Goal: Task Accomplishment & Management: Use online tool/utility

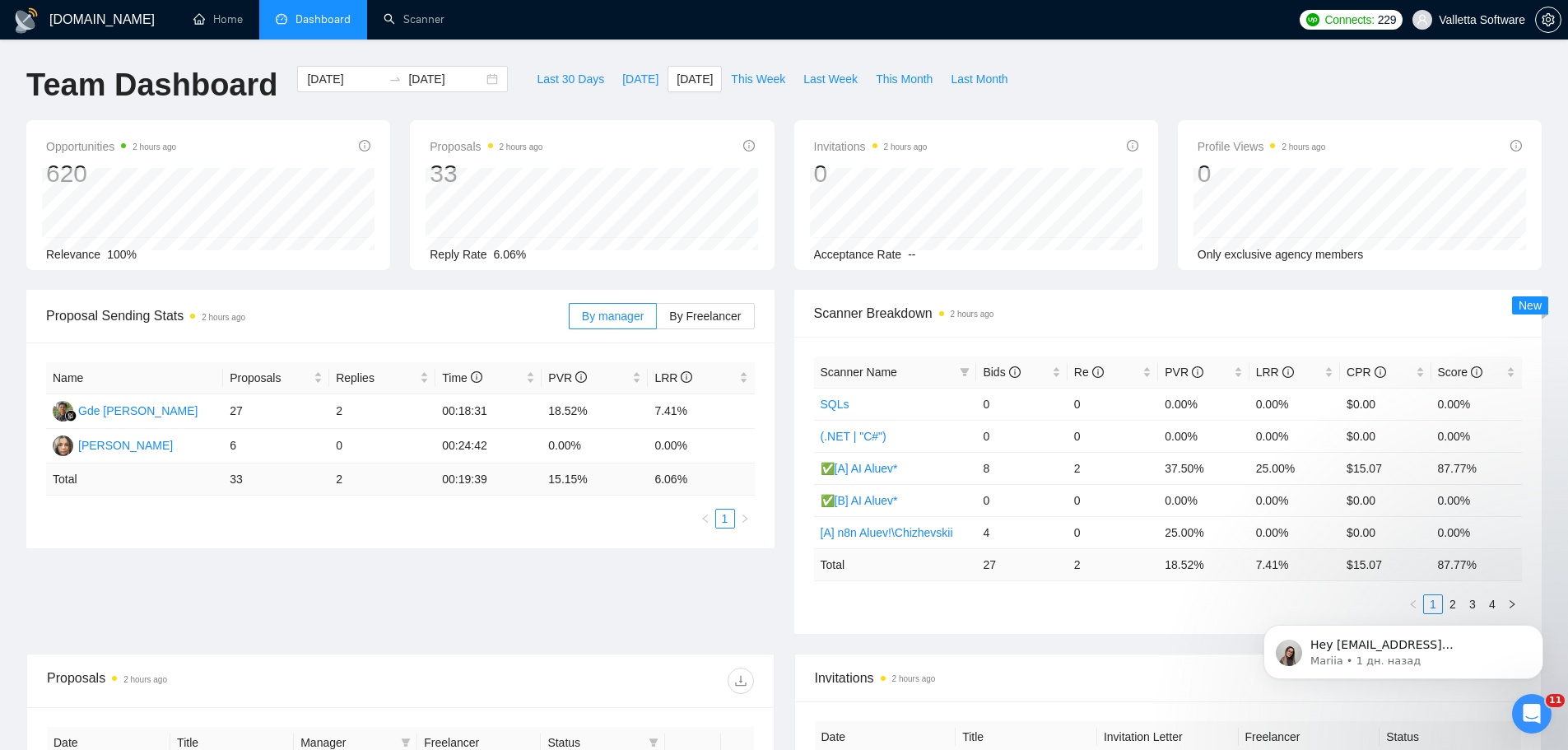
click at [300, 32] on li "Dashboard" at bounding box center [313, 20] width 108 height 40
drag, startPoint x: 739, startPoint y: 80, endPoint x: 829, endPoint y: 0, distance: 120.4
click at [740, 80] on span "This Week" at bounding box center [758, 79] width 54 height 18
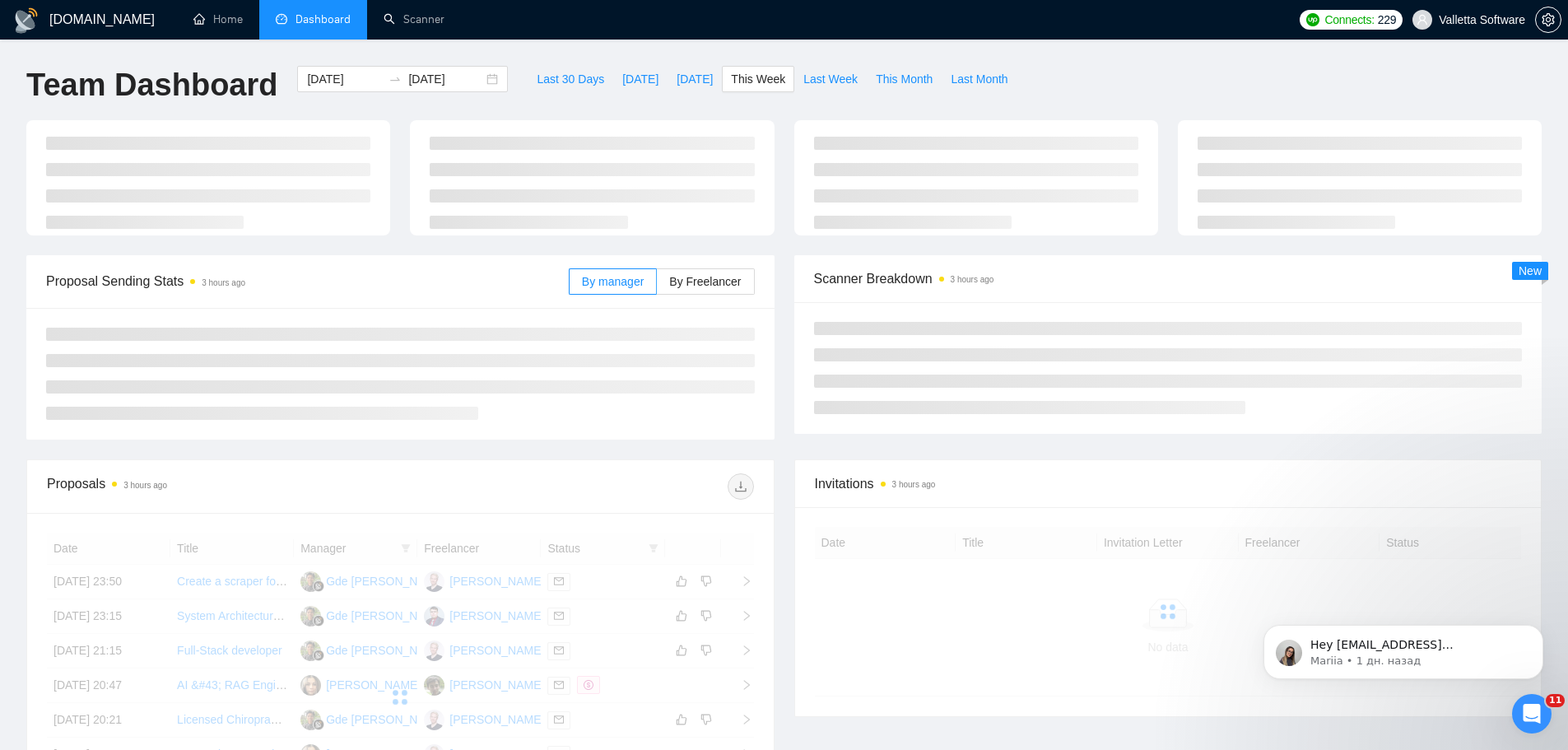
type input "[DATE]"
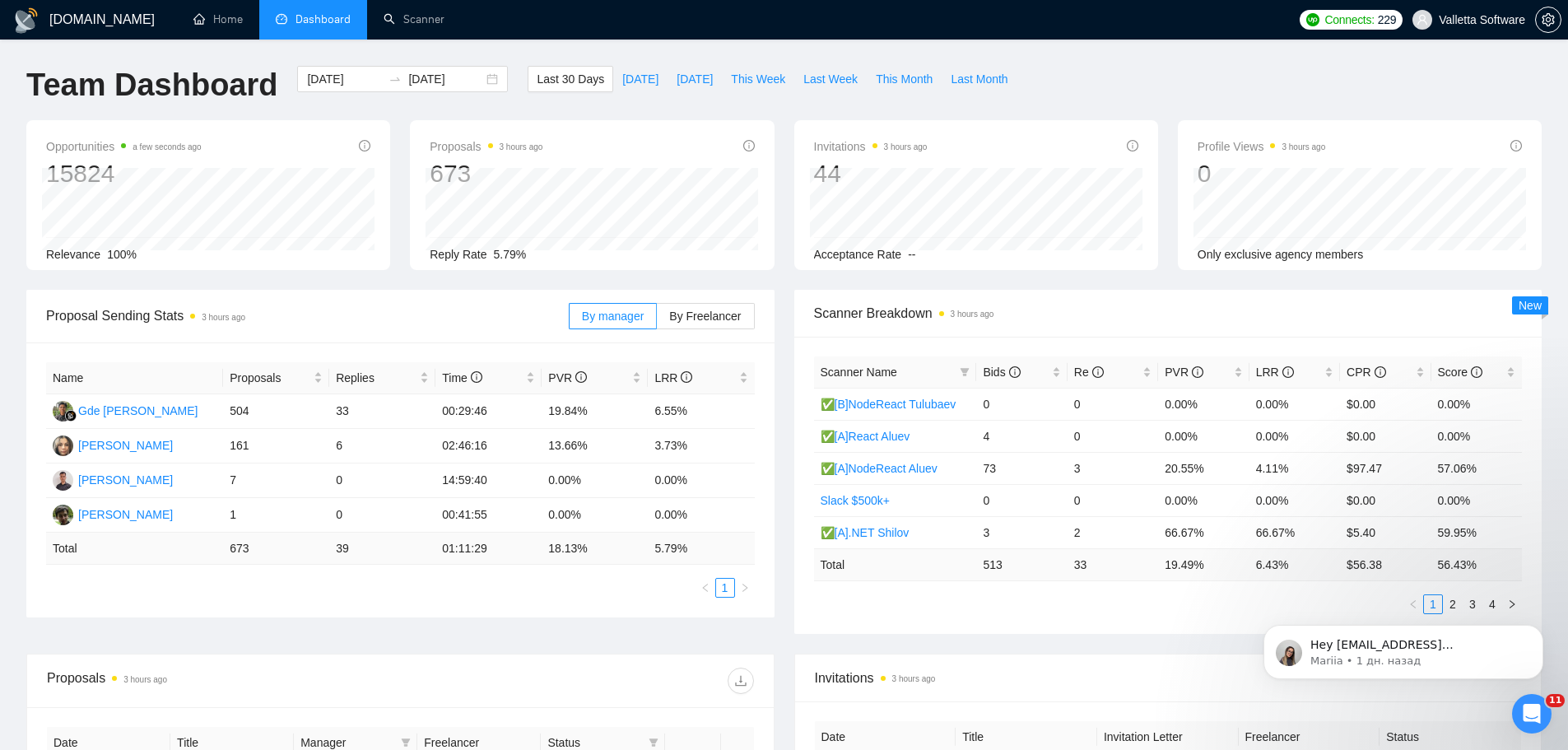
drag, startPoint x: 346, startPoint y: 80, endPoint x: 358, endPoint y: 95, distance: 19.2
click at [346, 80] on input "[DATE]" at bounding box center [344, 79] width 75 height 18
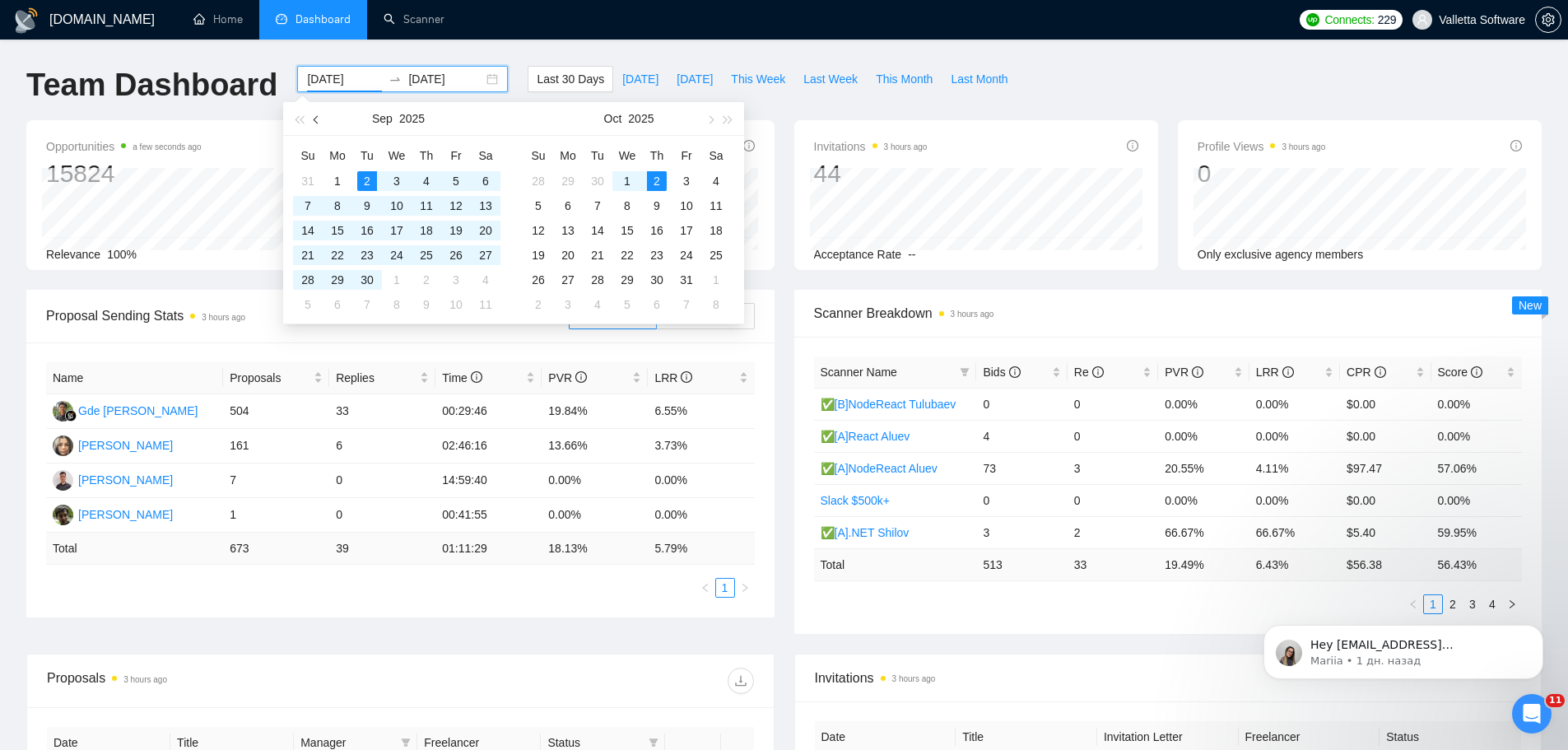
click at [319, 125] on button "button" at bounding box center [317, 118] width 18 height 33
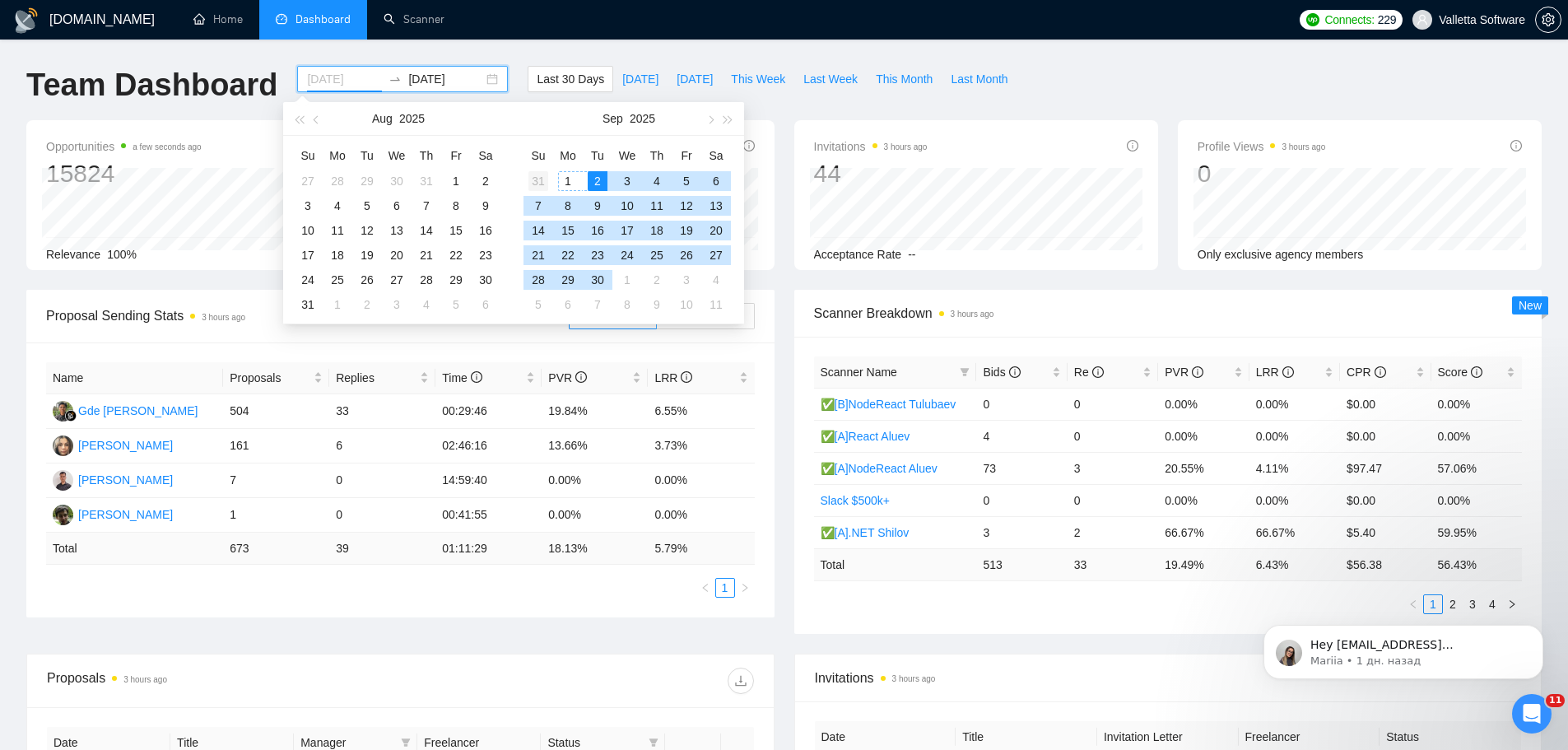
type input "2025-08-31"
click at [537, 181] on div "31" at bounding box center [539, 181] width 20 height 20
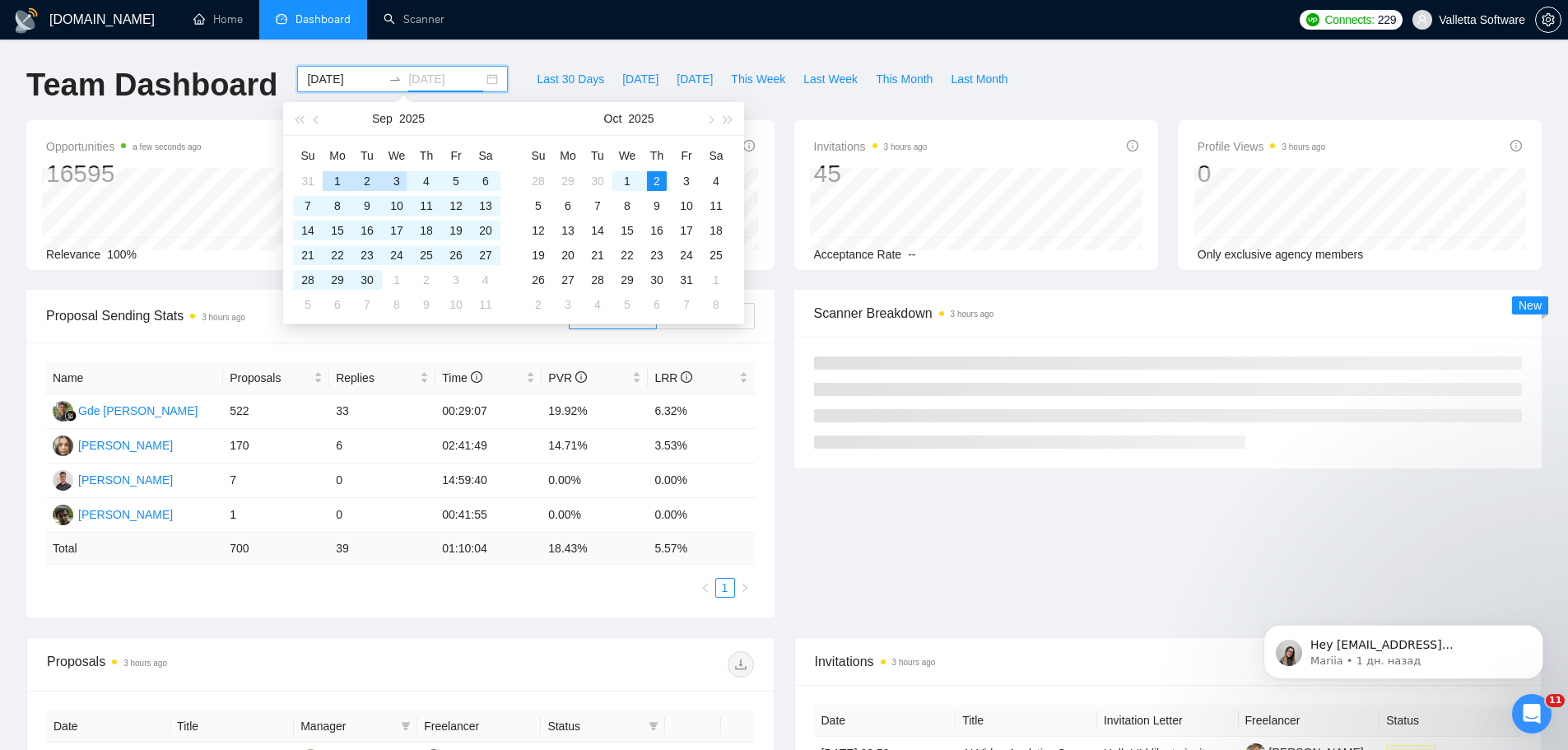
type input "2025-10-02"
click at [314, 75] on input "2025-08-31" at bounding box center [344, 79] width 75 height 18
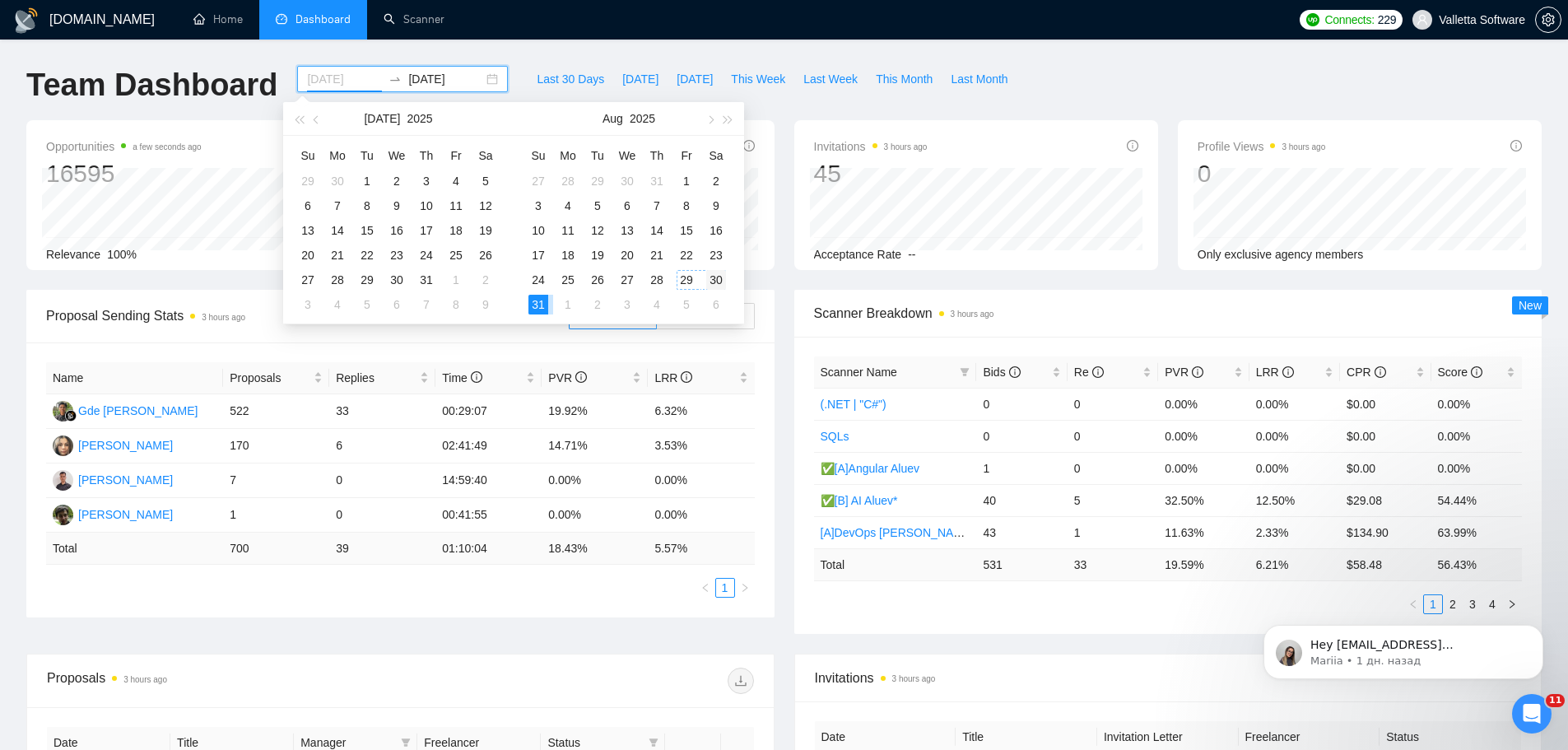
type input "2025-08-30"
click at [716, 287] on div "30" at bounding box center [717, 280] width 20 height 20
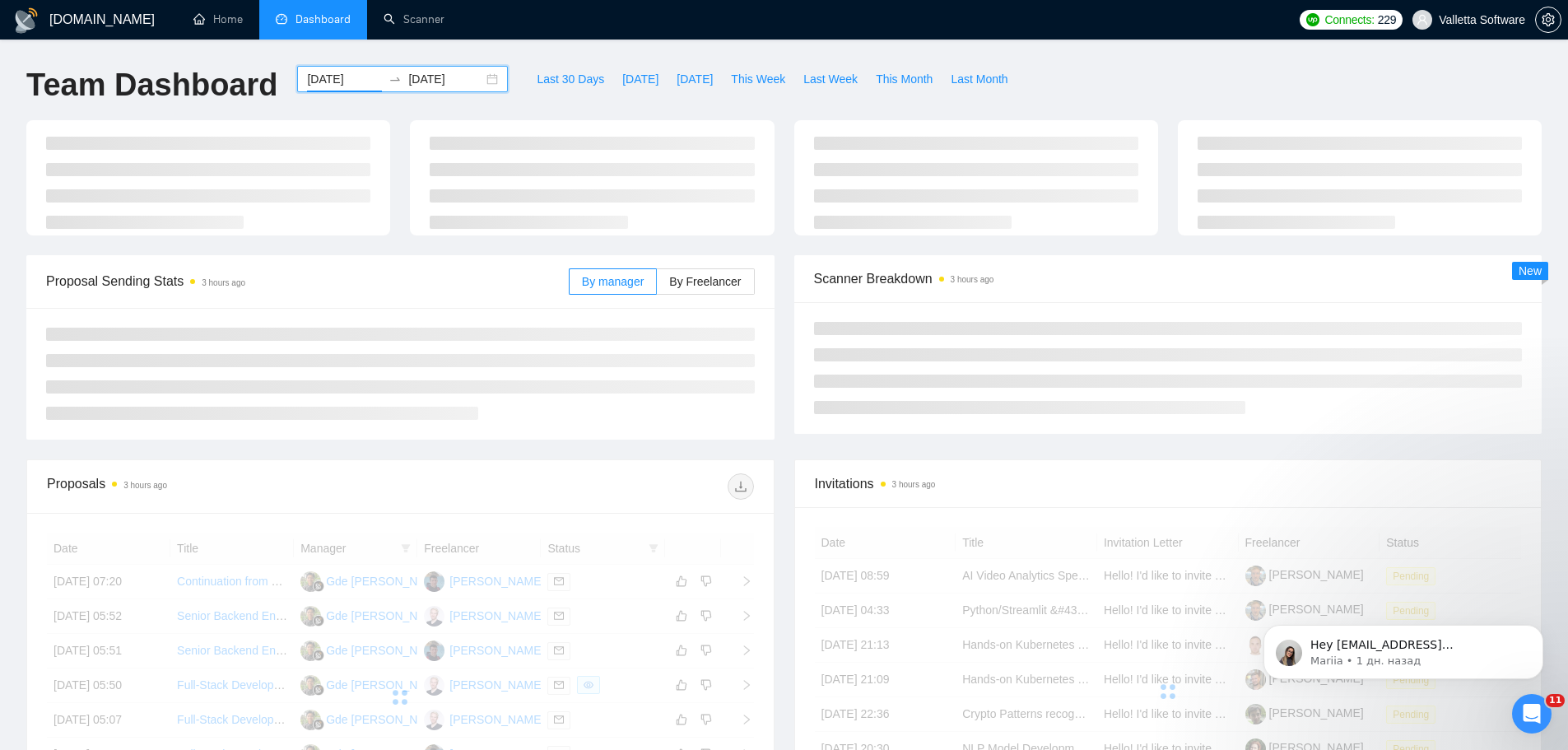
click at [418, 80] on input "[DATE]" at bounding box center [446, 79] width 75 height 18
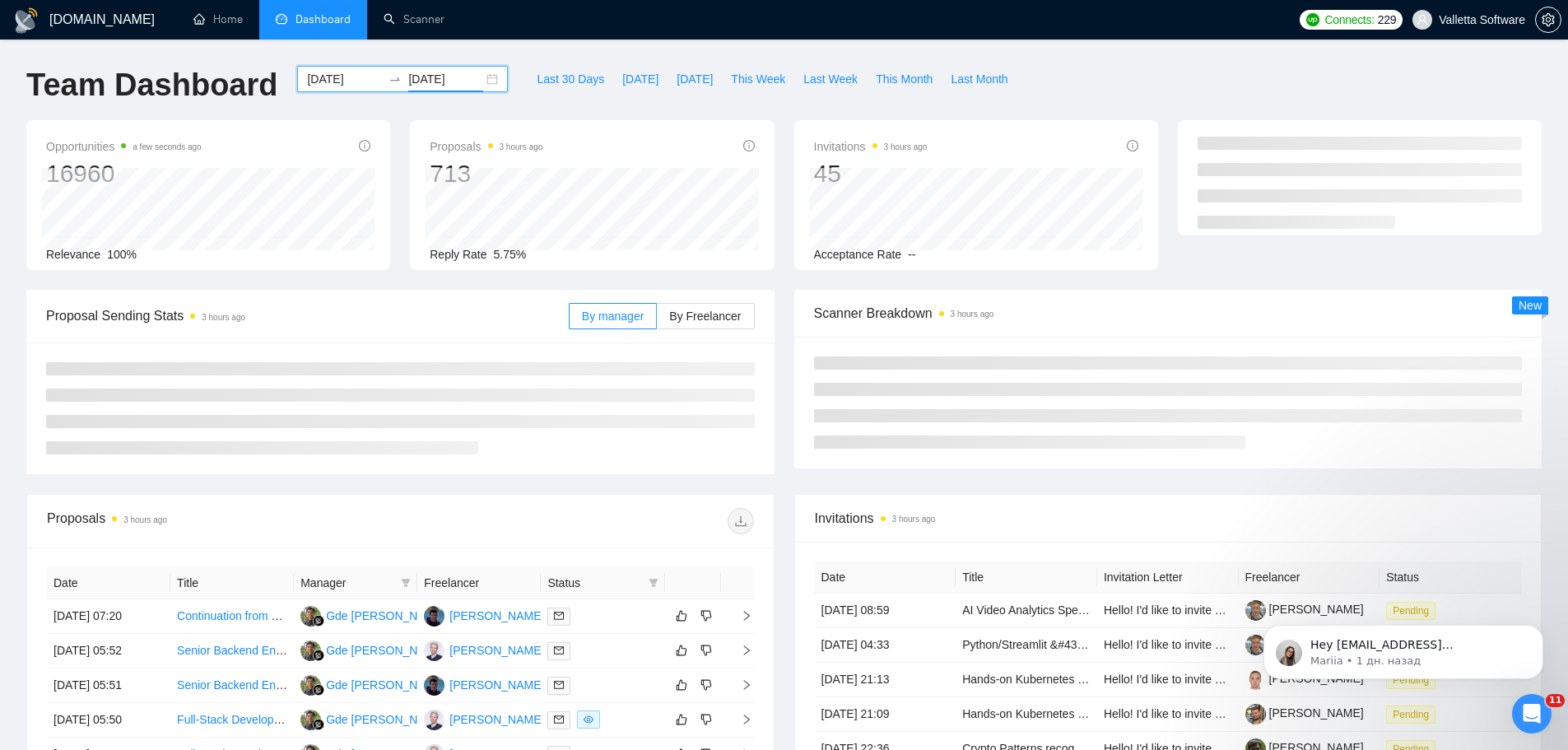
click at [421, 87] on input "[DATE]" at bounding box center [446, 79] width 75 height 18
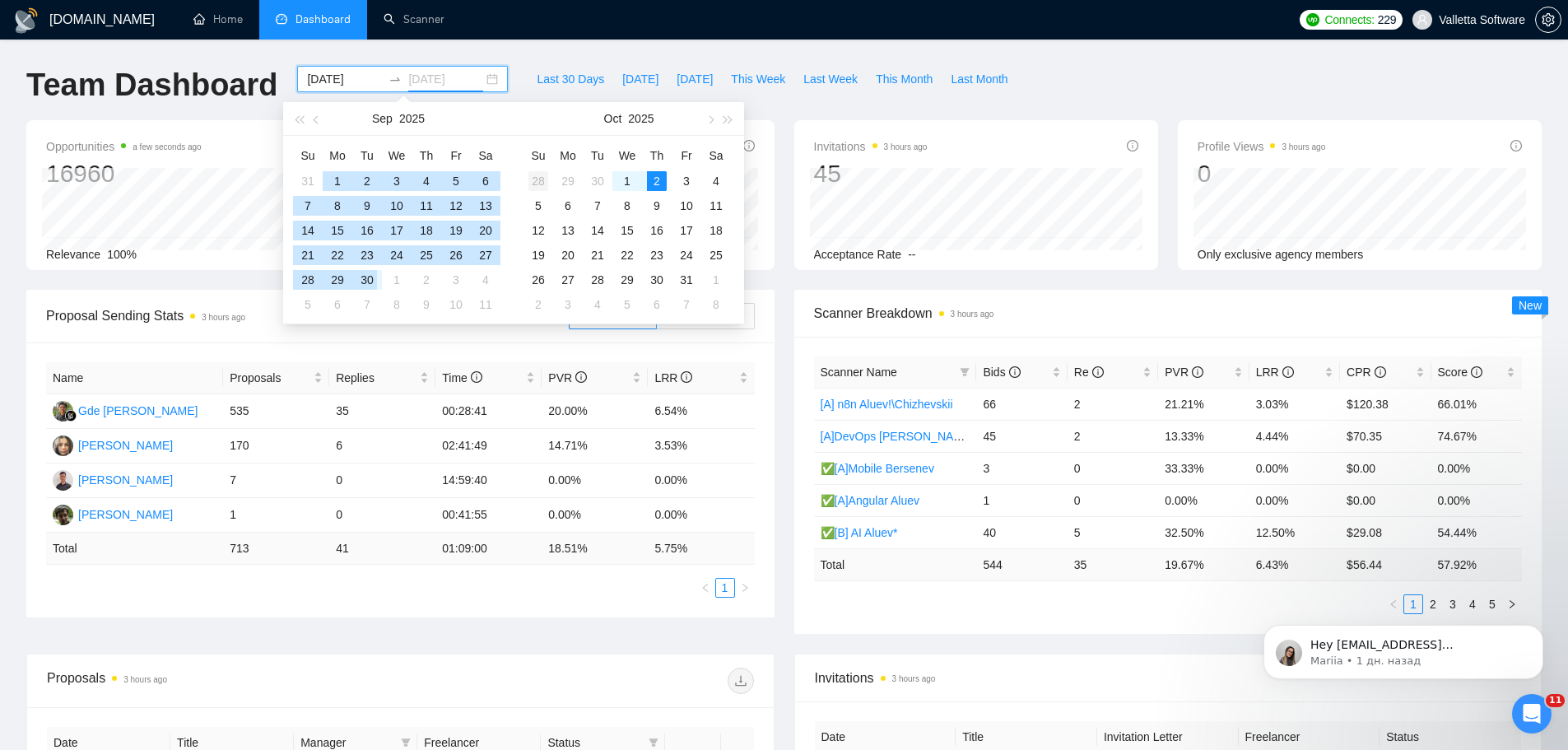
type input "2025-09-28"
click at [531, 185] on div "28" at bounding box center [539, 181] width 20 height 20
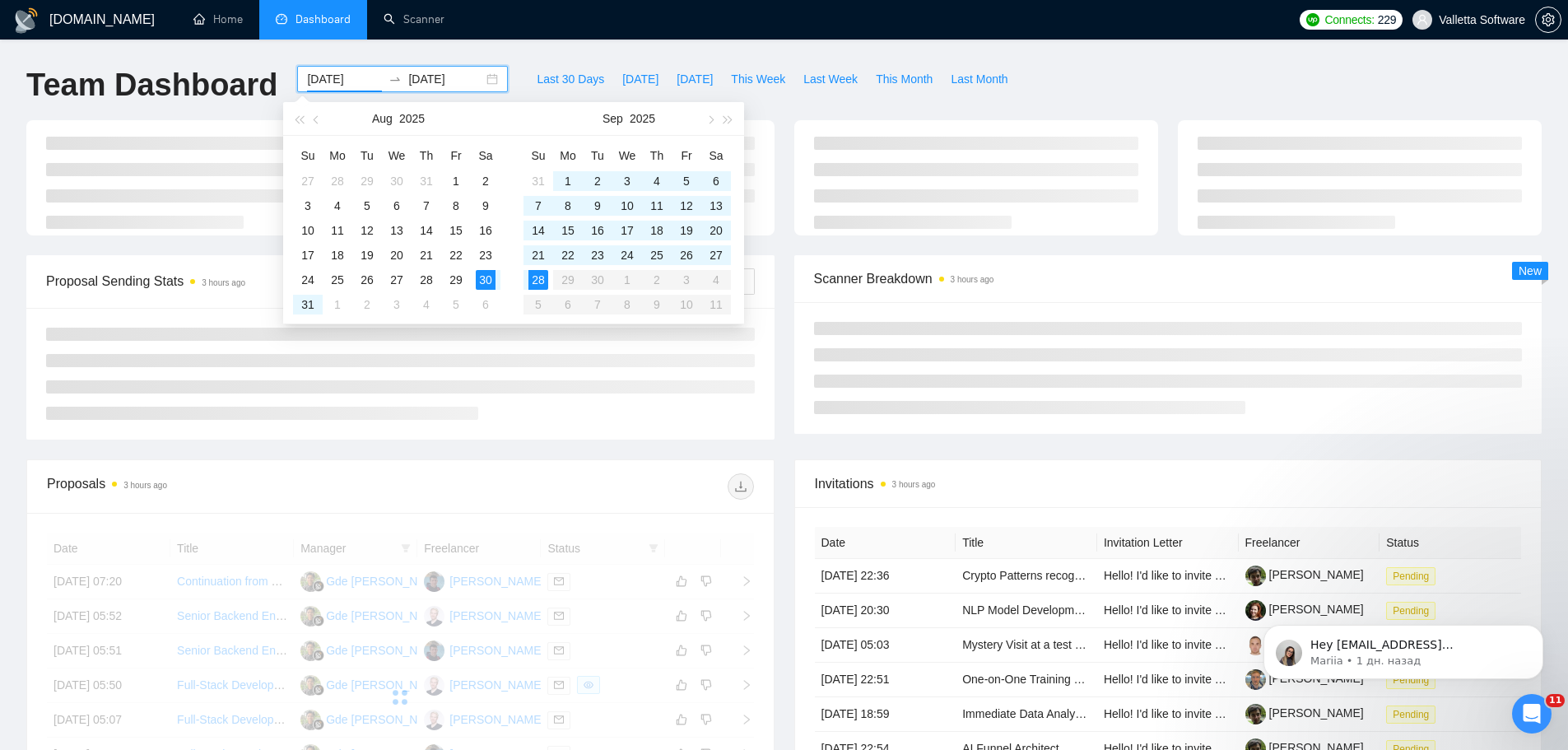
click at [322, 82] on input "2025-08-30" at bounding box center [344, 79] width 75 height 18
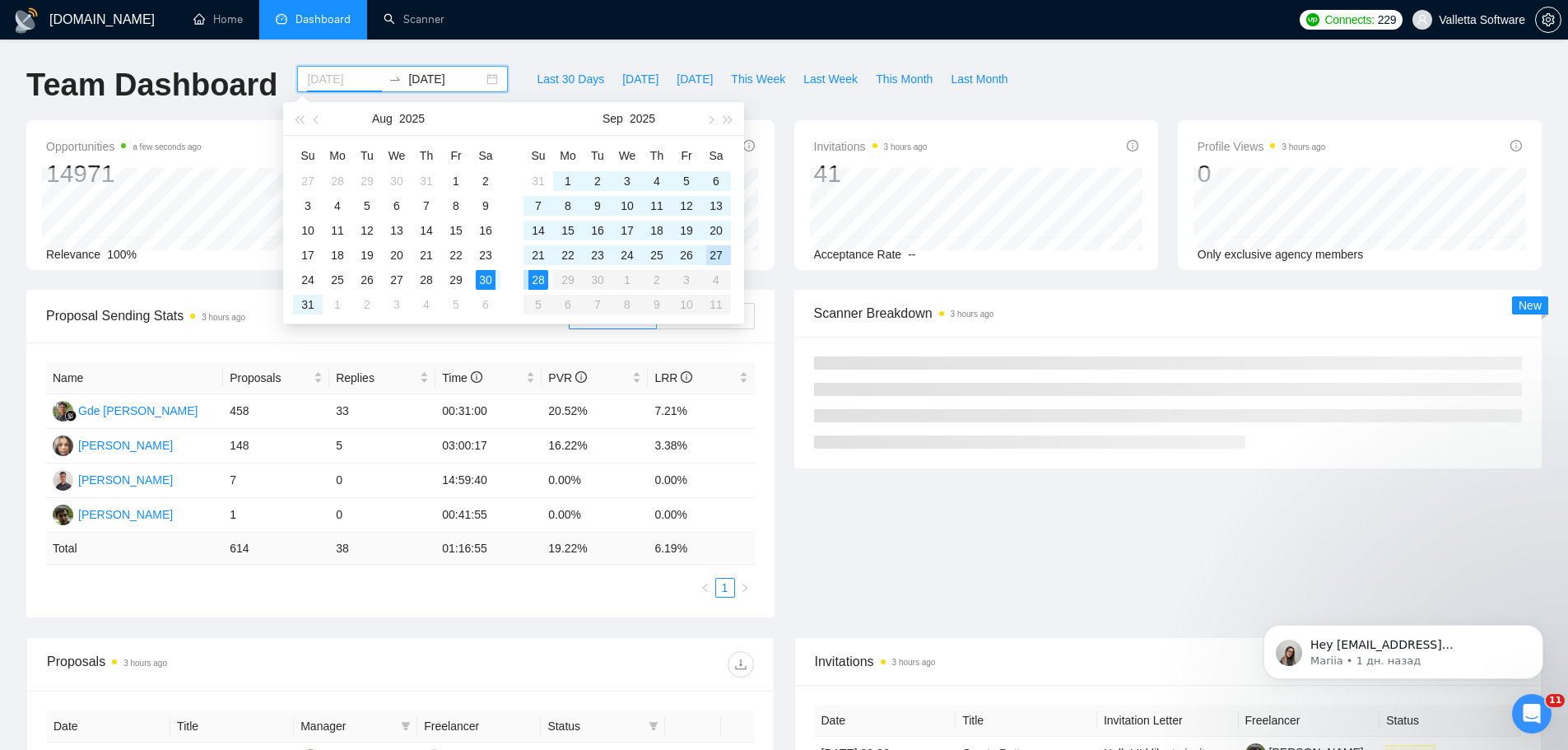
click at [717, 254] on div "27" at bounding box center [717, 255] width 20 height 20
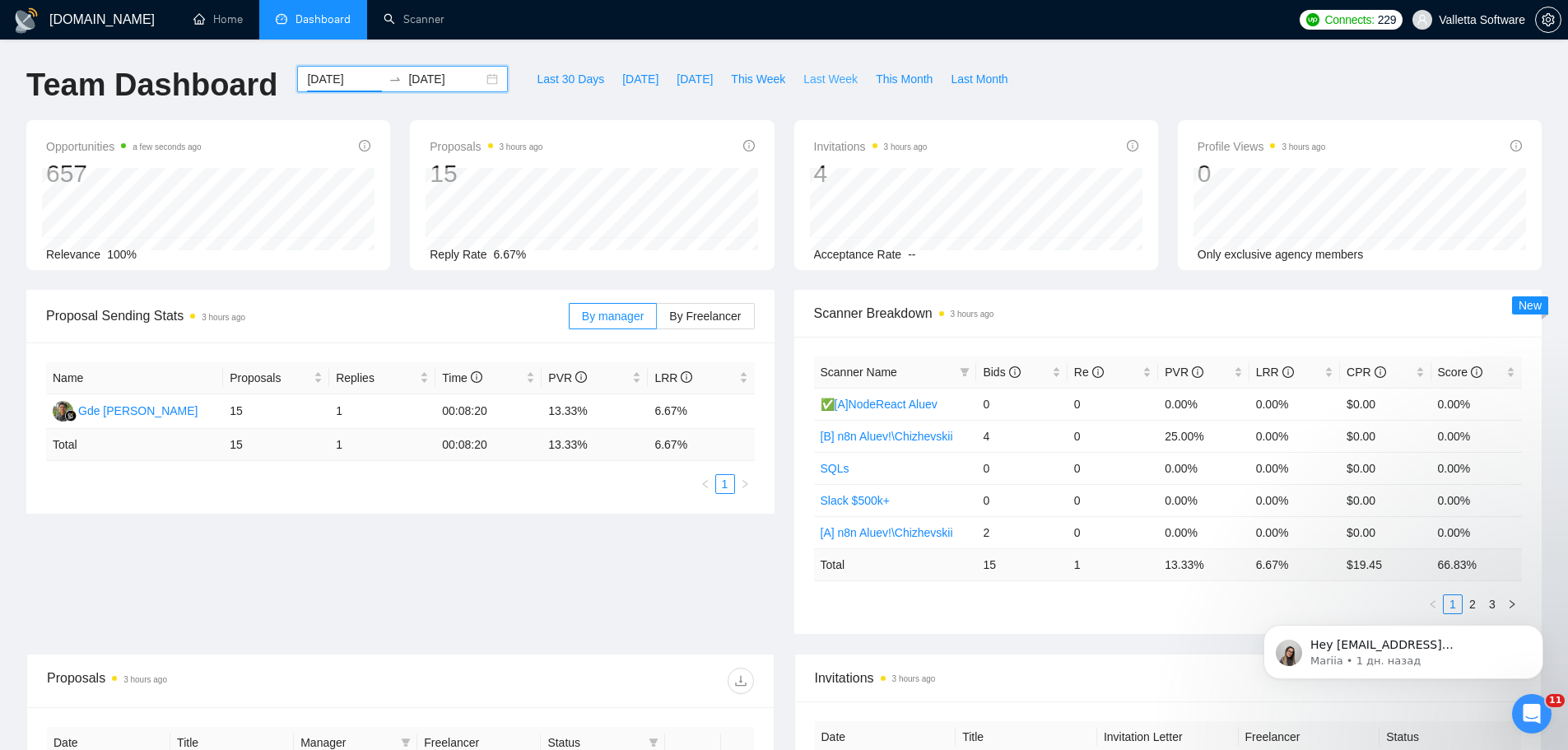
drag, startPoint x: 809, startPoint y: 84, endPoint x: 747, endPoint y: 3, distance: 102.0
click at [810, 84] on span "Last Week" at bounding box center [831, 79] width 54 height 18
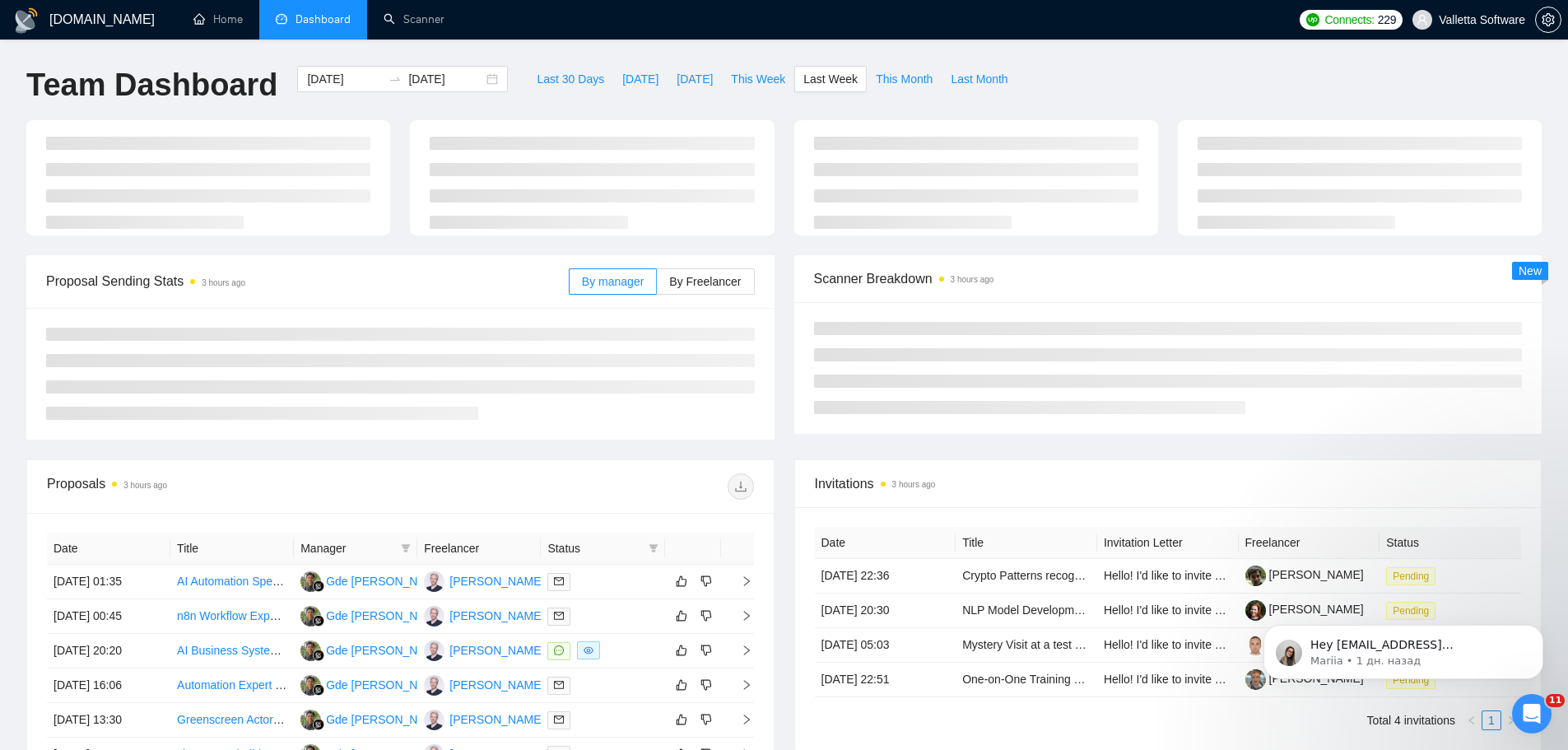
type input "2025-09-22"
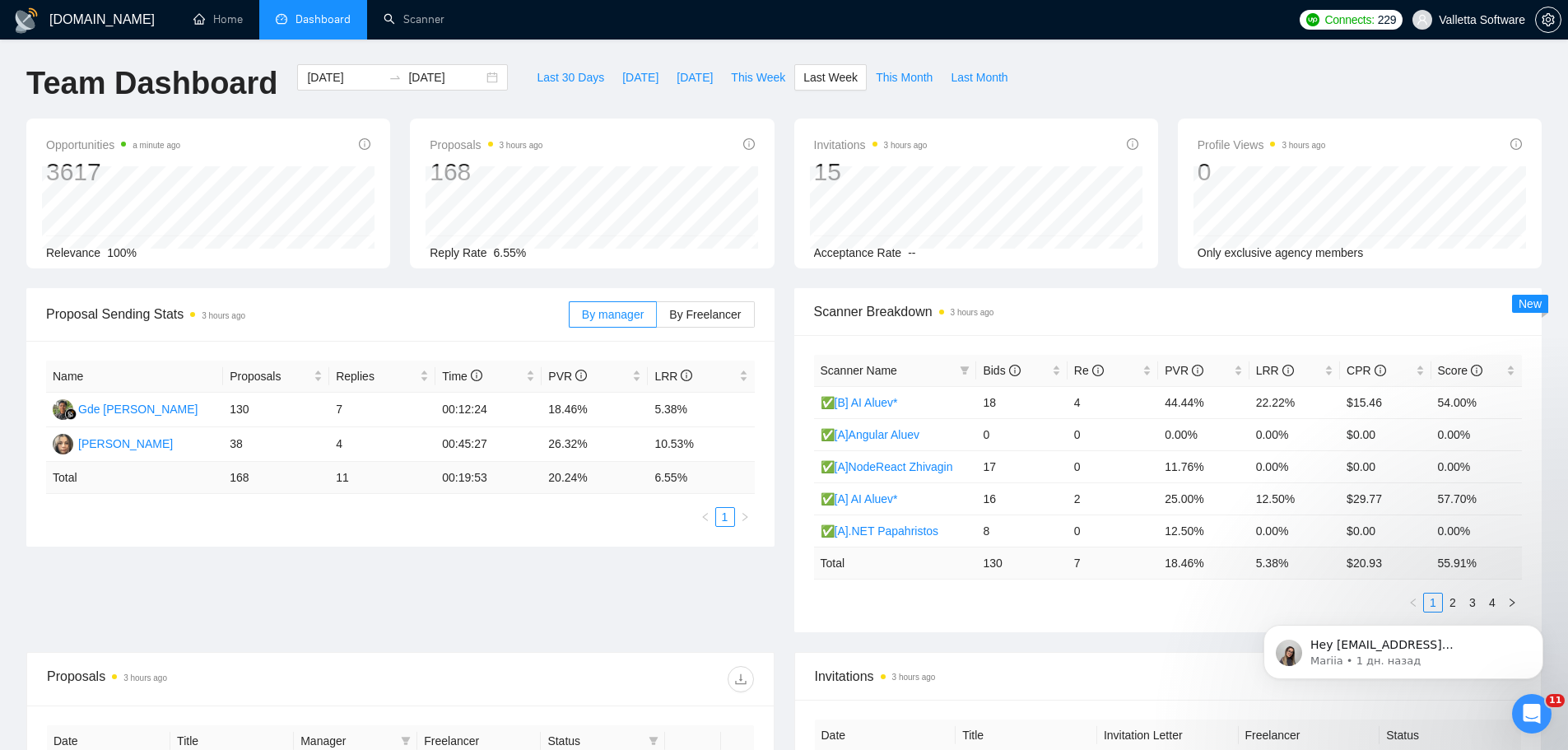
scroll to position [411, 0]
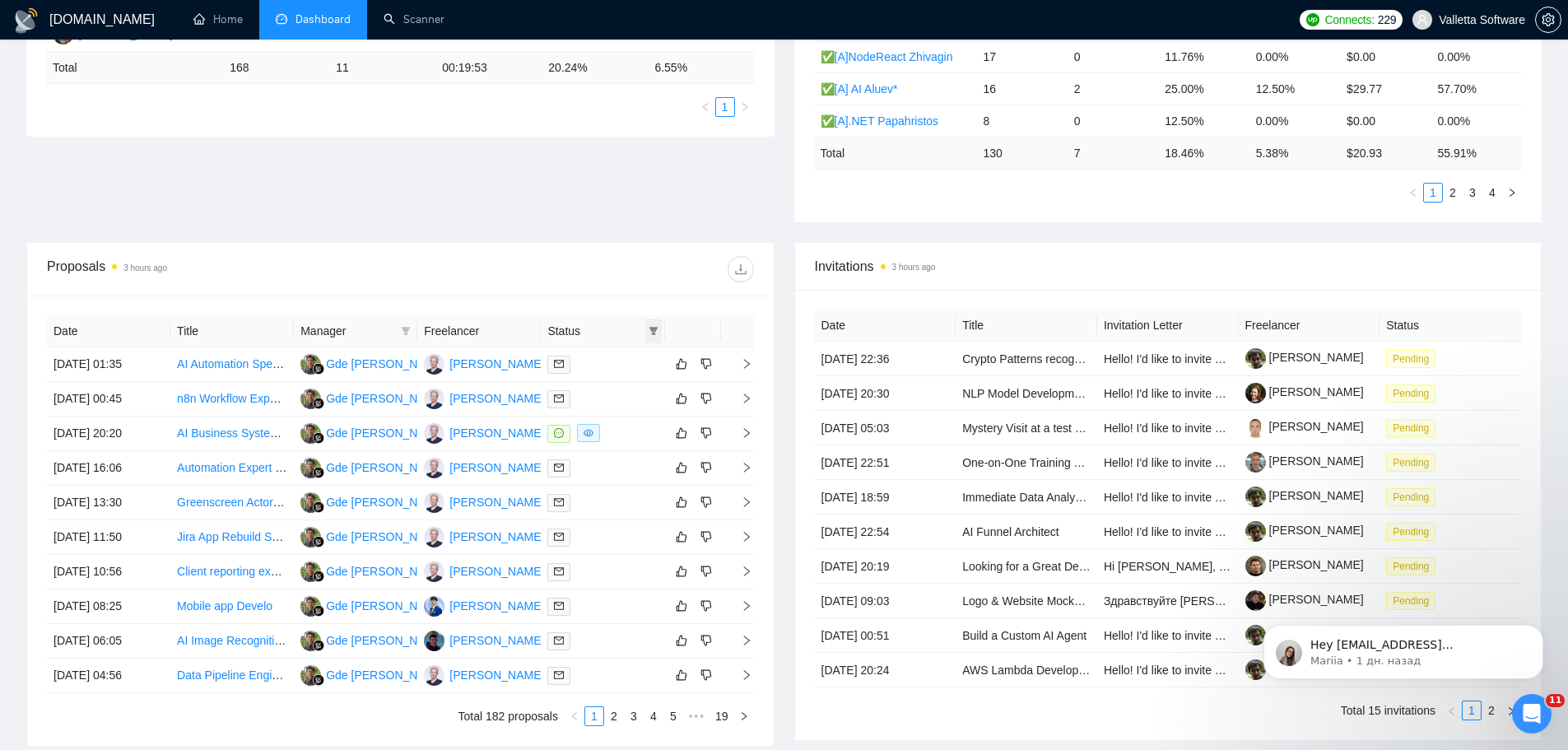
click at [649, 328] on icon "filter" at bounding box center [653, 331] width 10 height 10
click at [623, 387] on span "Sent" at bounding box center [611, 389] width 79 height 18
checkbox input "true"
click at [583, 277] on div at bounding box center [577, 268] width 353 height 26
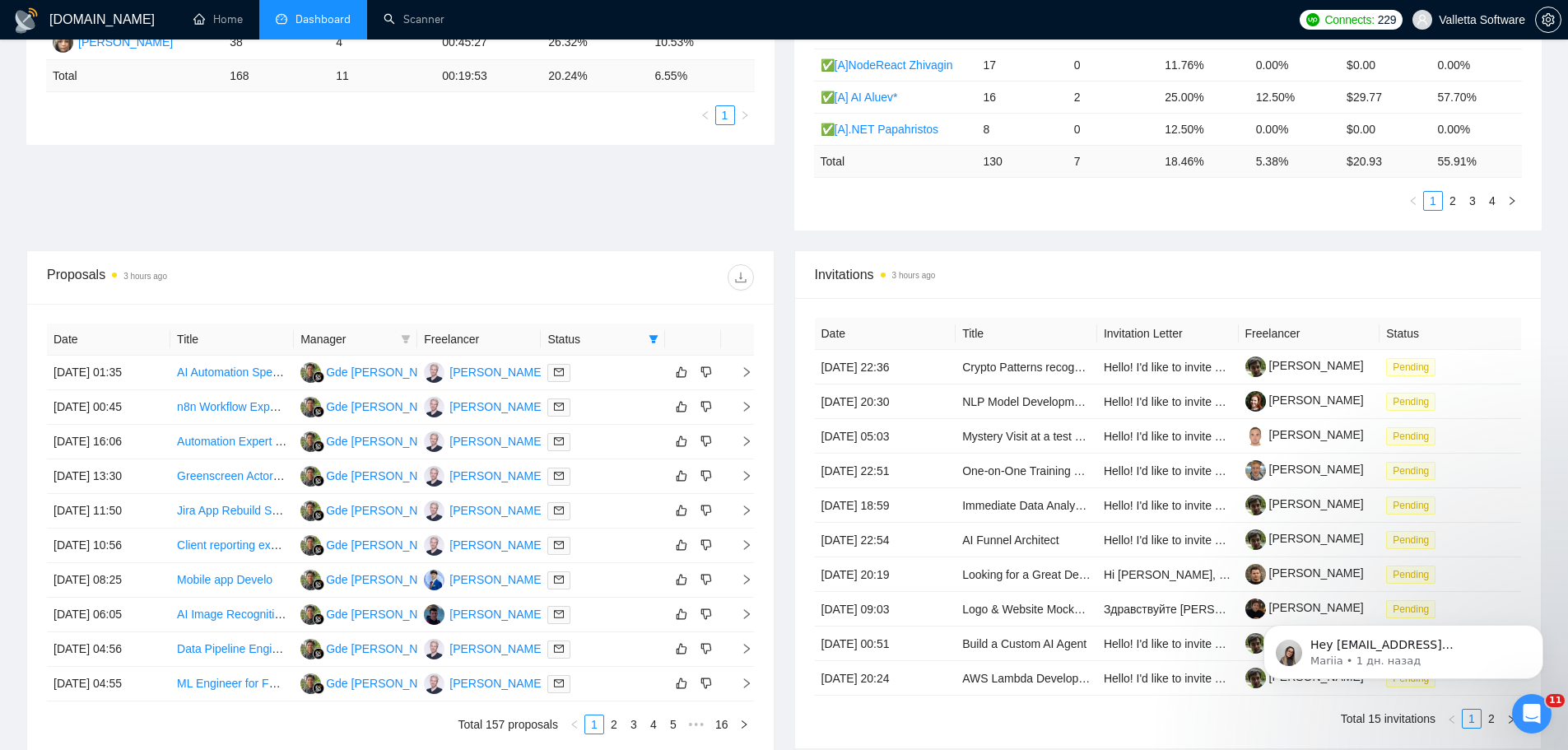
scroll to position [411, 0]
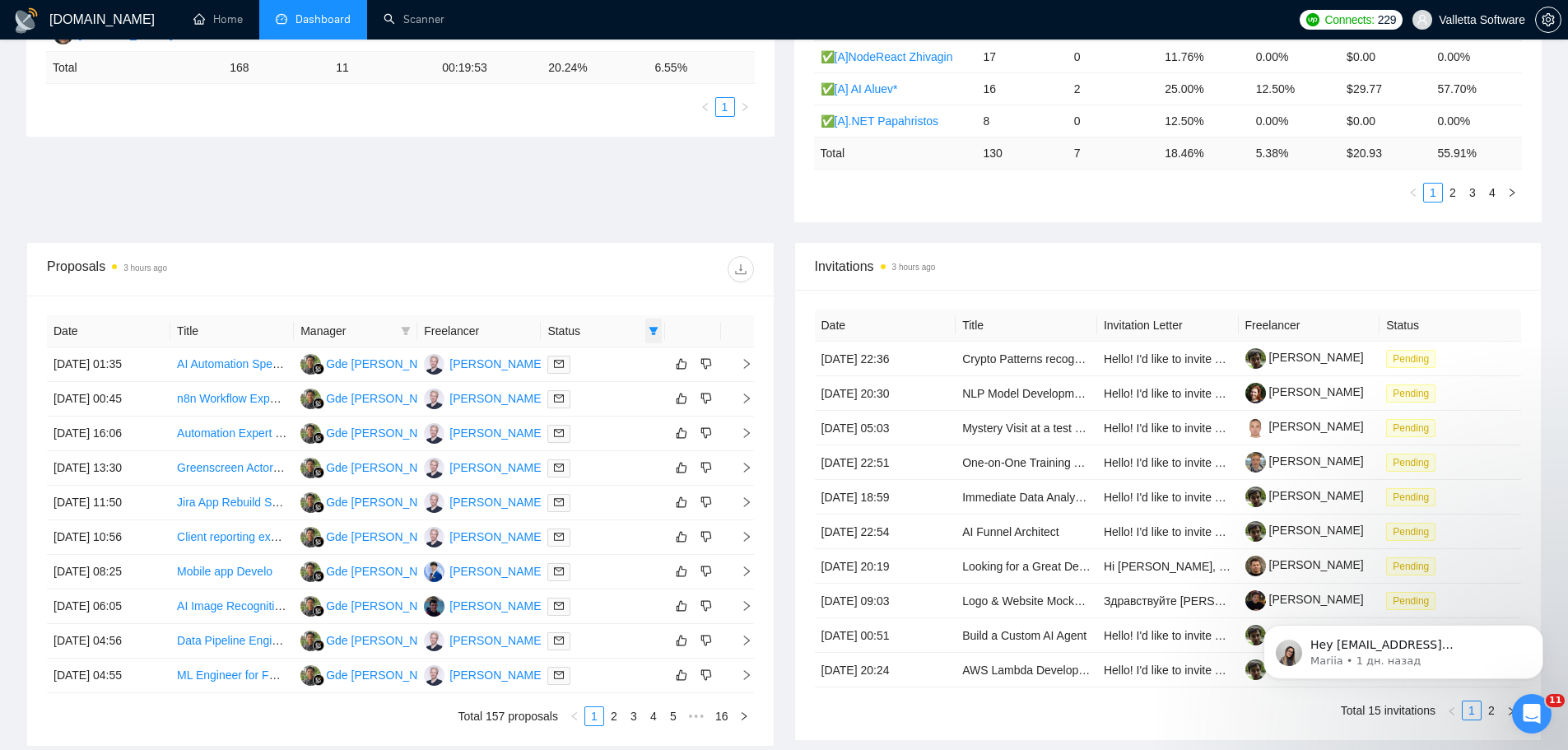
click at [651, 328] on icon "filter" at bounding box center [653, 331] width 9 height 8
click at [624, 359] on span "Chat" at bounding box center [611, 362] width 79 height 18
checkbox input "true"
click at [612, 386] on span "Sent" at bounding box center [601, 389] width 31 height 14
checkbox input "false"
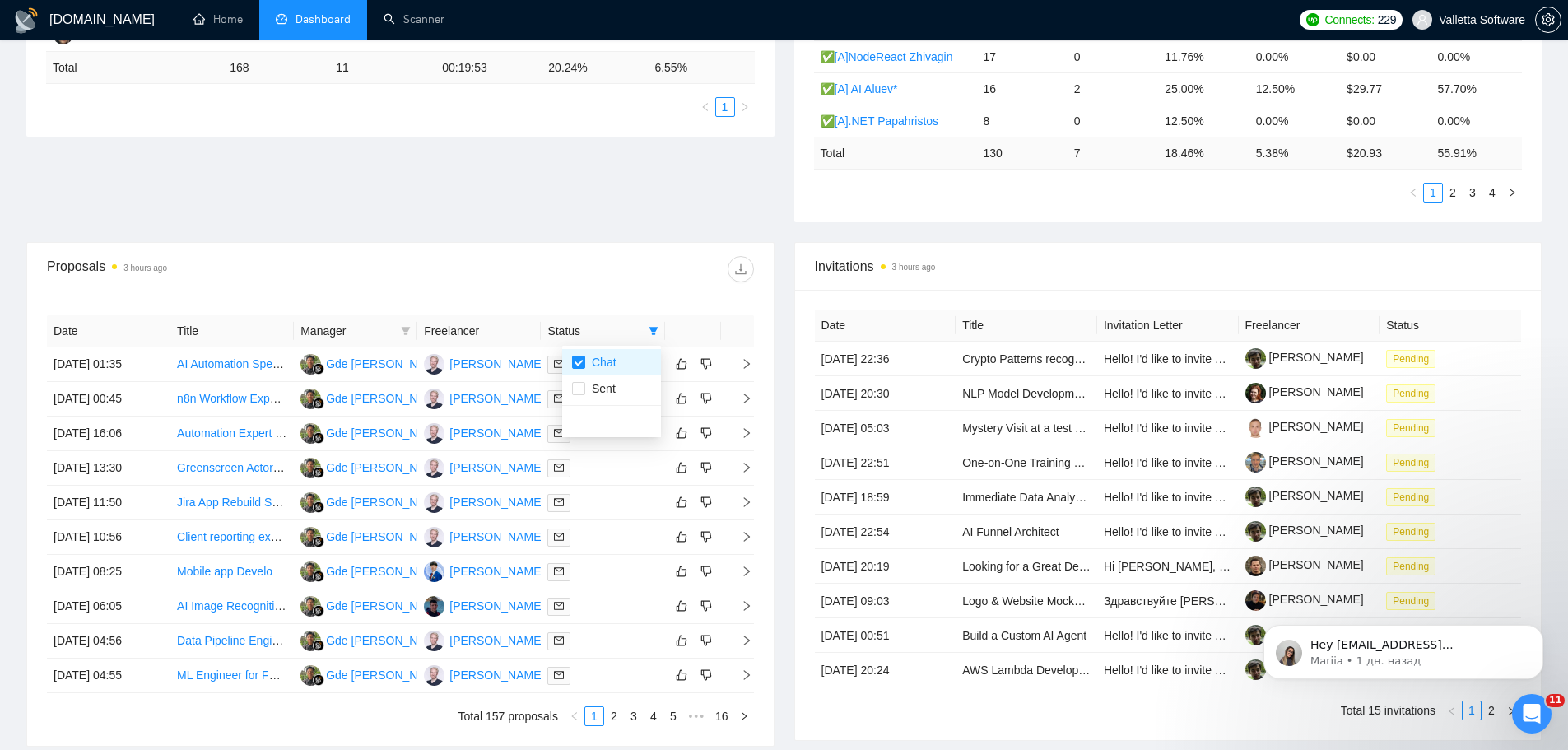
click at [621, 246] on div "Proposals 3 hours ago" at bounding box center [400, 269] width 708 height 52
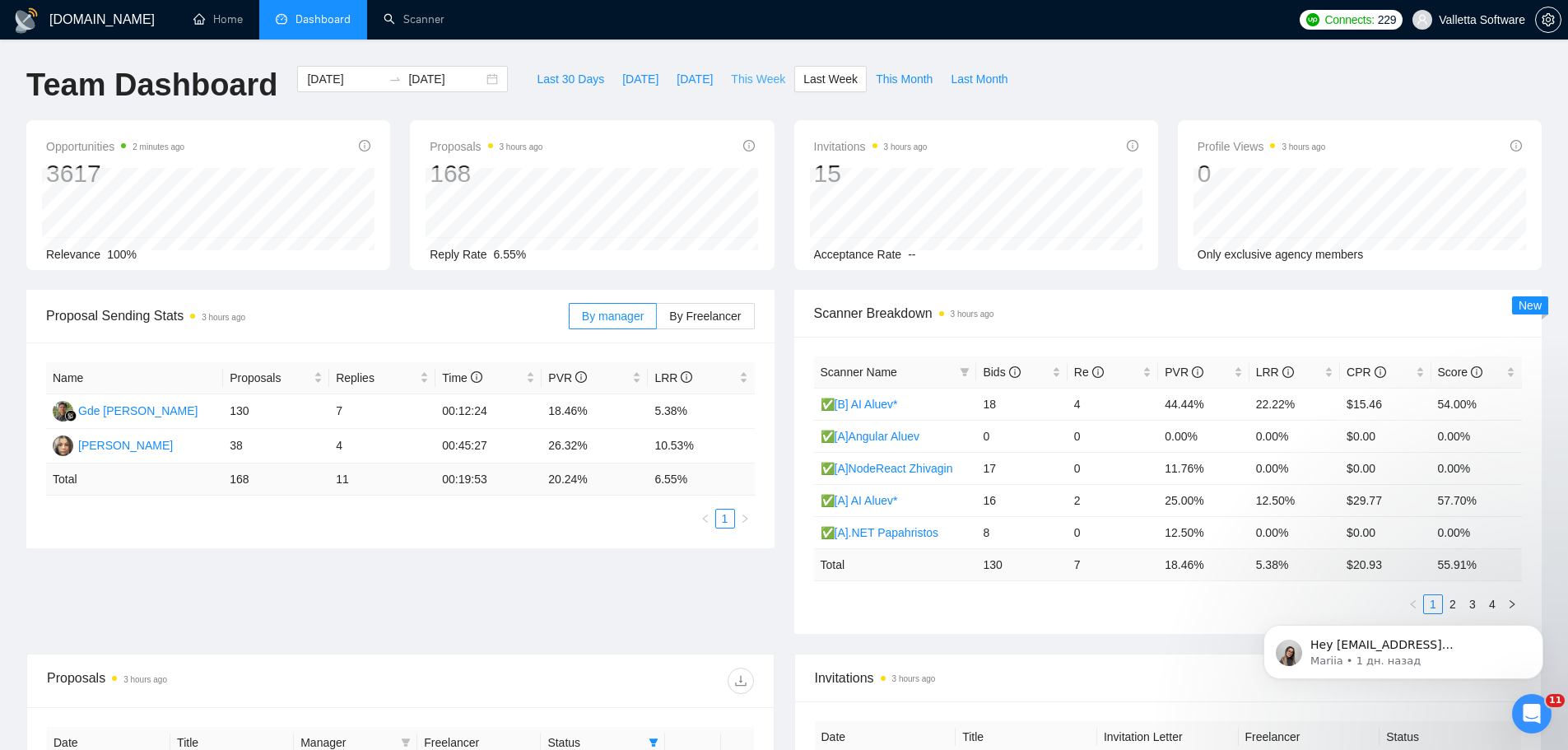
click at [756, 90] on button "This Week" at bounding box center [758, 79] width 72 height 26
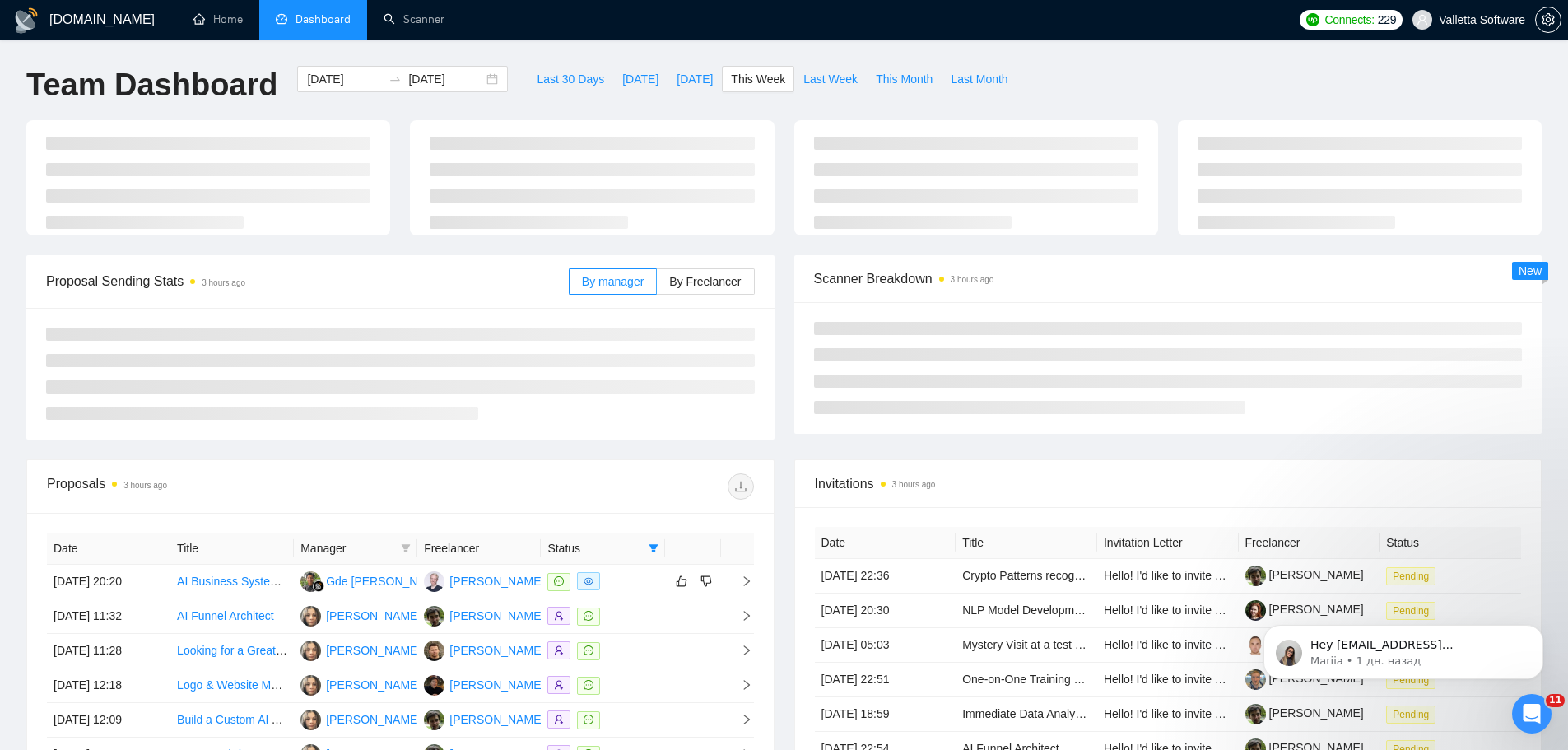
type input "2025-09-29"
type input "2025-10-05"
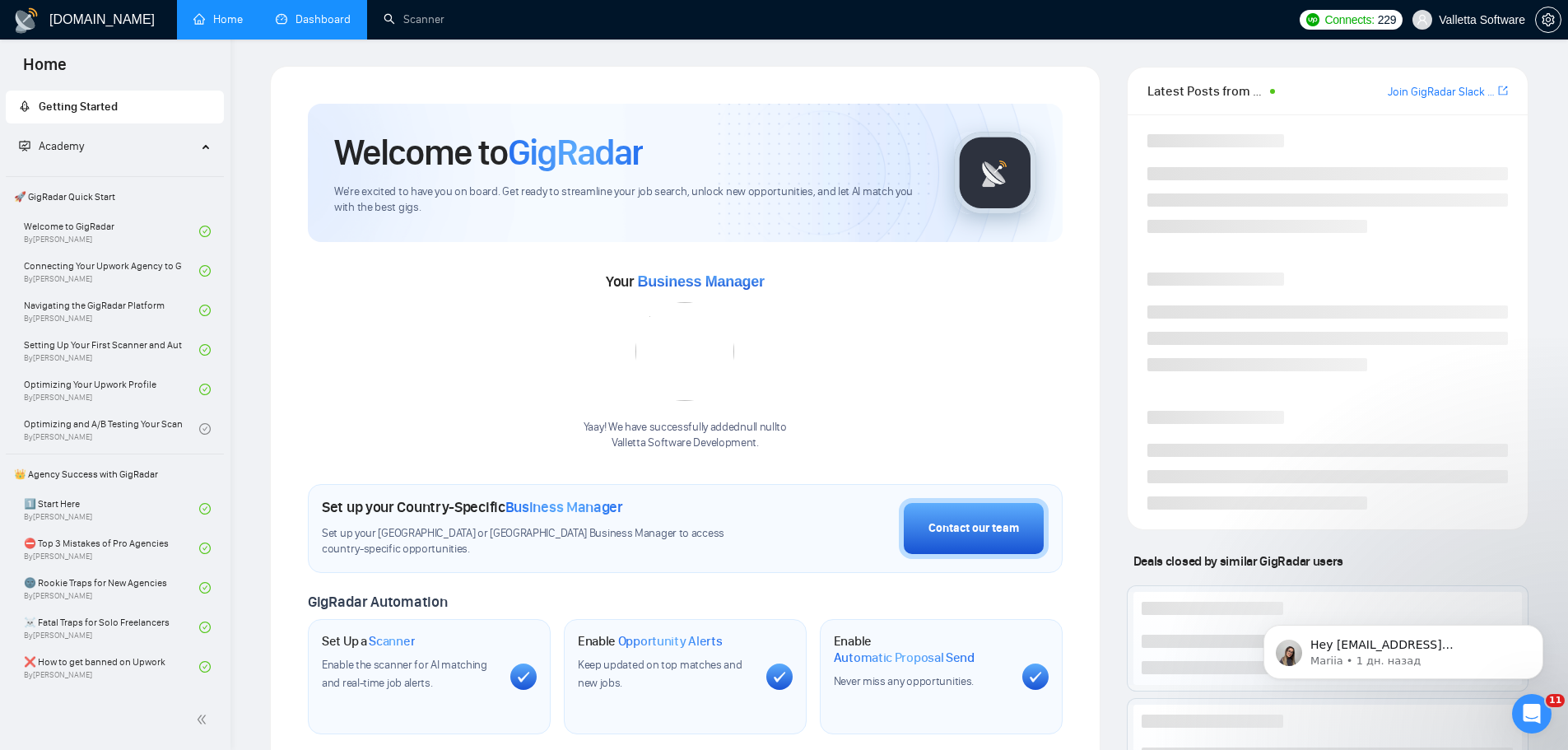
click at [319, 25] on link "Dashboard" at bounding box center [313, 19] width 75 height 14
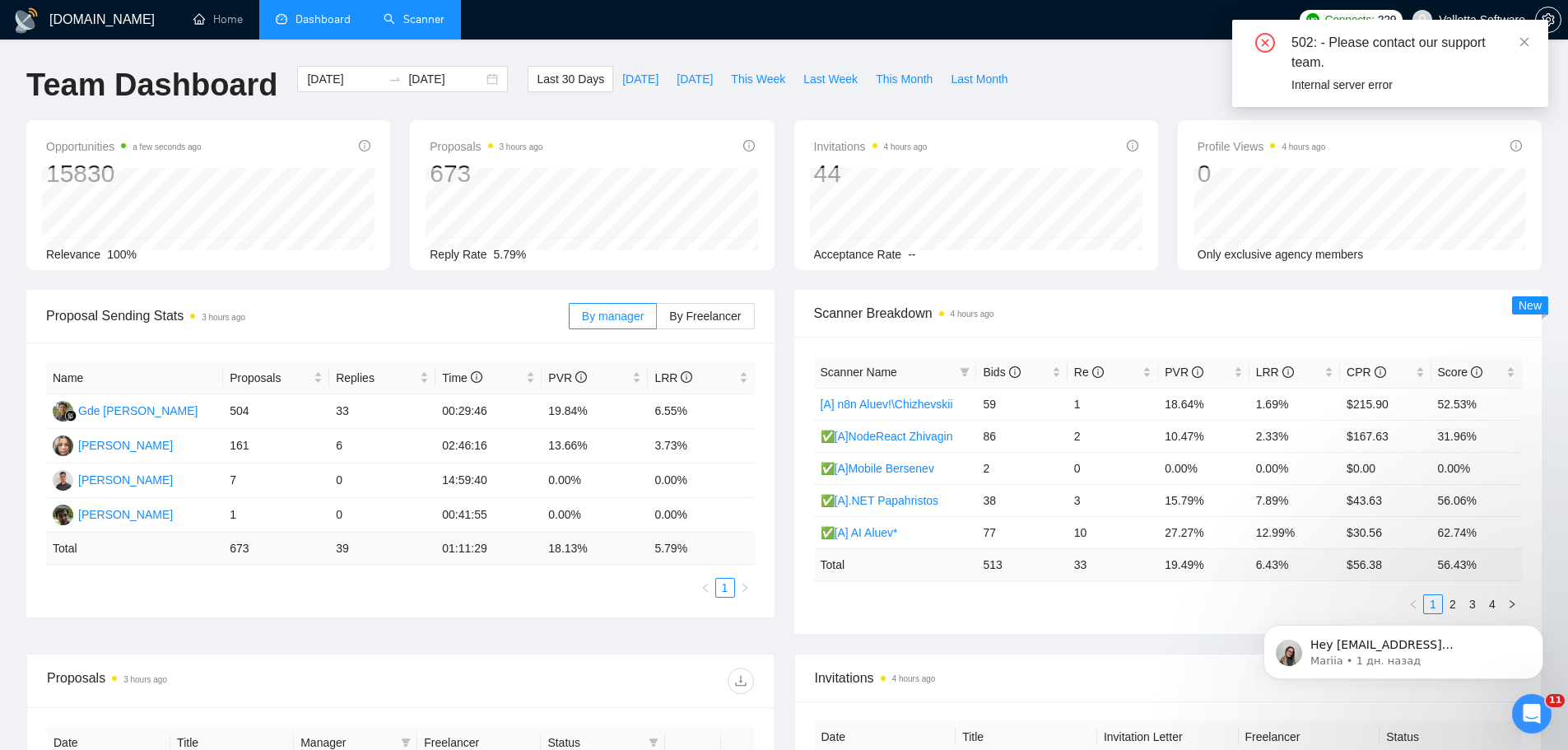
click at [436, 23] on link "Scanner" at bounding box center [414, 19] width 61 height 14
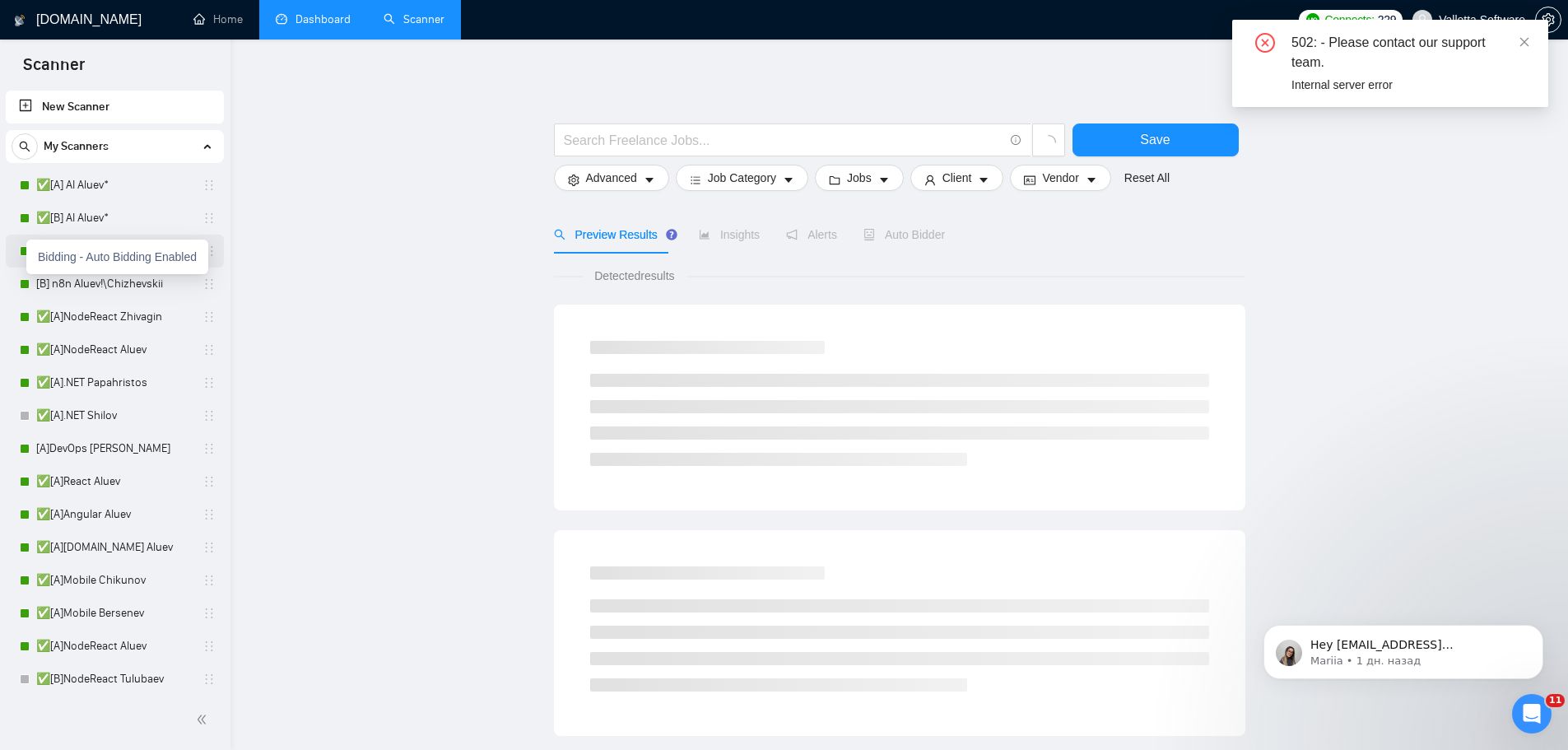
click at [23, 247] on div at bounding box center [24, 250] width 10 height 10
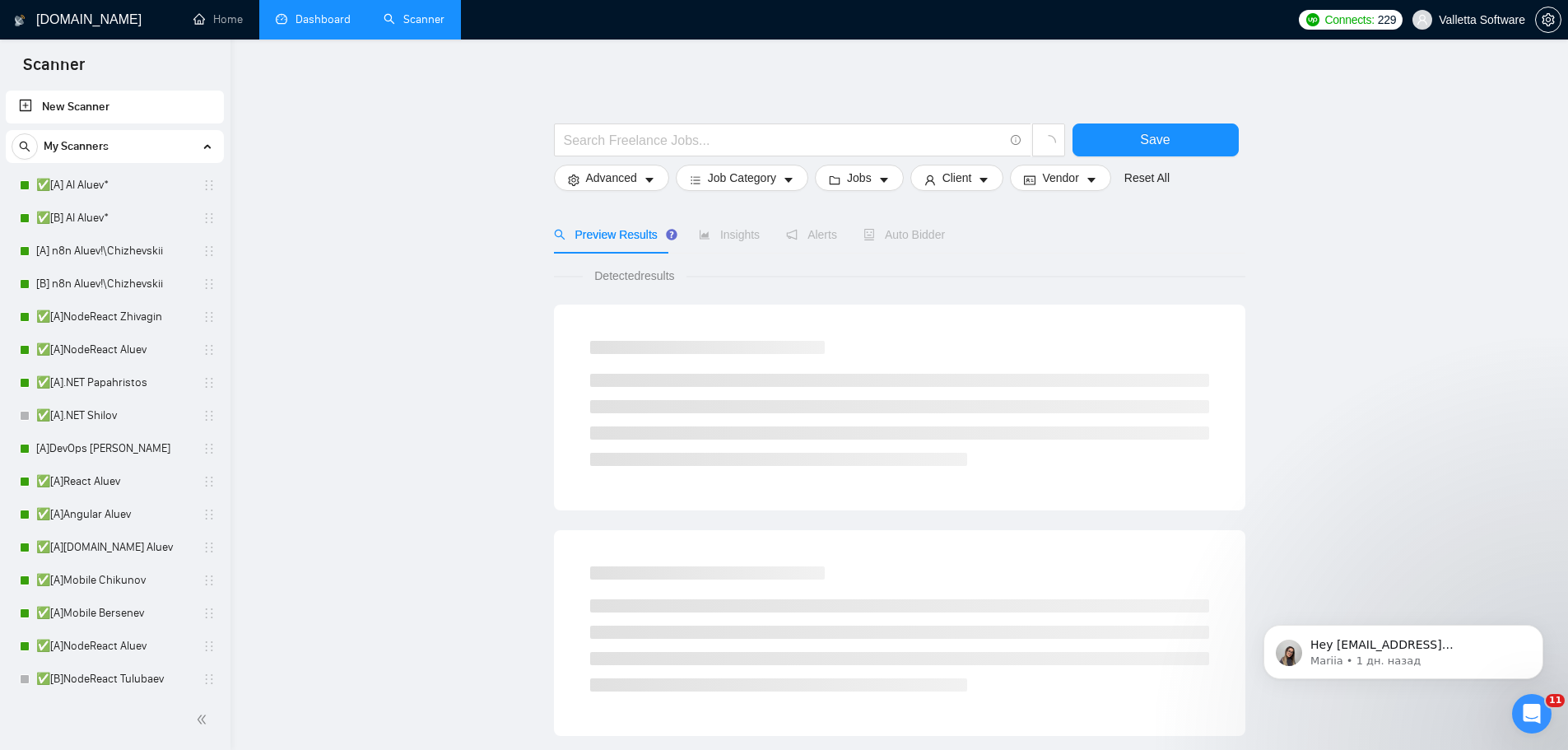
click at [738, 248] on div "Insights" at bounding box center [728, 235] width 61 height 38
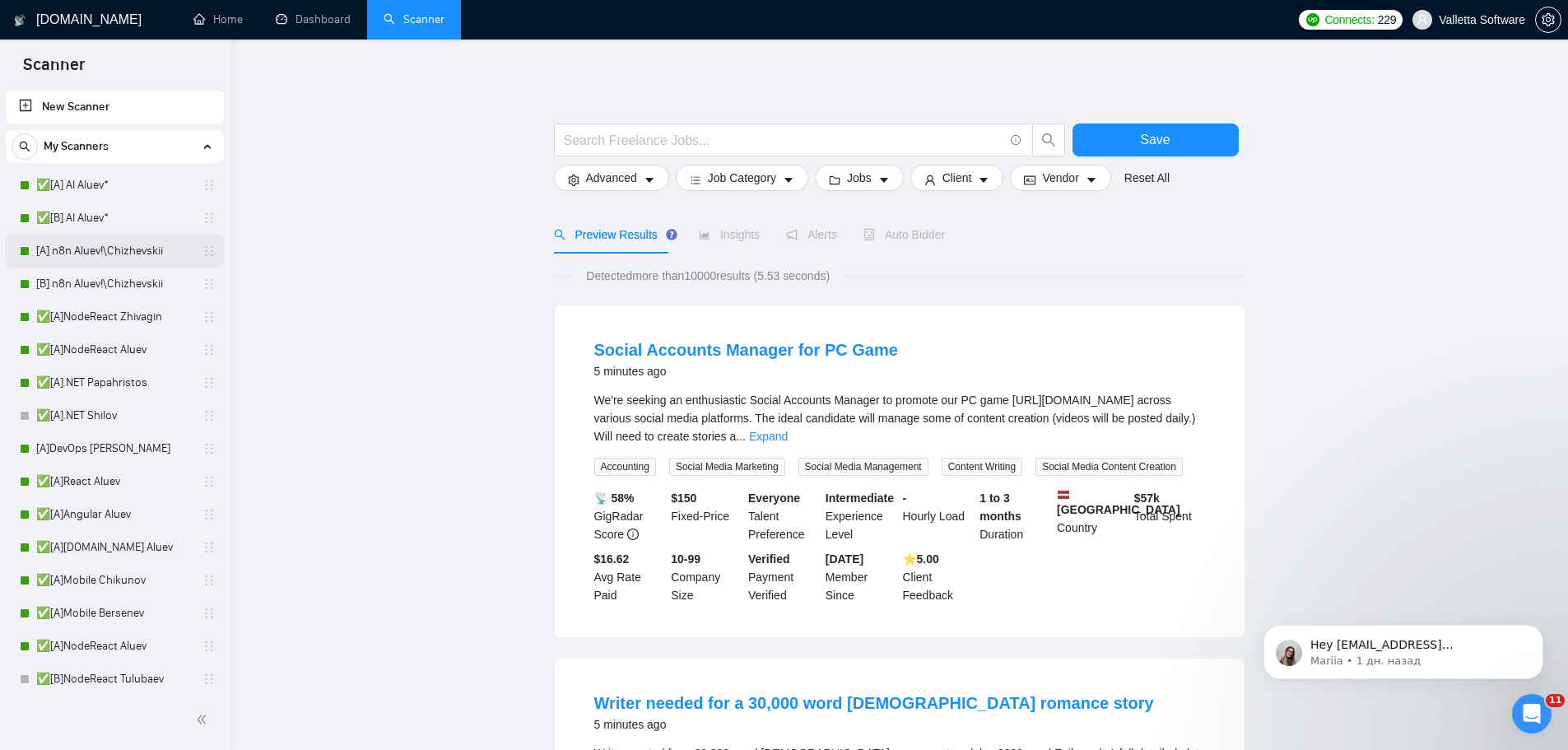
click at [100, 252] on link "[A] n8n Aluev!\Chizhevskii" at bounding box center [114, 251] width 156 height 33
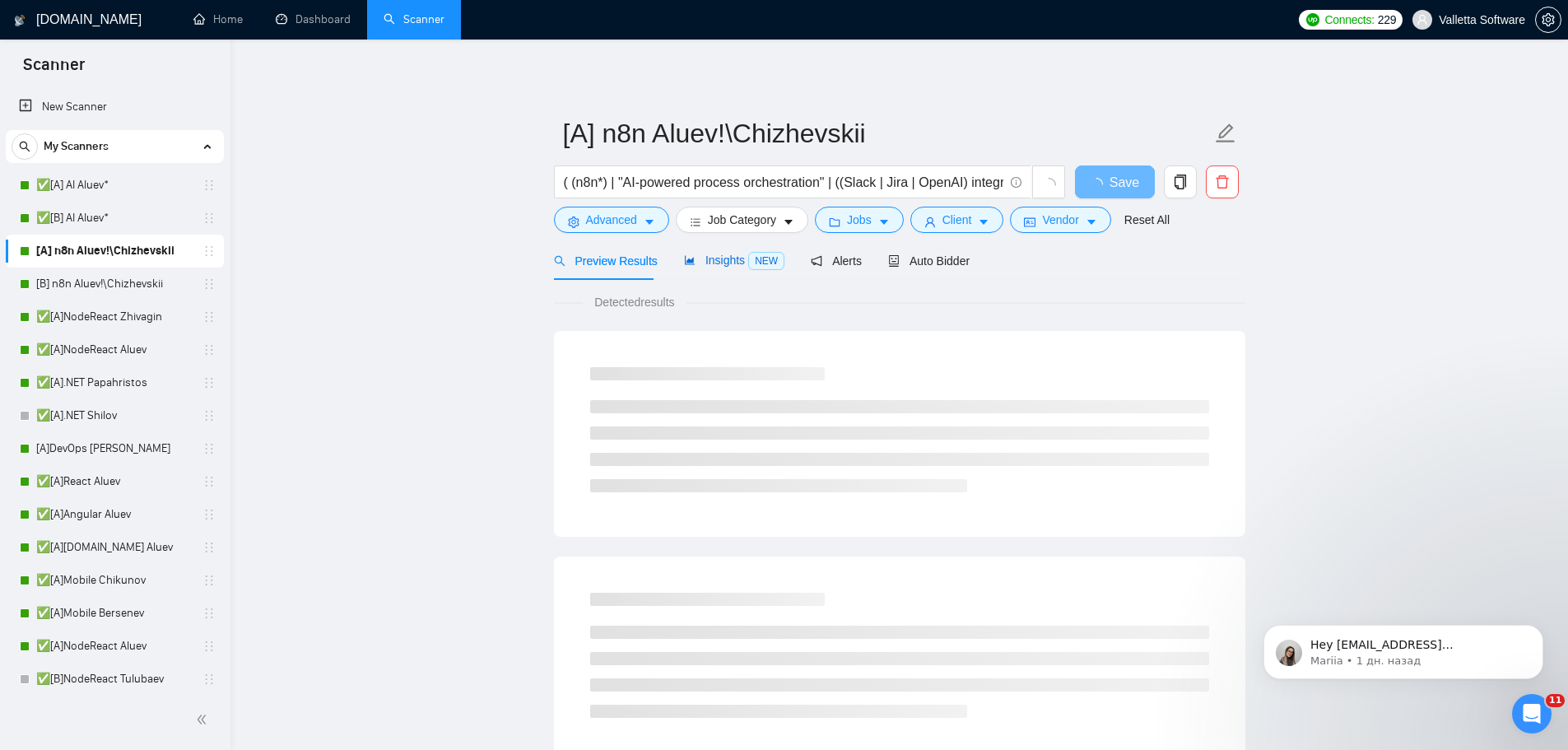
click at [737, 254] on span "Insights NEW" at bounding box center [734, 260] width 100 height 14
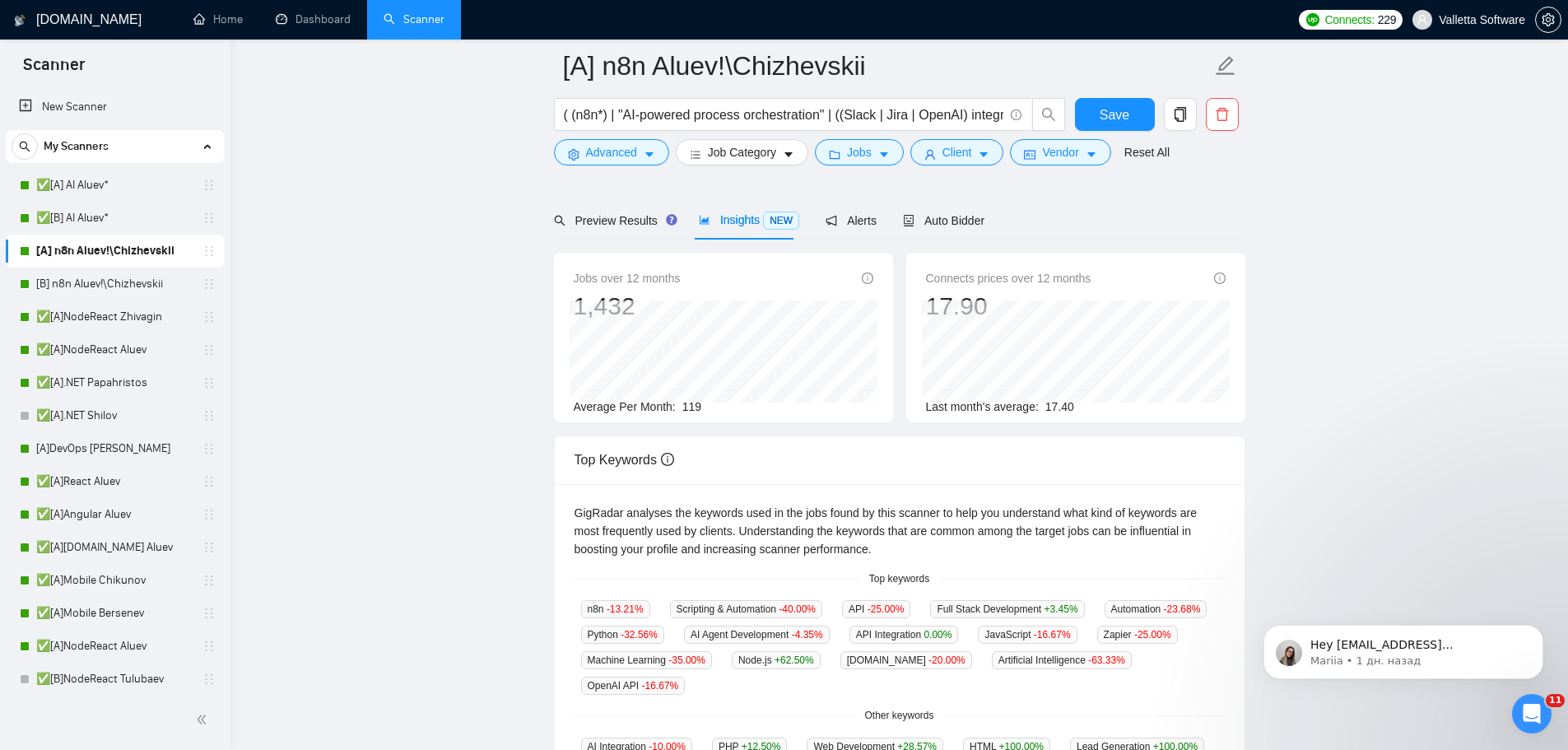
scroll to position [164, 0]
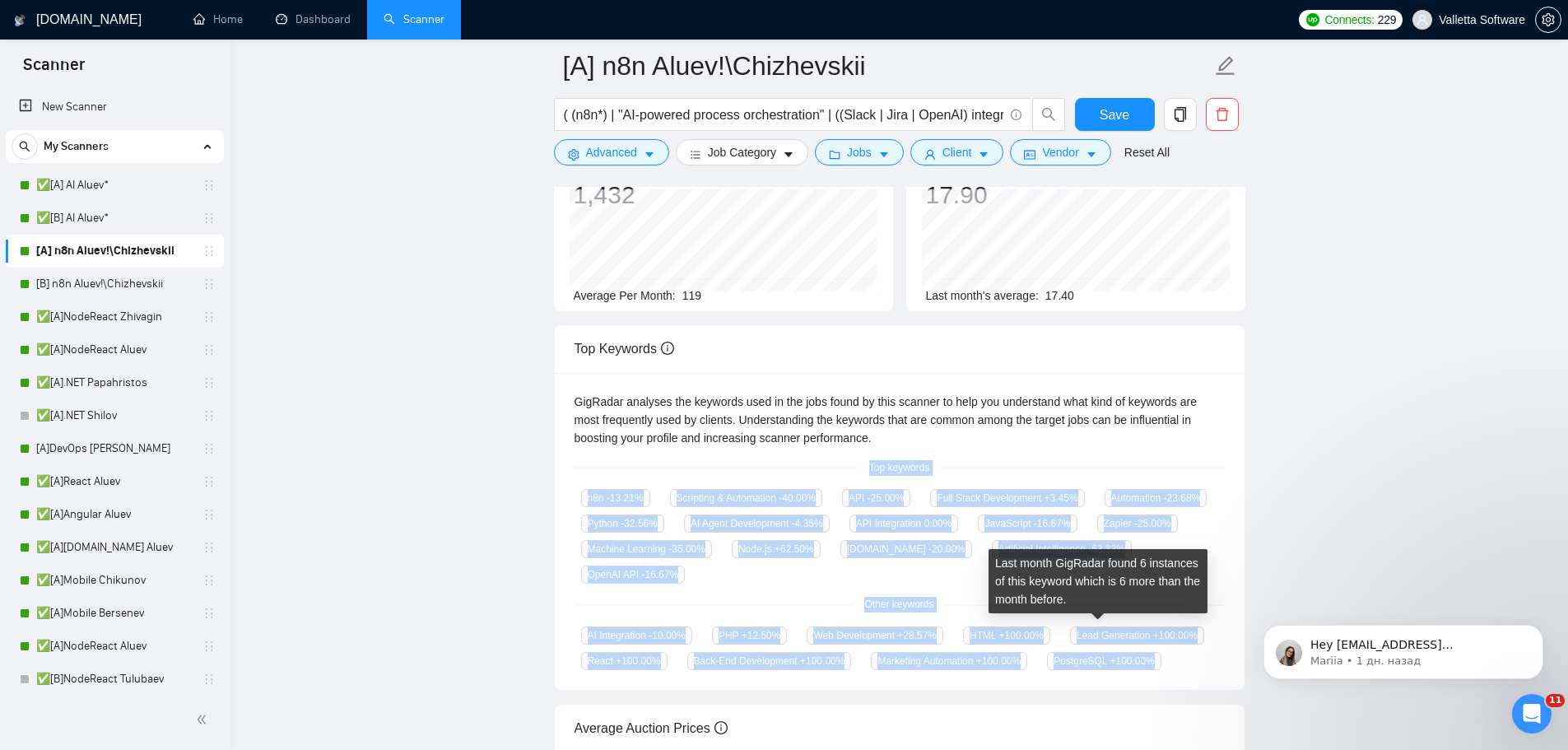
drag, startPoint x: 867, startPoint y: 455, endPoint x: 1155, endPoint y: 637, distance: 340.7
click at [1155, 638] on div "GigRadar analyses the keywords used in the jobs found by this scanner to help y…" at bounding box center [899, 532] width 690 height 318
copy div "Top keywords n8n -13.21 % Scripting & Automation -40.00 % API -25.00 % Full Sta…"
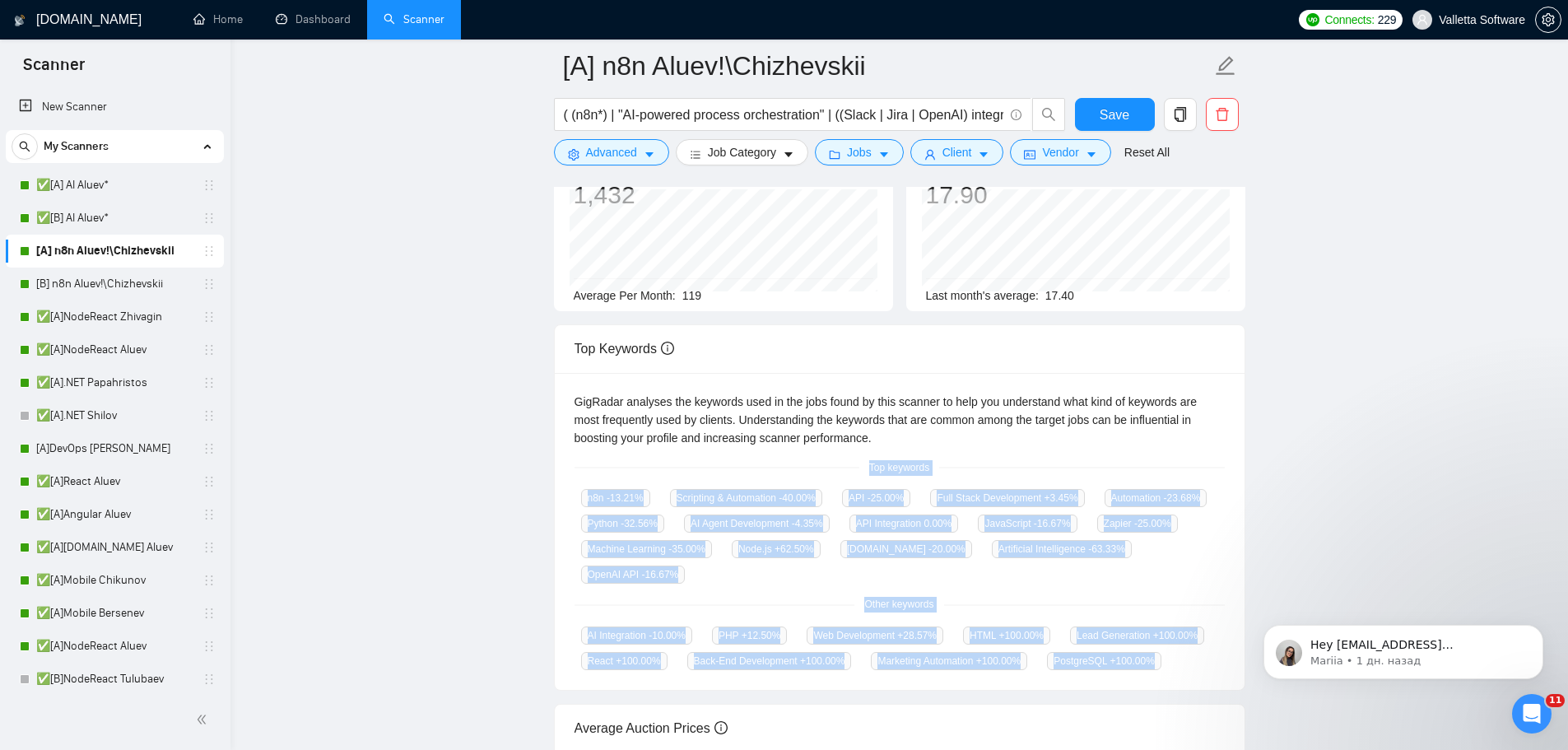
copy div "Top keywords n8n -13.21 % Scripting & Automation -40.00 % API -25.00 % Full Sta…"
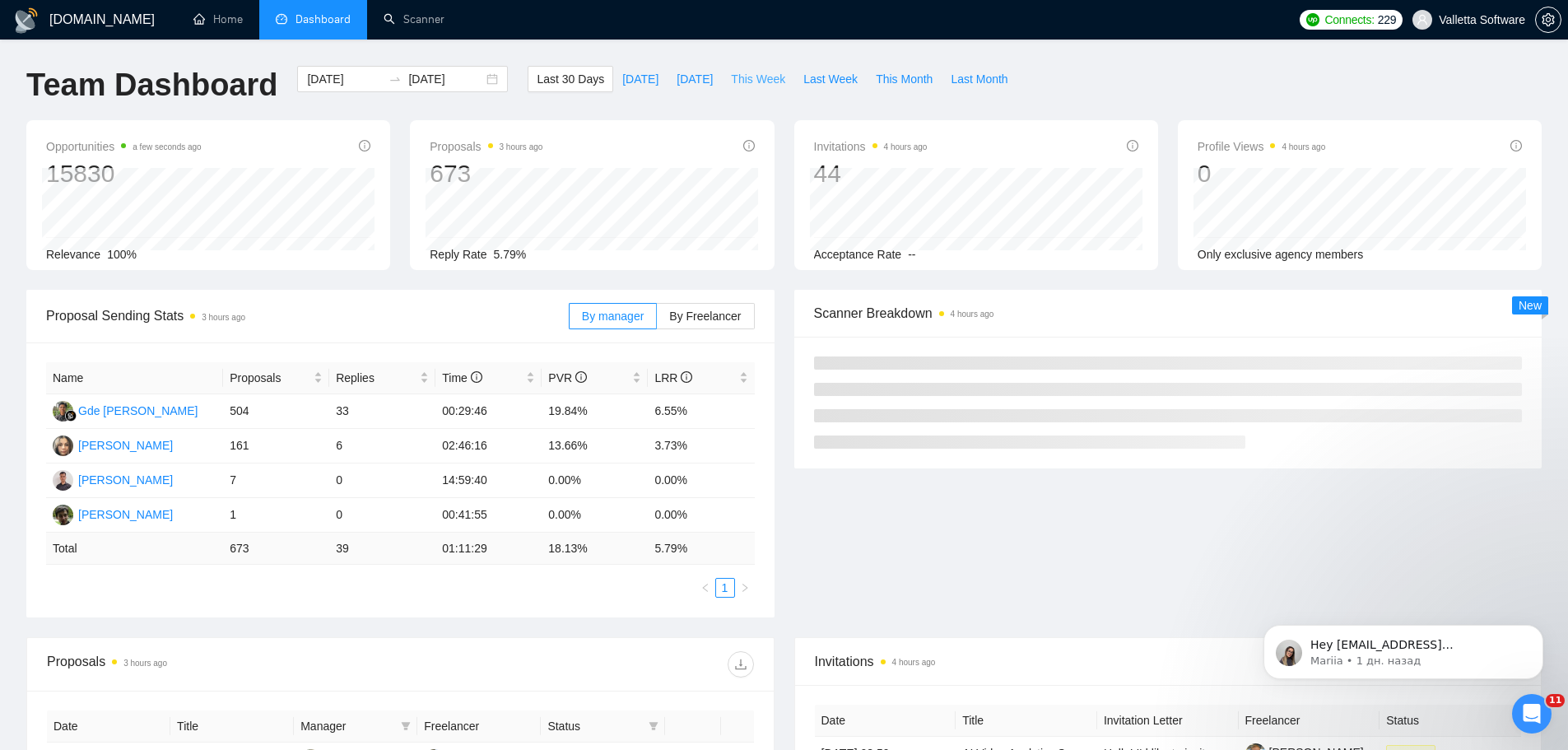
click at [731, 75] on span "This Week" at bounding box center [758, 79] width 54 height 18
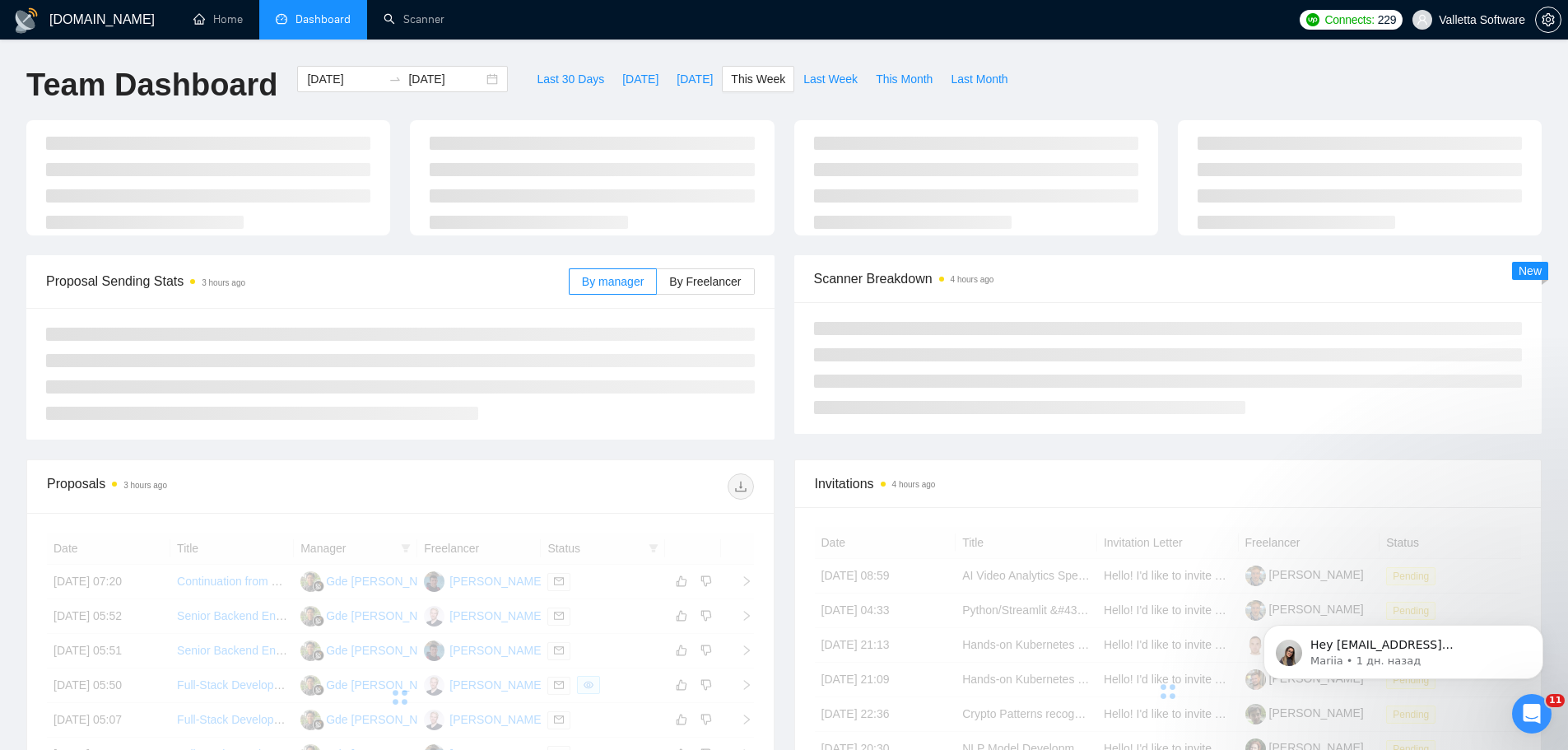
type input "2025-09-29"
type input "2025-10-05"
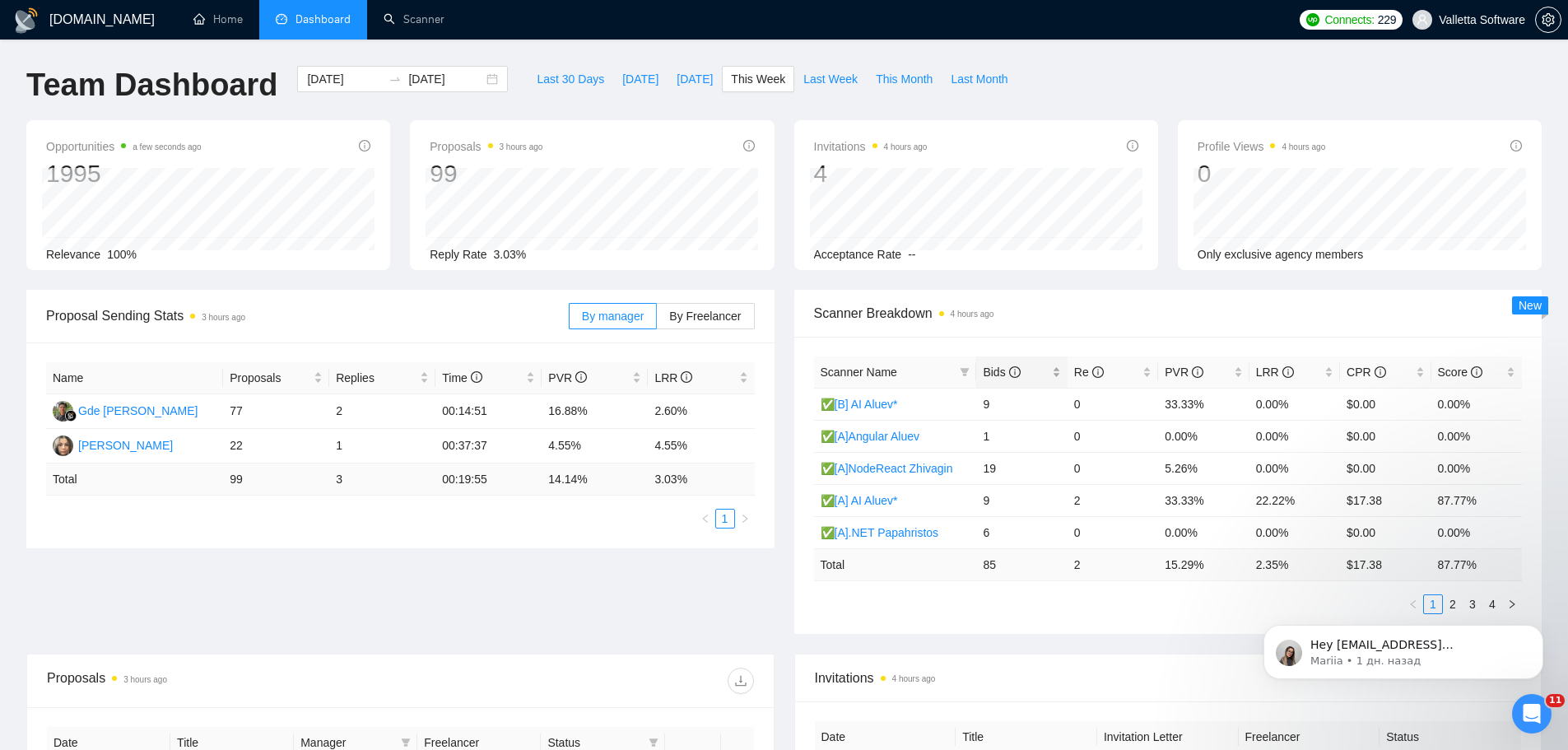
click at [994, 365] on span "Bids" at bounding box center [1001, 371] width 37 height 14
click at [995, 365] on span "Bids" at bounding box center [1001, 371] width 37 height 14
click at [1545, 630] on button "Dismiss notification" at bounding box center [1539, 630] width 22 height 22
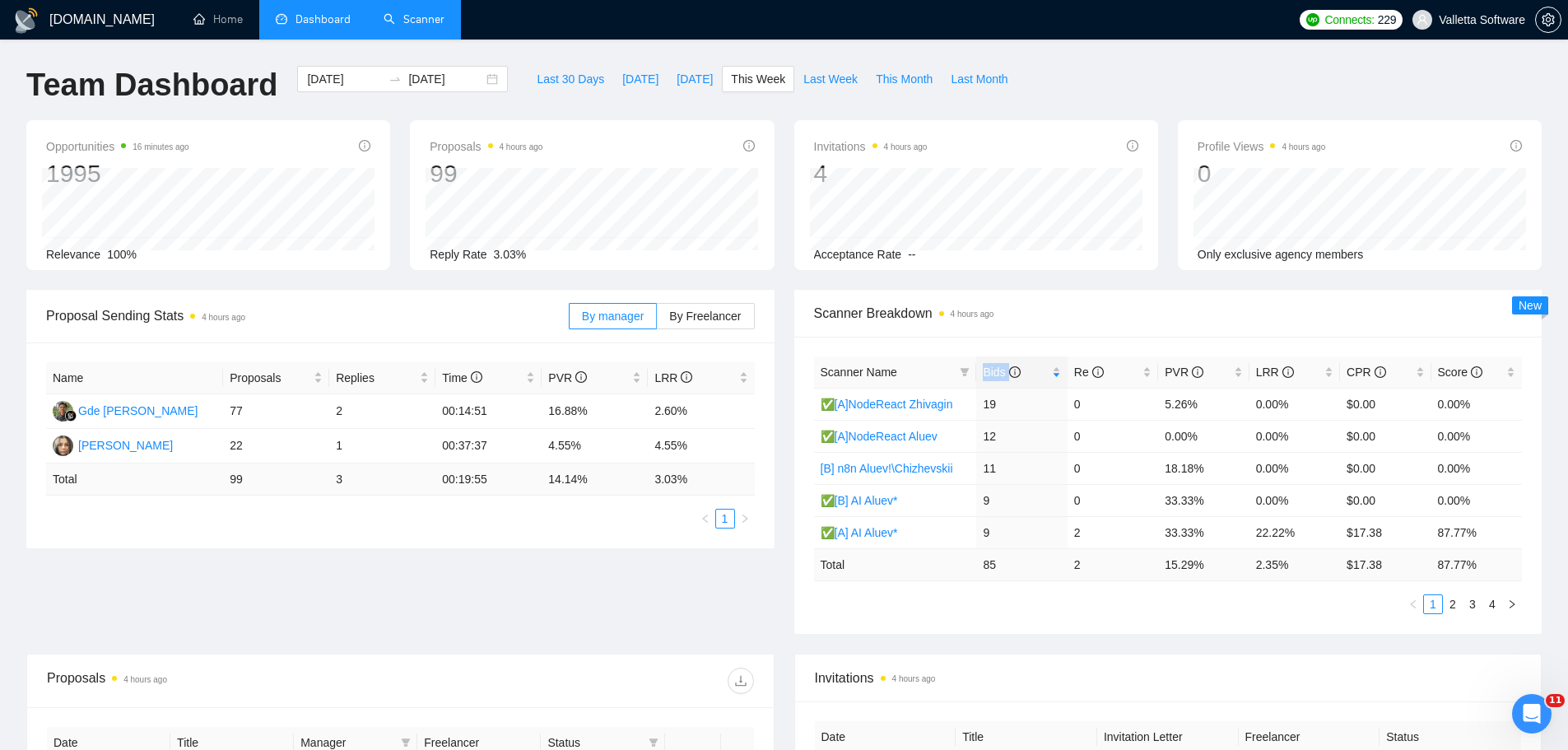
click at [407, 16] on link "Scanner" at bounding box center [414, 19] width 61 height 14
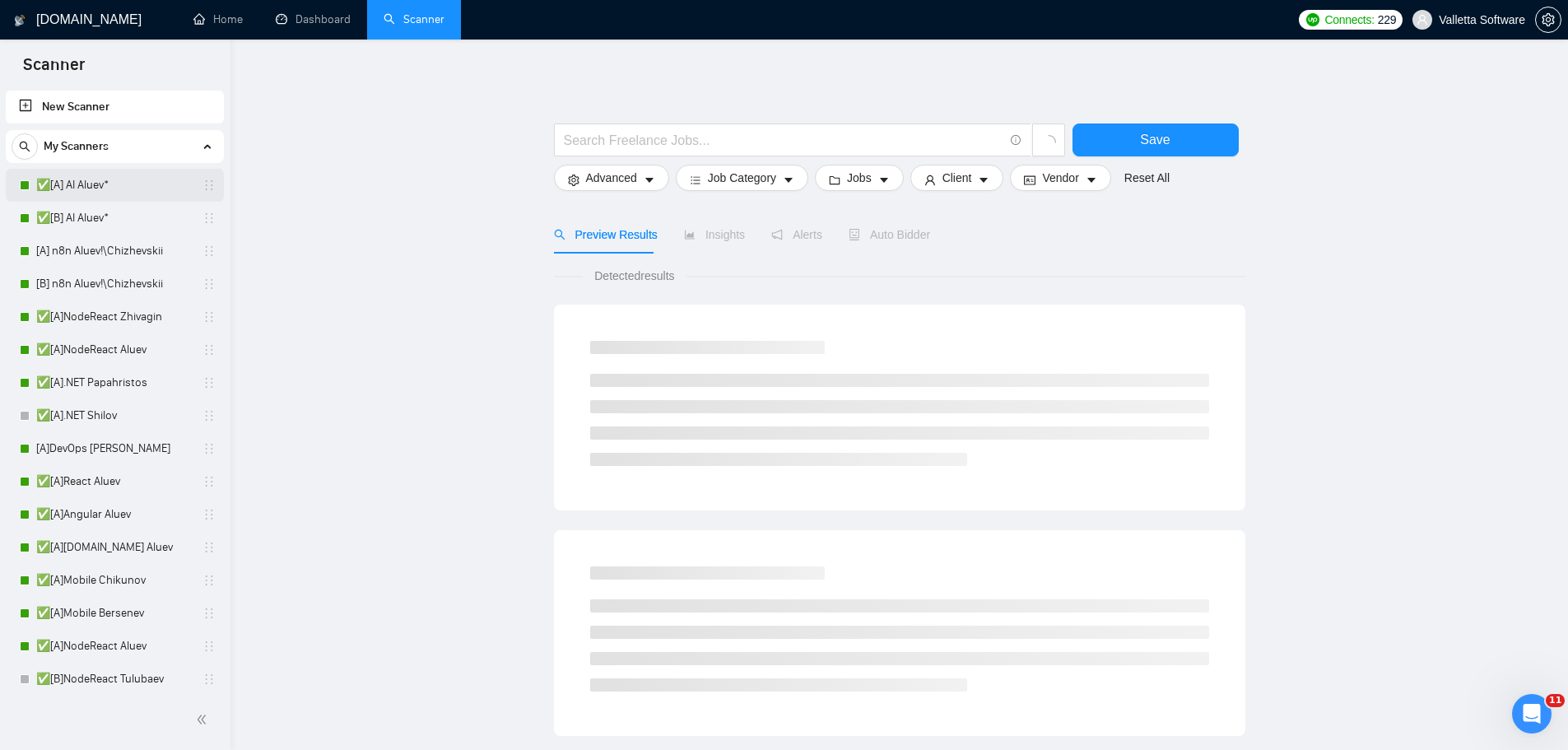
click at [125, 187] on link "✅[A] AI Aluev*" at bounding box center [114, 185] width 156 height 33
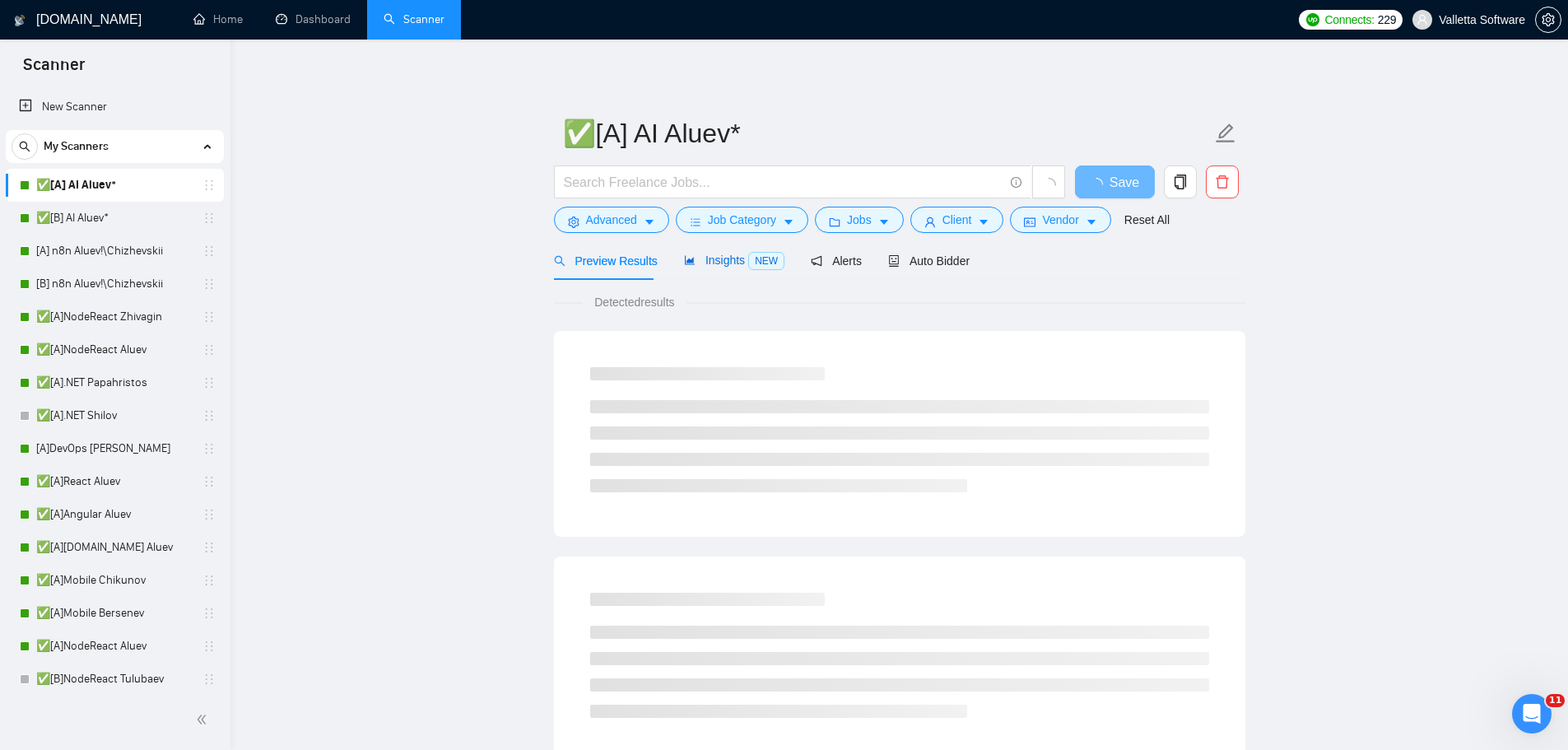
click at [766, 264] on span "NEW" at bounding box center [766, 261] width 36 height 18
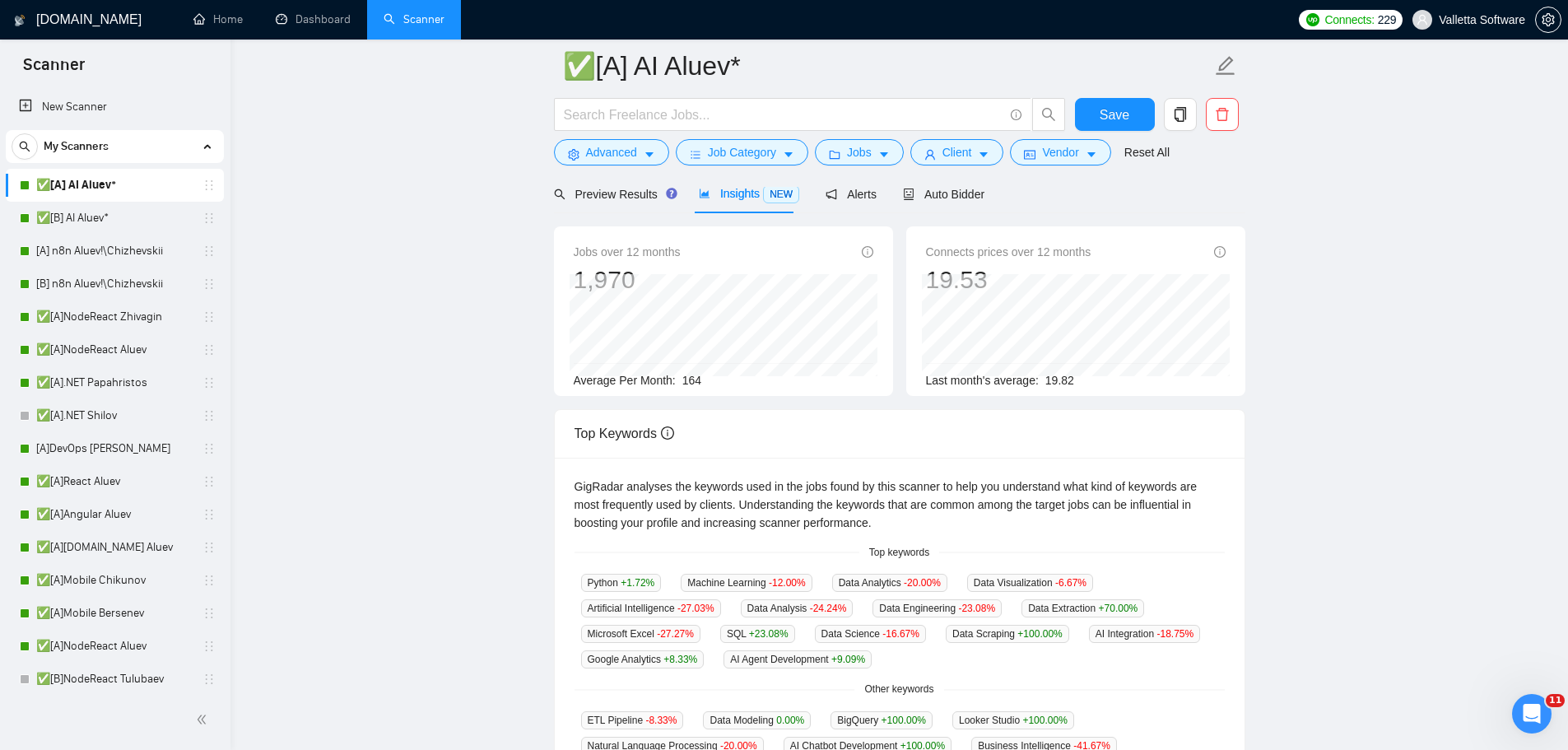
scroll to position [247, 0]
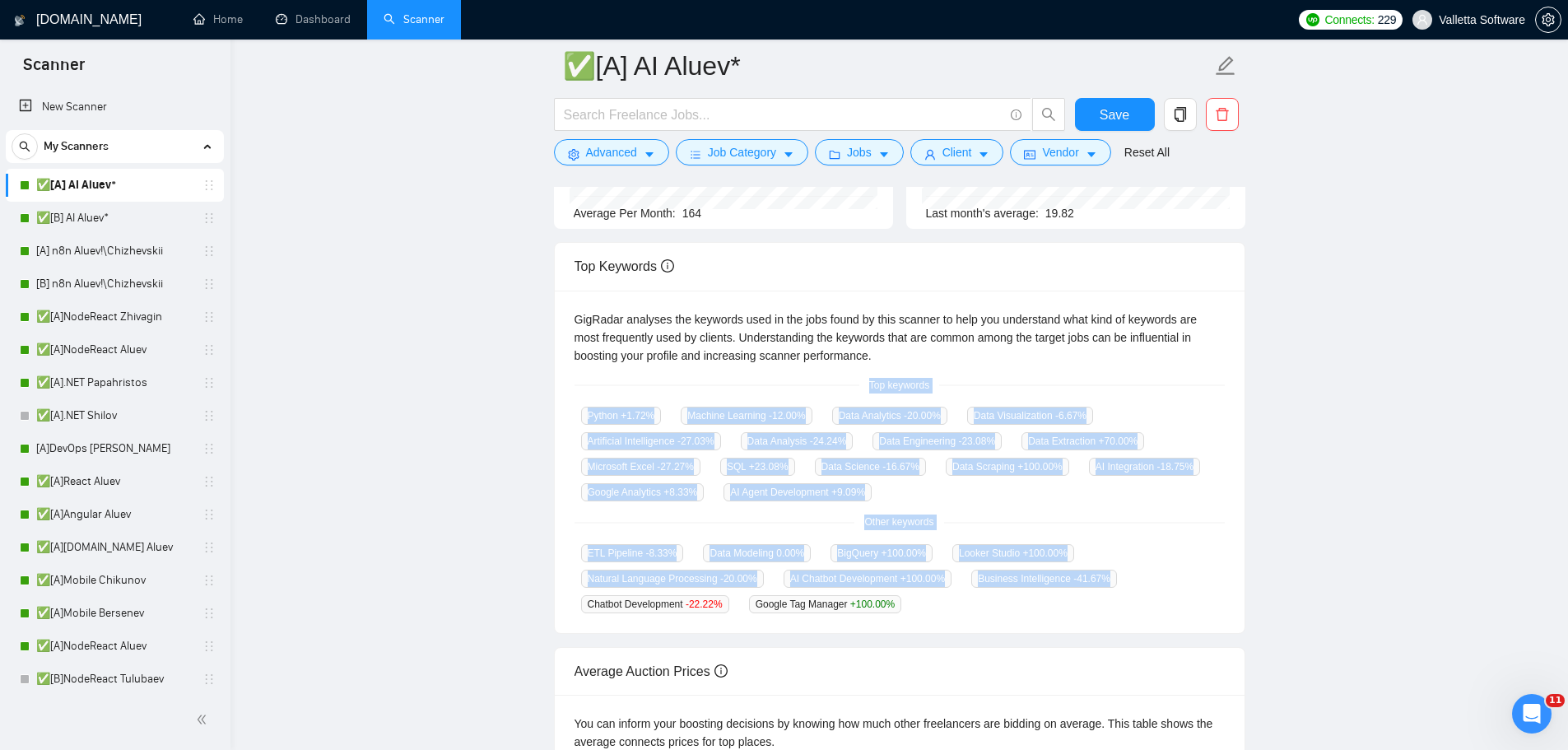
drag, startPoint x: 886, startPoint y: 405, endPoint x: 973, endPoint y: 600, distance: 213.5
click at [973, 600] on div "GigRadar analyses the keywords used in the jobs found by this scanner to help y…" at bounding box center [899, 463] width 690 height 343
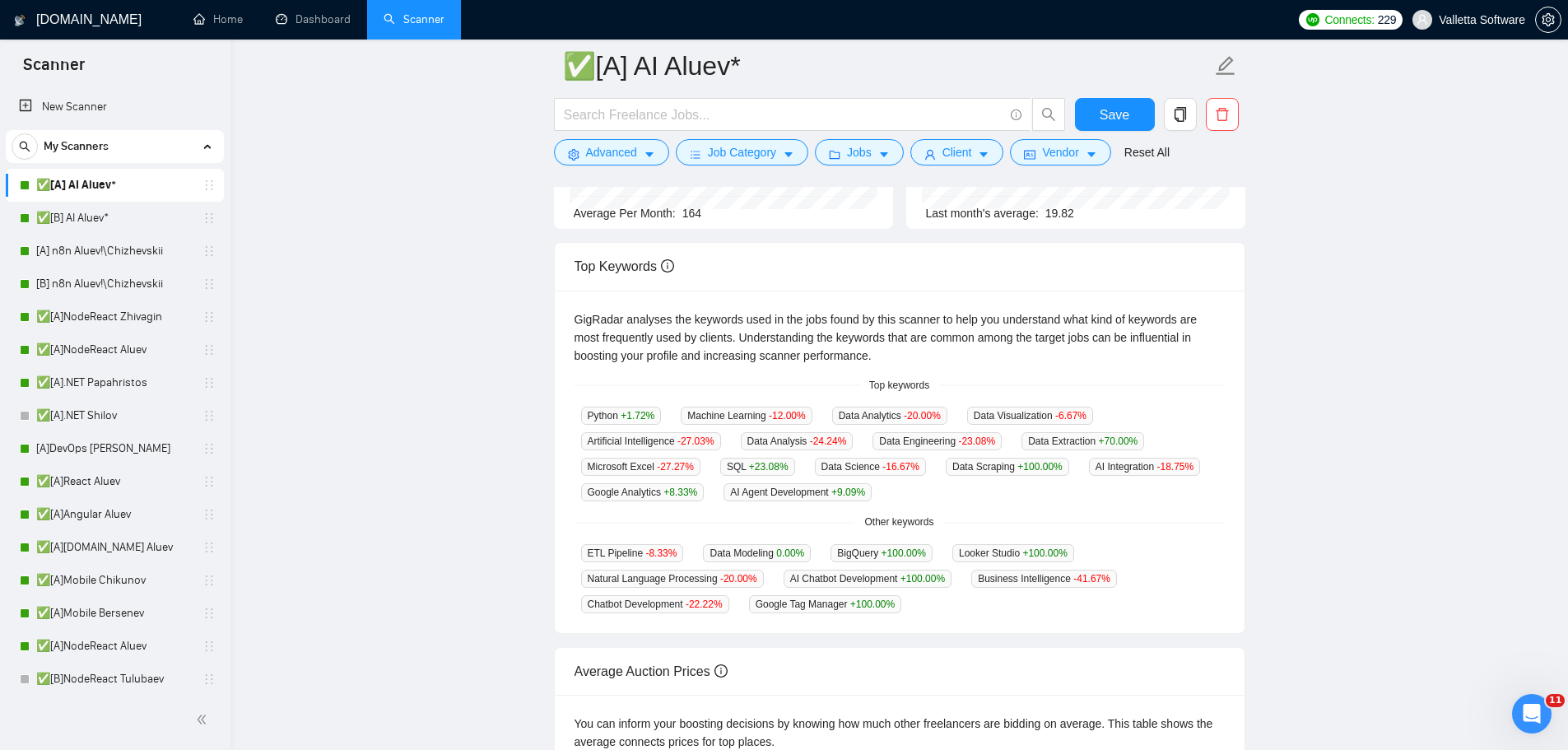
click at [855, 380] on div "Top keywords" at bounding box center [900, 385] width 651 height 15
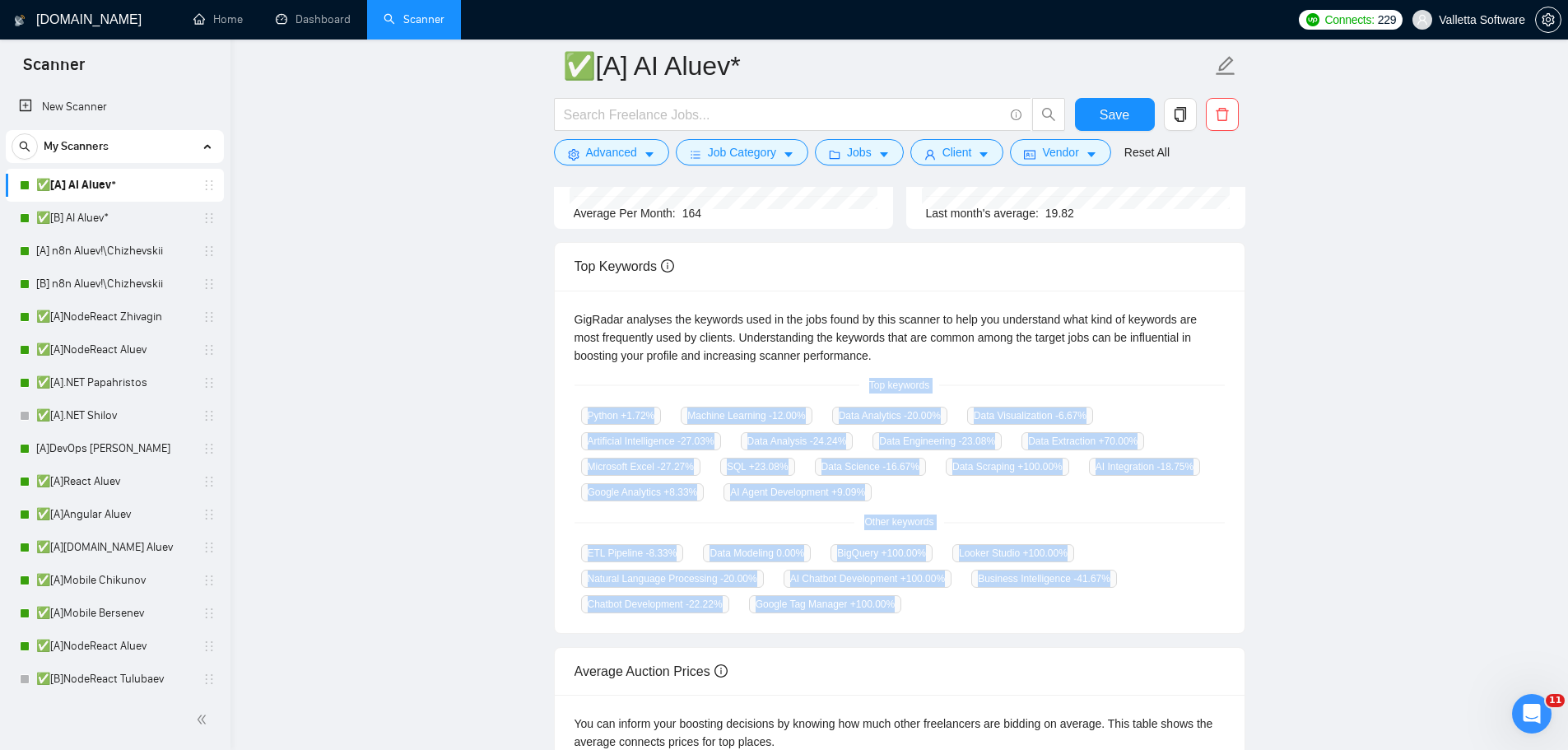
drag, startPoint x: 927, startPoint y: 518, endPoint x: 949, endPoint y: 607, distance: 91.7
click at [949, 607] on div "GigRadar analyses the keywords used in the jobs found by this scanner to help y…" at bounding box center [899, 463] width 690 height 343
copy div "Top keywords Python +1.72 % Machine Learning -12.00 % Data Analytics -20.00 % D…"
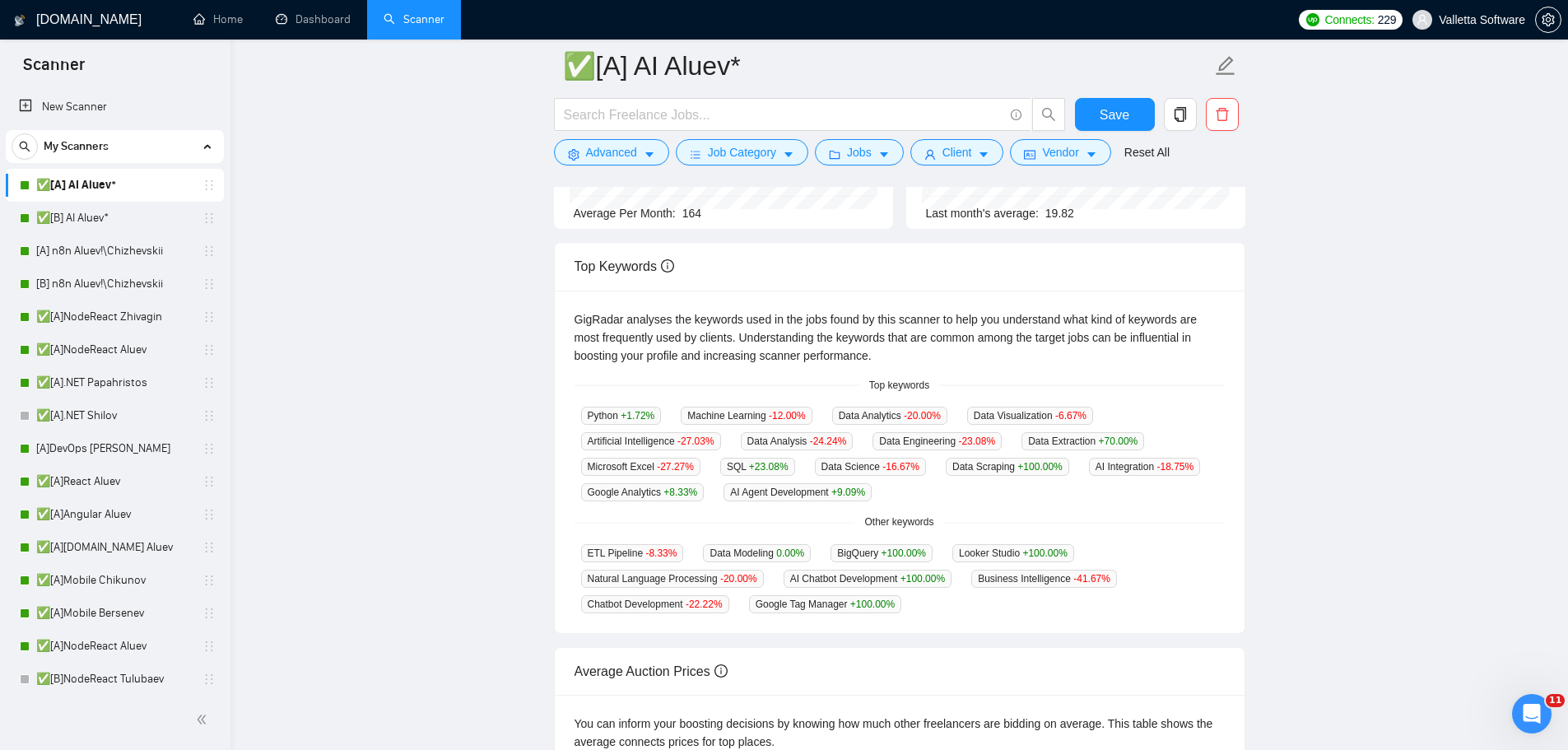
click at [708, 267] on div "Top Keywords" at bounding box center [900, 267] width 651 height 47
click at [1299, 245] on main "✅[A] AI Aluev* Save Advanced Job Category Jobs Client Vendor Reset All Preview …" at bounding box center [899, 390] width 1285 height 1142
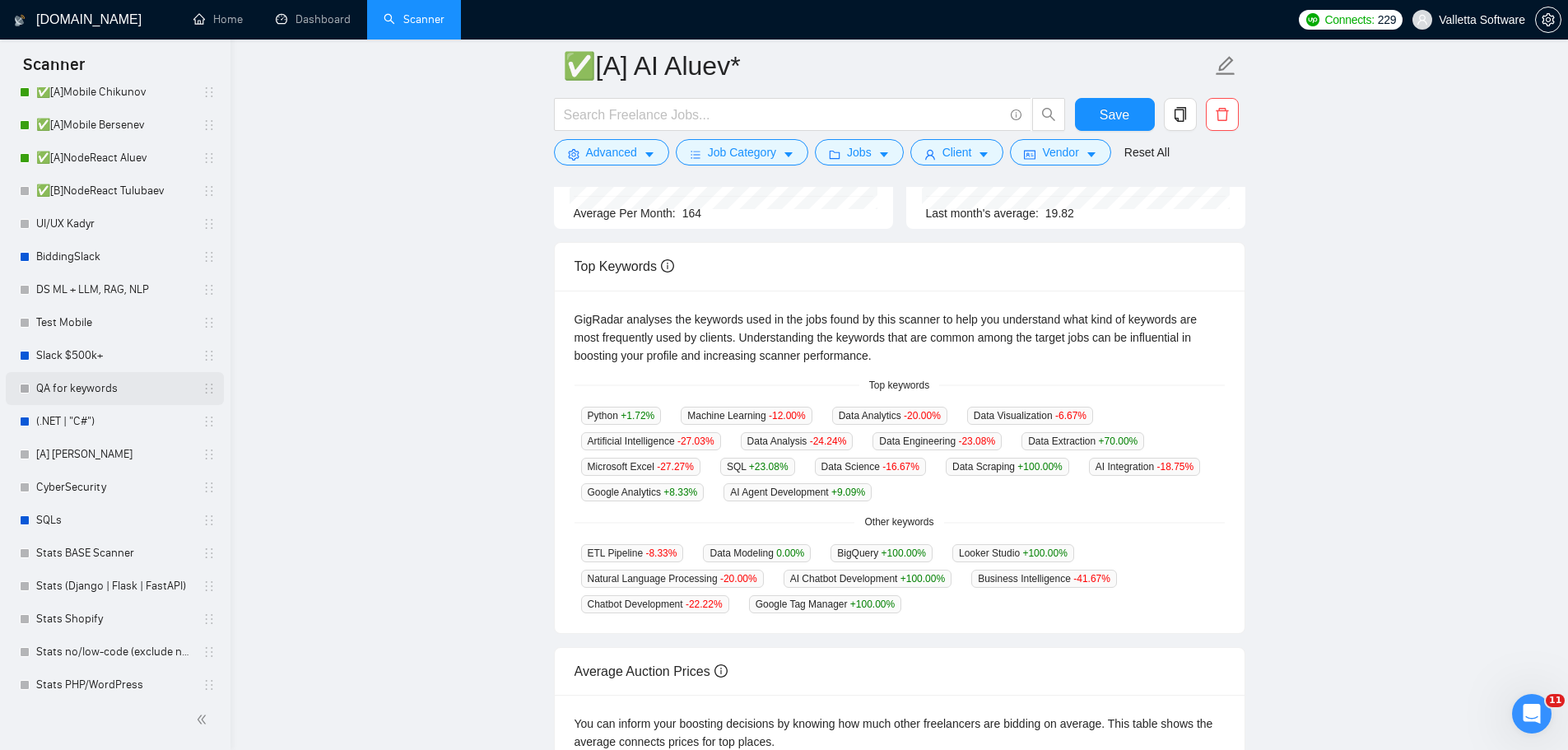
click at [104, 384] on link "QA for keywords" at bounding box center [114, 389] width 156 height 33
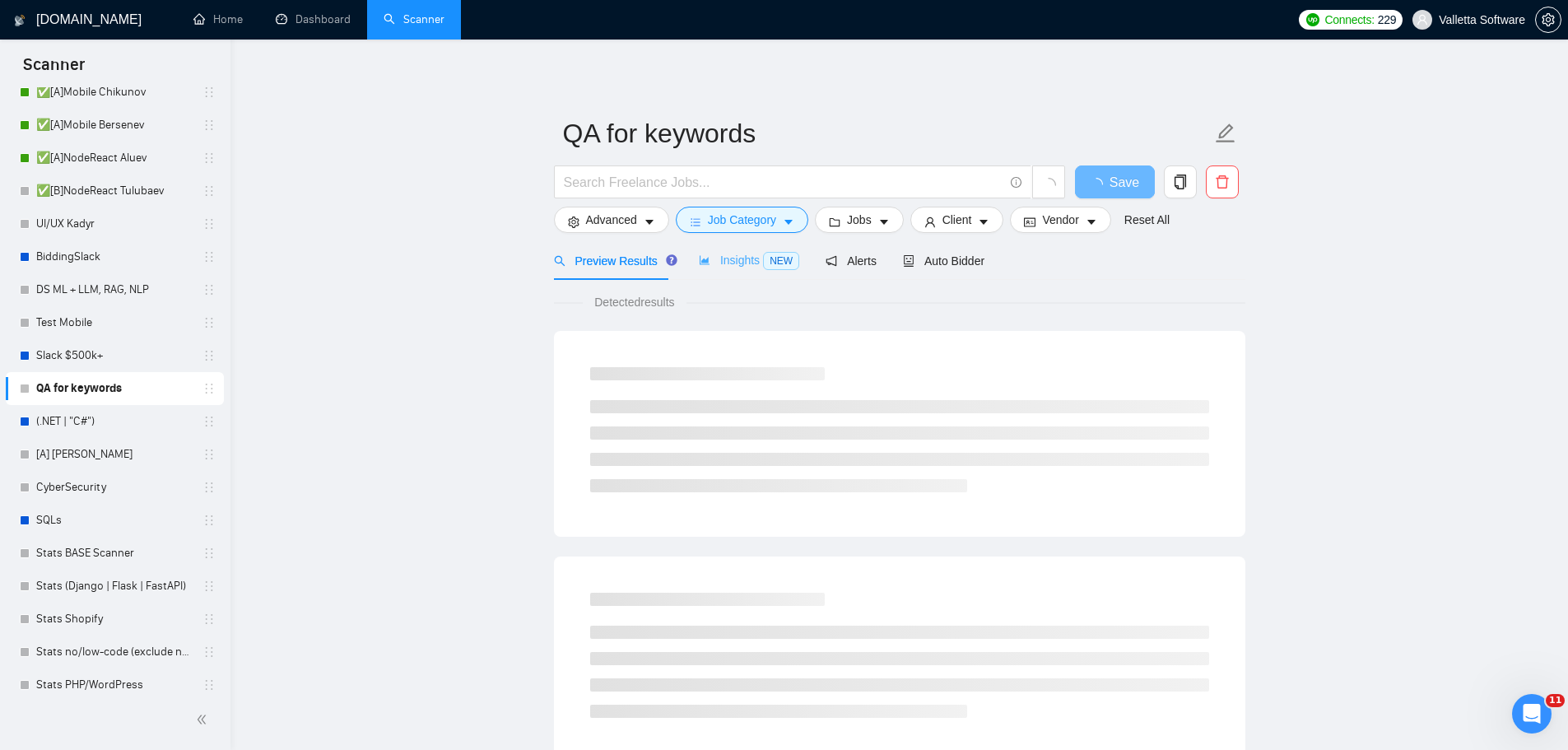
click at [733, 271] on div "Insights NEW" at bounding box center [748, 260] width 100 height 39
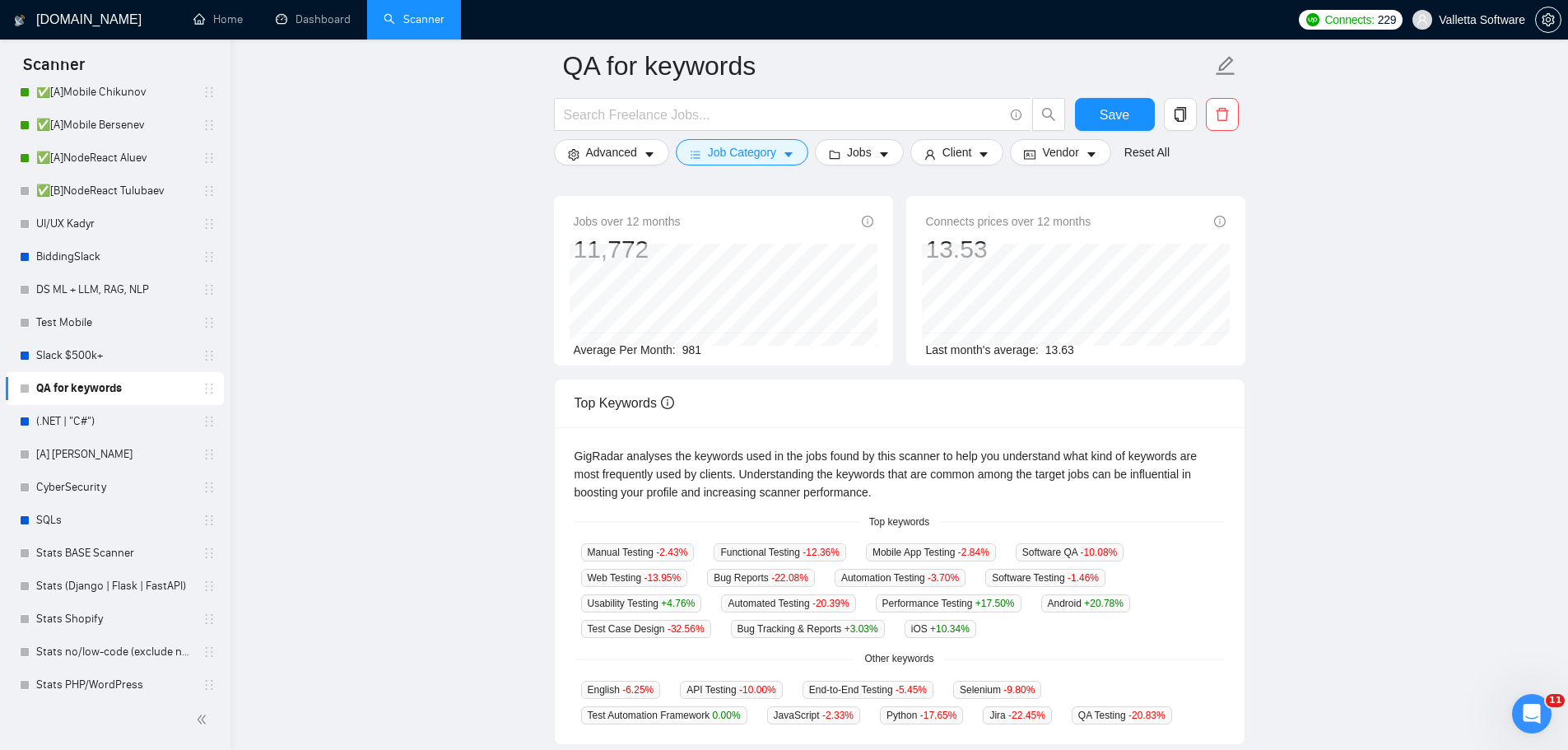
scroll to position [329, 0]
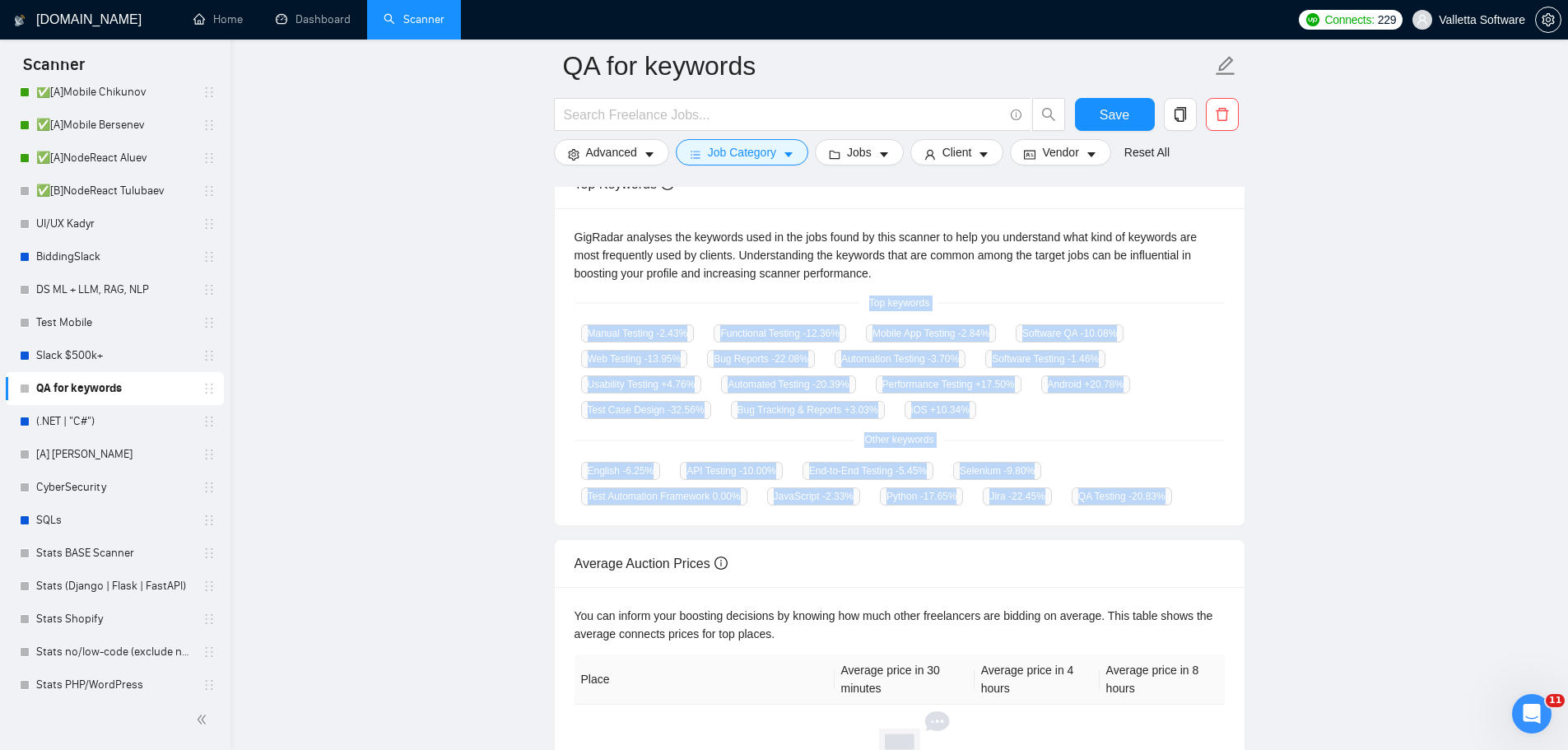
drag, startPoint x: 878, startPoint y: 301, endPoint x: 1023, endPoint y: 509, distance: 253.6
click at [1023, 509] on div "GigRadar analyses the keywords used in the jobs found by this scanner to help y…" at bounding box center [899, 367] width 690 height 318
copy div "Top keywords Manual Testing -2.43 % Functional Testing -12.36 % Mobile App Test…"
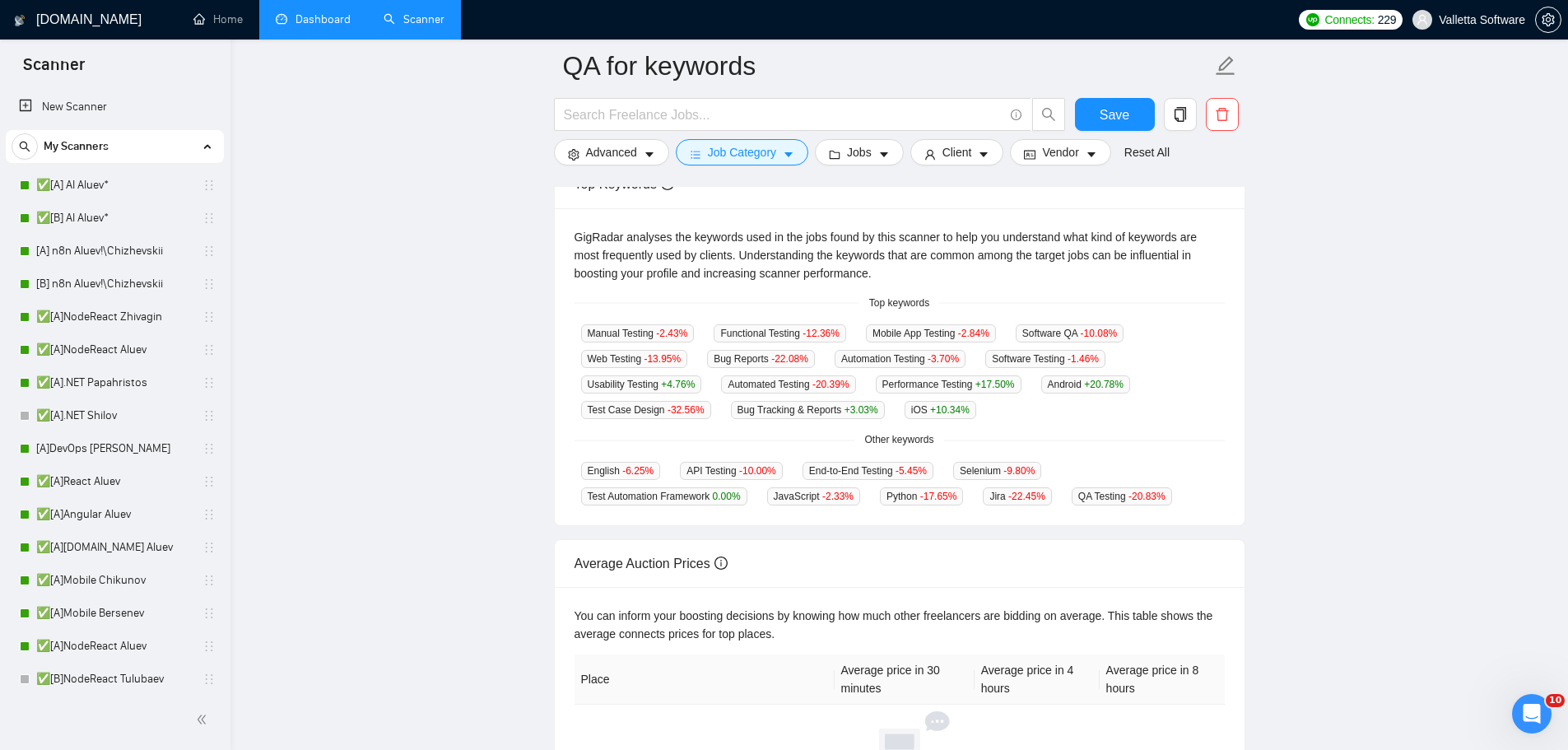
drag, startPoint x: 342, startPoint y: 22, endPoint x: 358, endPoint y: 5, distance: 23.3
click at [342, 22] on link "Dashboard" at bounding box center [313, 19] width 75 height 14
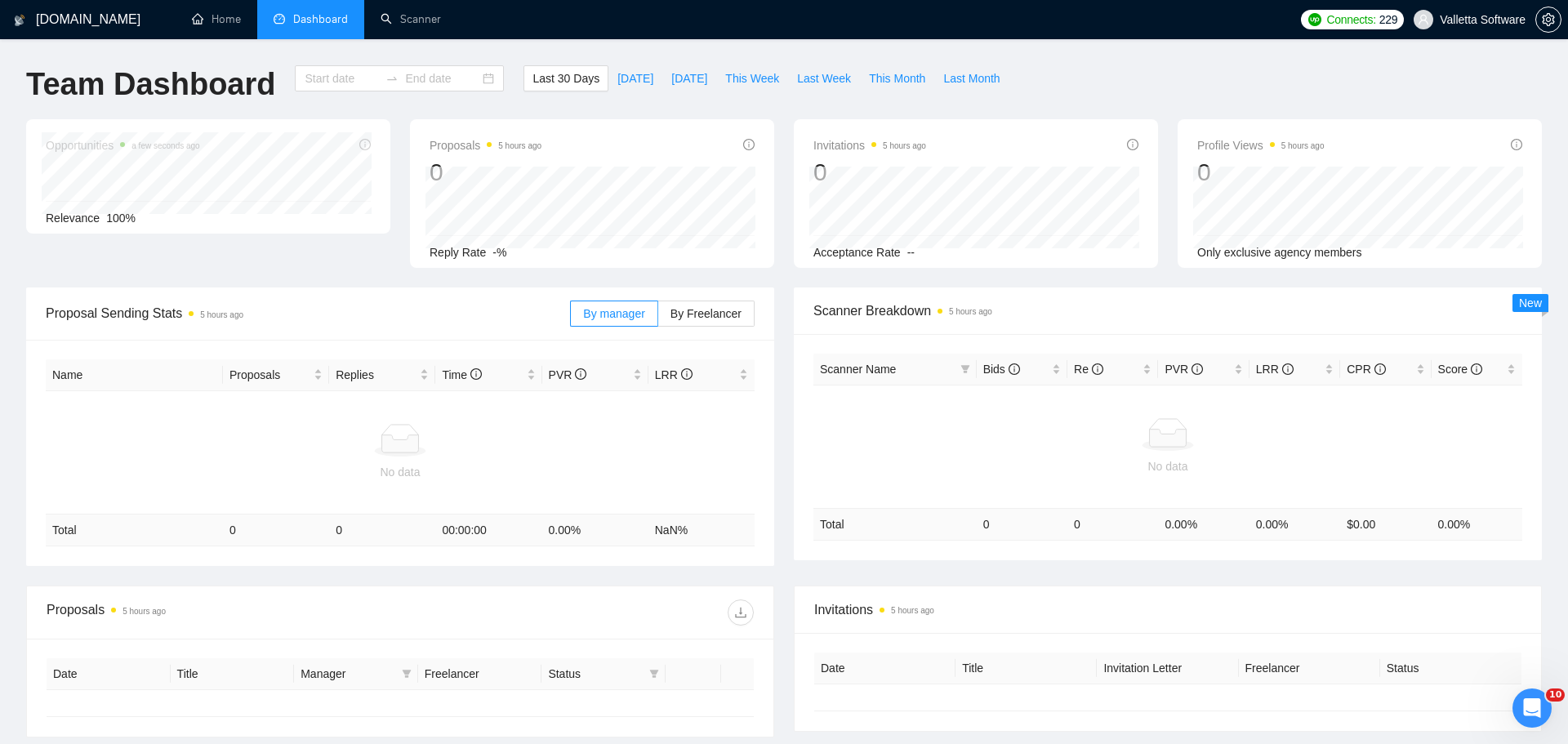
type input "[DATE]"
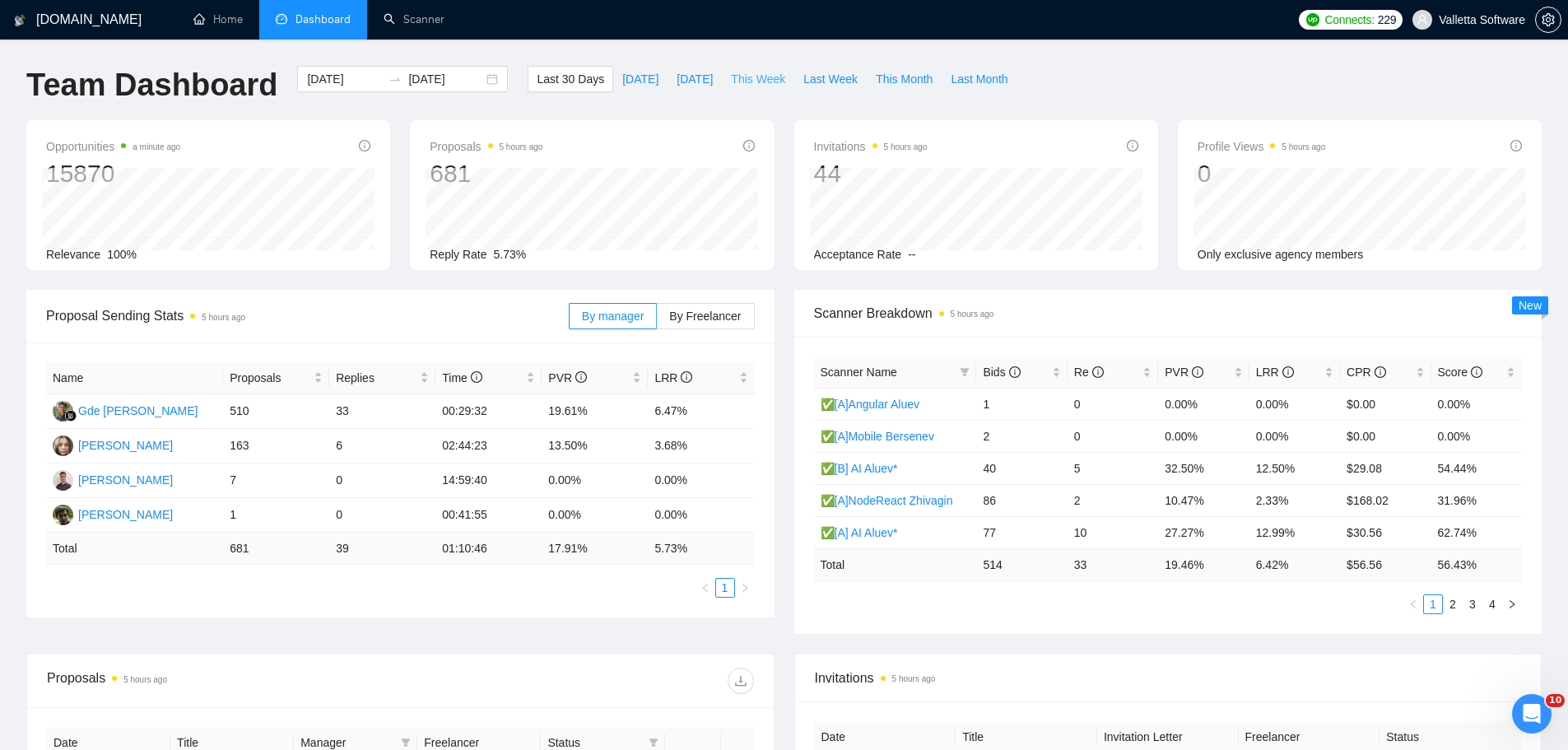
click at [748, 86] on span "This Week" at bounding box center [758, 79] width 54 height 18
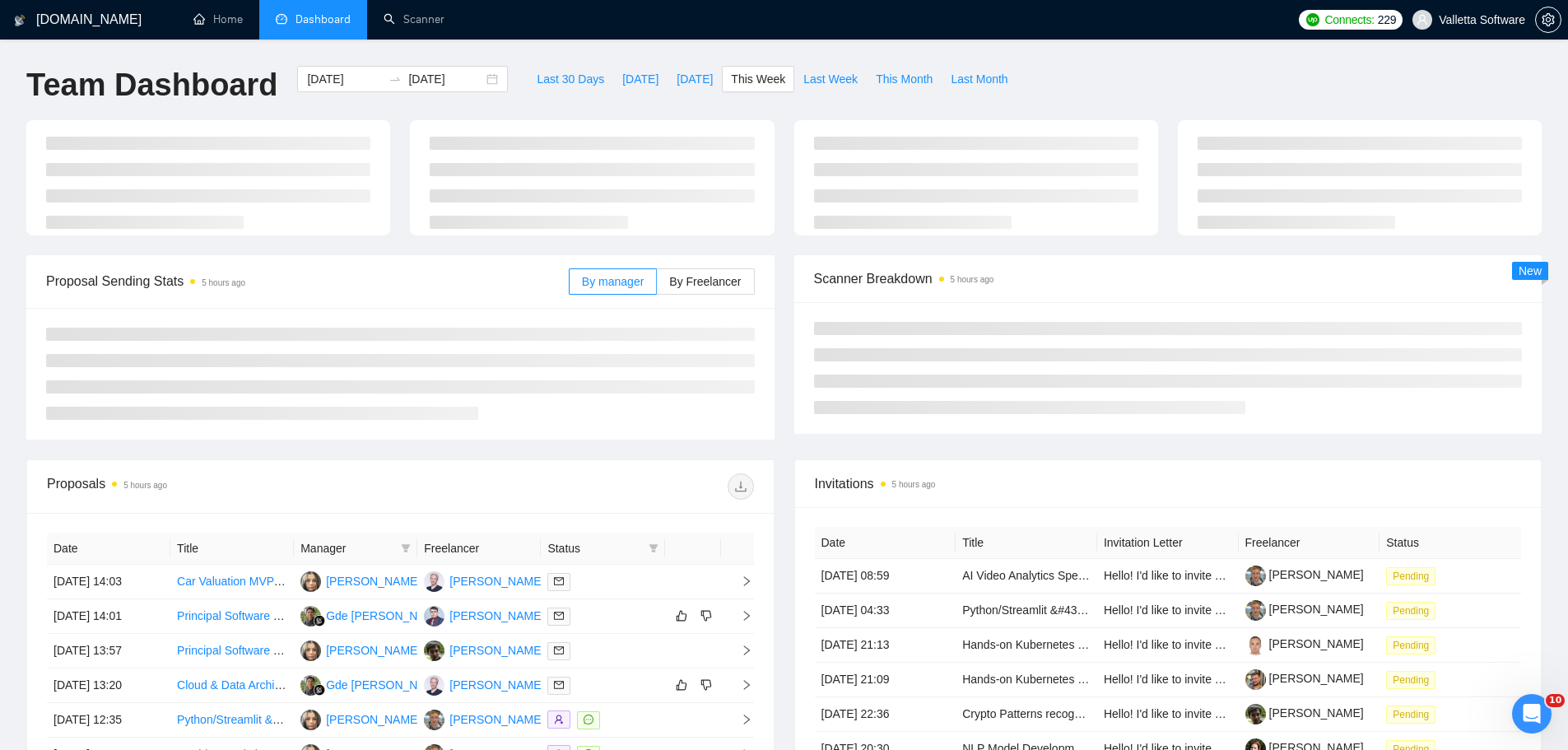
type input "[DATE]"
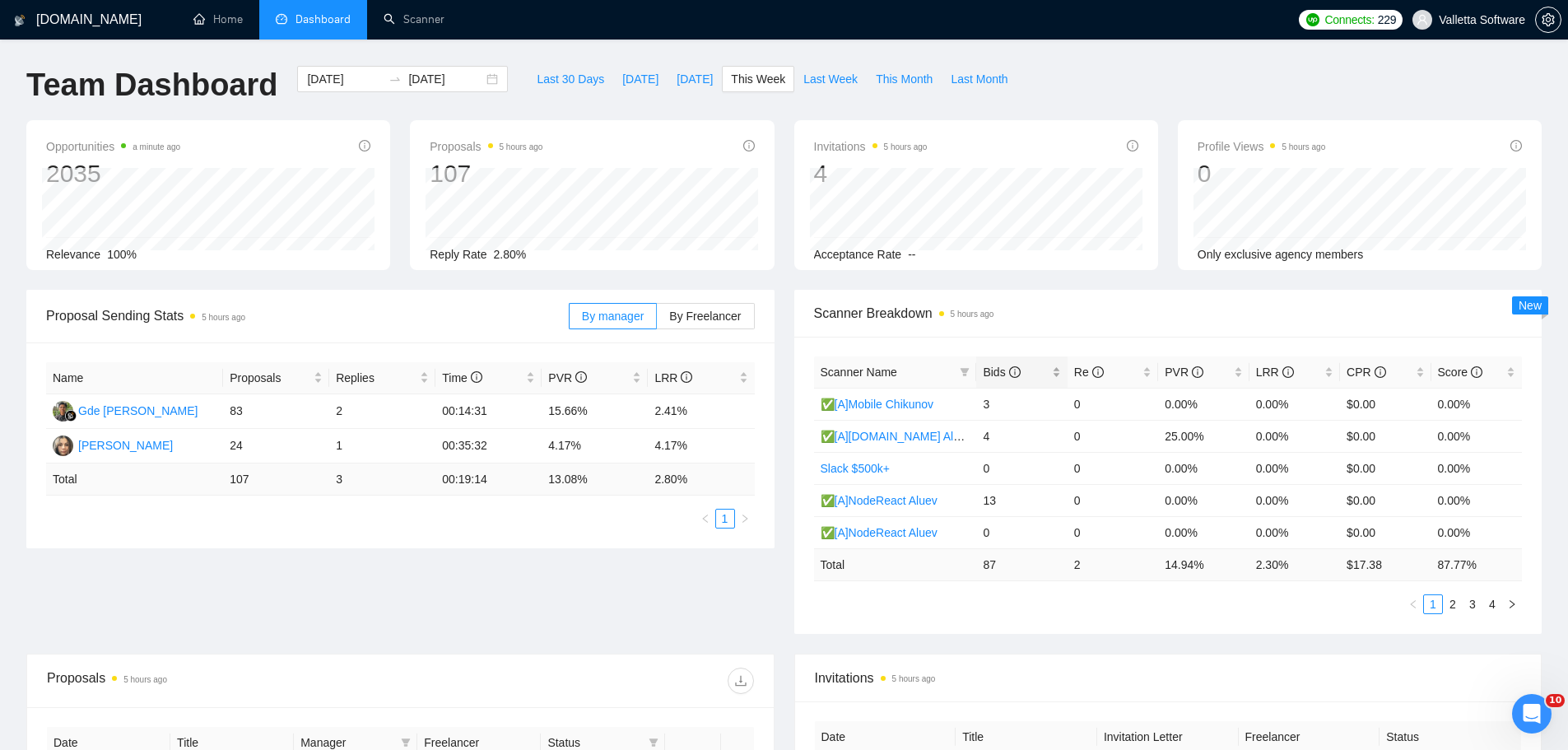
click at [999, 363] on div "Bids" at bounding box center [1022, 372] width 78 height 18
click at [1451, 599] on link "2" at bounding box center [1453, 605] width 18 height 18
click at [1434, 603] on link "1" at bounding box center [1433, 605] width 18 height 18
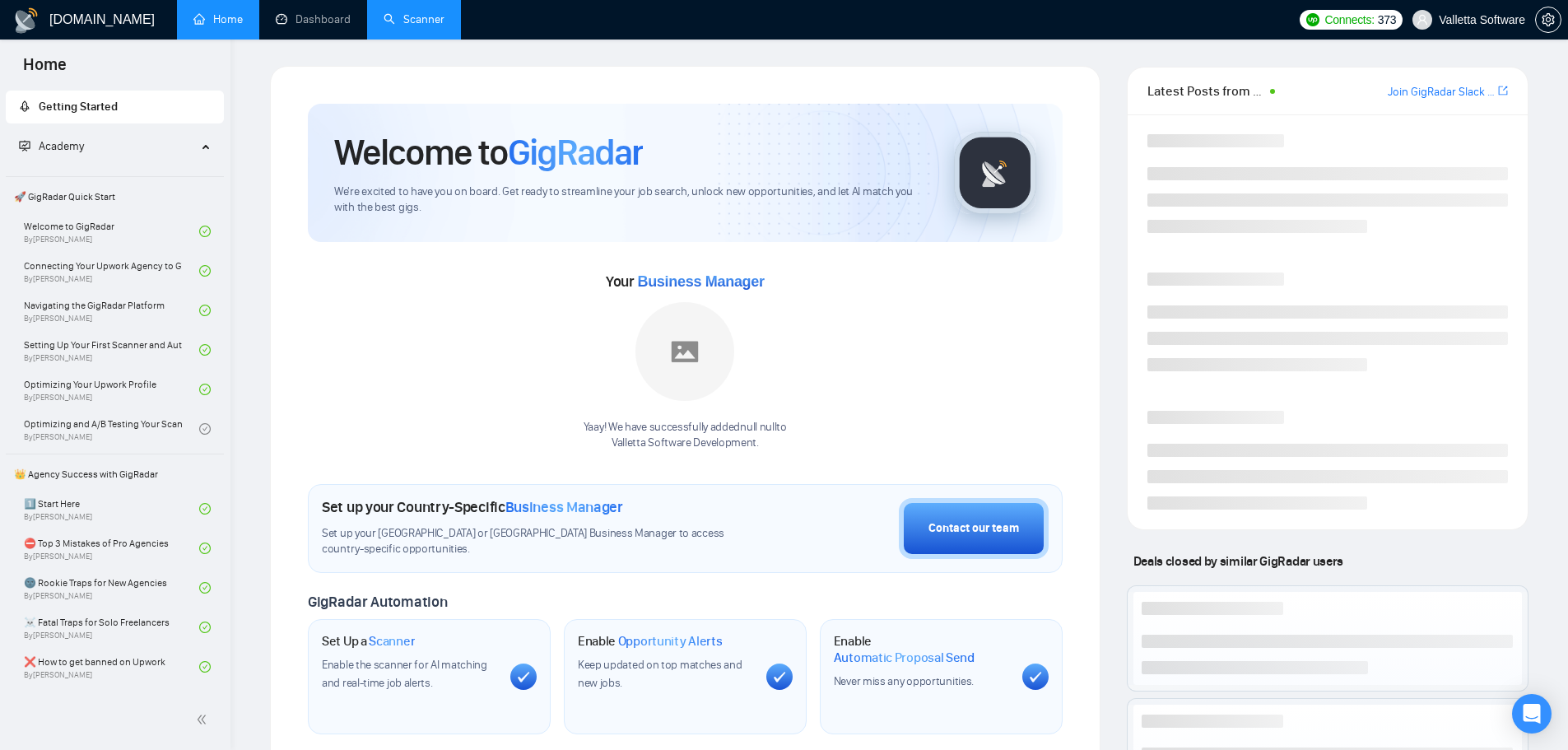
click at [399, 14] on link "Scanner" at bounding box center [414, 19] width 61 height 14
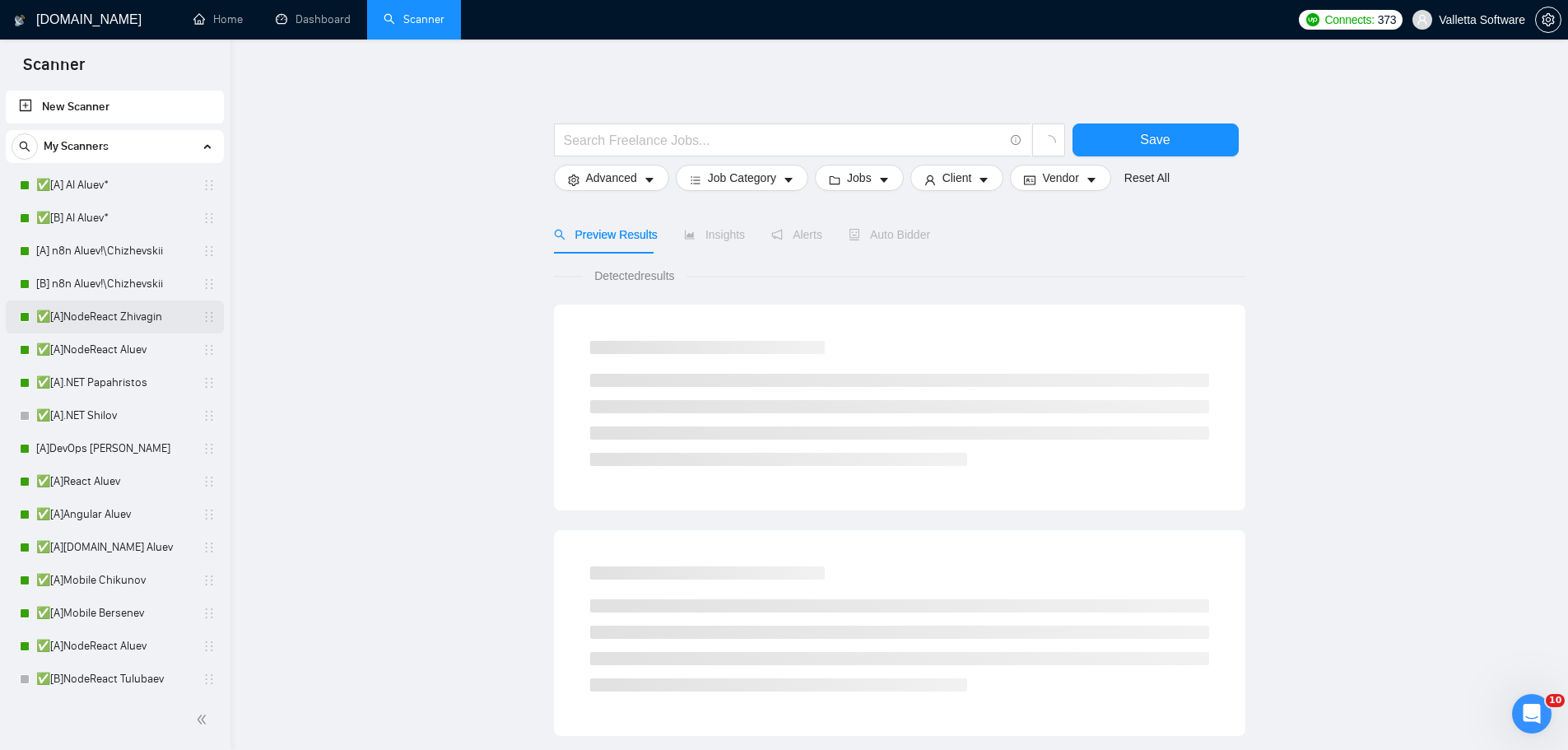
click at [157, 318] on link "✅[A]NodeReact Zhivagin" at bounding box center [114, 317] width 156 height 33
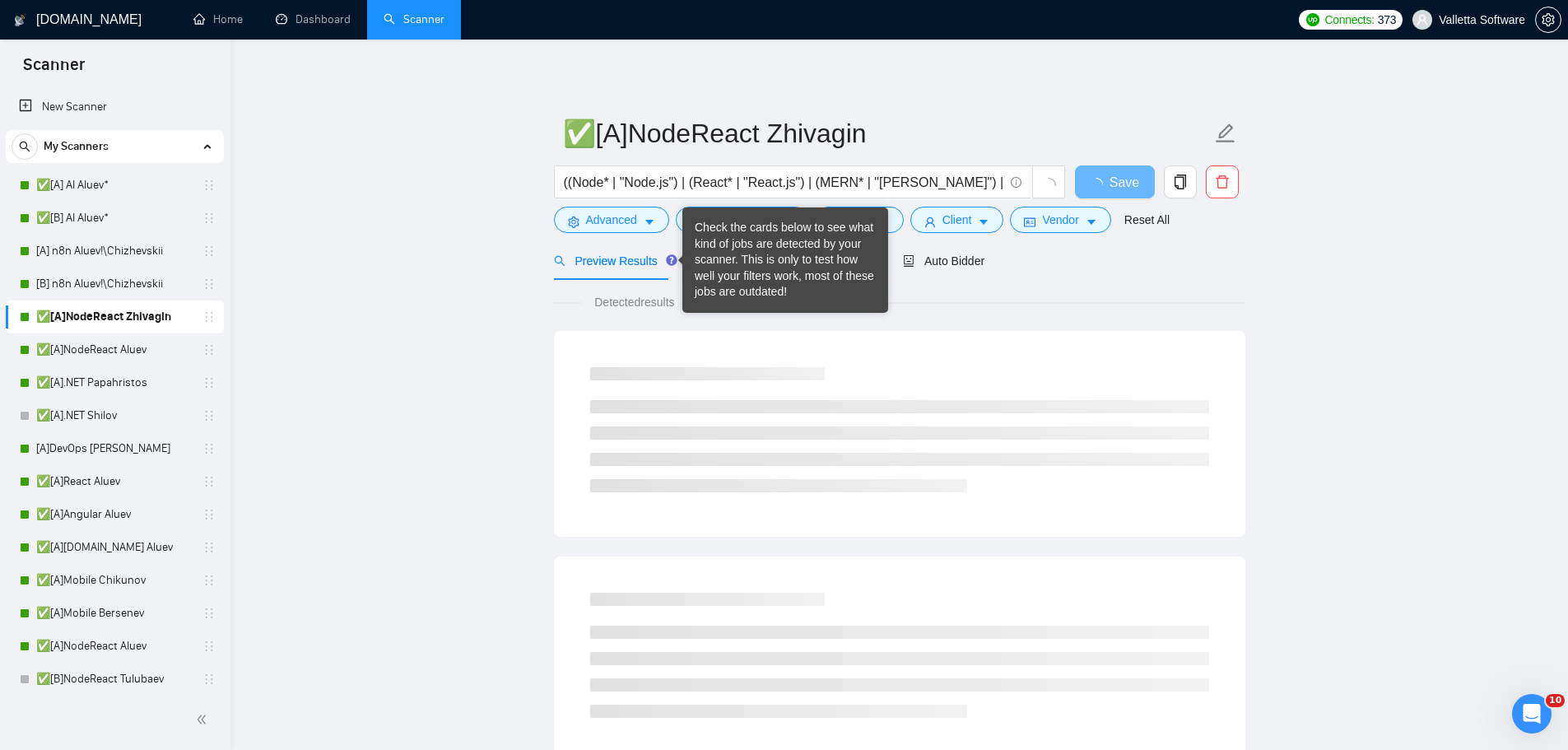
click at [691, 264] on div "Check the cards below to see what kind of jobs are detected by your scanner. Th…" at bounding box center [785, 260] width 206 height 106
click at [742, 245] on div "Insights NEW" at bounding box center [748, 260] width 100 height 39
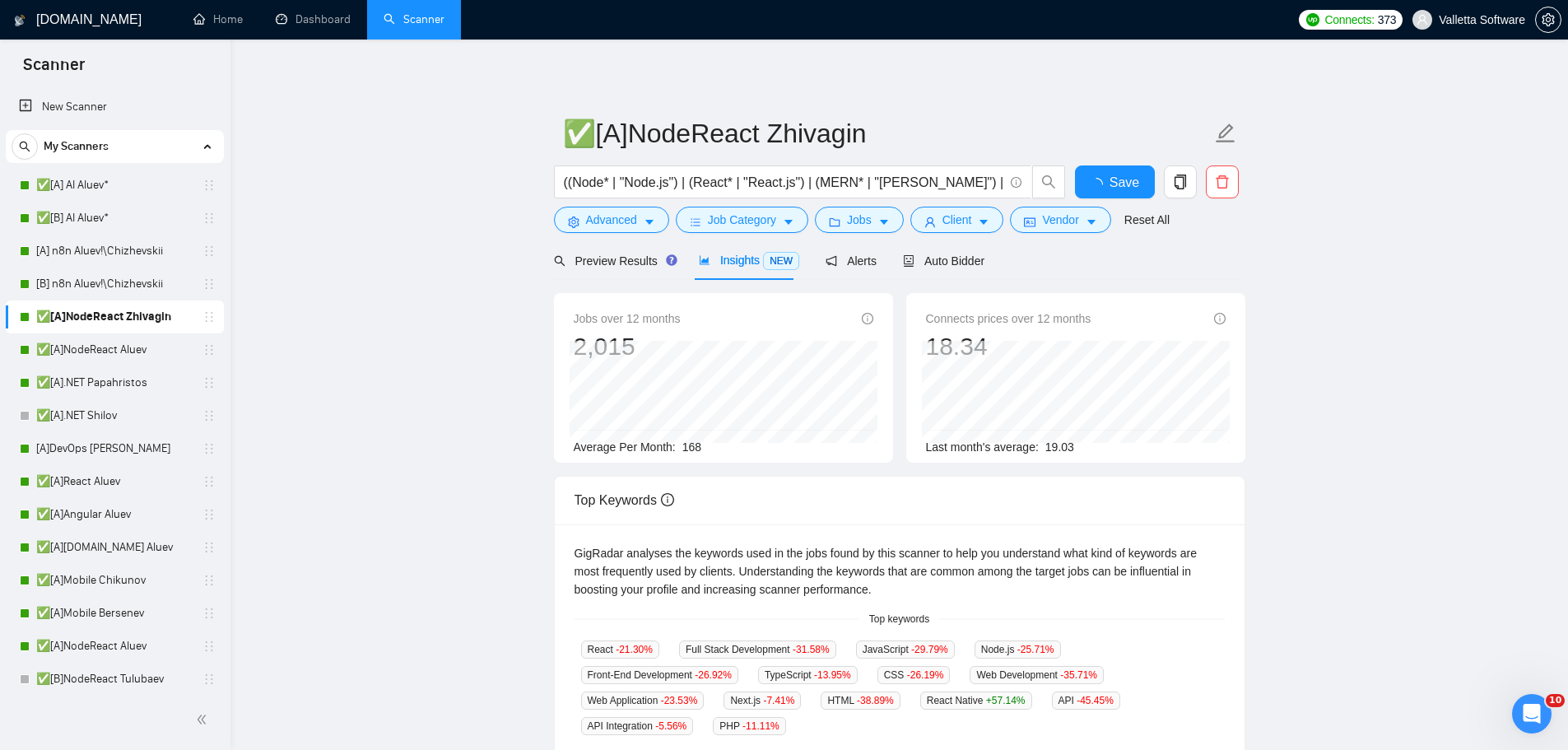
click at [735, 250] on div "Insights NEW" at bounding box center [748, 260] width 100 height 39
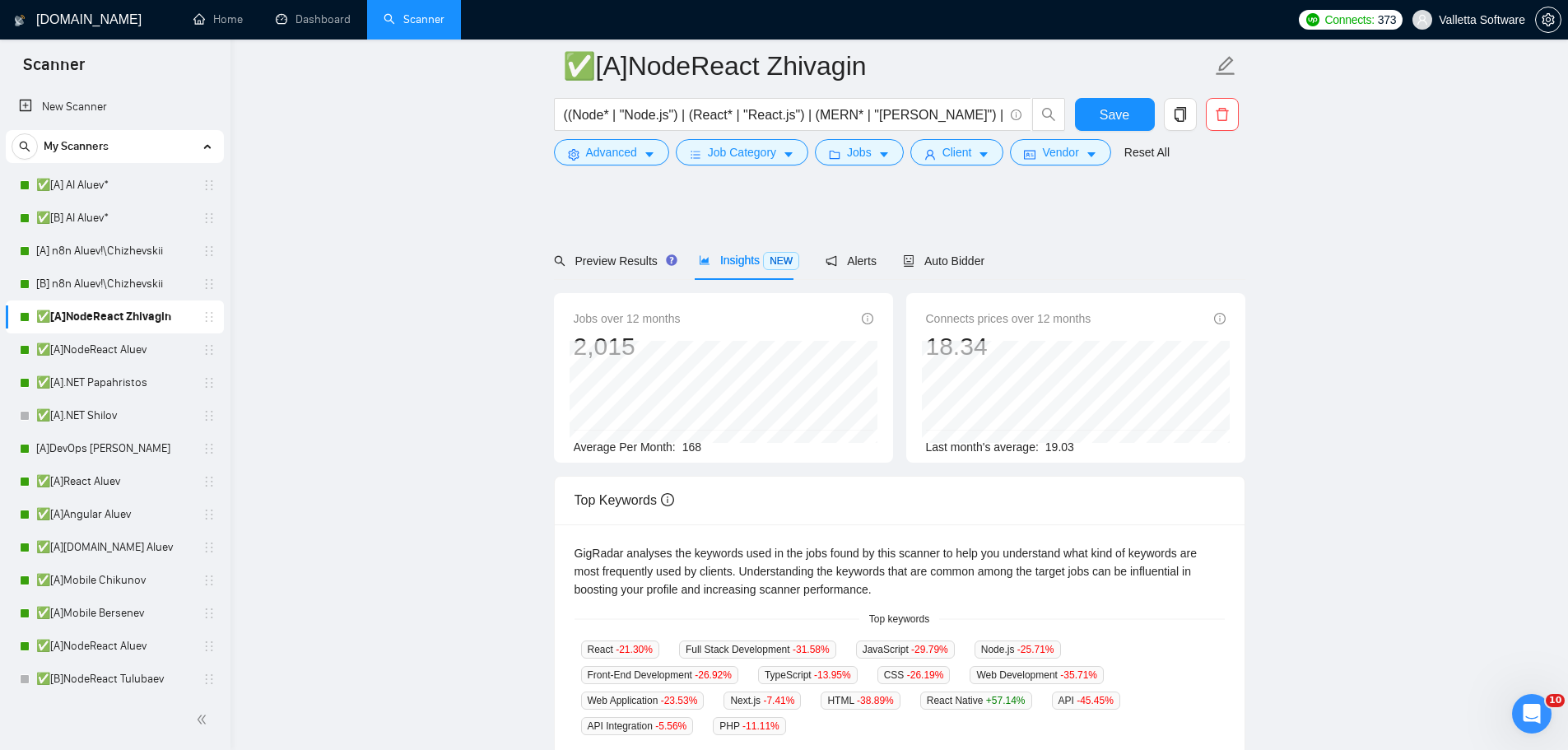
scroll to position [411, 0]
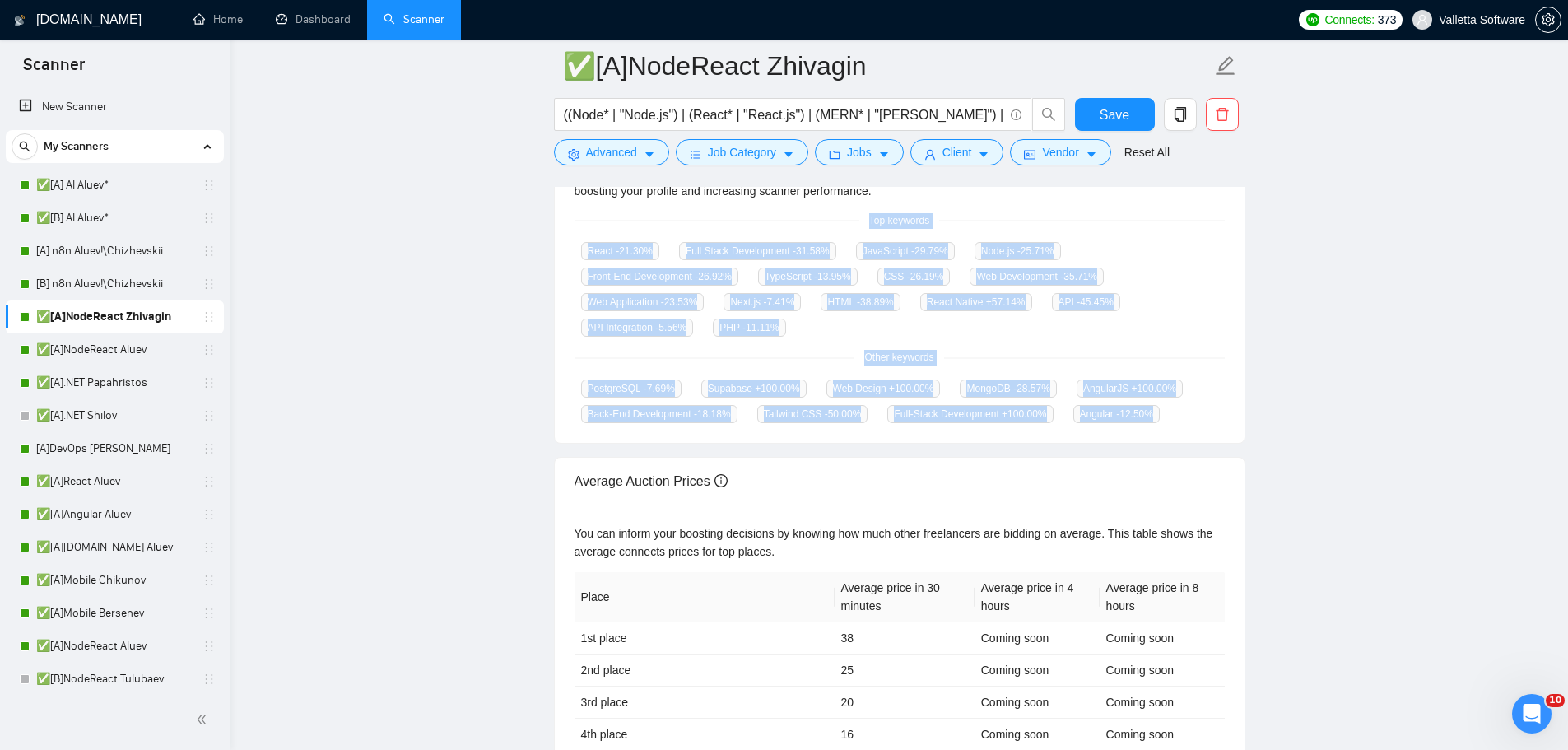
drag, startPoint x: 866, startPoint y: 218, endPoint x: 1160, endPoint y: 409, distance: 350.6
click at [1161, 416] on div "GigRadar analyses the keywords used in the jobs found by this scanner to help y…" at bounding box center [899, 285] width 690 height 318
copy div "Top keywords React -21.30 % Full Stack Development -31.58 % JavaScript -29.79 %…"
click at [434, 269] on main "✅[A]NodeReact Zhivagin ((Node* | "Node.js") | (React* | "React.js") | (MERN* | …" at bounding box center [899, 212] width 1285 height 1117
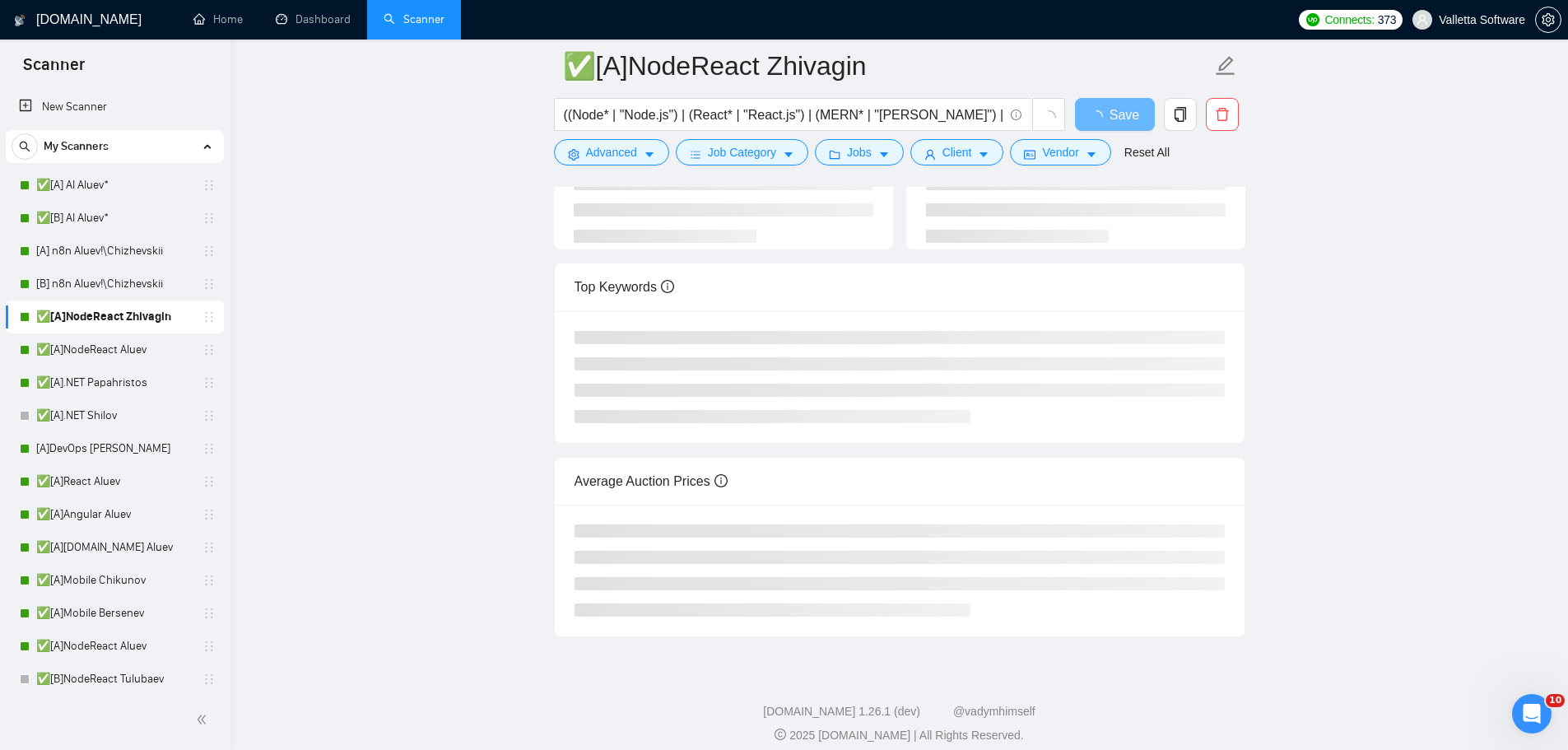
scroll to position [185, 0]
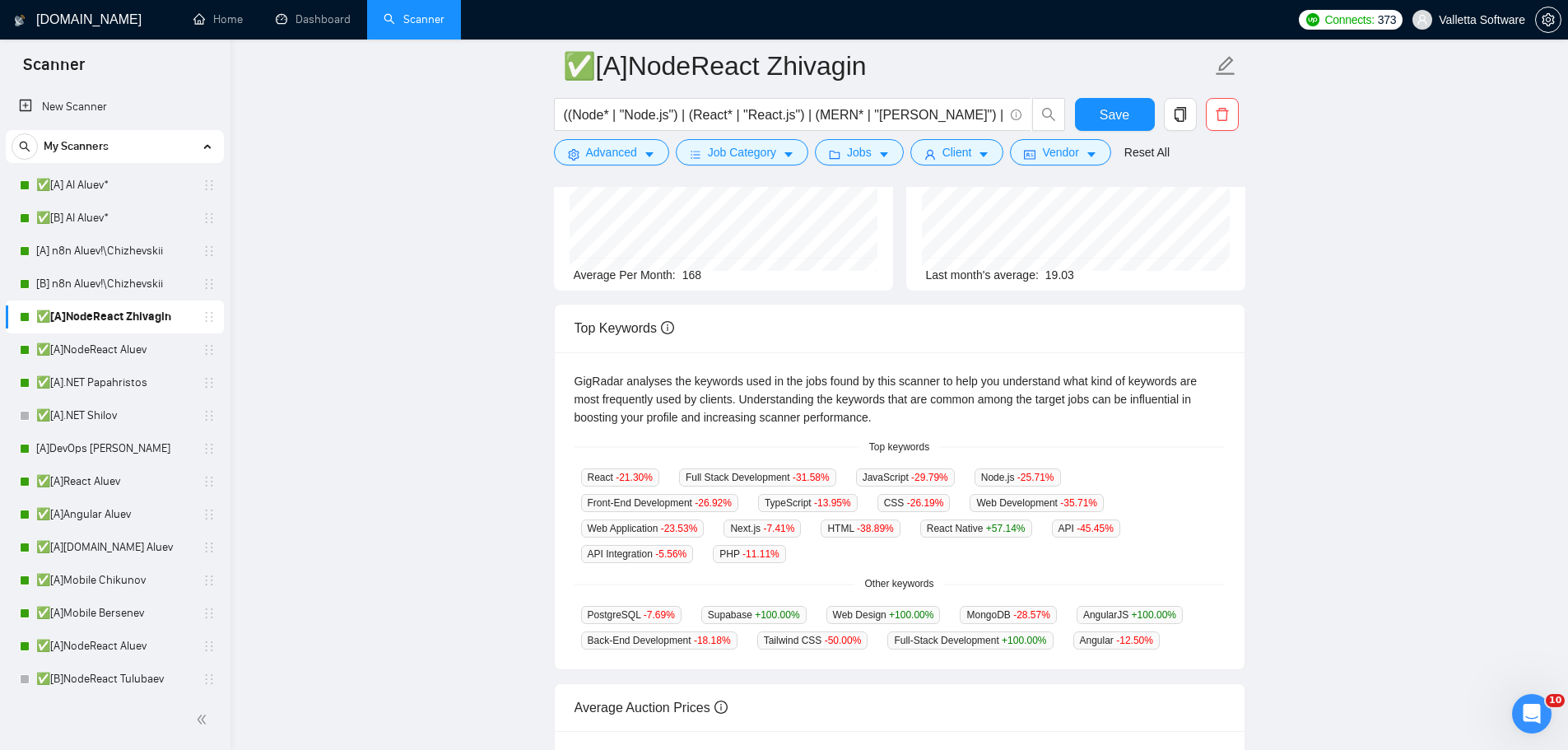
click at [1494, 324] on main "✅[A]NodeReact Zhivagin ((Node* | "Node.js") | (React* | "React.js") | (MERN* | …" at bounding box center [899, 439] width 1285 height 1117
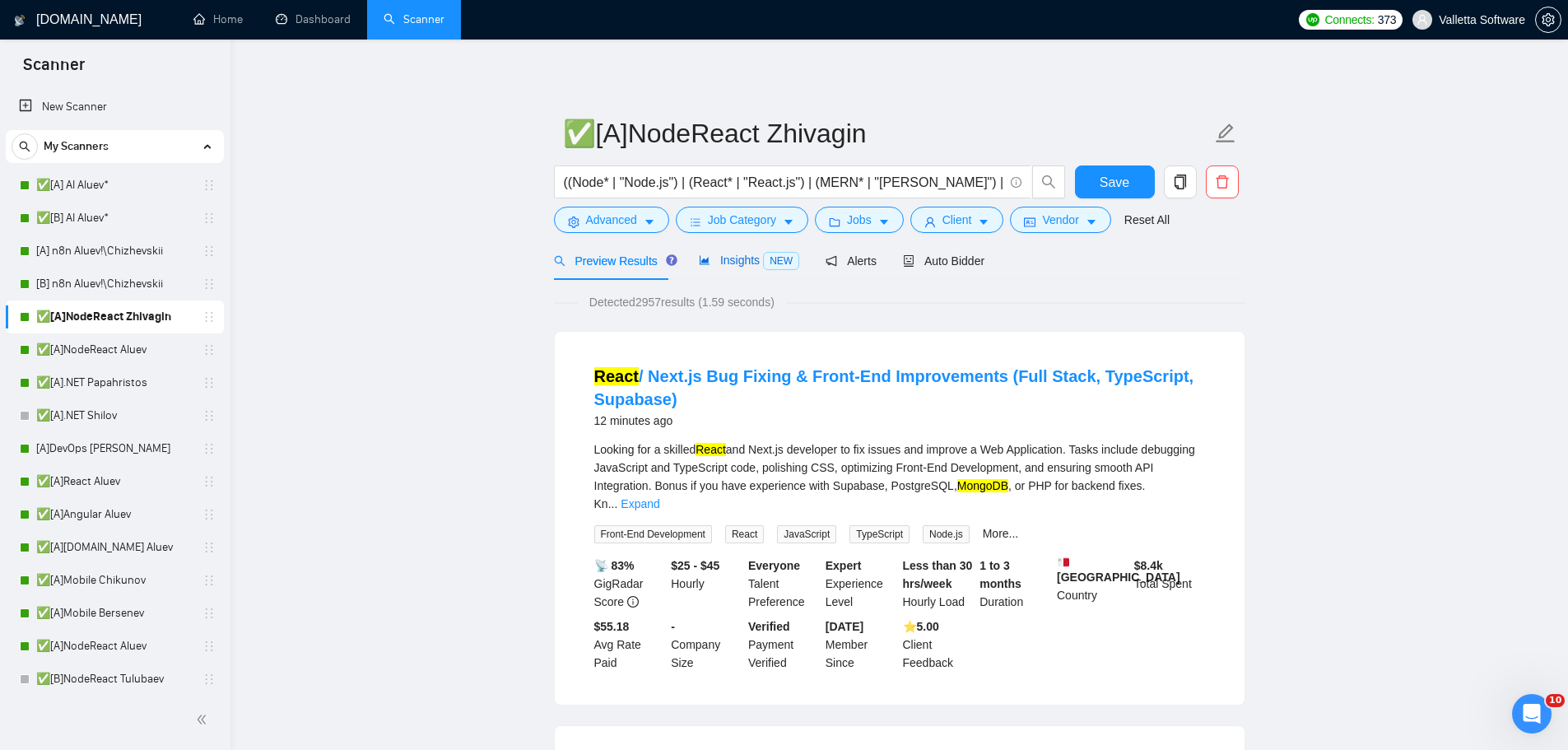
drag, startPoint x: 702, startPoint y: 266, endPoint x: 697, endPoint y: 252, distance: 14.9
click at [702, 266] on icon "area-chart" at bounding box center [704, 259] width 12 height 12
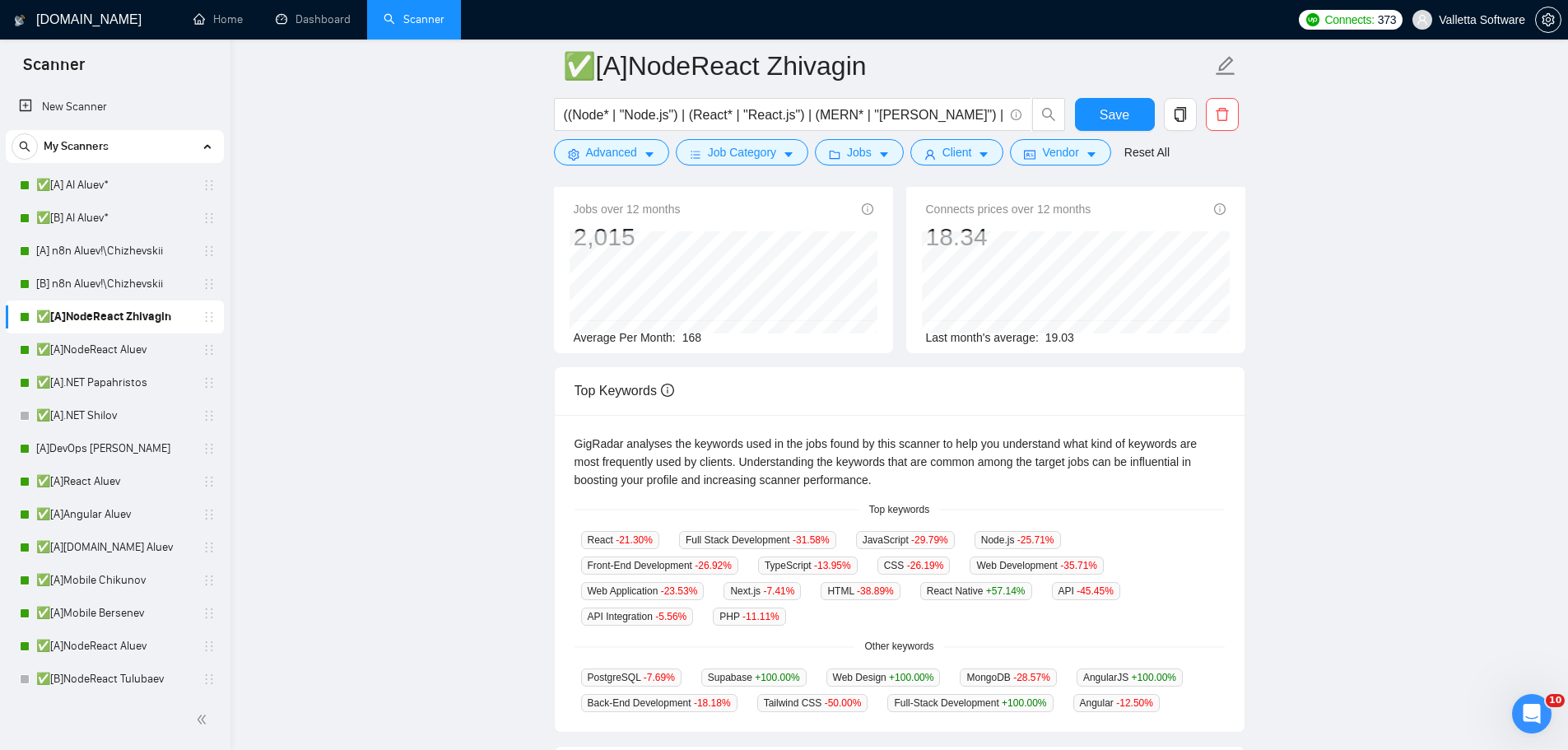
scroll to position [82, 0]
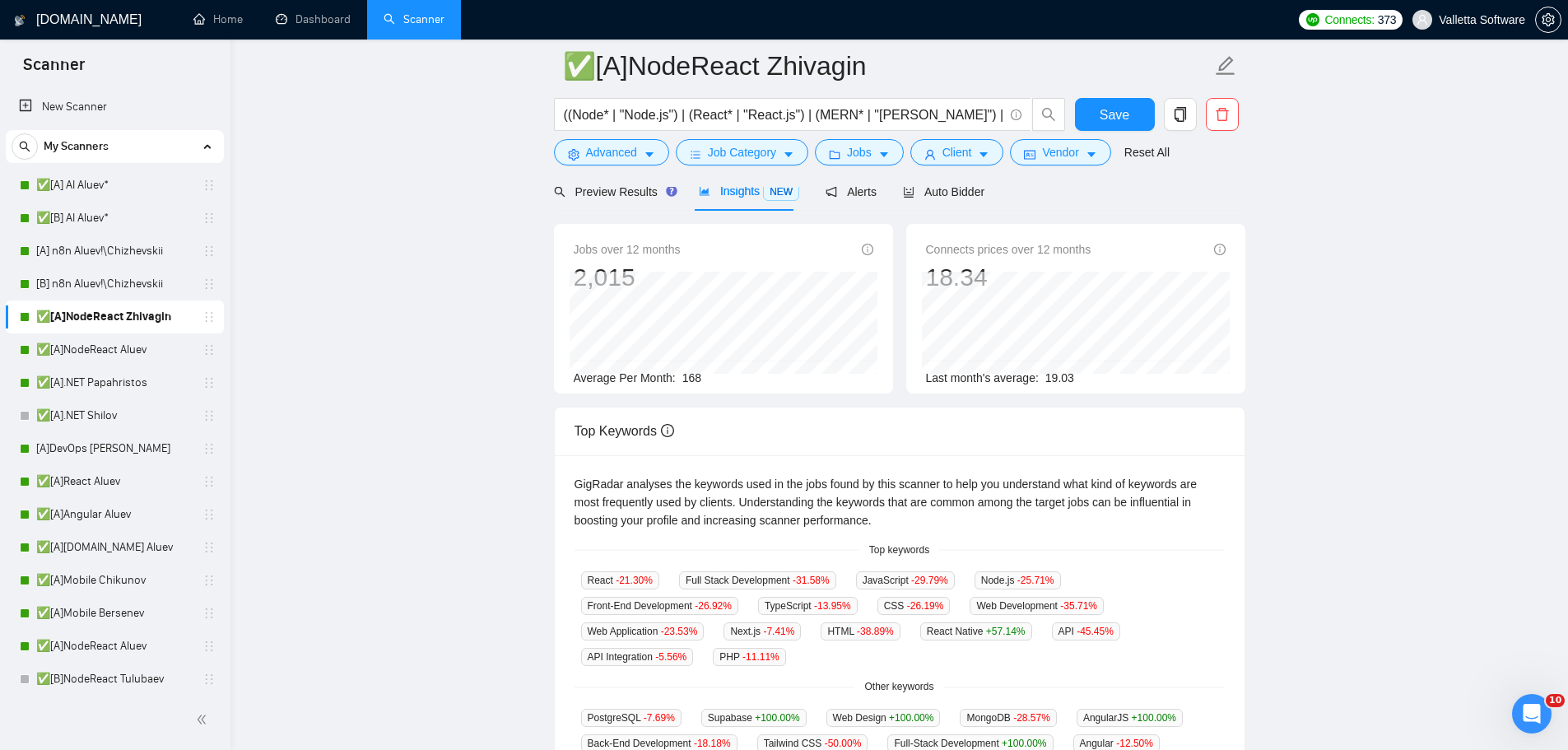
click at [966, 186] on div at bounding box center [899, 180] width 691 height 14
click at [947, 195] on span "Auto Bidder" at bounding box center [944, 192] width 81 height 14
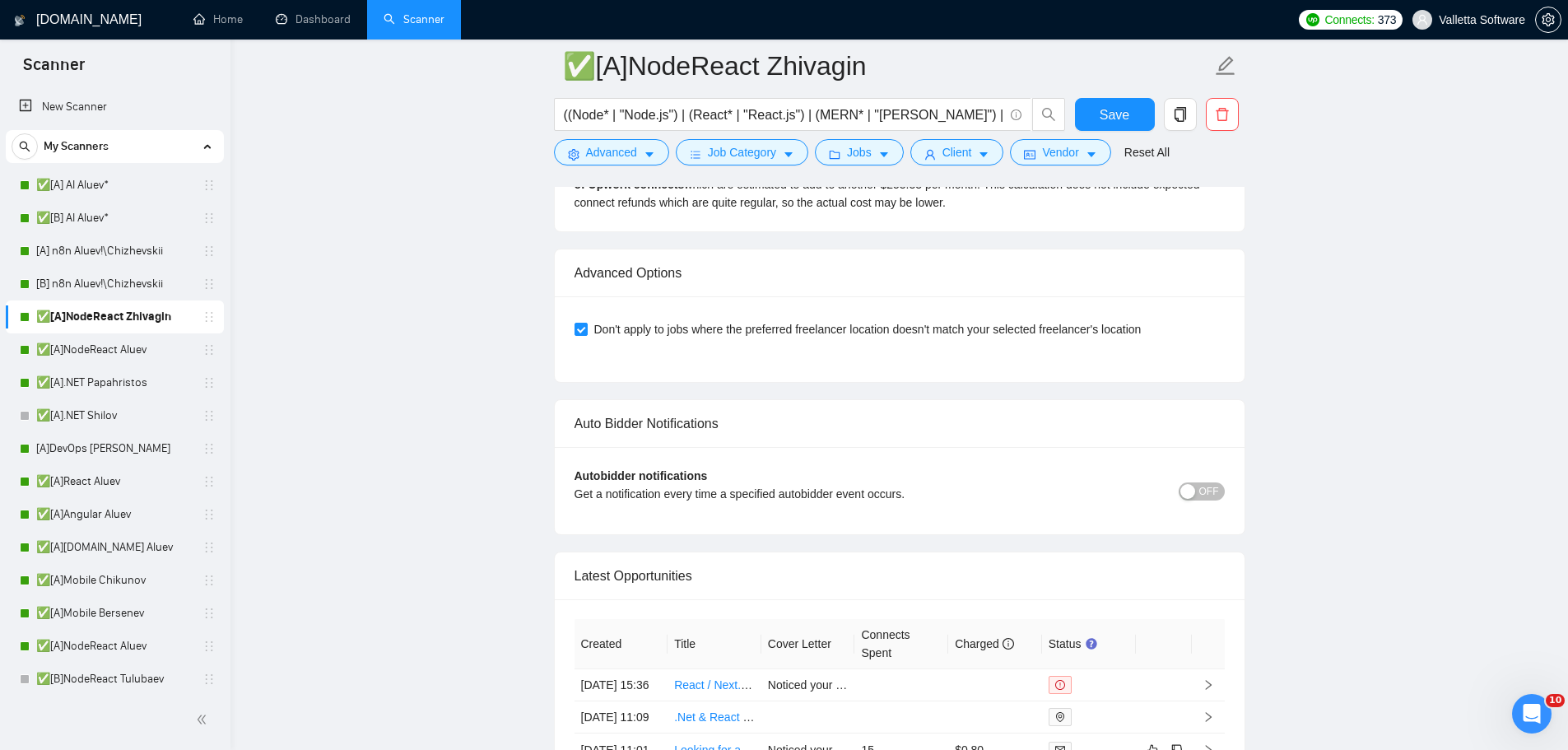
scroll to position [4711, 0]
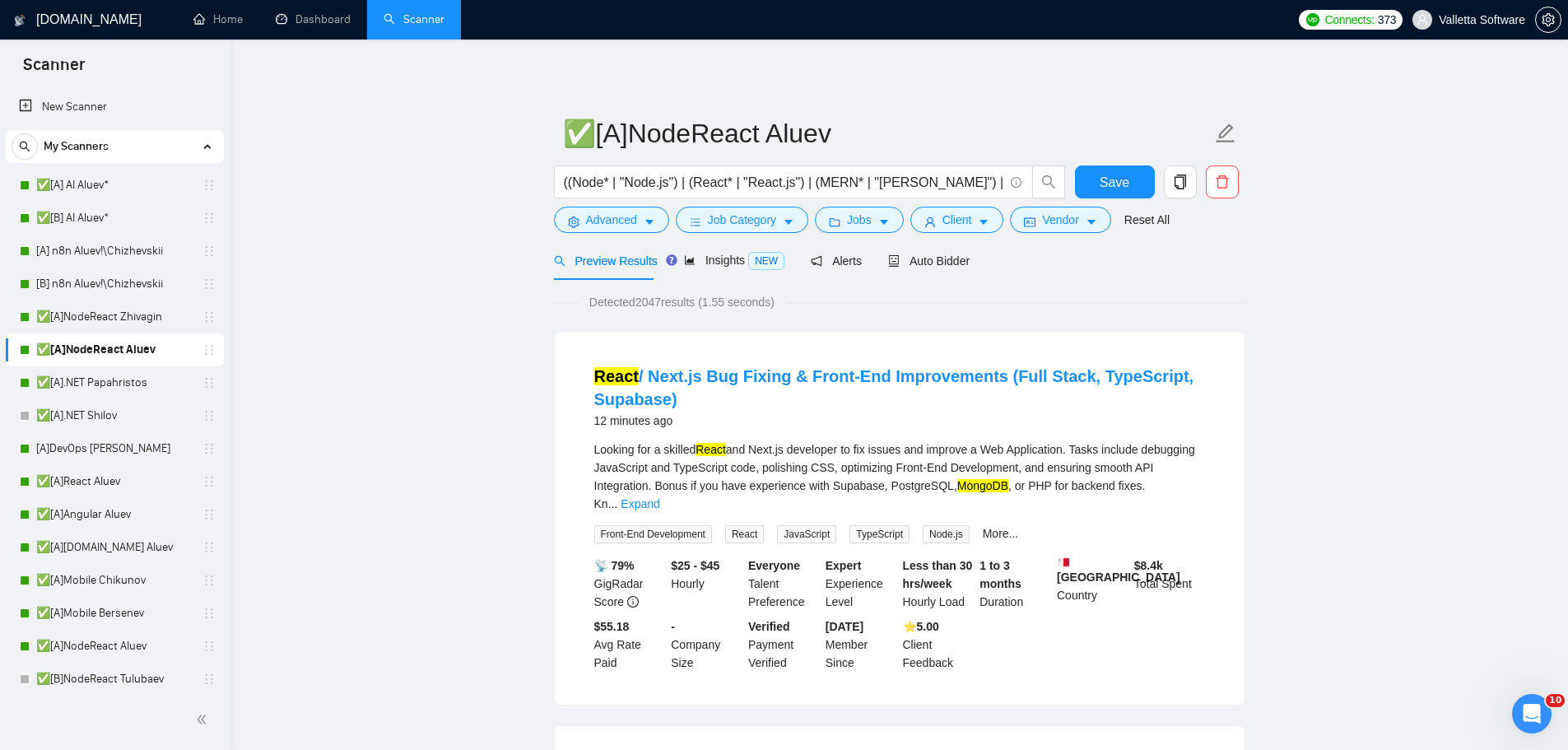
click at [989, 258] on div "Preview Results Insights NEW Alerts Auto Bidder" at bounding box center [899, 260] width 691 height 39
click at [922, 260] on span "Auto Bidder" at bounding box center [929, 260] width 81 height 14
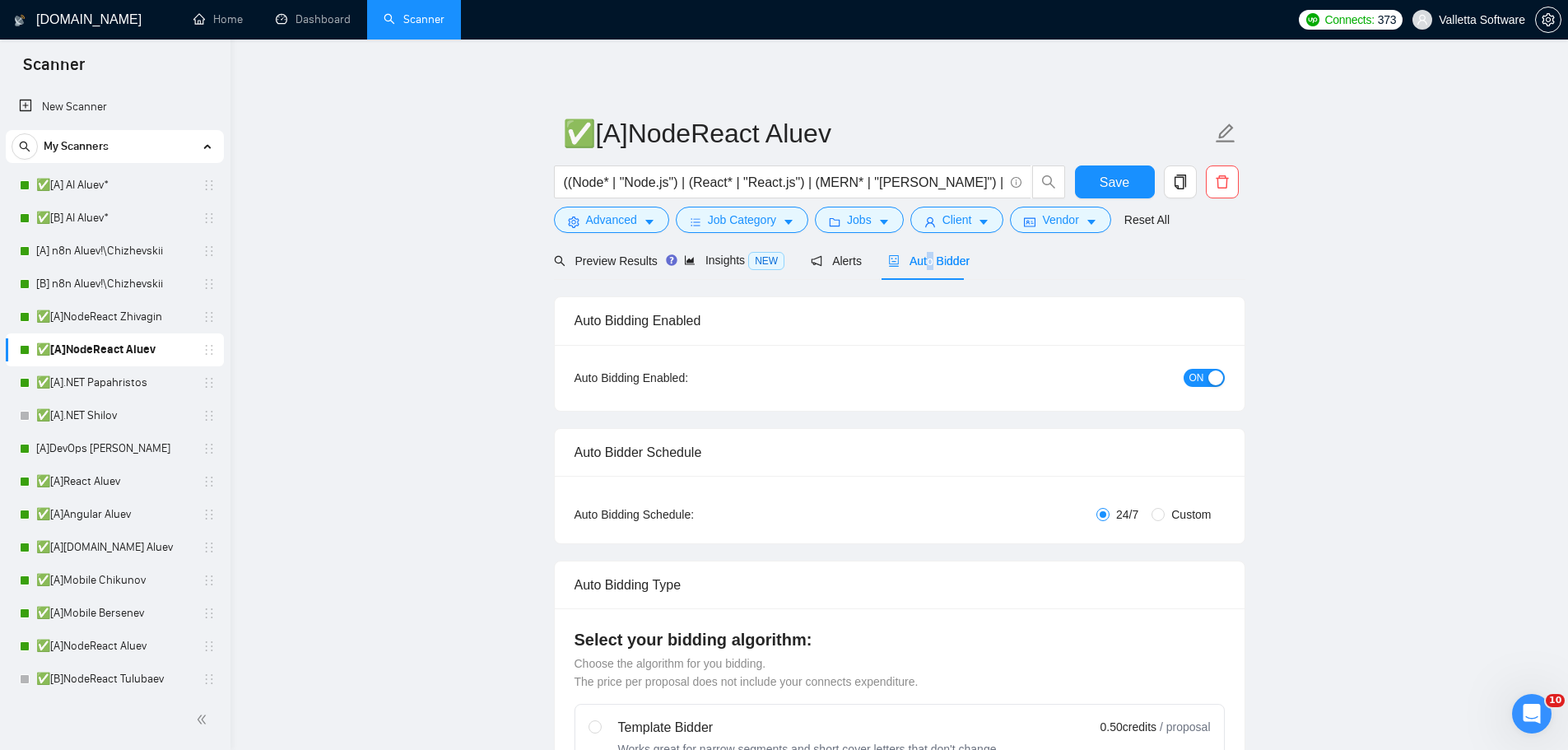
click at [946, 252] on div "Auto Bidder" at bounding box center [929, 261] width 81 height 18
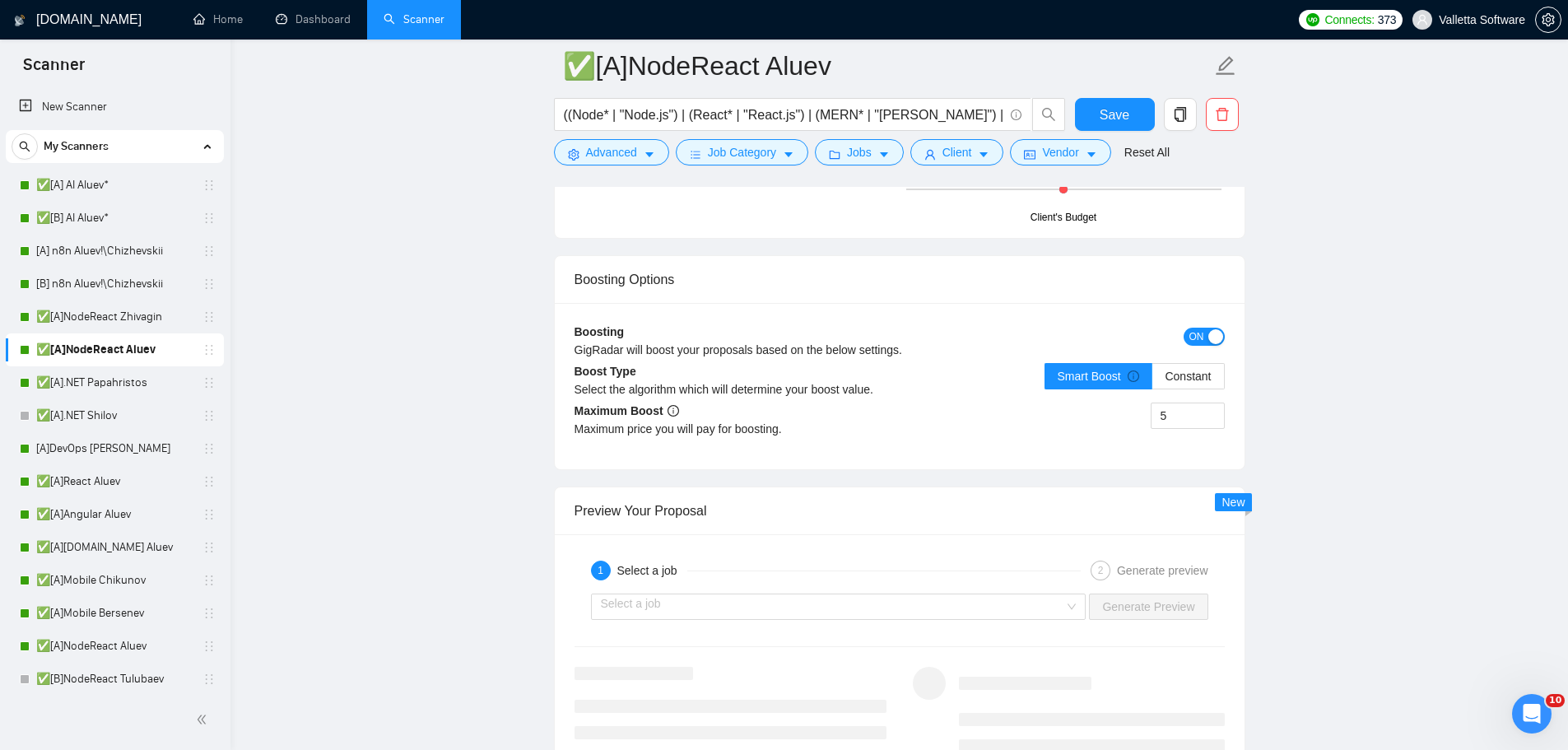
drag, startPoint x: 1431, startPoint y: 445, endPoint x: 1438, endPoint y: 486, distance: 41.6
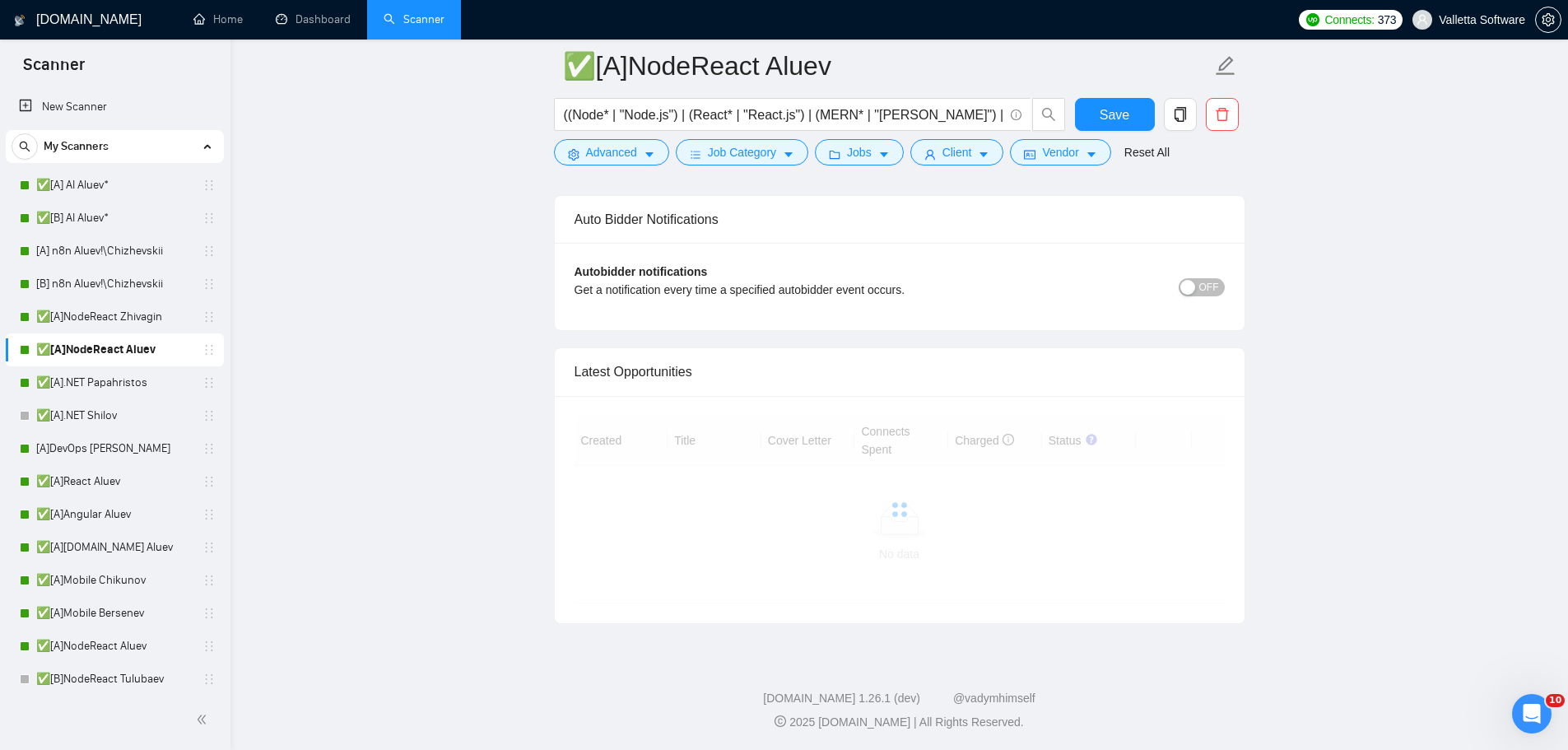
drag, startPoint x: 1493, startPoint y: 566, endPoint x: 1401, endPoint y: 421, distance: 171.7
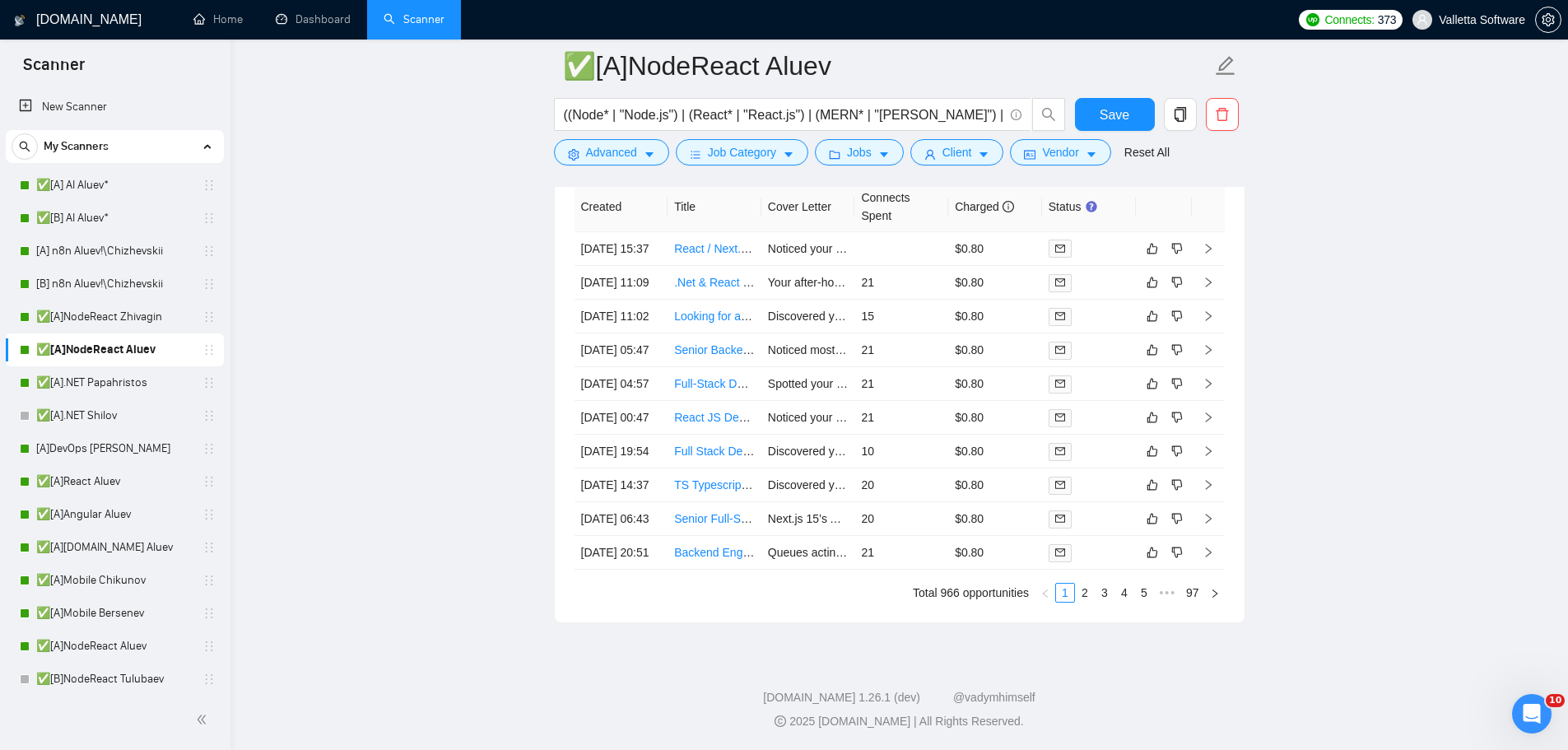
scroll to position [4945, 0]
click at [1089, 602] on link "2" at bounding box center [1085, 593] width 18 height 18
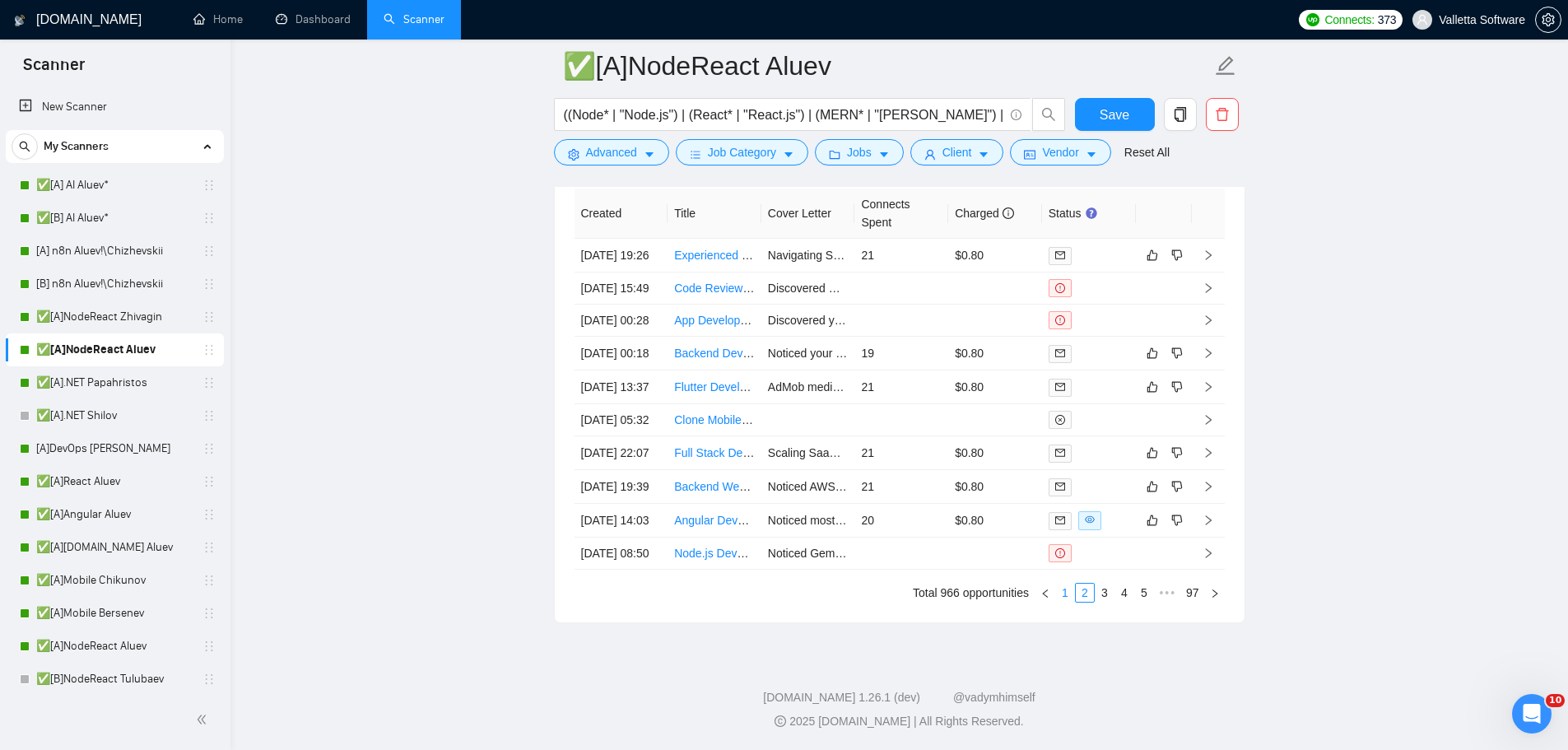
click at [1068, 602] on link "1" at bounding box center [1066, 593] width 18 height 18
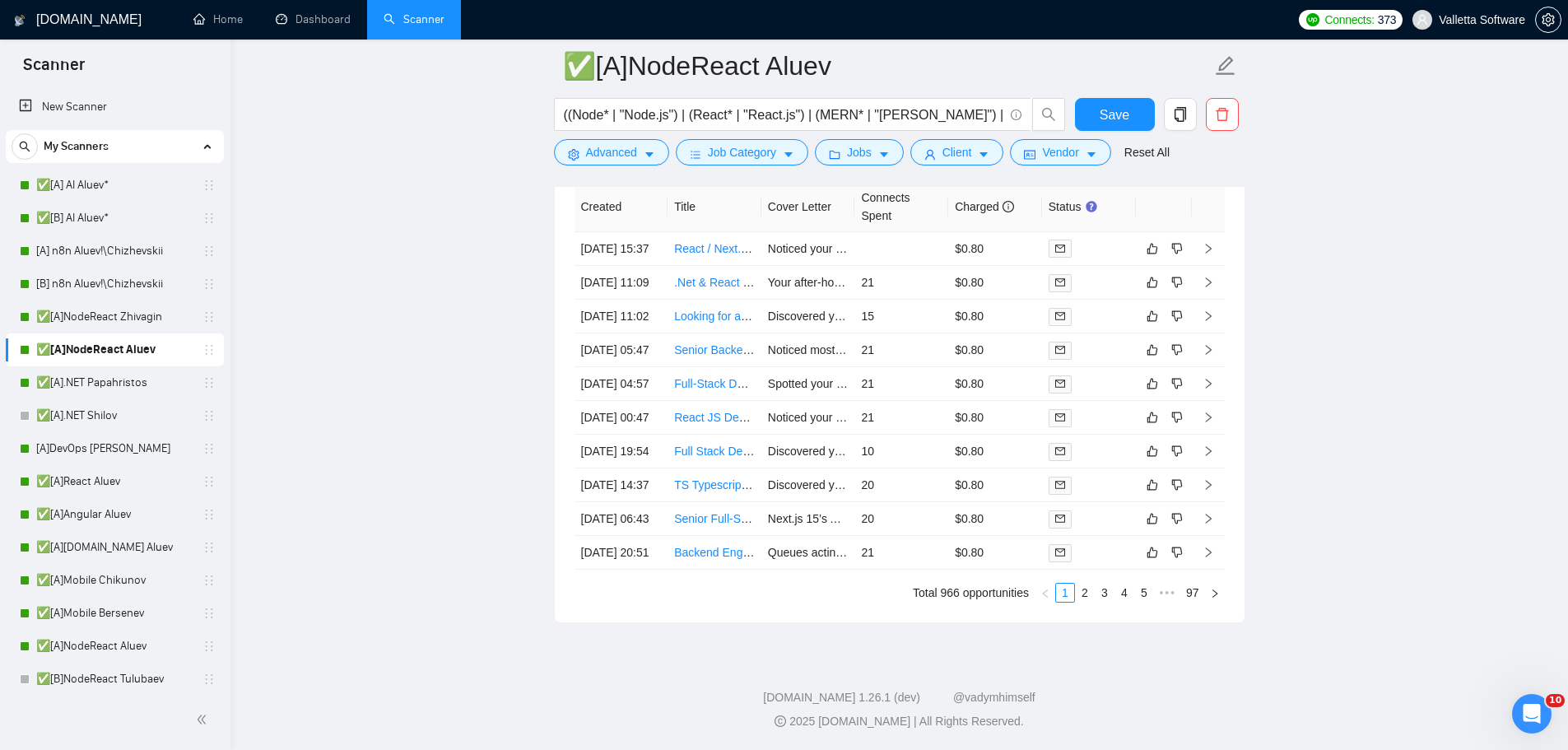
scroll to position [4955, 0]
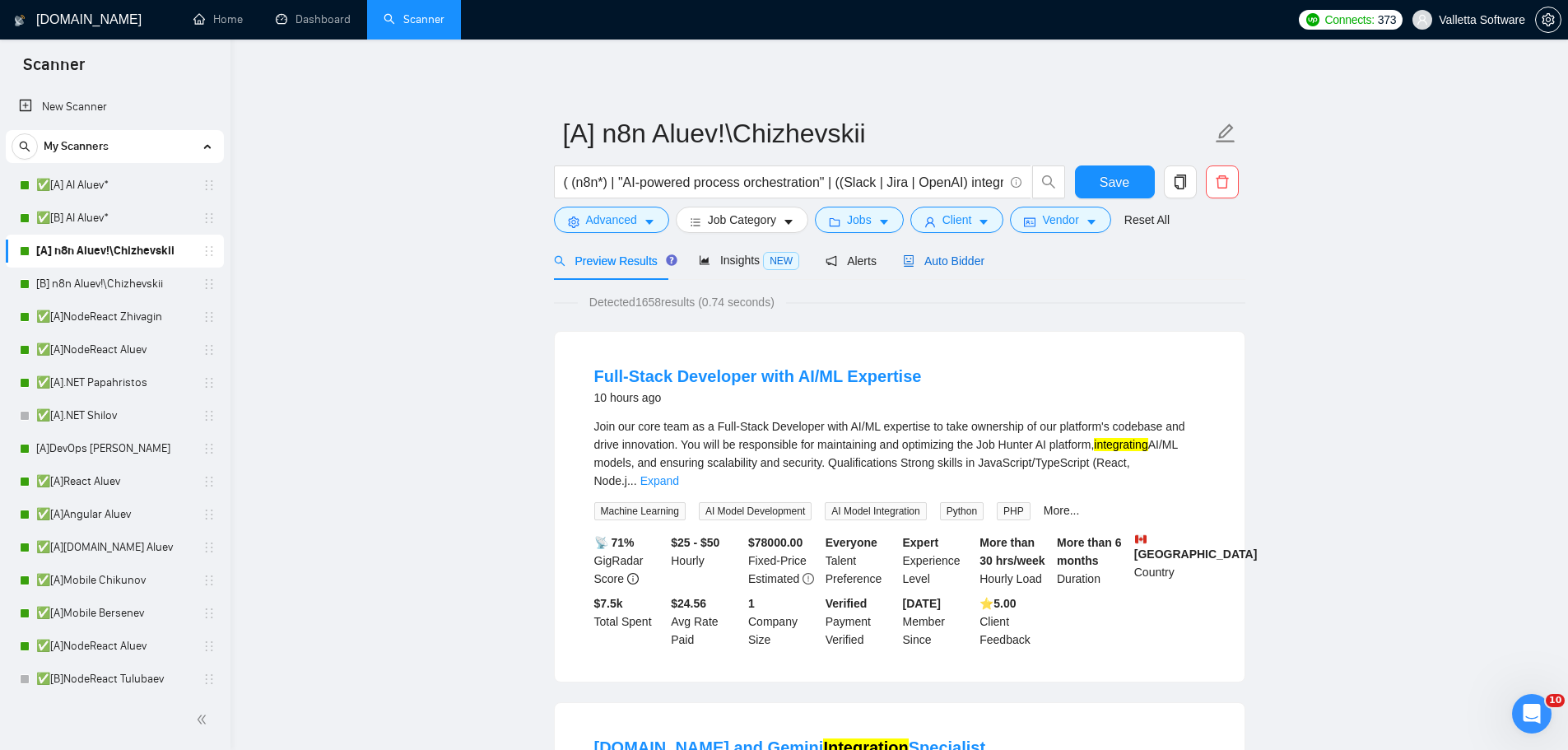
click at [948, 260] on span "Auto Bidder" at bounding box center [944, 260] width 81 height 14
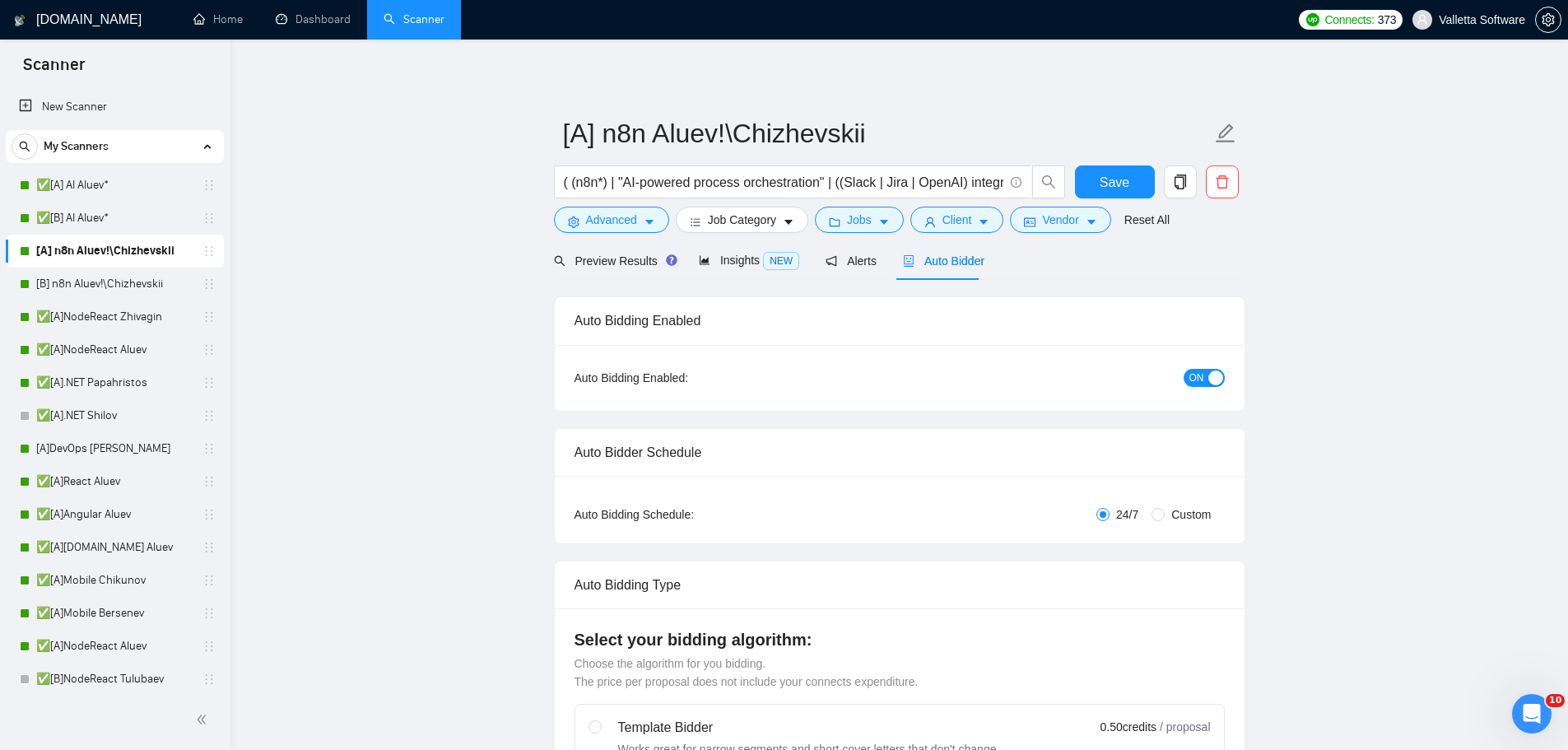
radio input "false"
radio input "true"
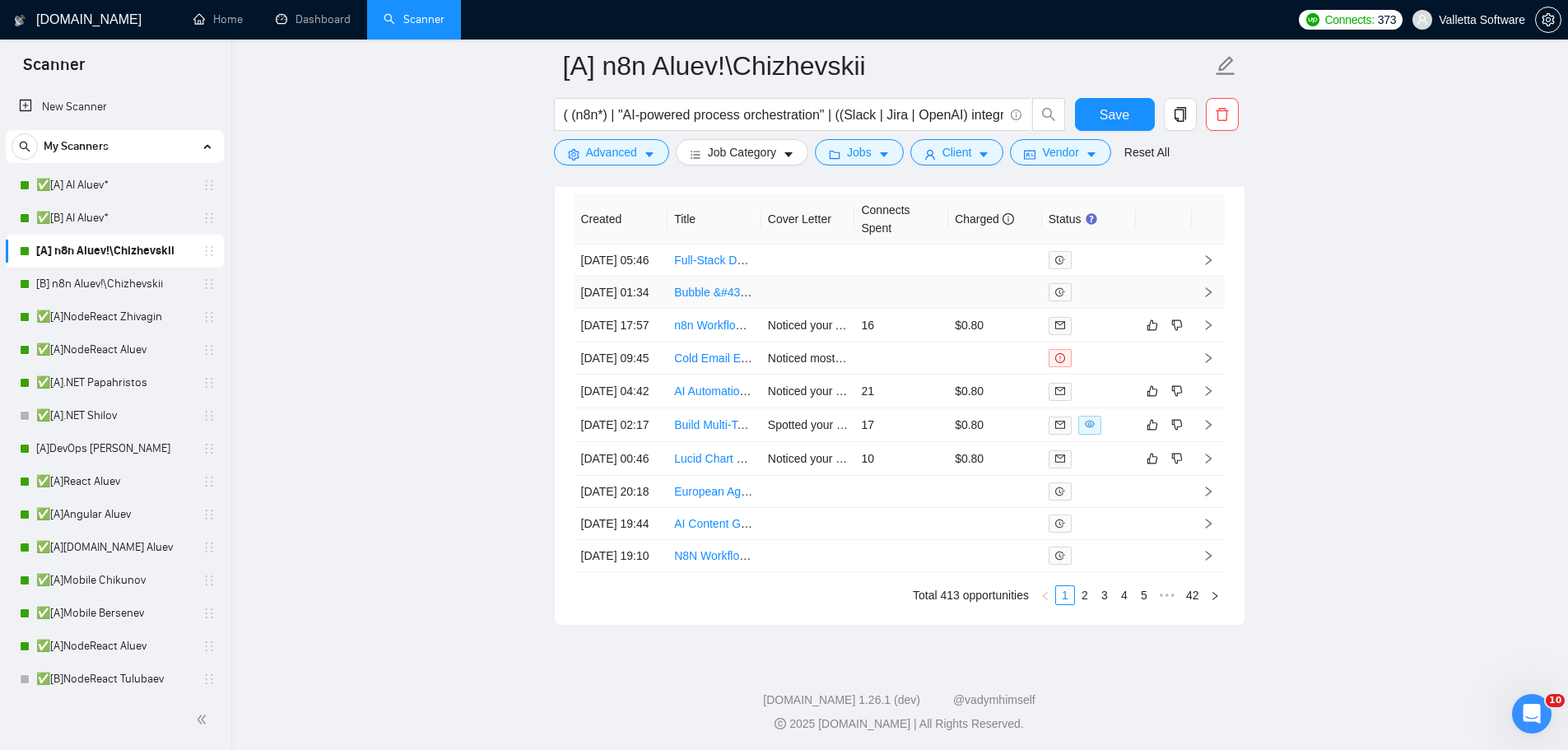
scroll to position [4939, 0]
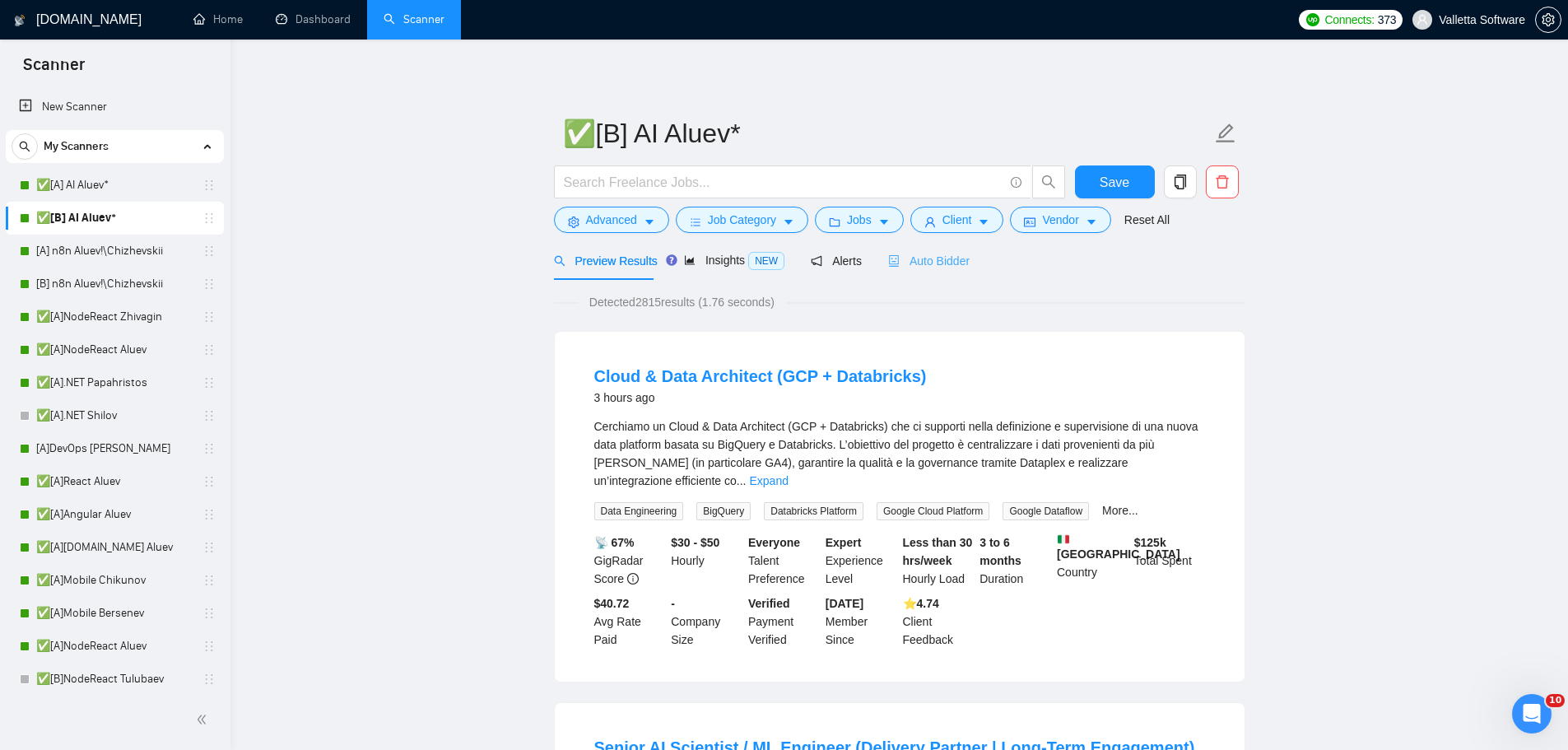
click at [941, 250] on div "Auto Bidder" at bounding box center [929, 260] width 81 height 39
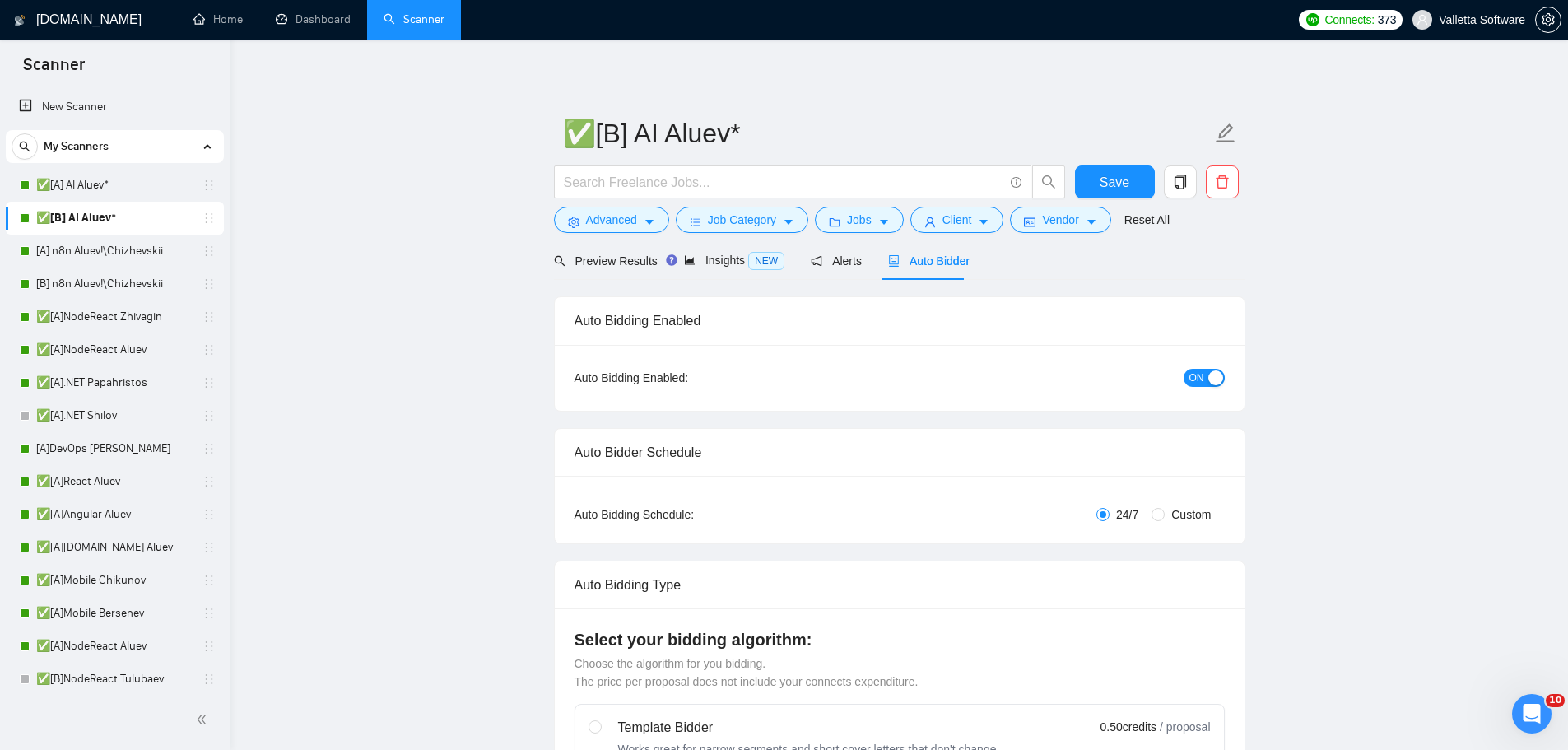
radio input "false"
radio input "true"
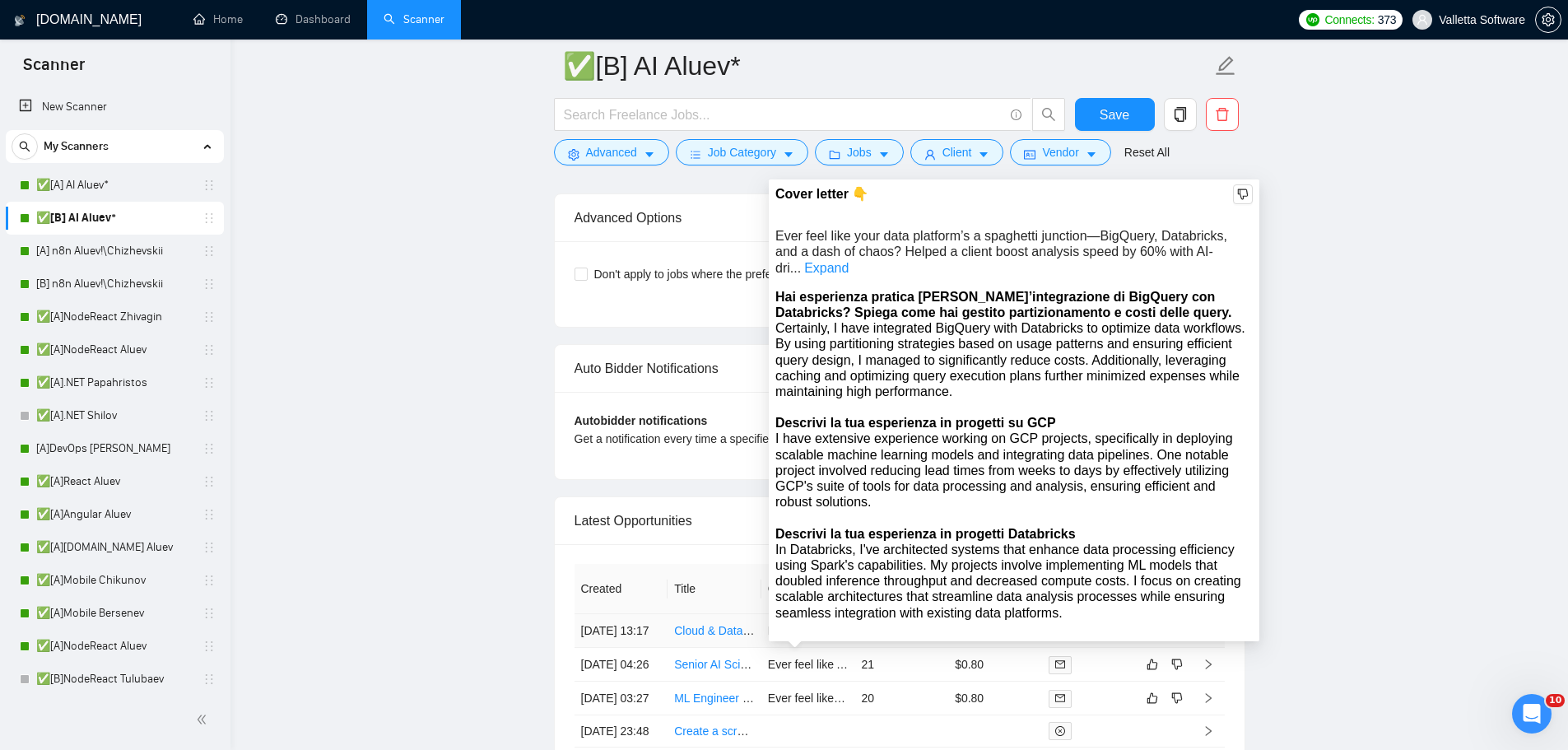
scroll to position [4580, 0]
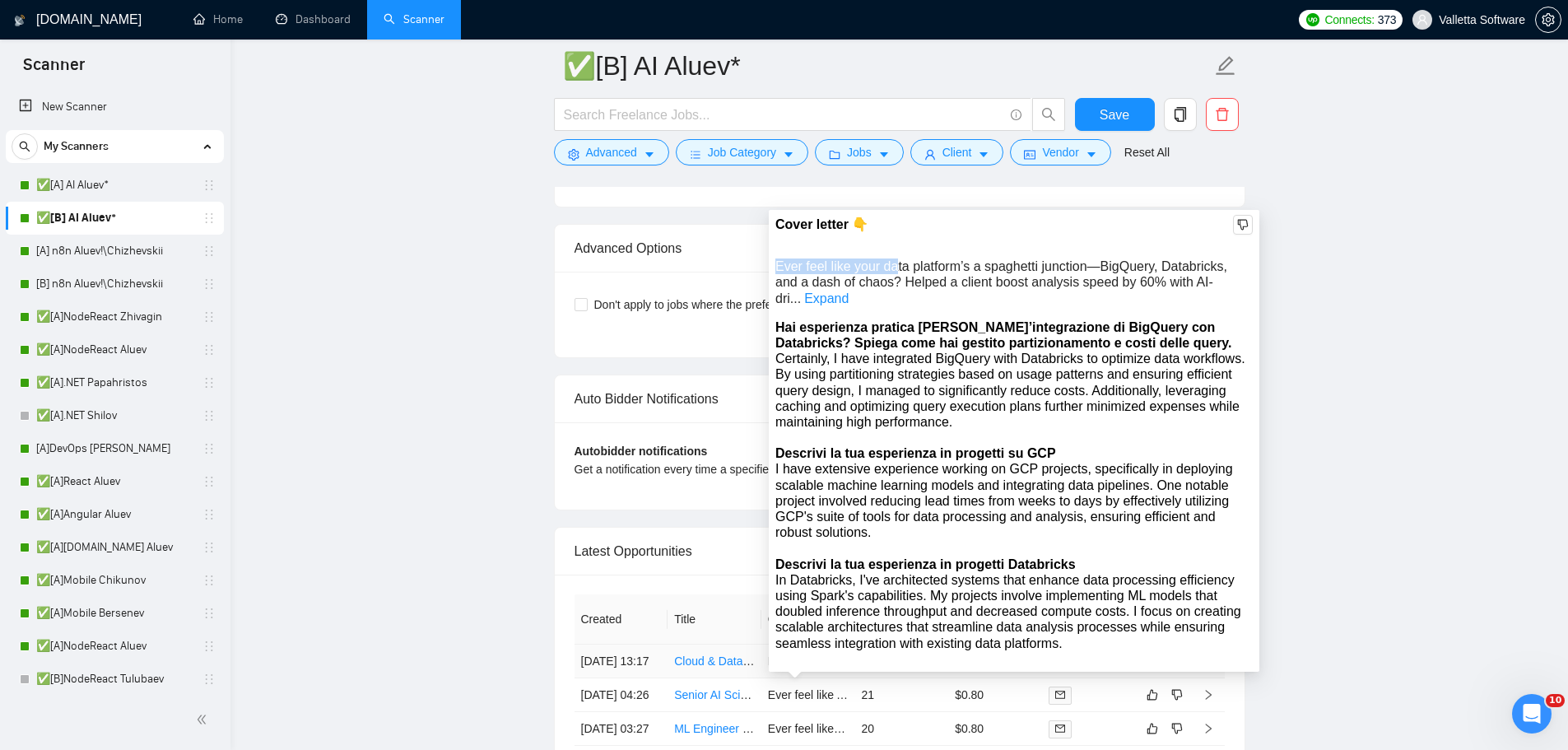
drag, startPoint x: 781, startPoint y: 266, endPoint x: 772, endPoint y: 266, distance: 9.0
click at [772, 266] on div "Cover letter 👇 Ever feel like your data platform’s a spaghetti junction—BigQuer…" at bounding box center [1014, 440] width 491 height 462
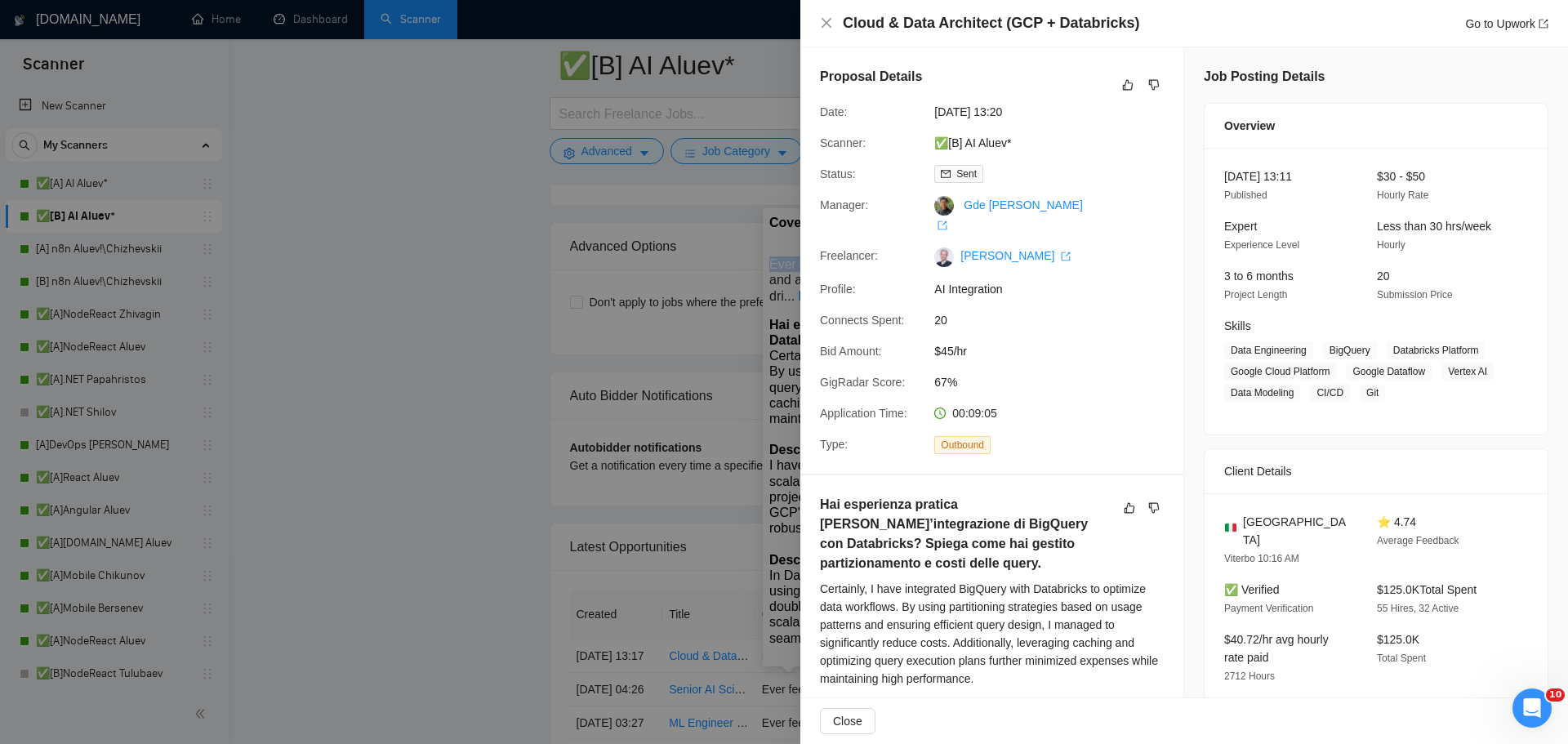
click at [1411, 296] on div "Cloud & Data Architect (GCP + Databricks) Go to Upwork Proposal Details Date: 0…" at bounding box center [784, 372] width 1568 height 744
drag, startPoint x: 468, startPoint y: 368, endPoint x: 716, endPoint y: 374, distance: 248.1
click at [471, 370] on div at bounding box center [784, 372] width 1568 height 744
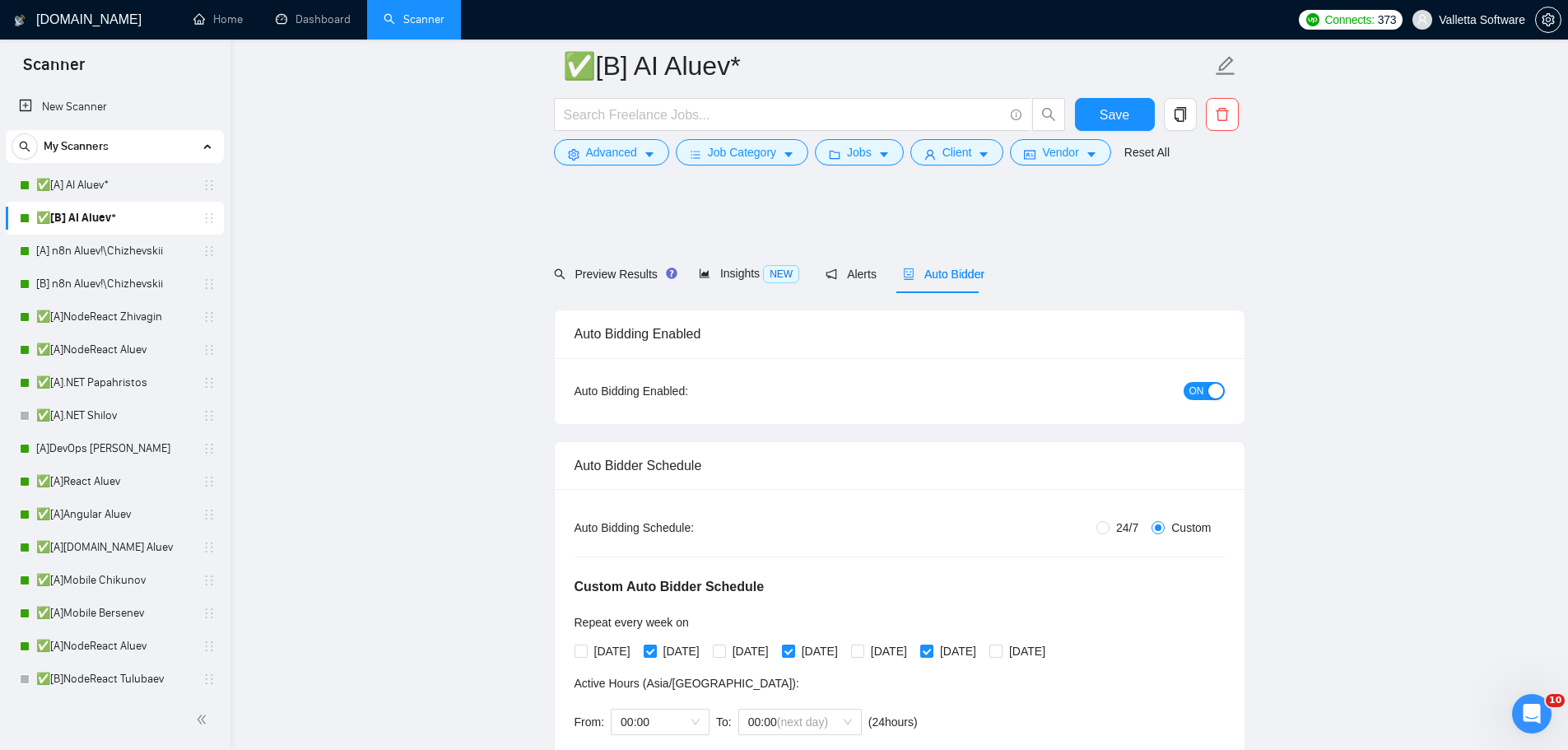
drag, startPoint x: 1342, startPoint y: 341, endPoint x: 1287, endPoint y: 286, distance: 77.8
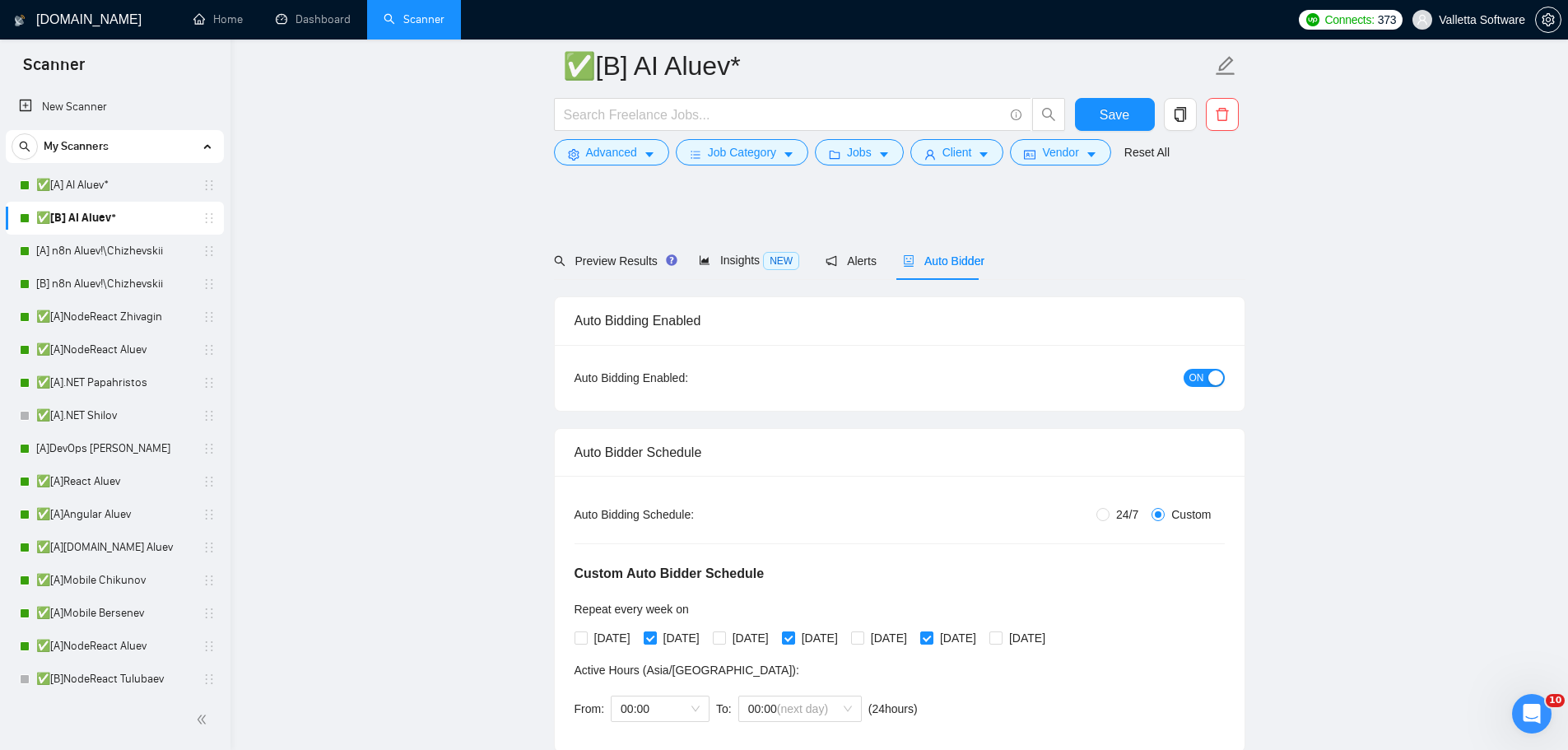
scroll to position [329, 0]
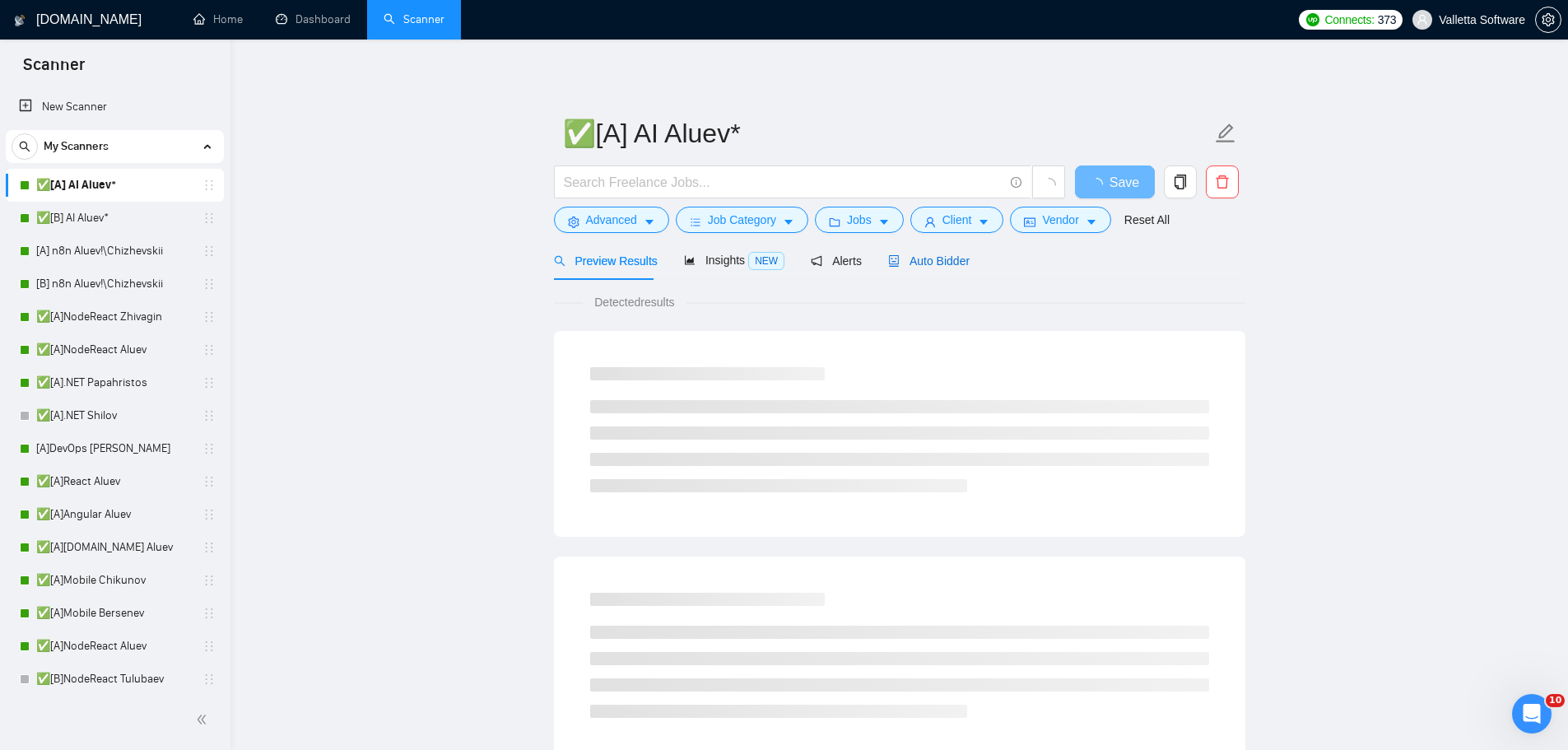
click at [934, 261] on span "Auto Bidder" at bounding box center [929, 260] width 81 height 14
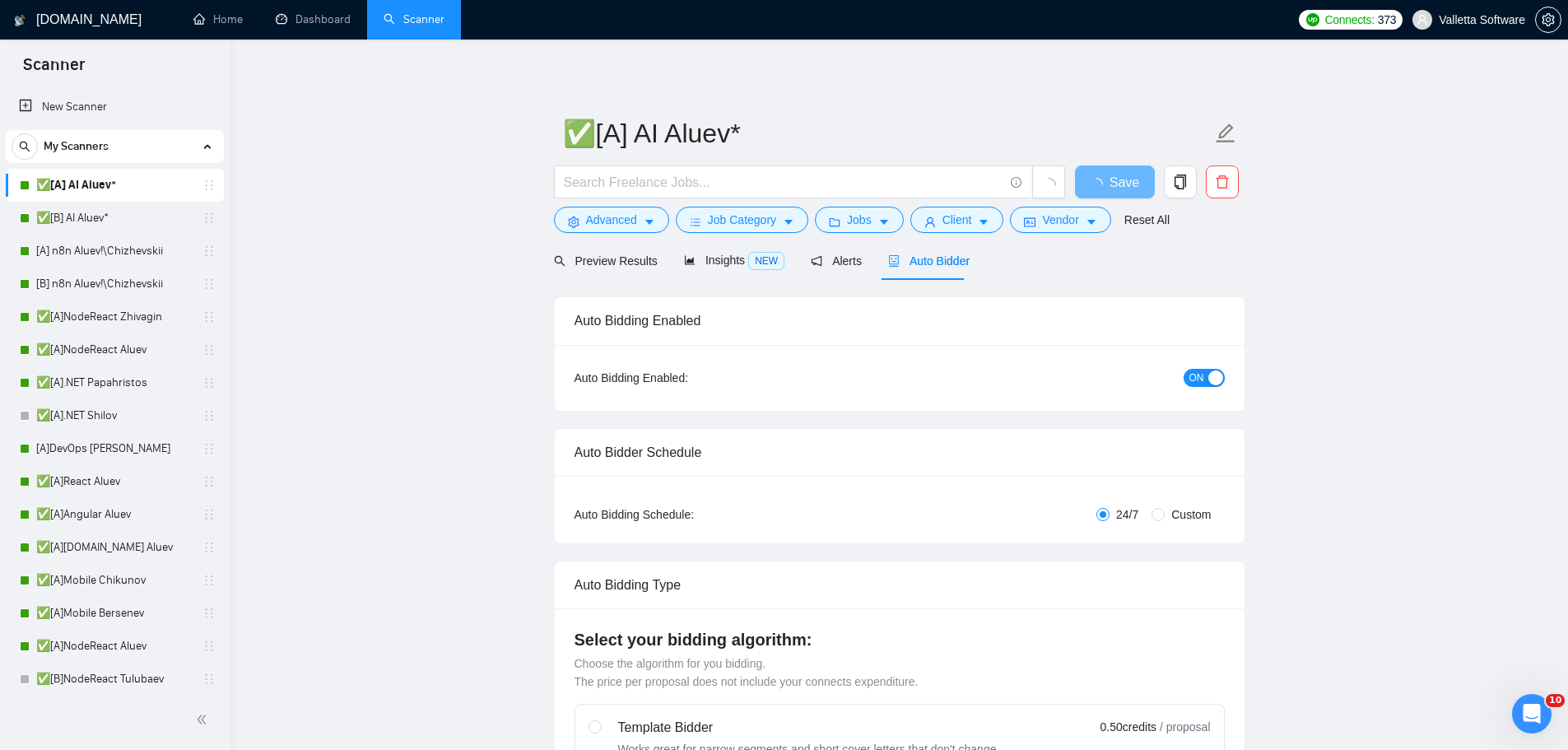
radio input "false"
radio input "true"
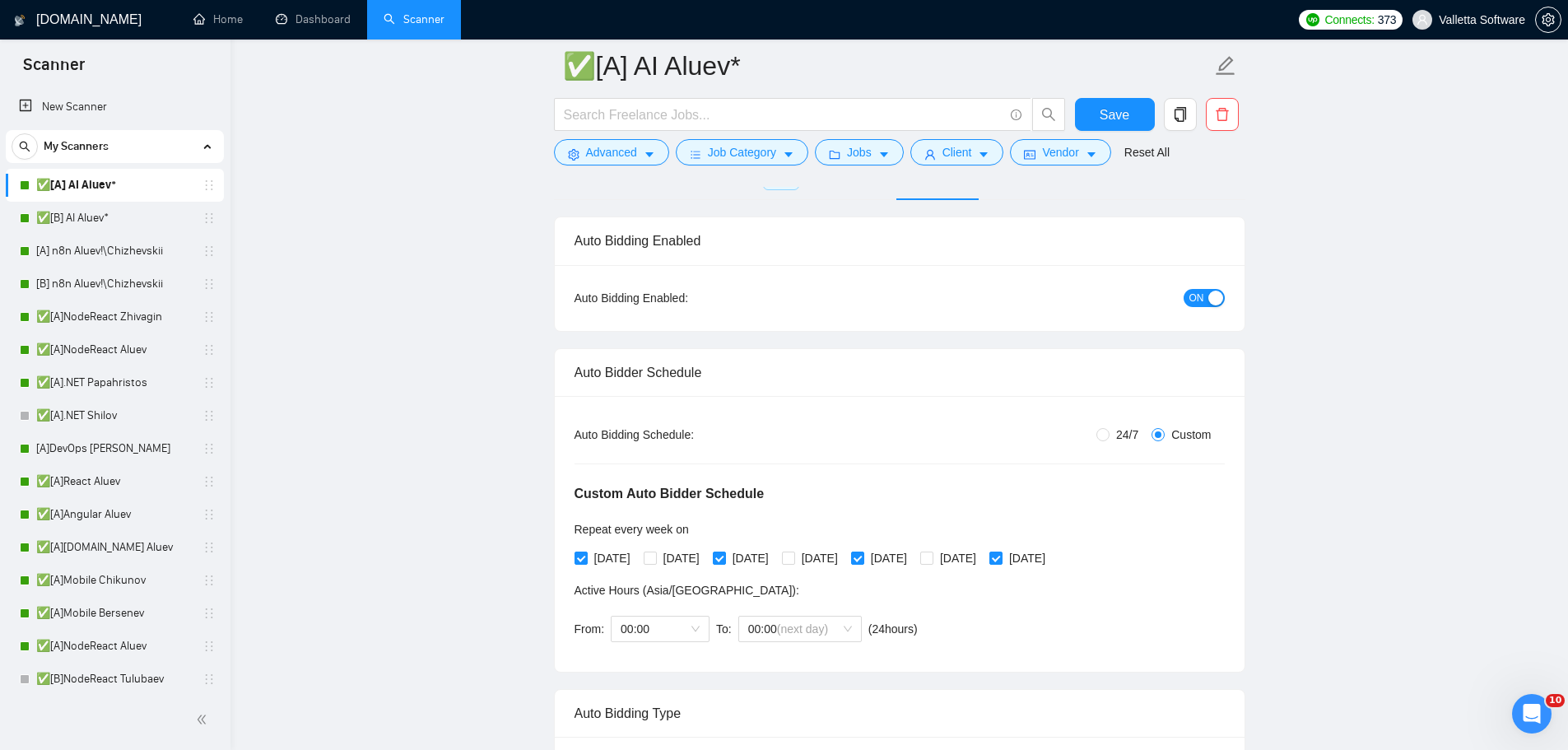
drag, startPoint x: 1379, startPoint y: 481, endPoint x: 1394, endPoint y: 593, distance: 113.0
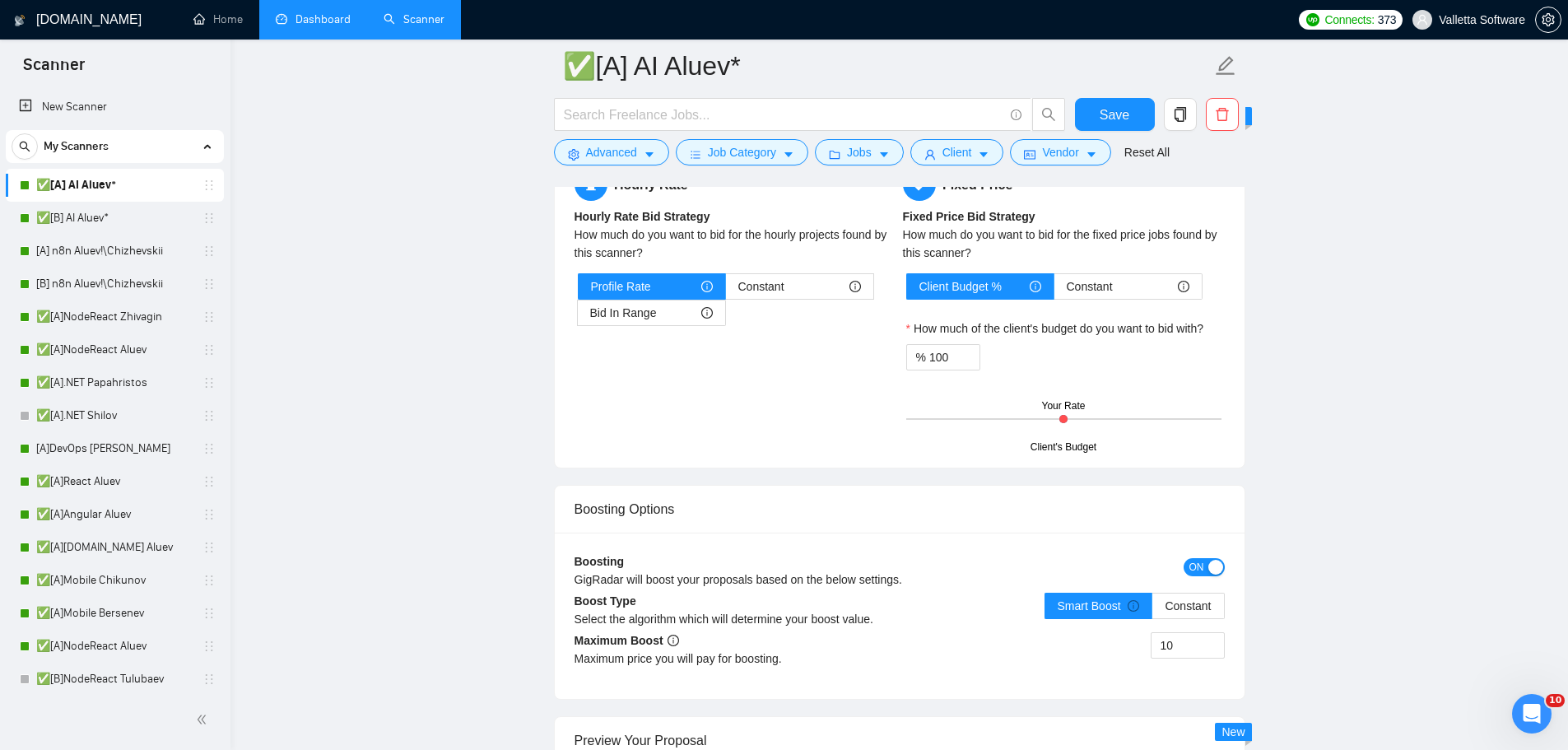
click at [299, 26] on link "Dashboard" at bounding box center [313, 19] width 75 height 14
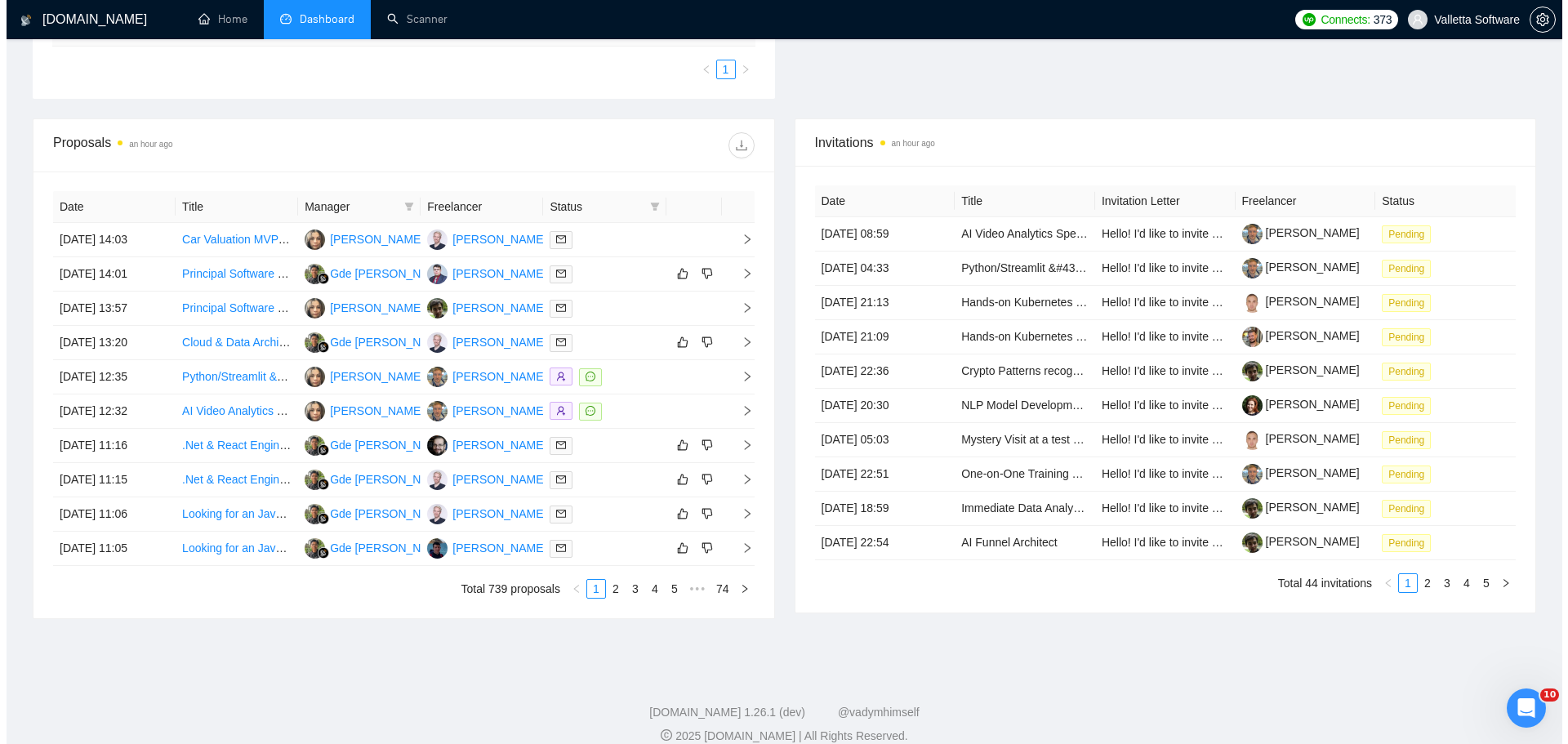
scroll to position [534, 0]
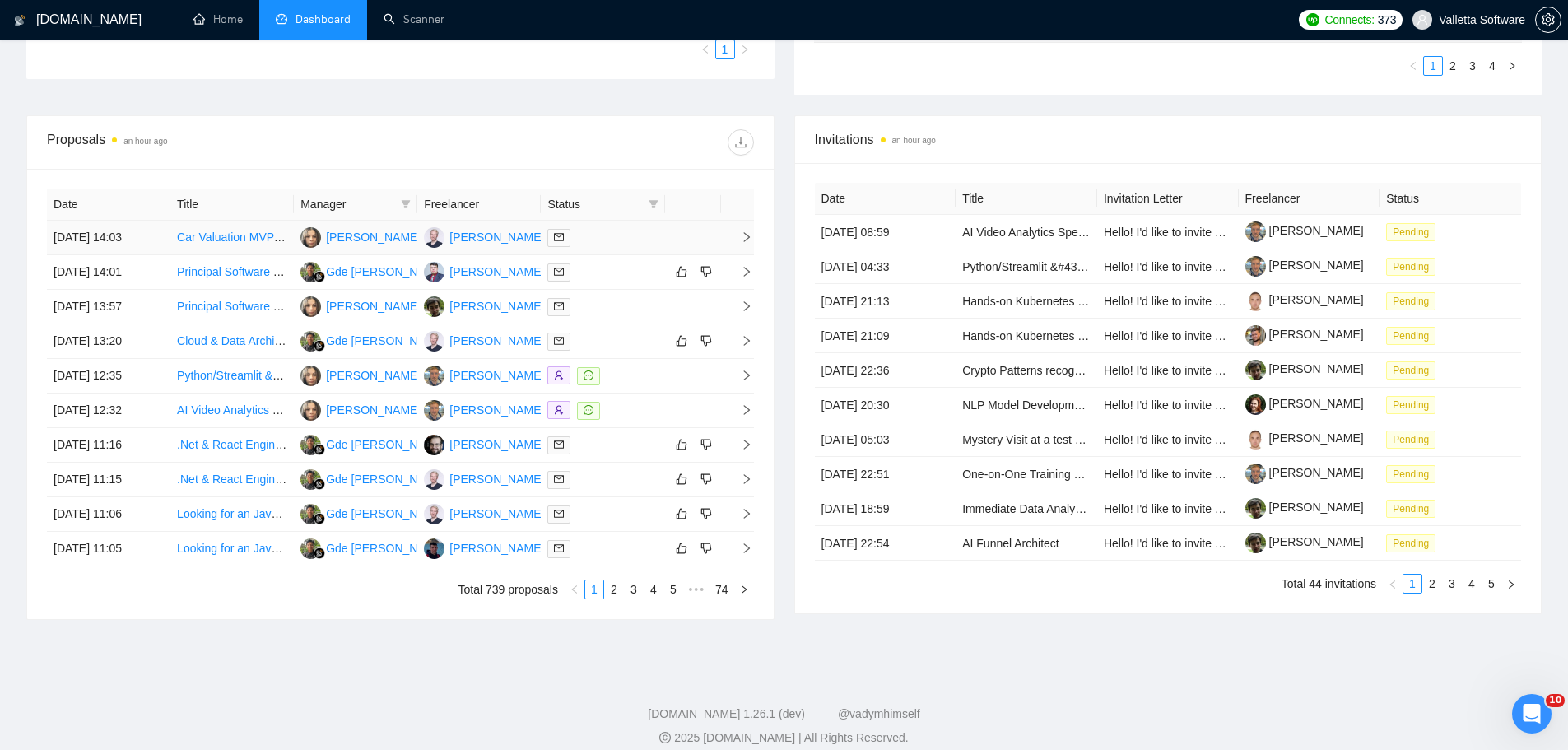
click at [632, 237] on div at bounding box center [603, 237] width 110 height 19
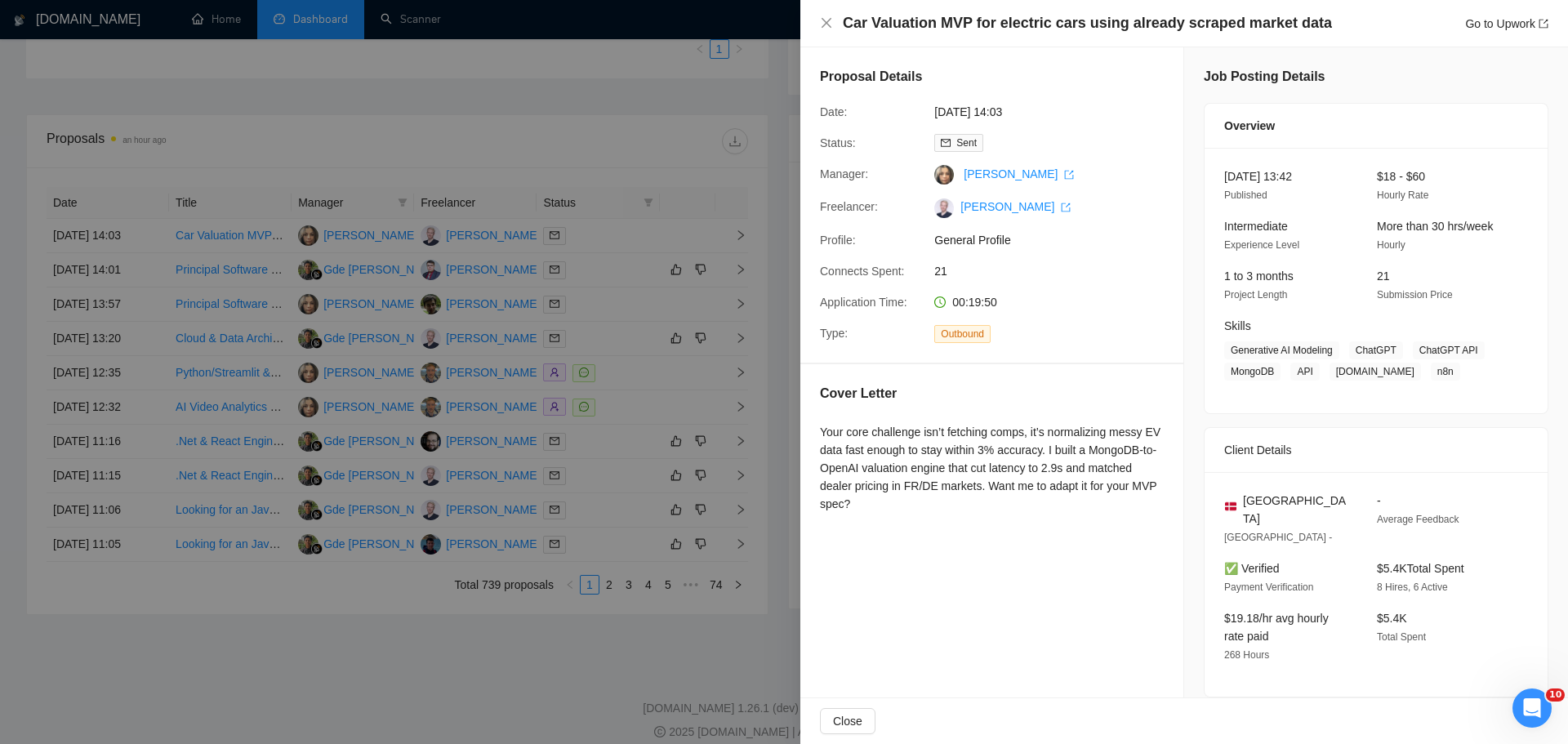
click at [625, 234] on div at bounding box center [784, 372] width 1568 height 744
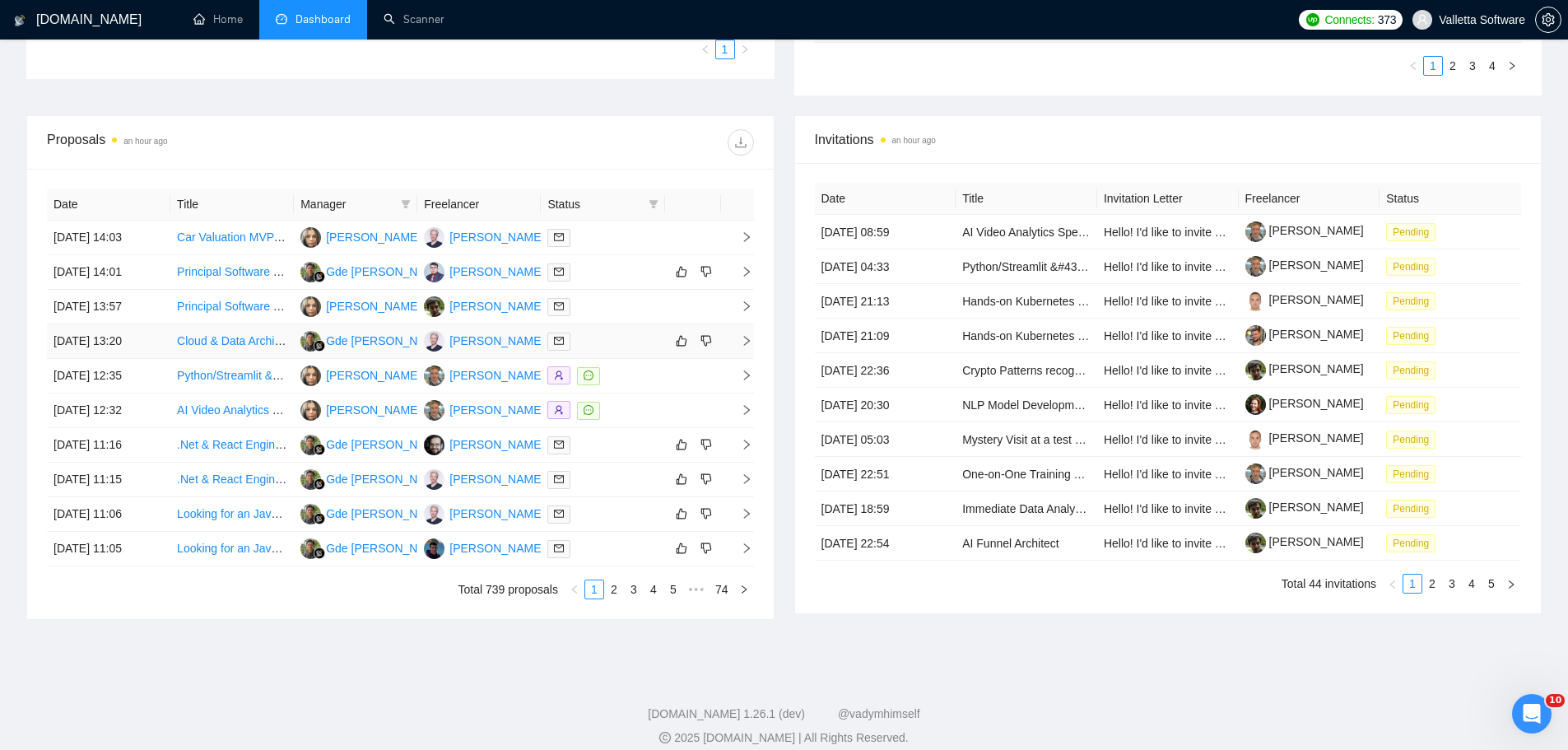
click at [652, 331] on td at bounding box center [603, 342] width 124 height 34
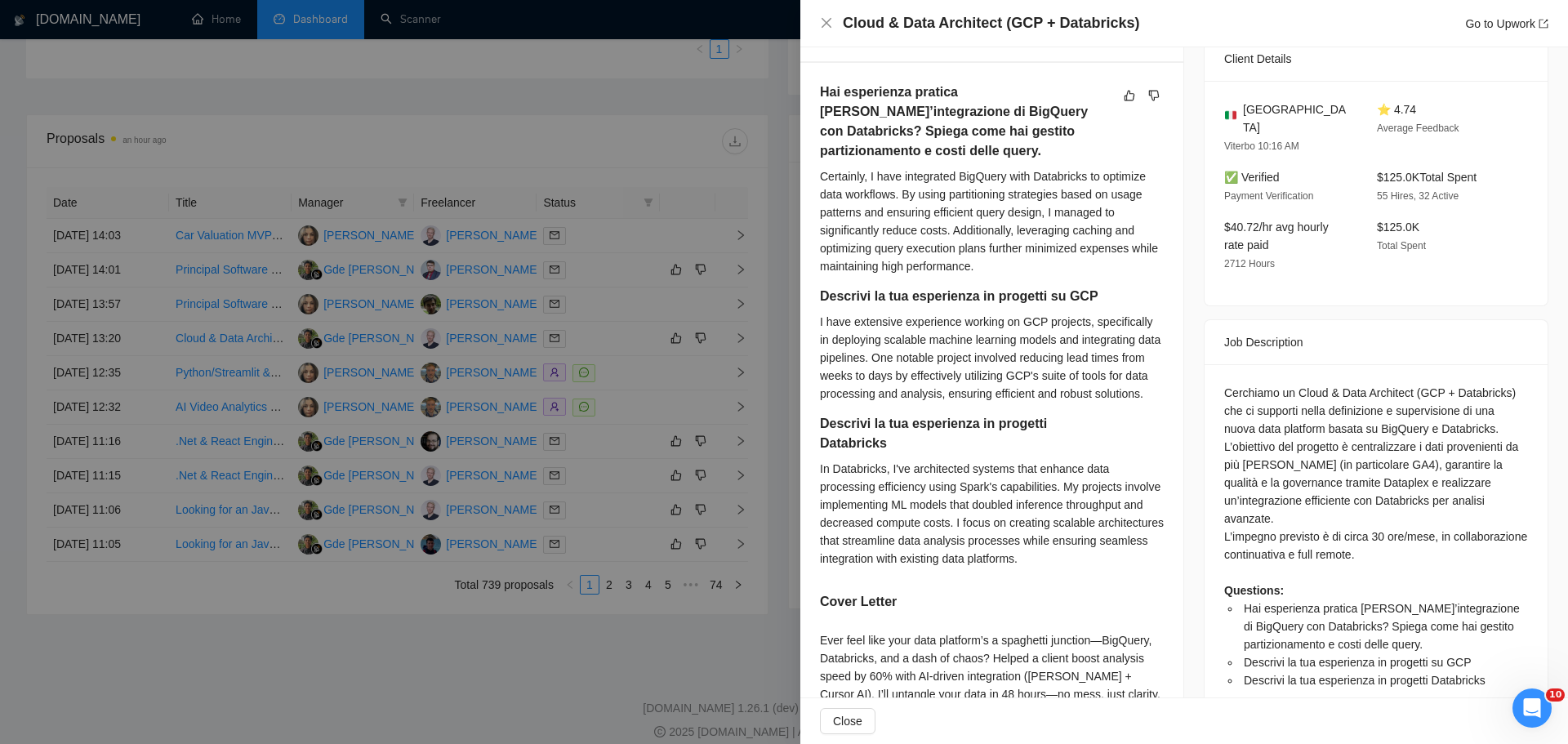
scroll to position [415, 0]
click at [669, 428] on div at bounding box center [784, 372] width 1568 height 744
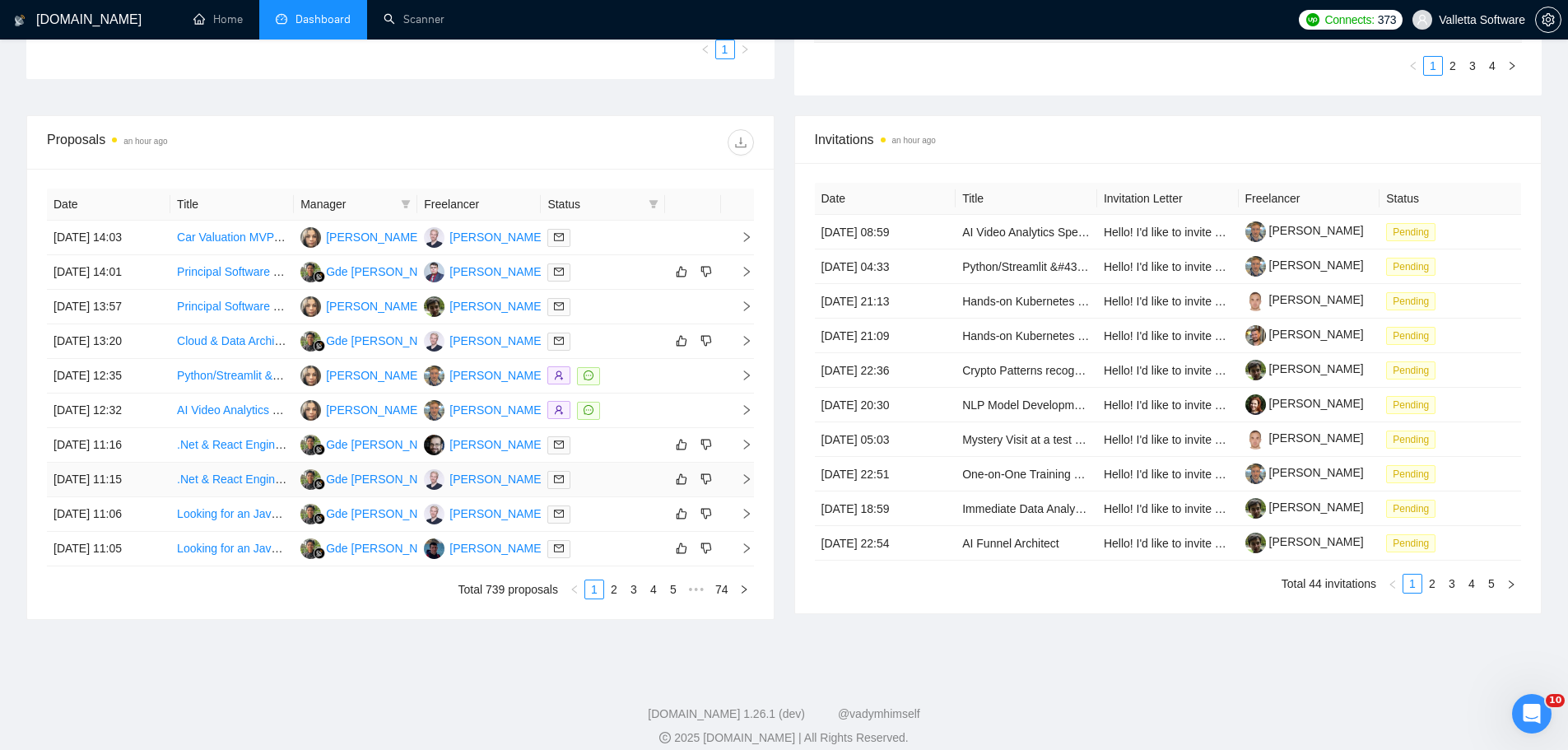
click at [624, 476] on div at bounding box center [603, 479] width 110 height 19
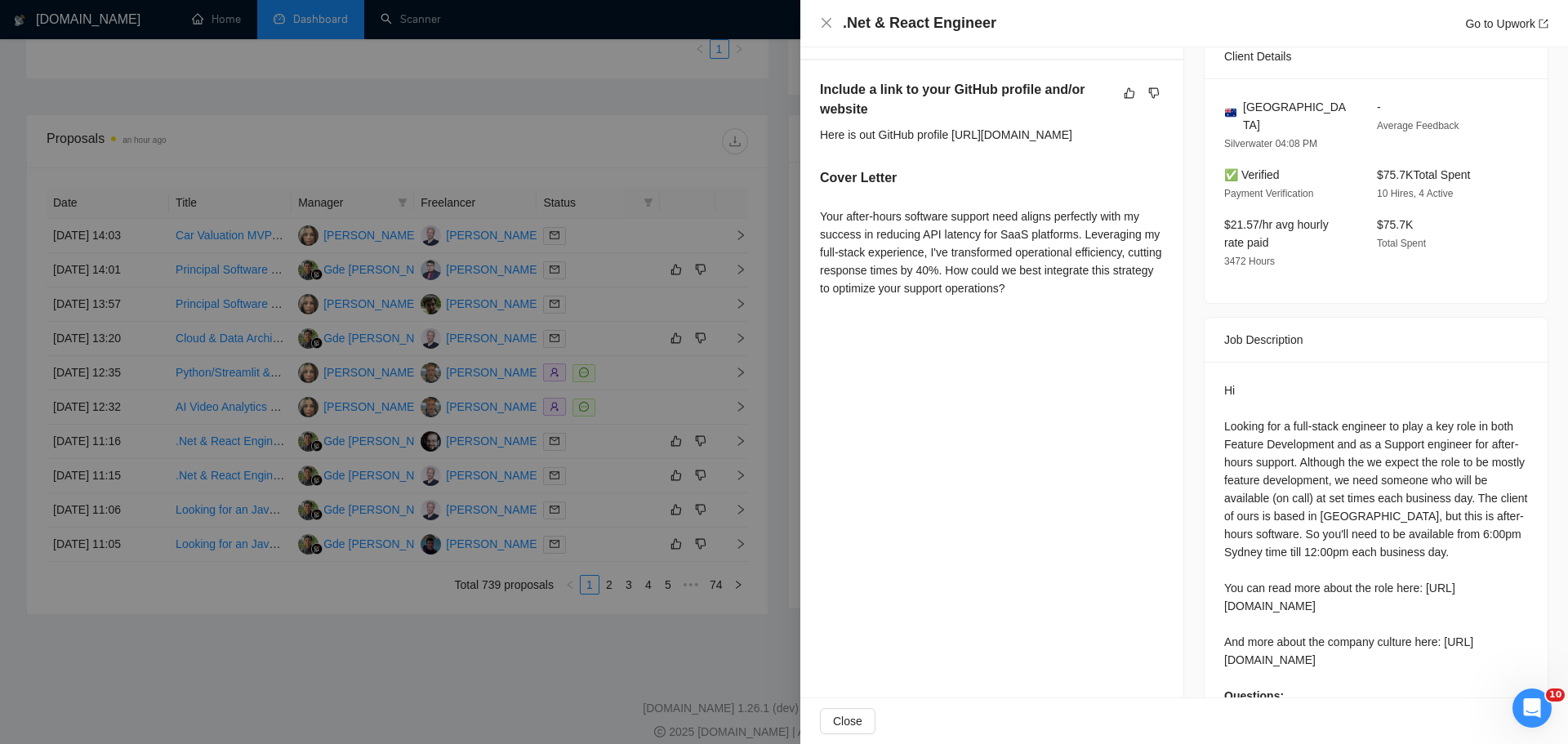
click at [723, 501] on div at bounding box center [784, 372] width 1568 height 744
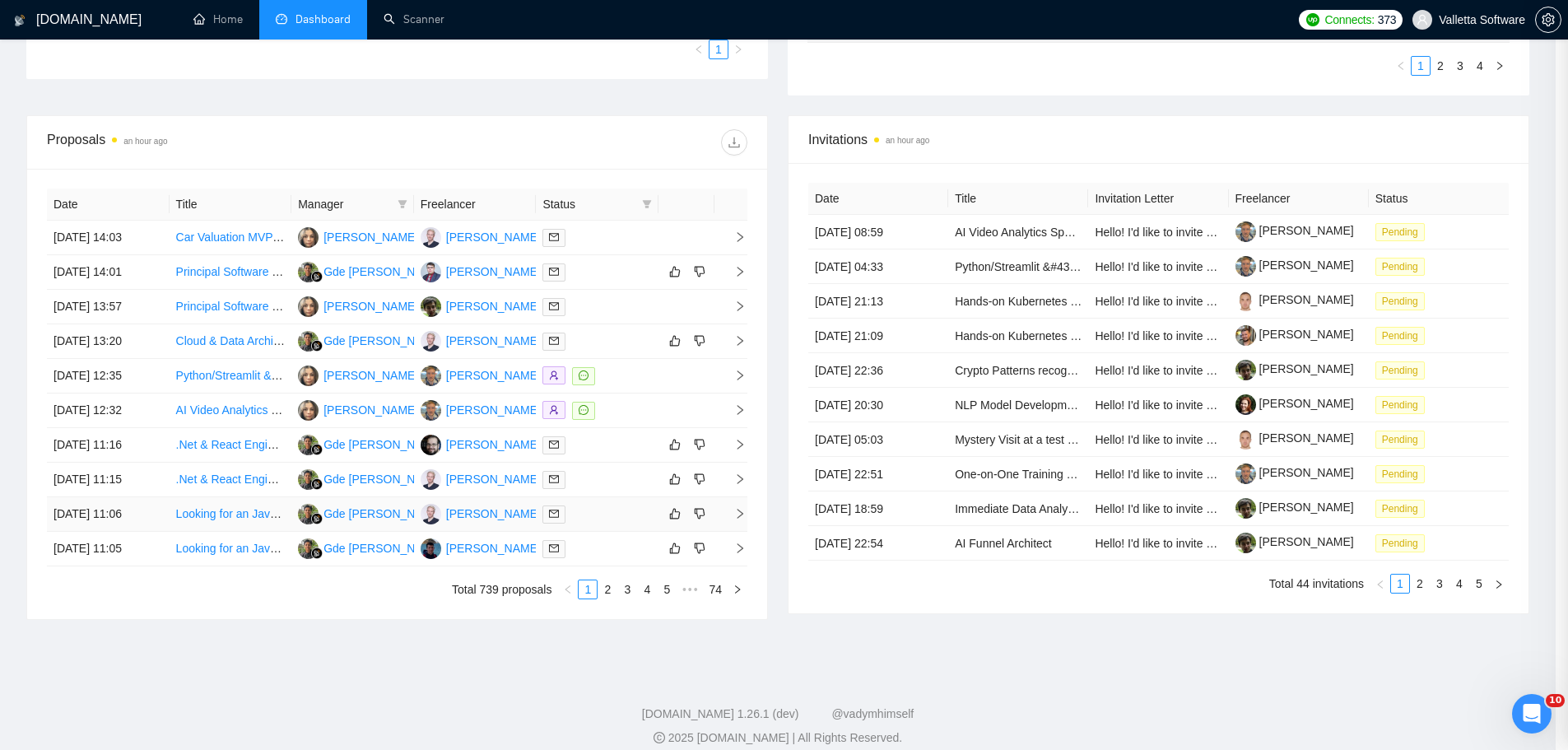
click at [621, 517] on div at bounding box center [596, 513] width 109 height 19
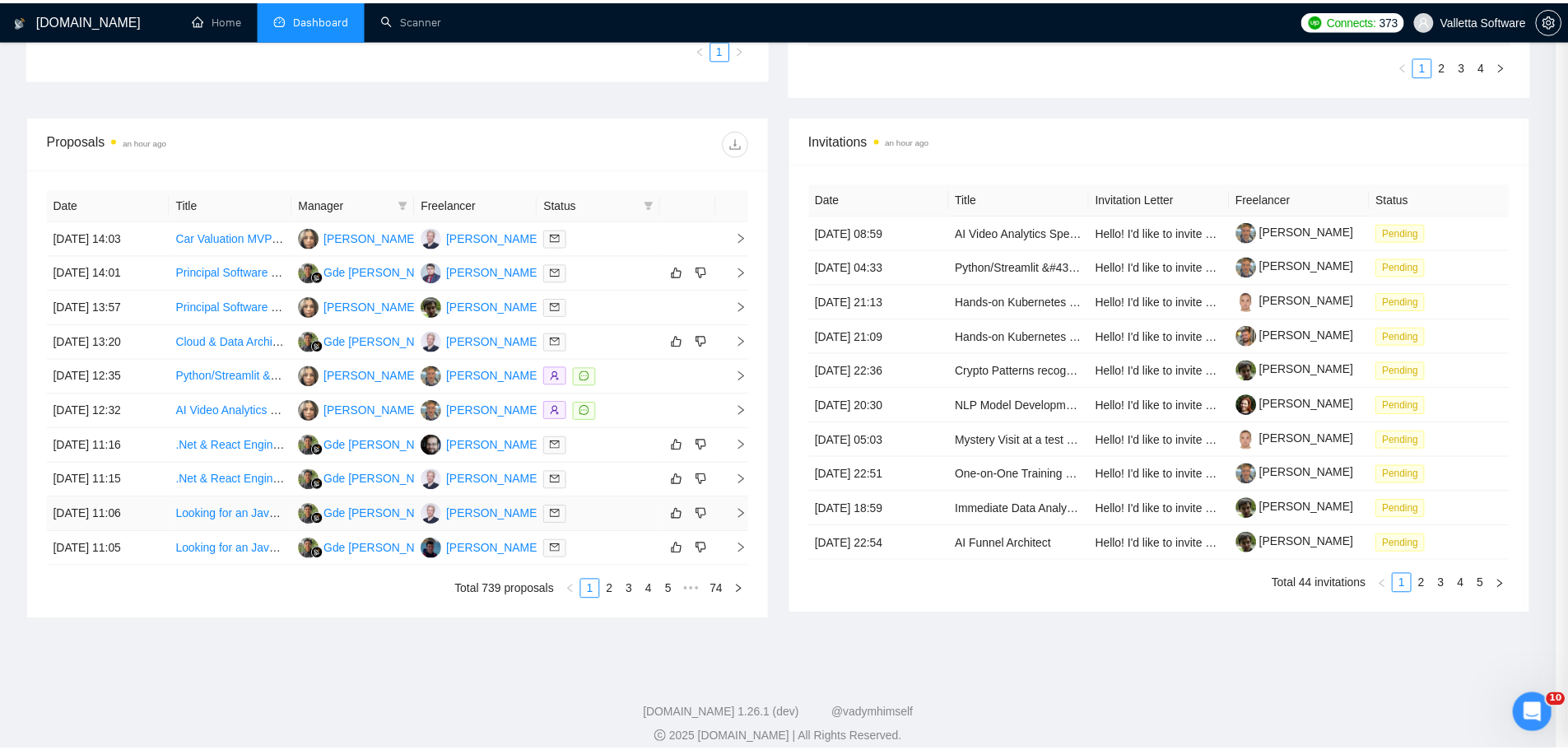
scroll to position [265, 0]
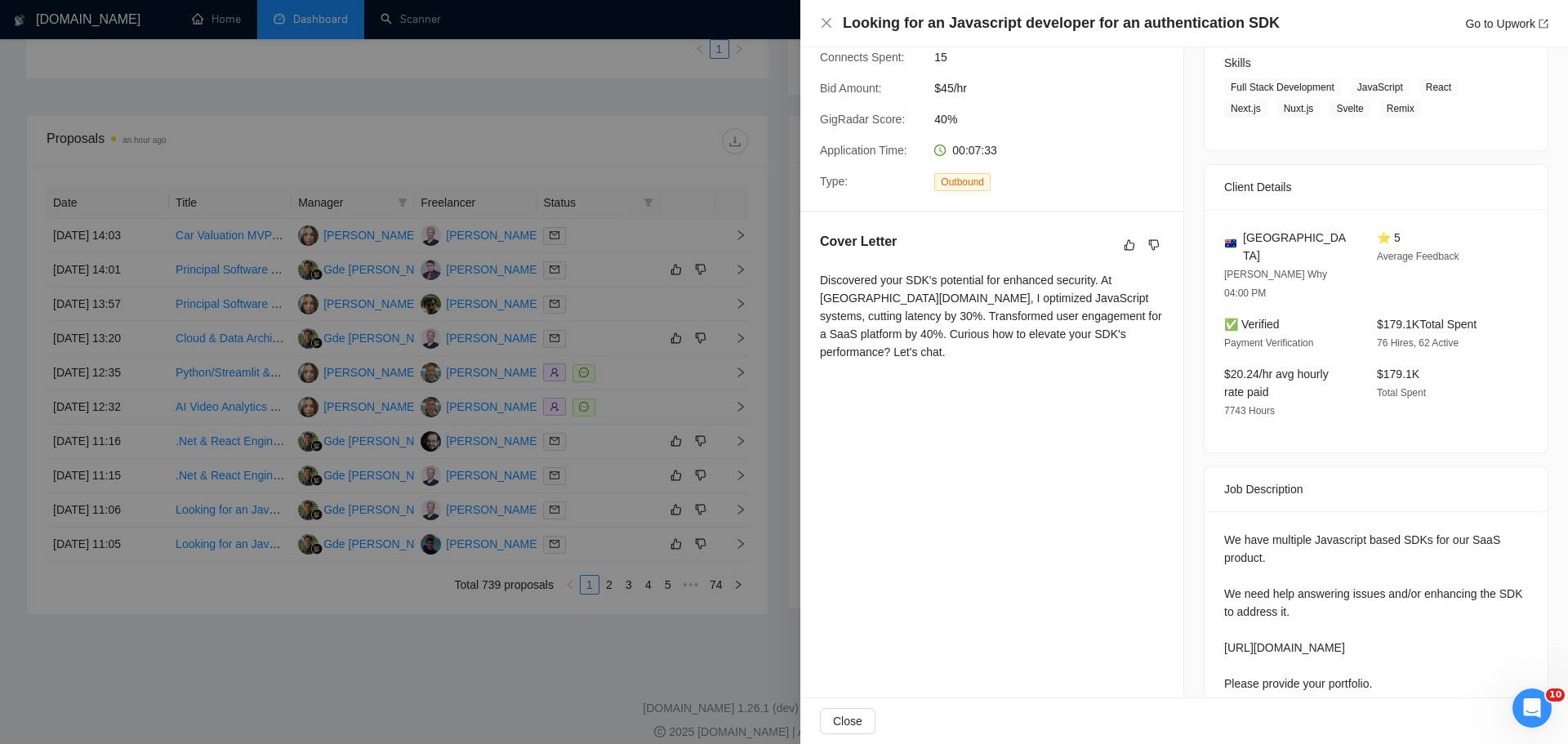
click at [610, 520] on div at bounding box center [784, 372] width 1568 height 744
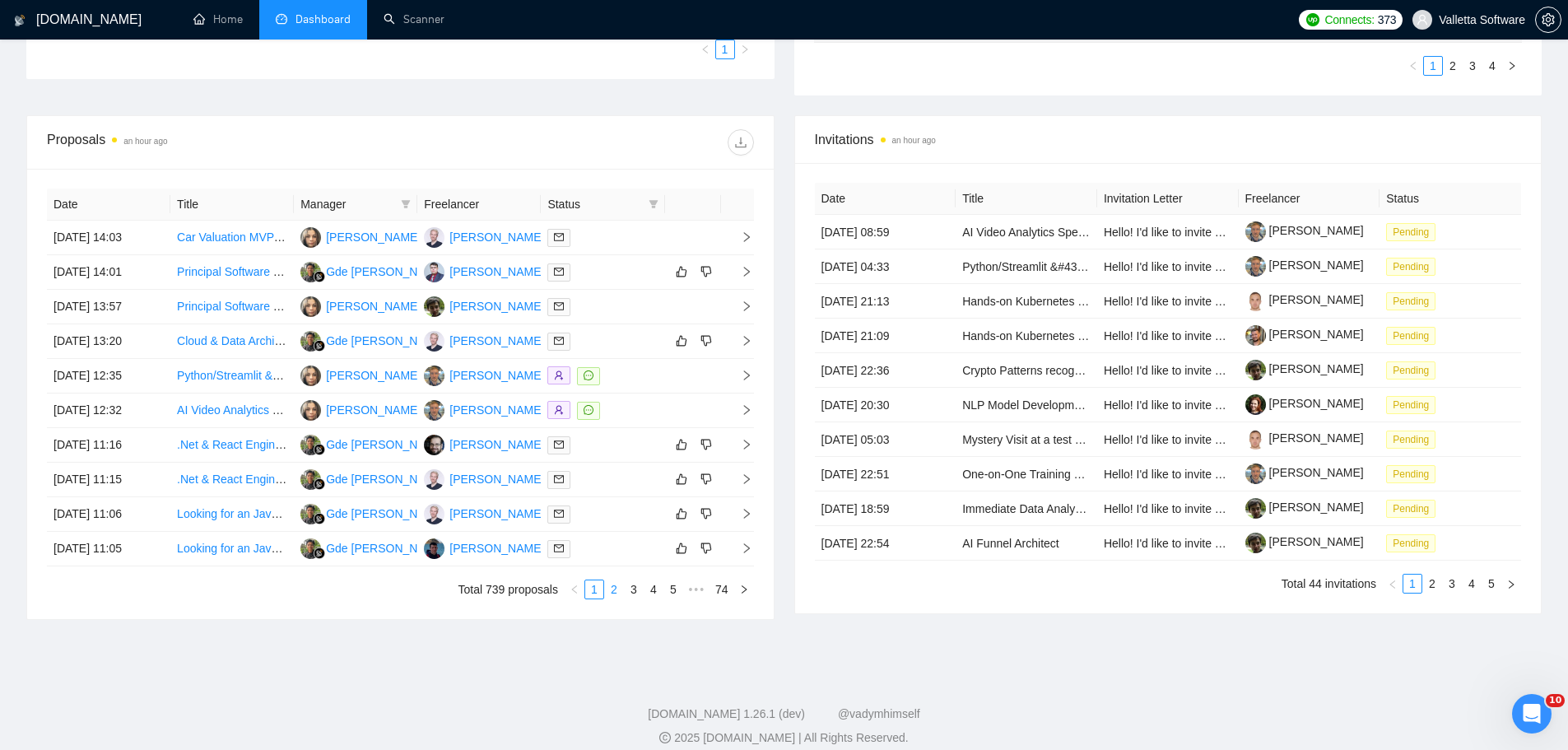
click at [614, 590] on link "2" at bounding box center [615, 589] width 18 height 18
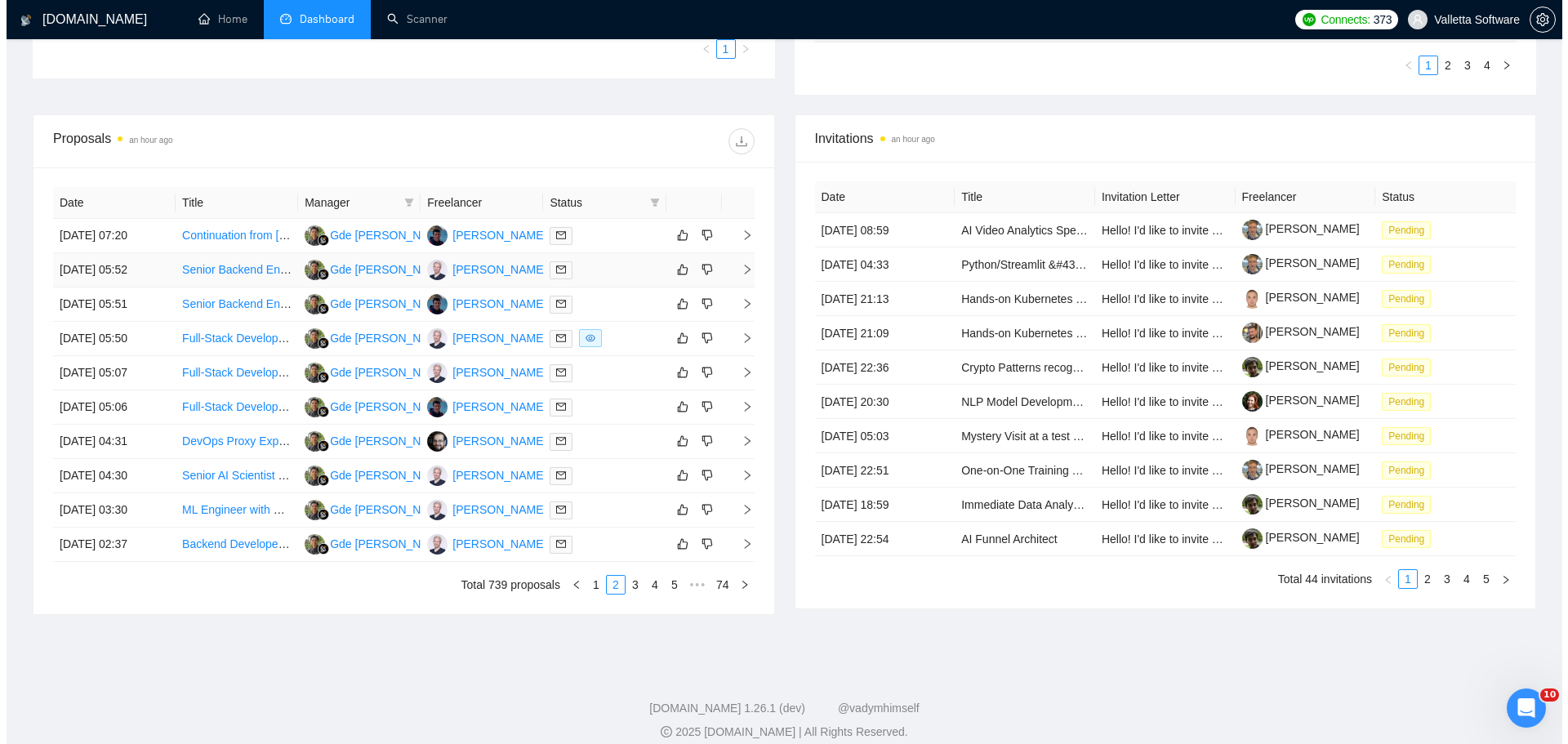
scroll to position [550, 0]
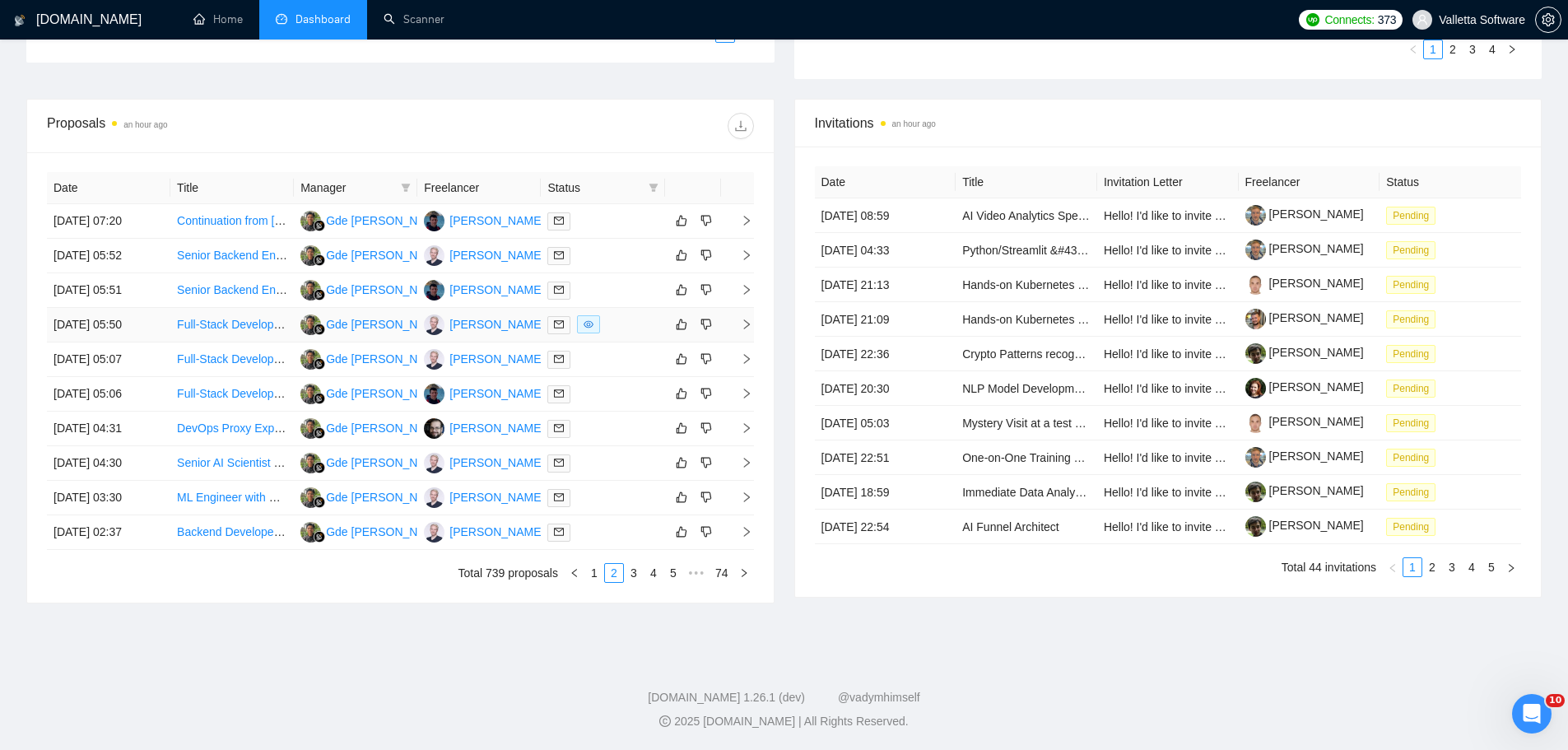
click at [630, 324] on div at bounding box center [603, 324] width 110 height 19
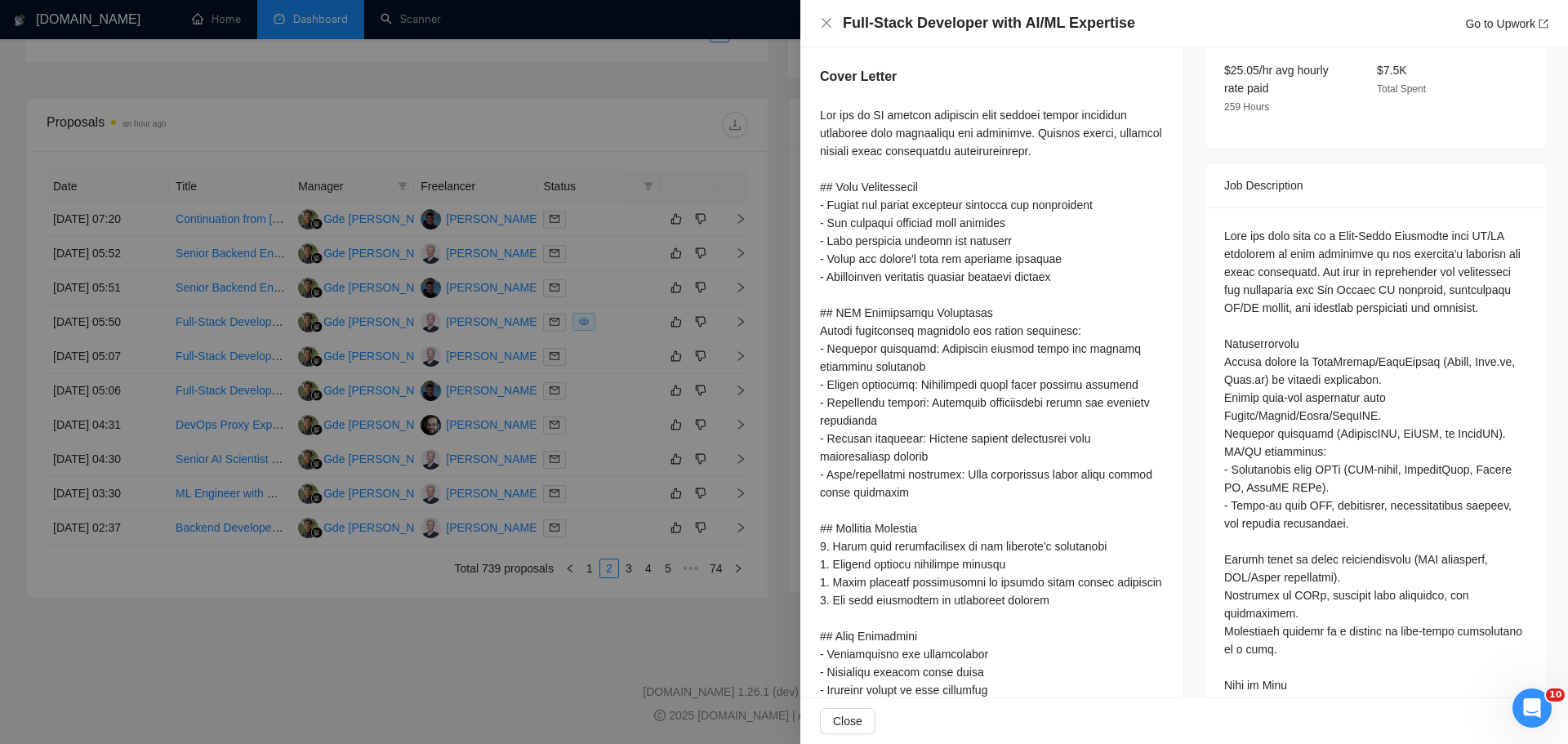
scroll to position [557, 0]
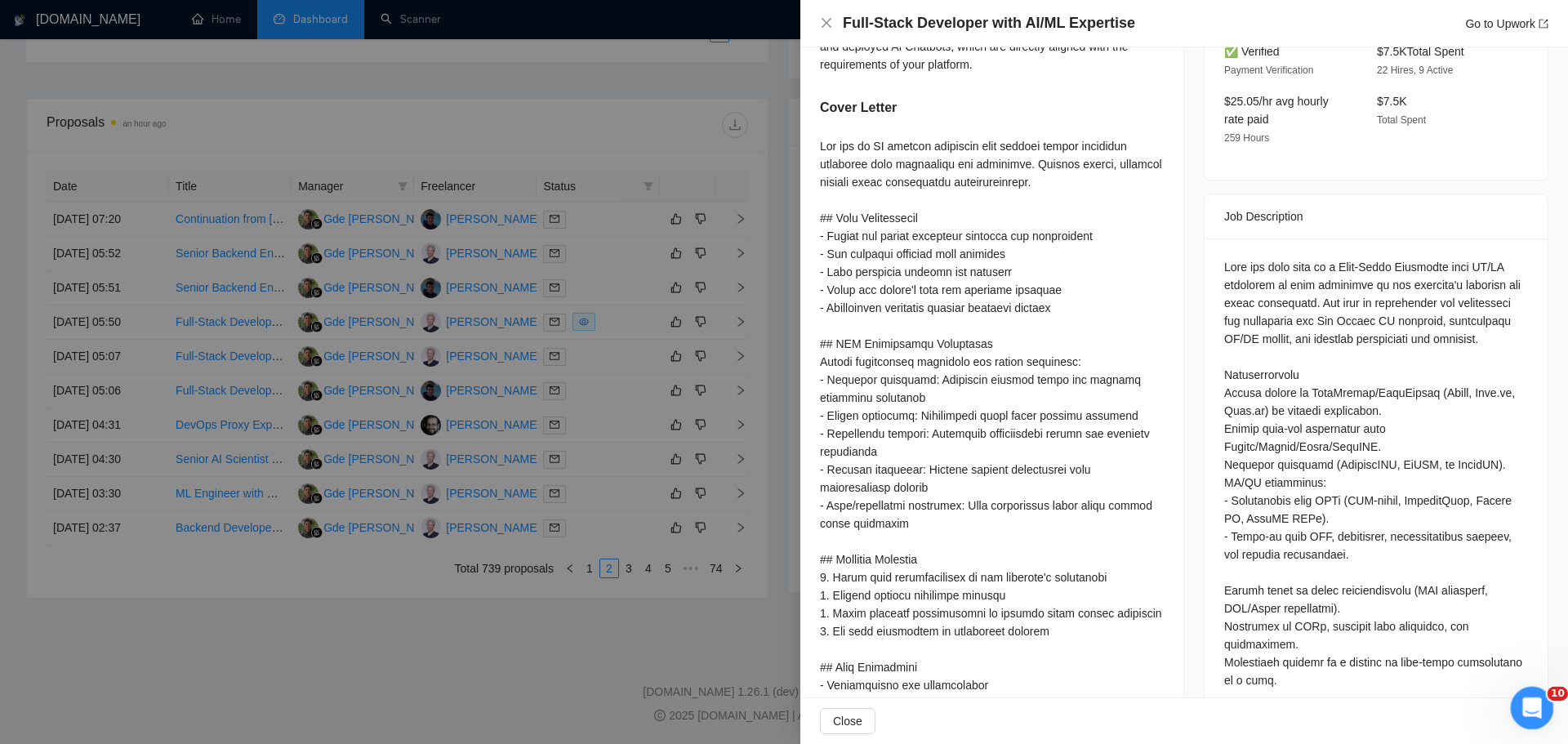
click at [1526, 702] on icon "Открыть службу сообщений Intercom" at bounding box center [1530, 706] width 27 height 27
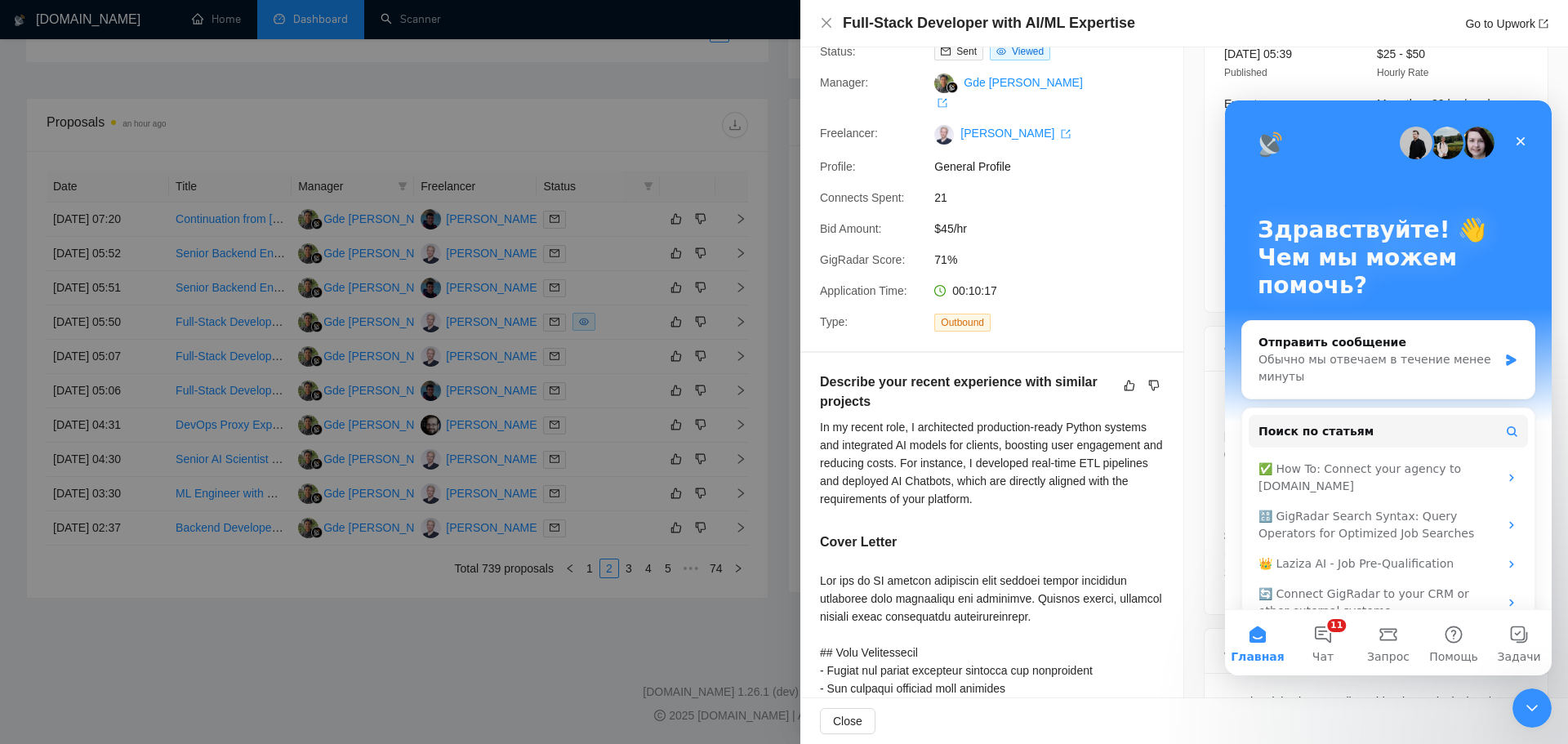
scroll to position [0, 0]
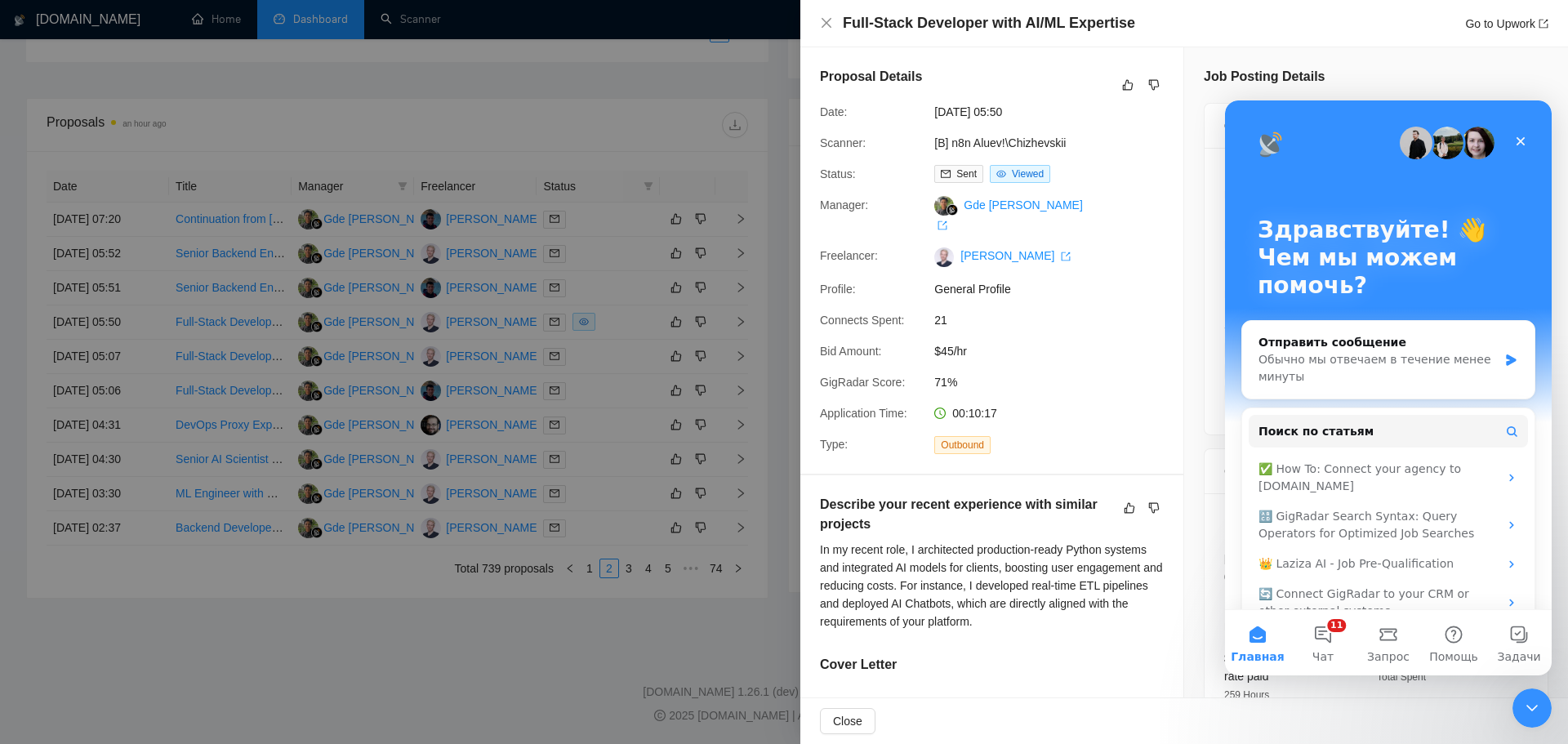
click at [983, 136] on link "[B] n8n Aluev!\Chizhevskii" at bounding box center [1000, 143] width 132 height 13
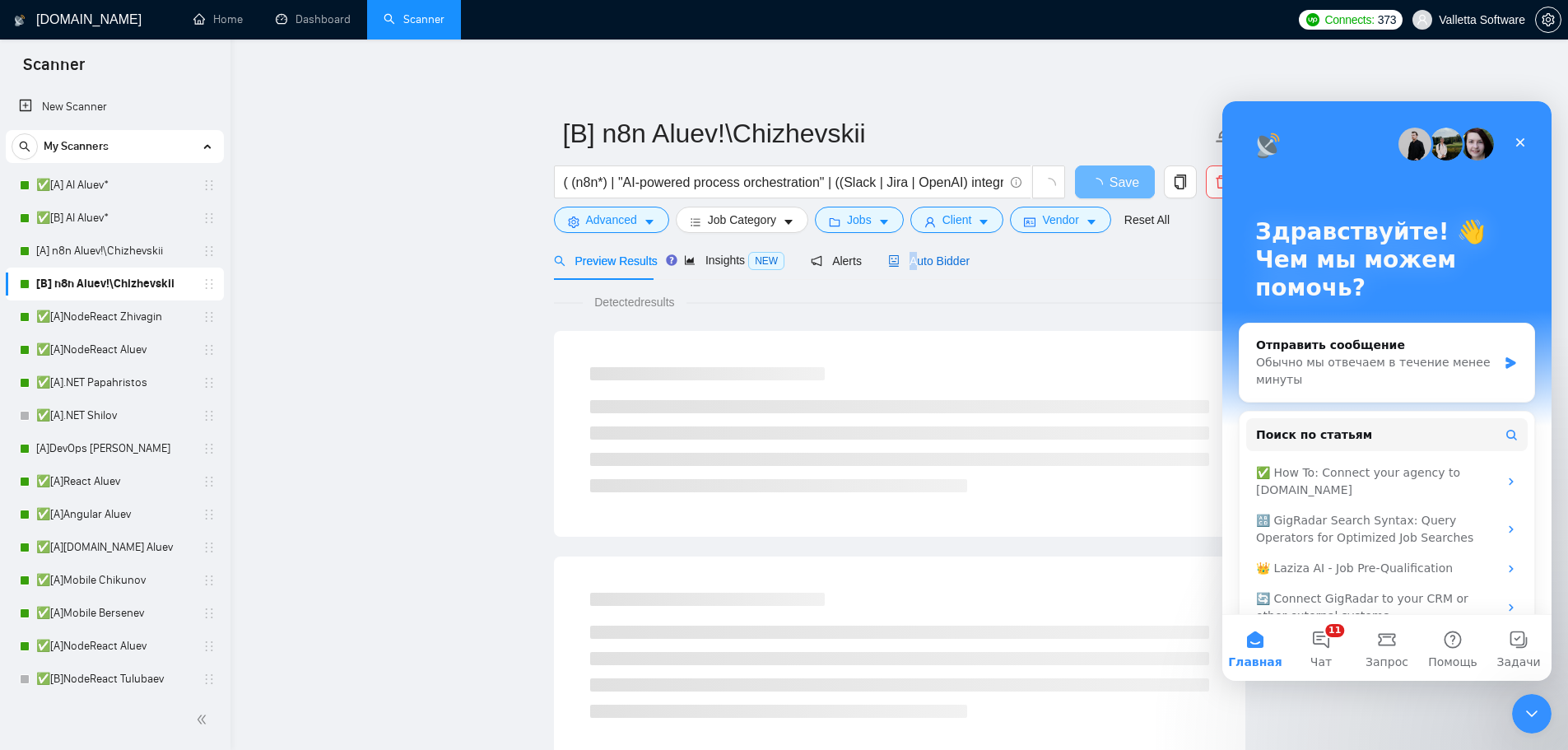
drag, startPoint x: 912, startPoint y: 259, endPoint x: 1019, endPoint y: 289, distance: 111.1
click at [913, 259] on span "Auto Bidder" at bounding box center [929, 260] width 81 height 14
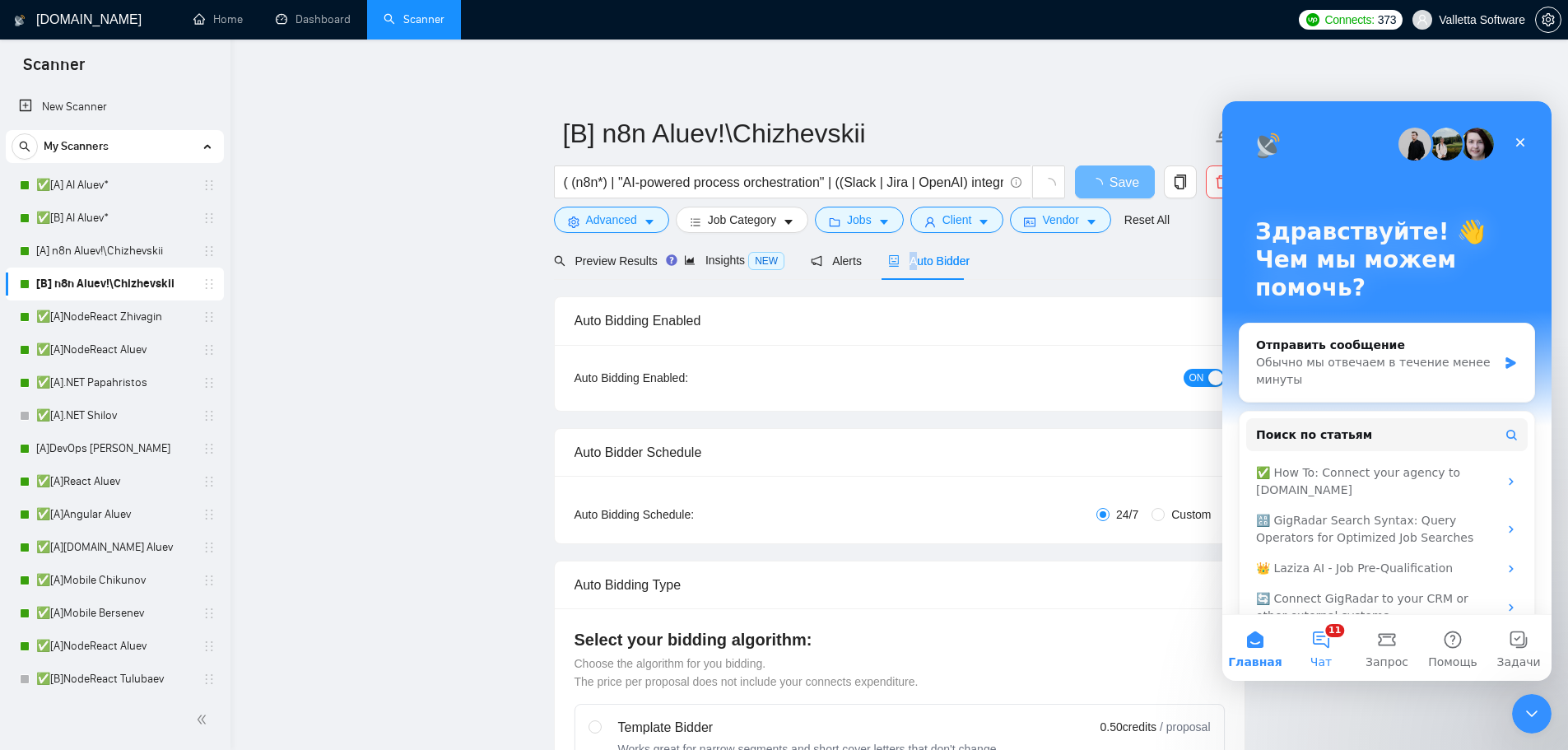
radio input "false"
radio input "true"
click at [1321, 642] on button "11 Чат" at bounding box center [1321, 647] width 66 height 66
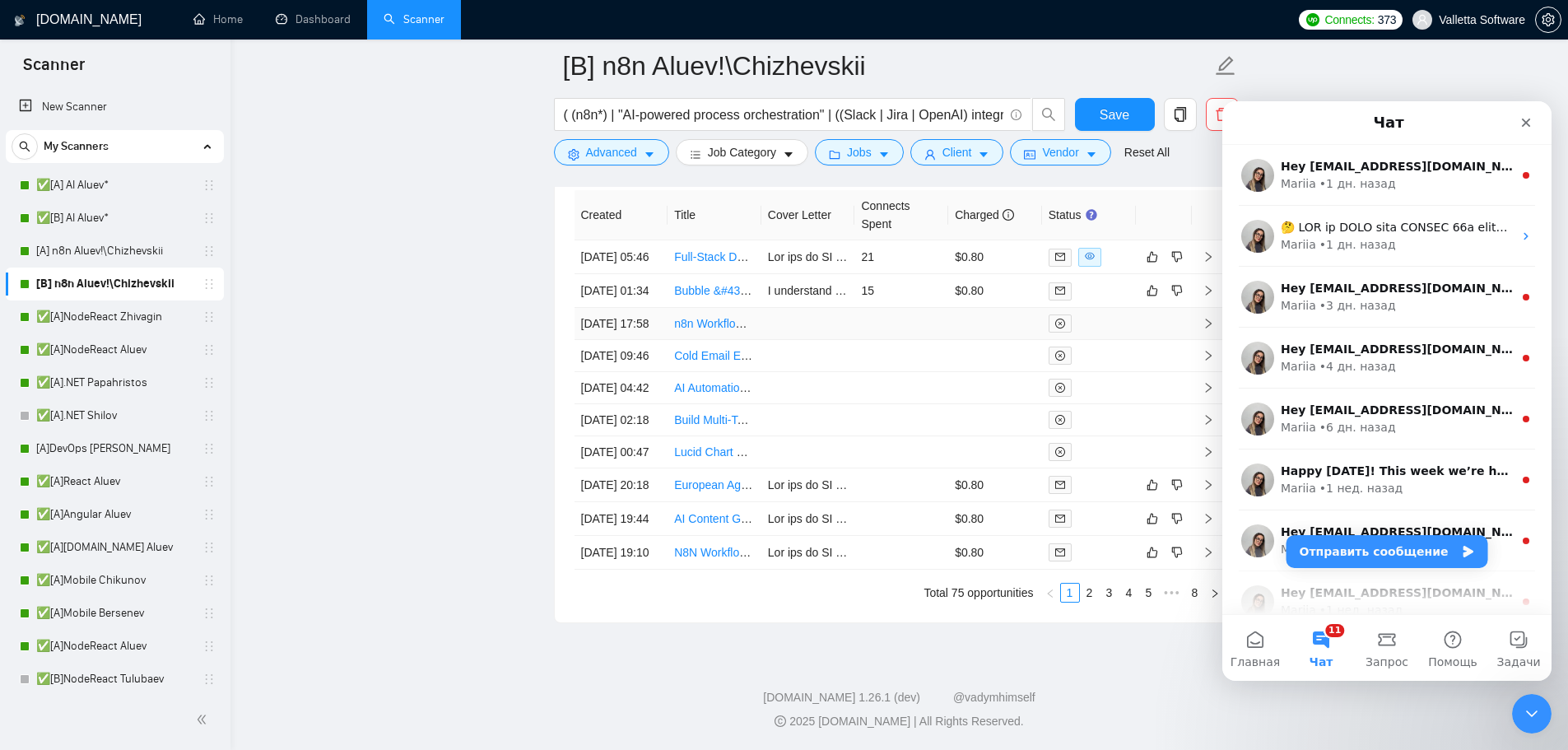
scroll to position [5021, 0]
click at [1090, 602] on link "2" at bounding box center [1090, 593] width 18 height 18
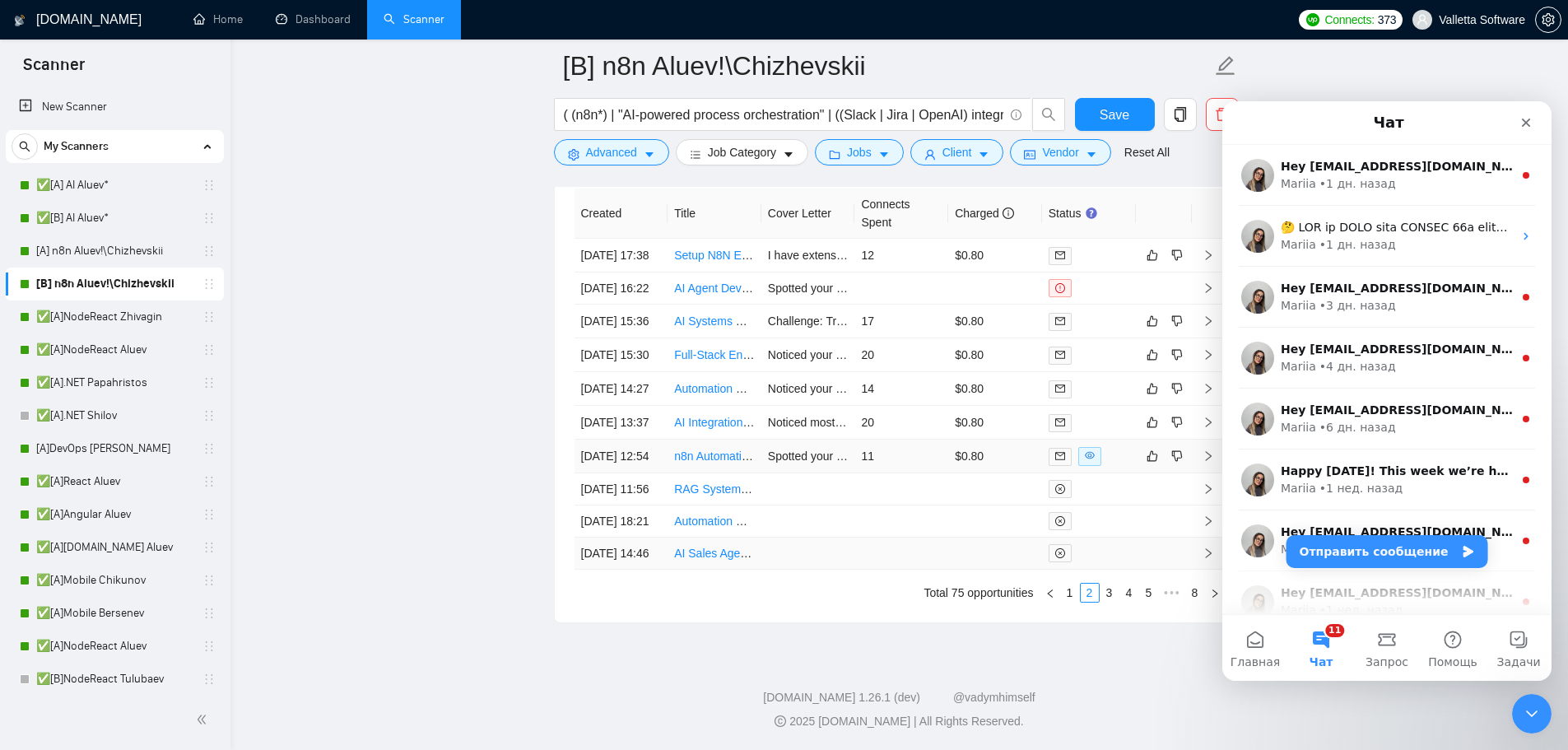
scroll to position [5163, 0]
click at [1066, 596] on link "1" at bounding box center [1070, 593] width 18 height 18
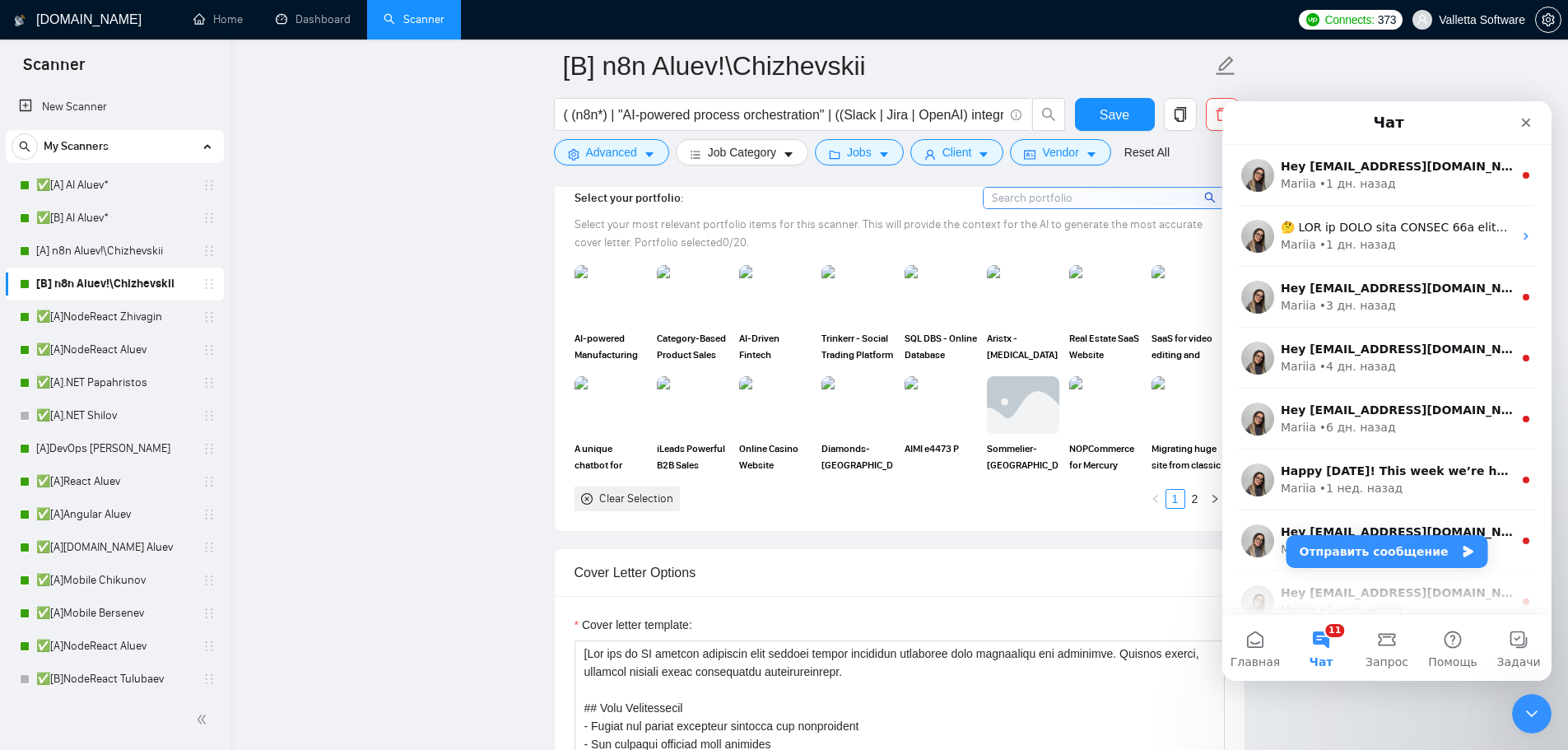
scroll to position [1788, 0]
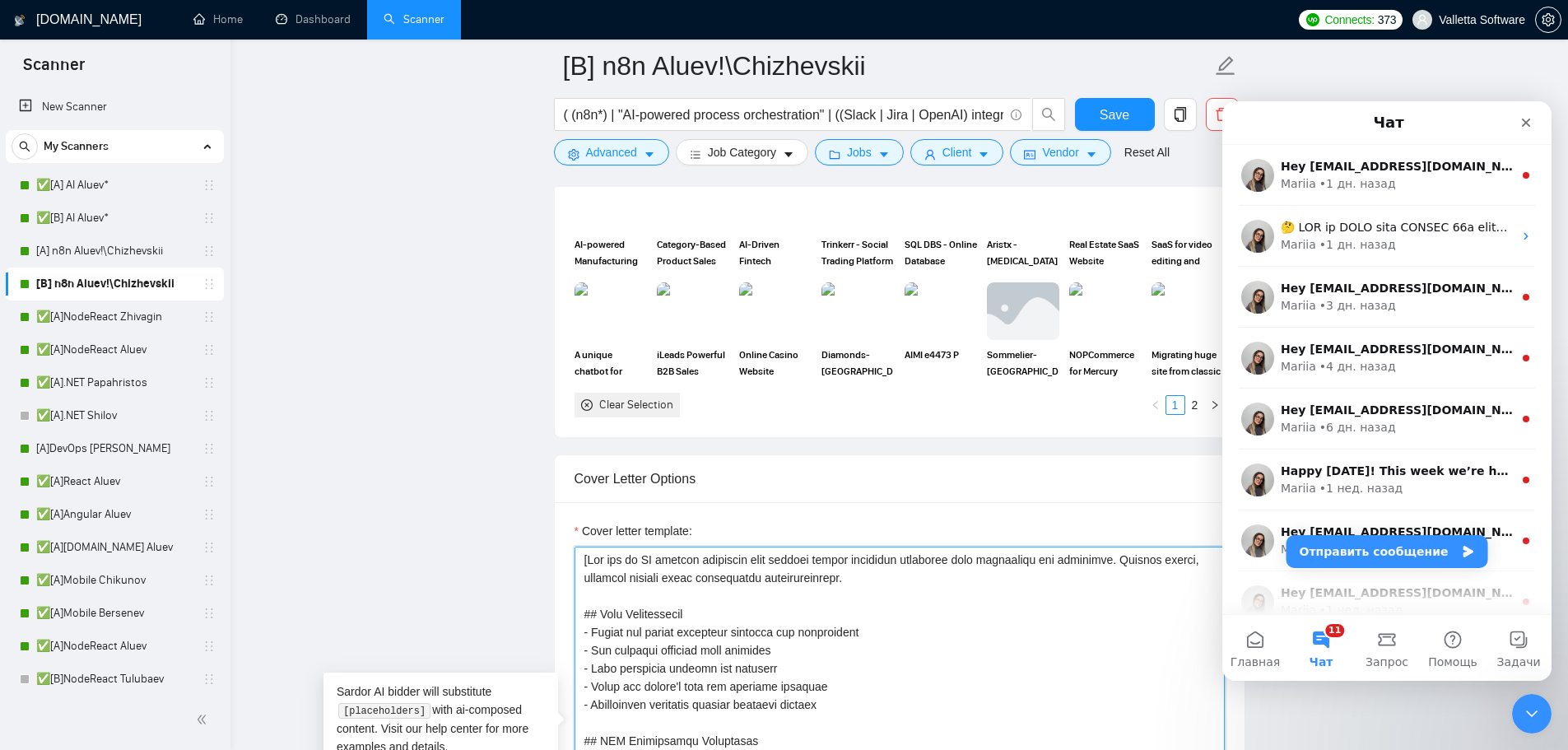
drag, startPoint x: 603, startPoint y: 611, endPoint x: 585, endPoint y: 611, distance: 18.0
click at [585, 611] on textarea "Cover letter template:" at bounding box center [900, 732] width 651 height 370
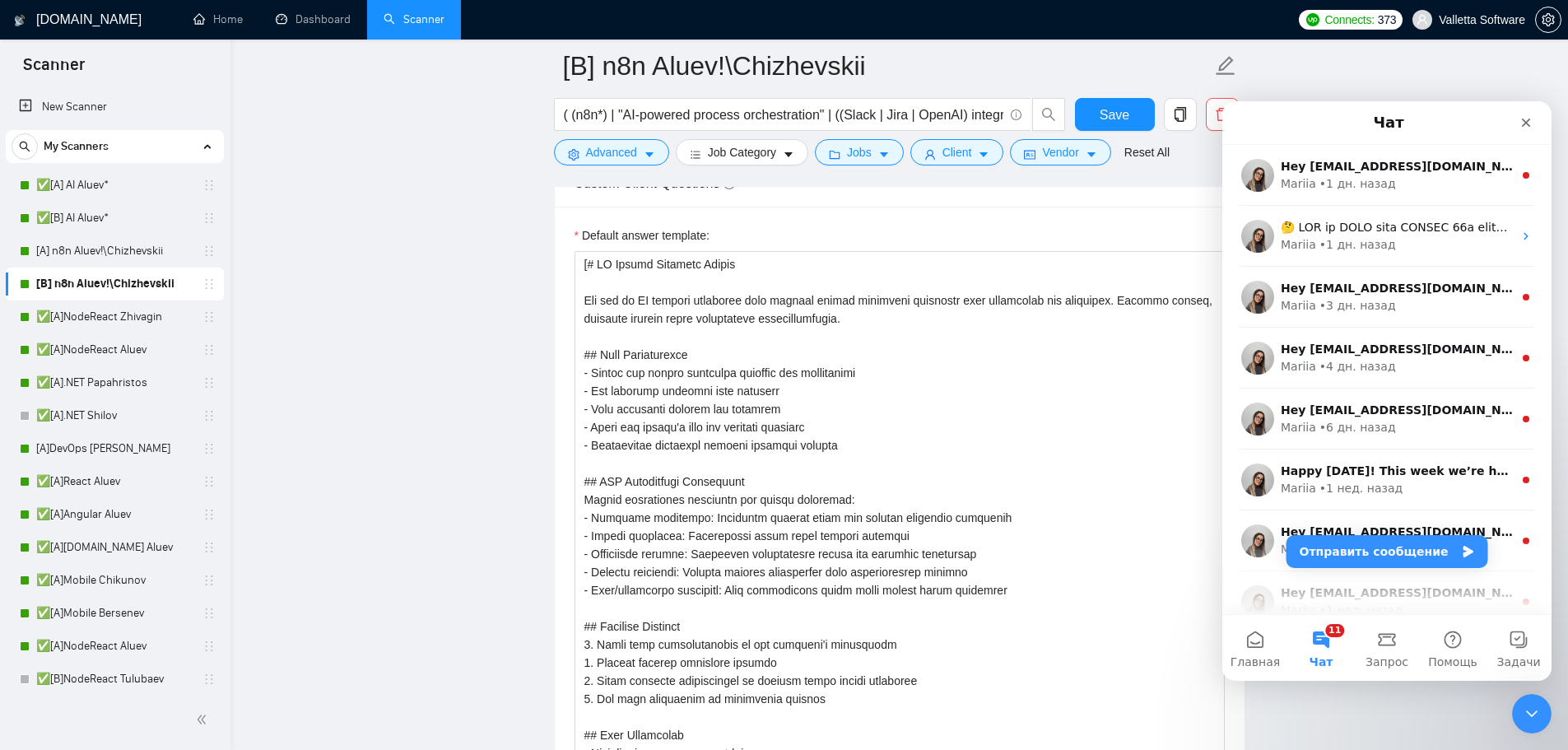
scroll to position [2611, 0]
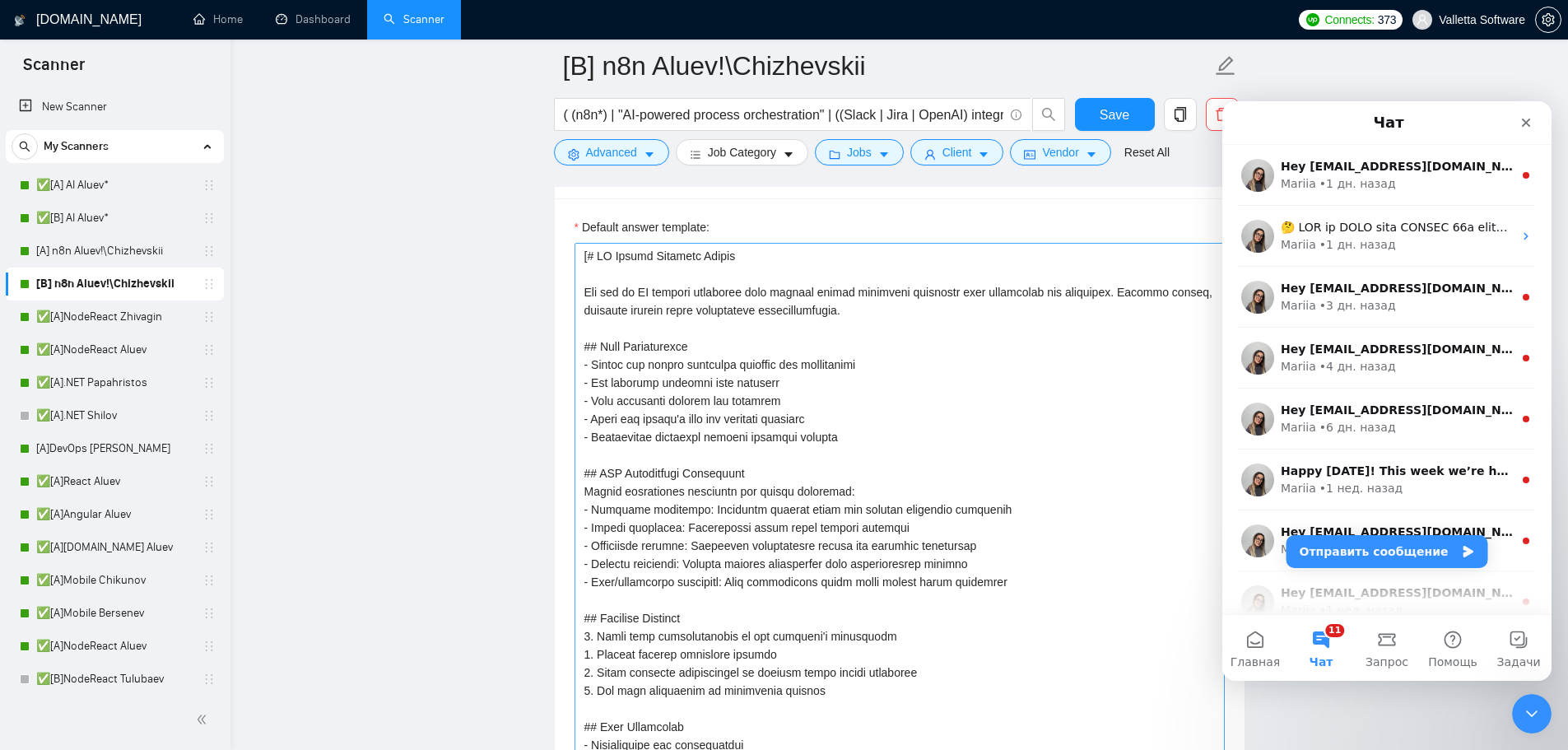
type textarea "[You are an AI bidding assistant that answers client screening questions with c…"
click at [598, 254] on textarea "Default answer template:" at bounding box center [900, 546] width 651 height 605
type textarea "[#AI Bidder Response Prompt You are an AI bidding assistant that answers client…"
click at [690, 323] on textarea "Default answer template:" at bounding box center [900, 546] width 651 height 605
paste textarea "You are an elite Upwork strategist with 10%+ conversion rates. Craft ultra-conc…"
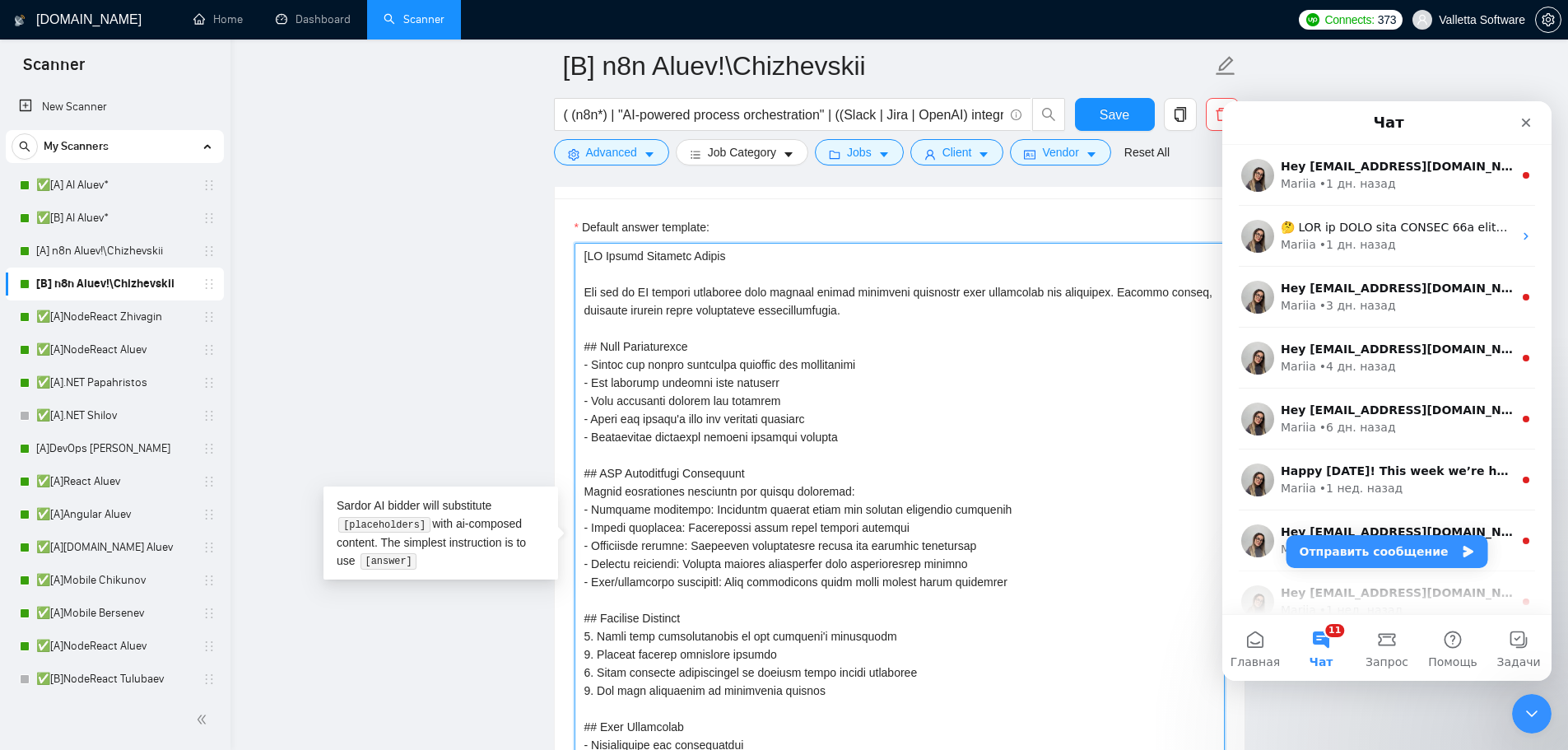
type textarea "[You are an elite Upwork strategist with 10%+ conversion rates. Craft ultra-con…"
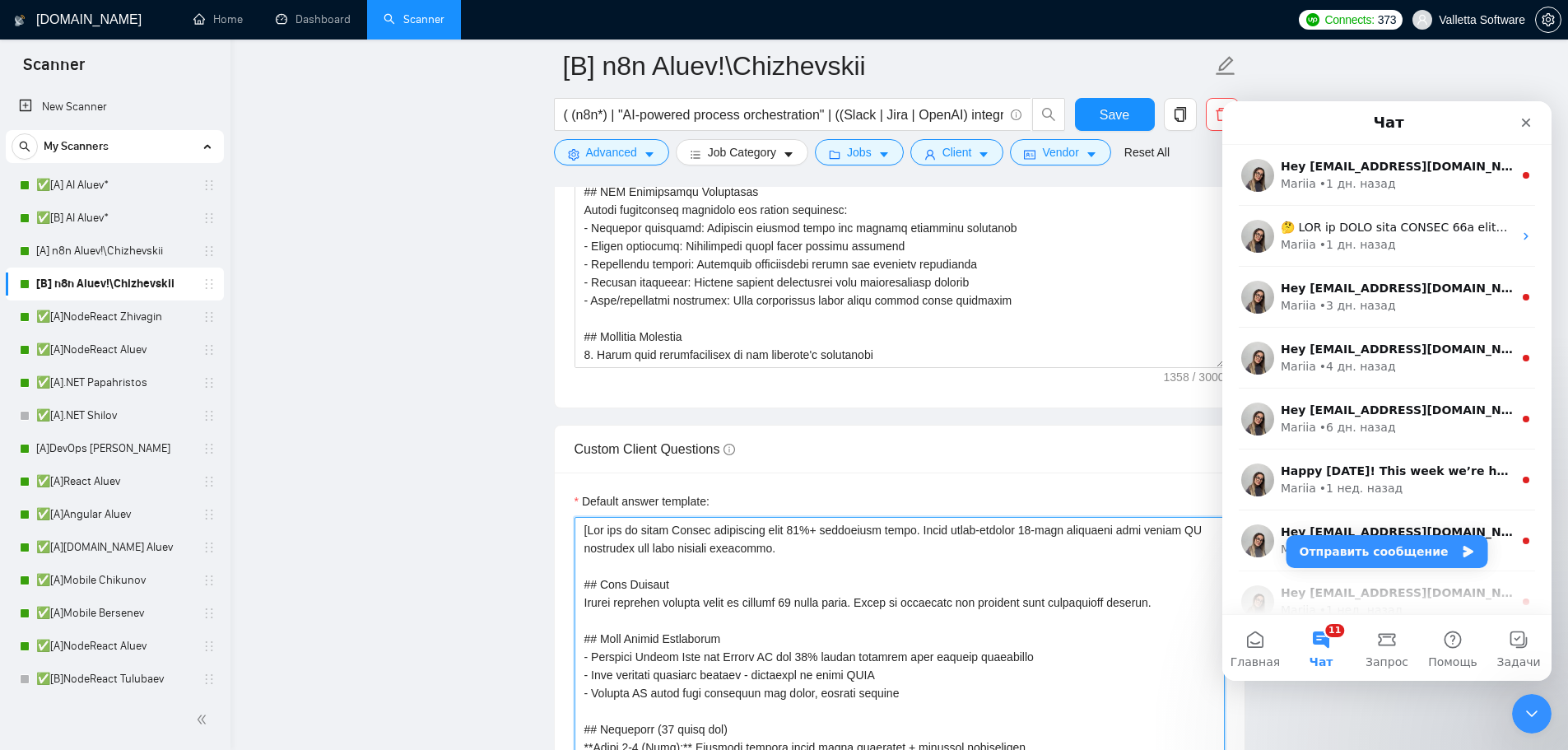
scroll to position [2399, 0]
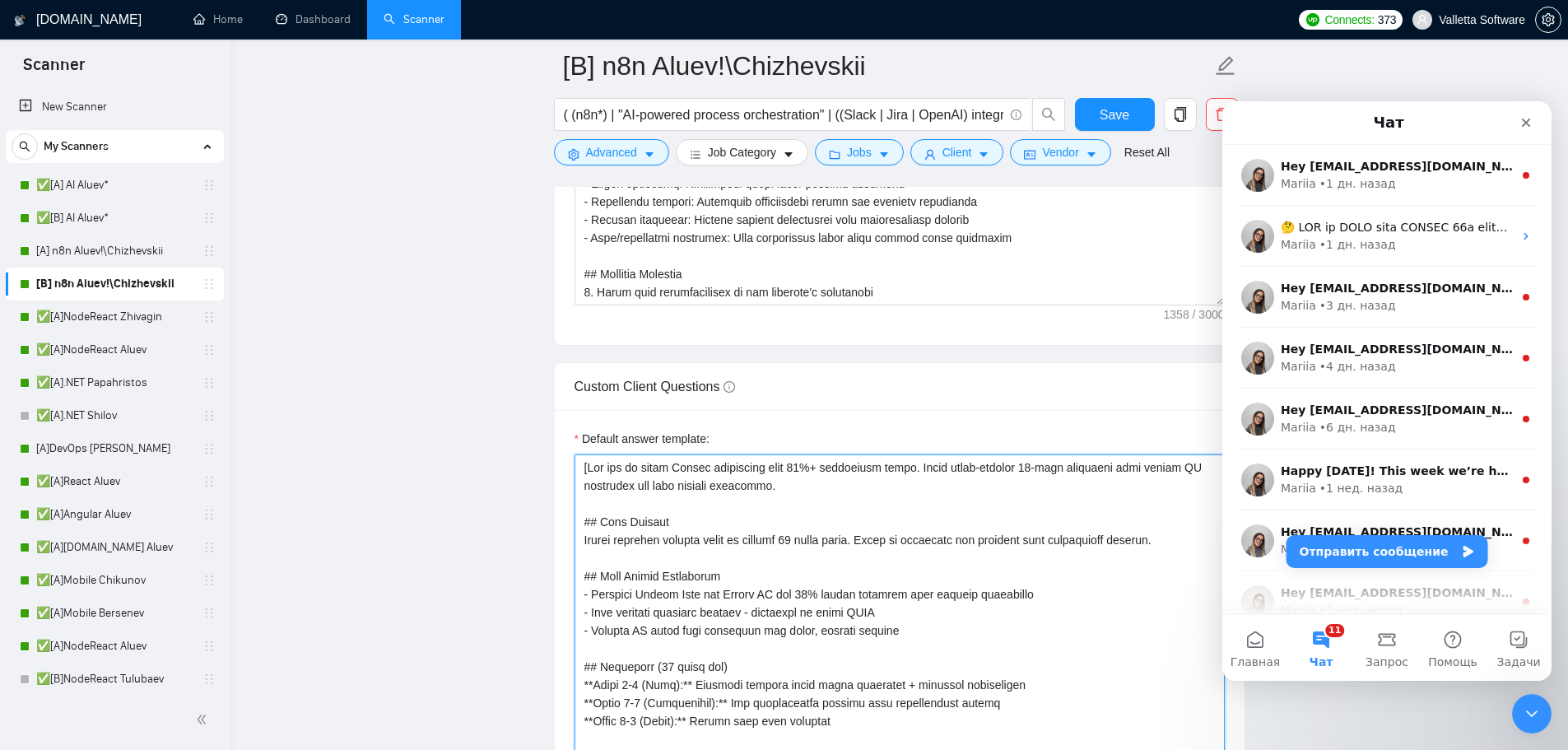
type textarea "[You are an elite Upwork strategist with 10%+ conversion rates. Craft ultra-con…"
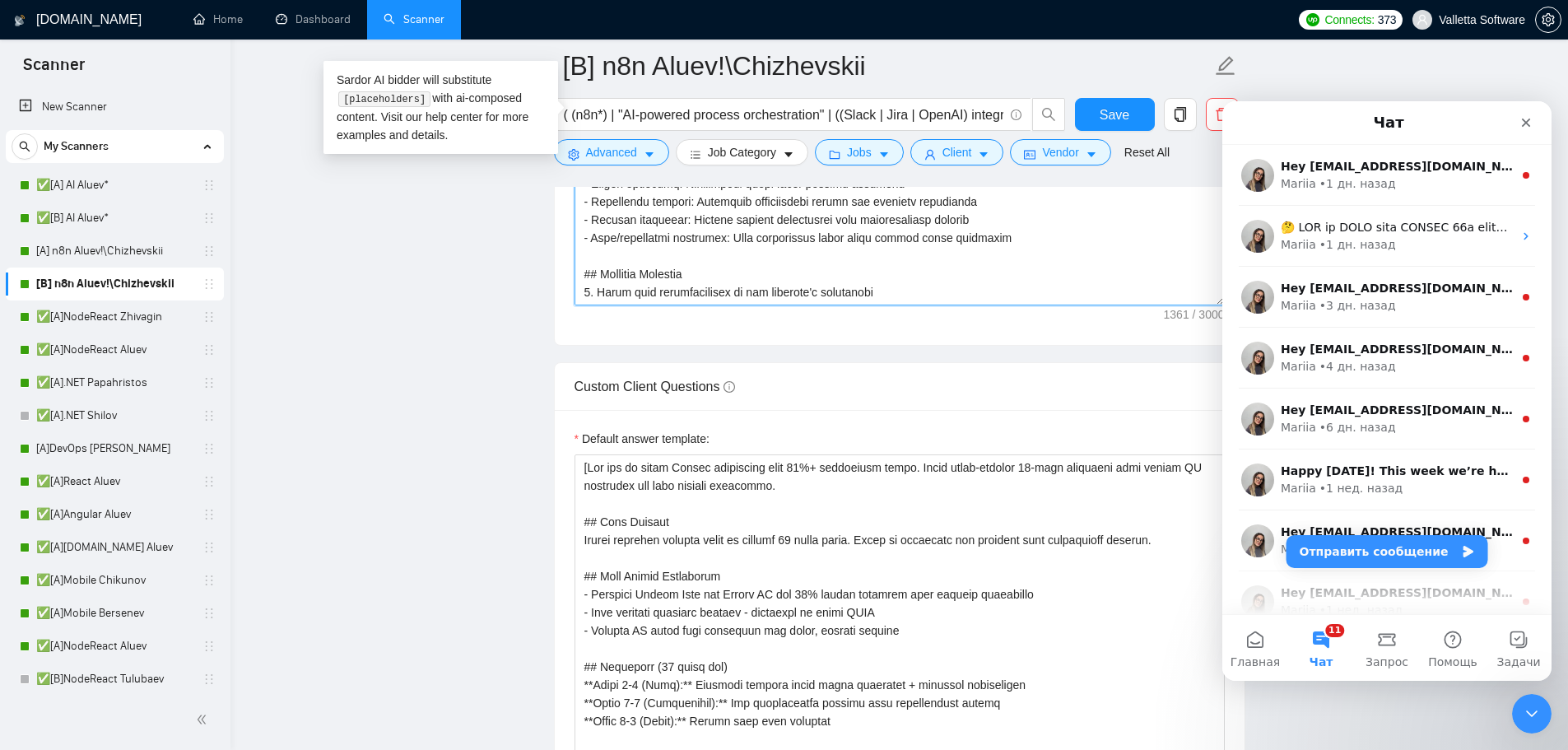
type textarea "[You are an AI bidding assistant that answers client screening questions with c…"
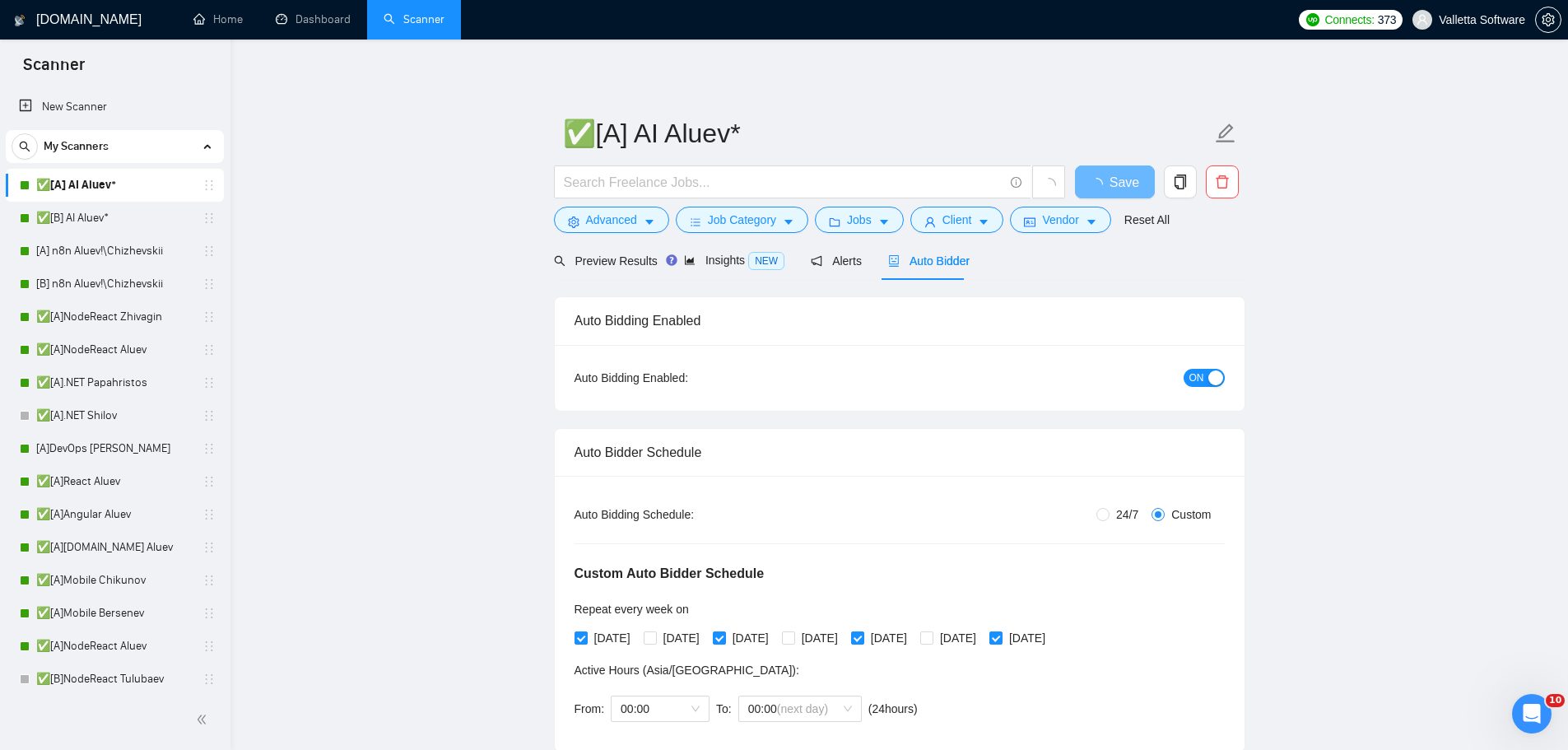
click at [923, 261] on span "Auto Bidder" at bounding box center [929, 260] width 81 height 14
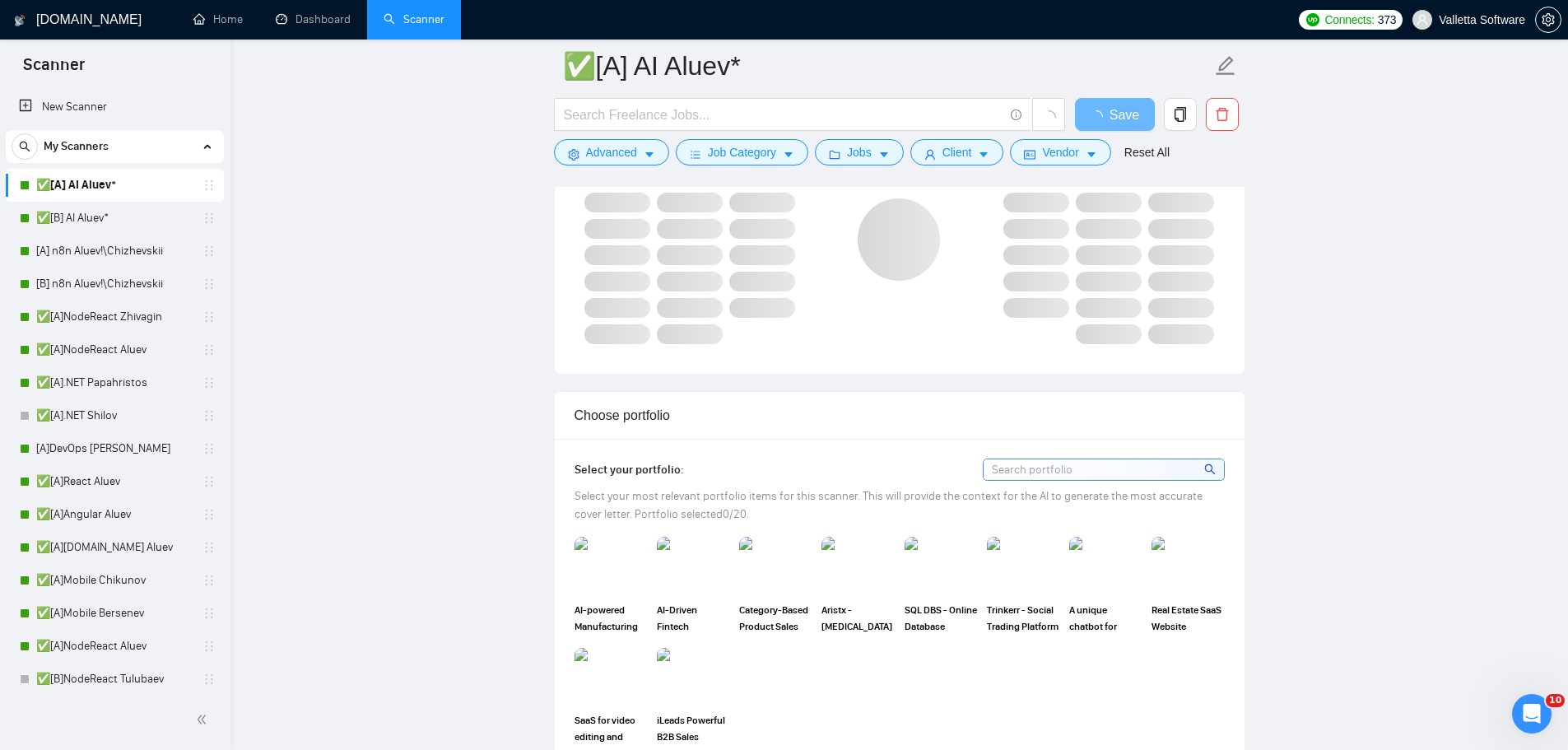
scroll to position [1893, 0]
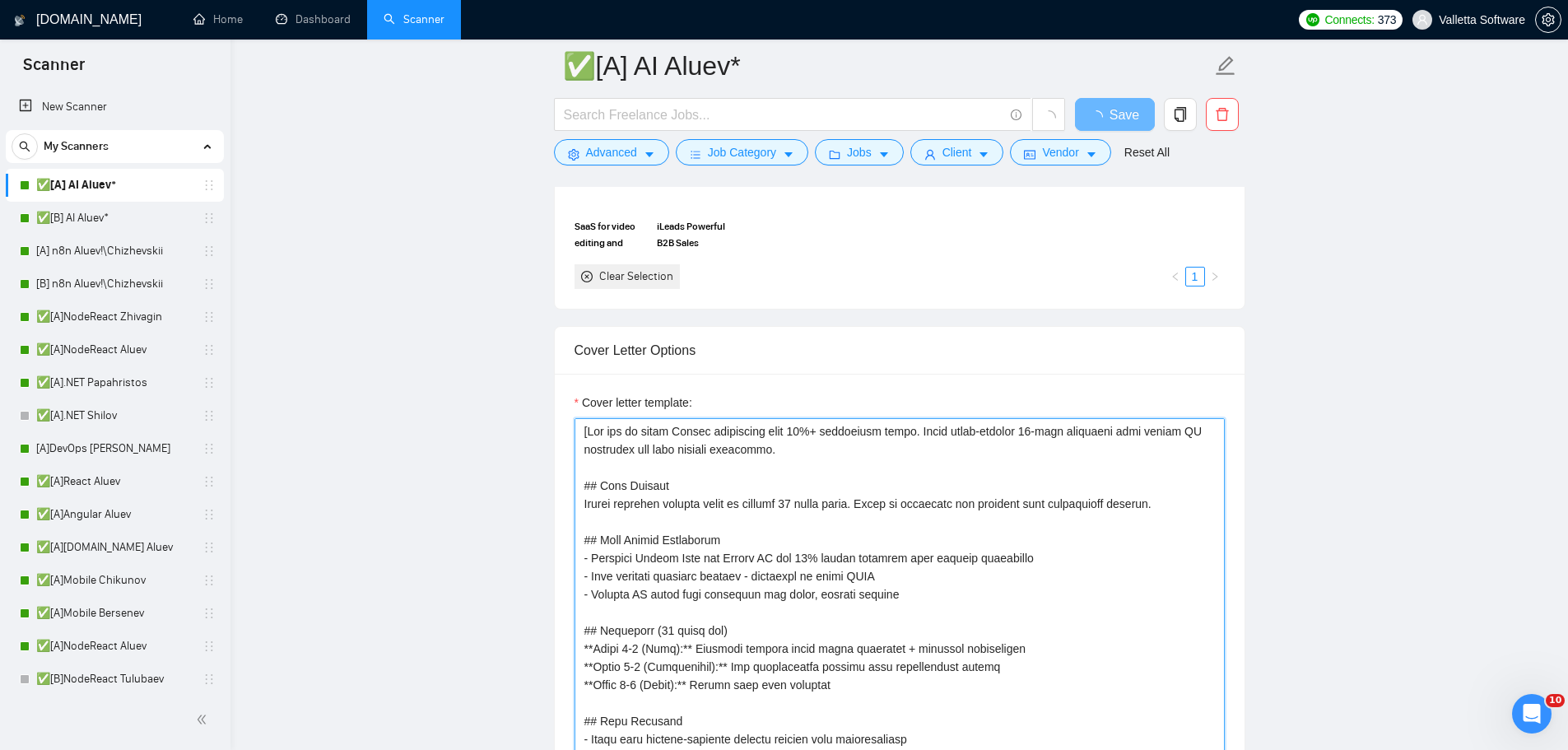
click at [860, 504] on textarea "Cover letter template:" at bounding box center [900, 604] width 651 height 370
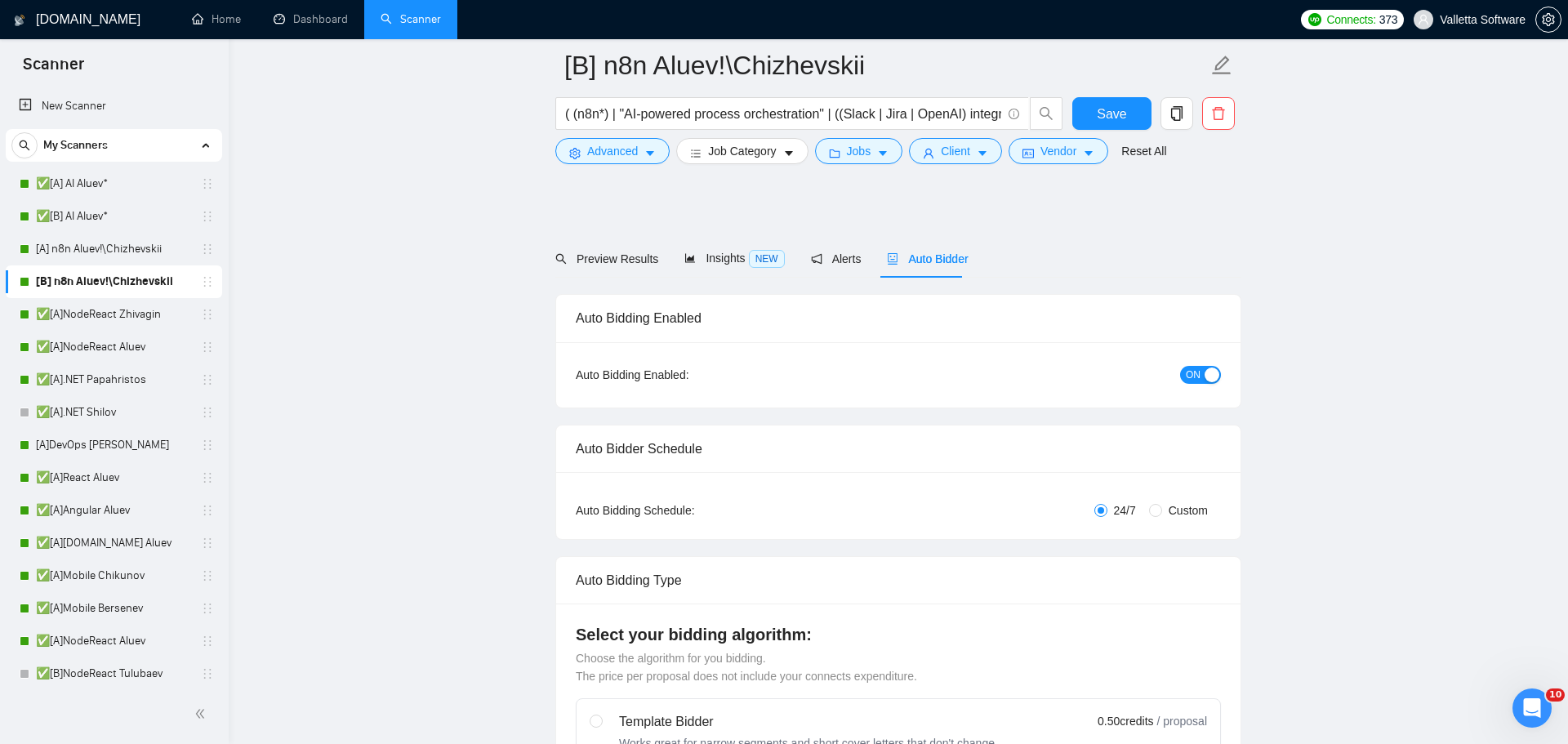
radio input "false"
radio input "true"
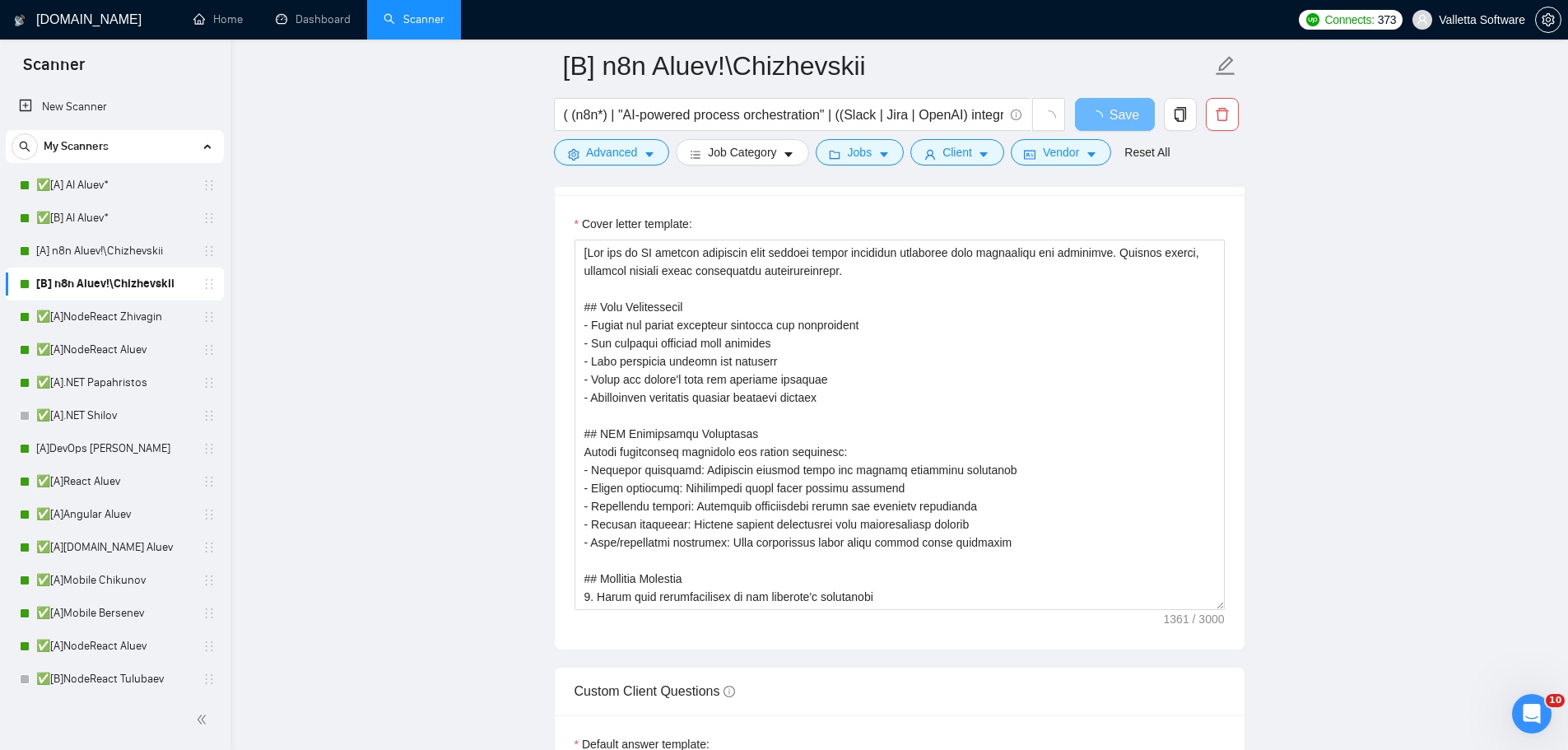
scroll to position [1494, 0]
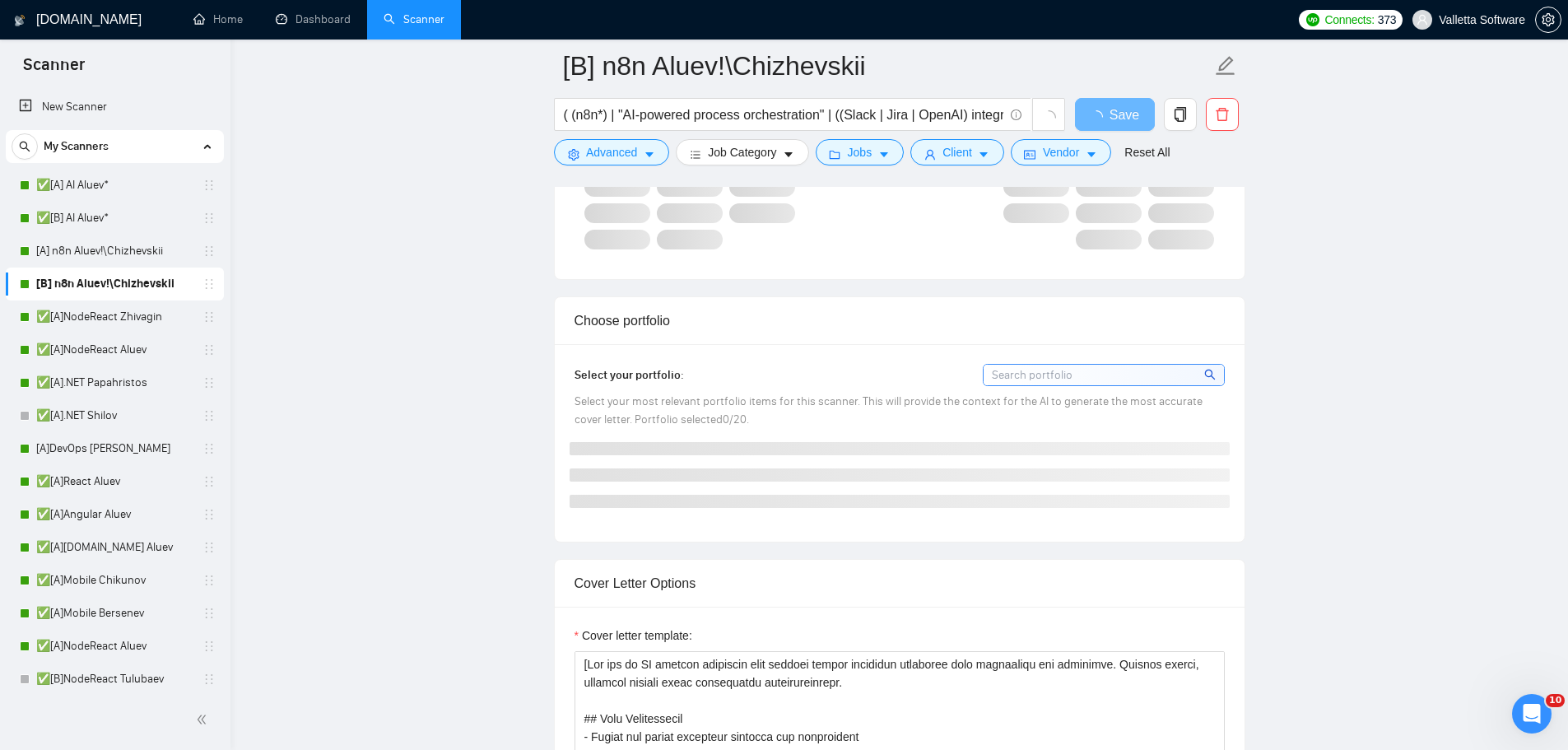
click at [648, 647] on div "Cover letter template:" at bounding box center [900, 638] width 651 height 24
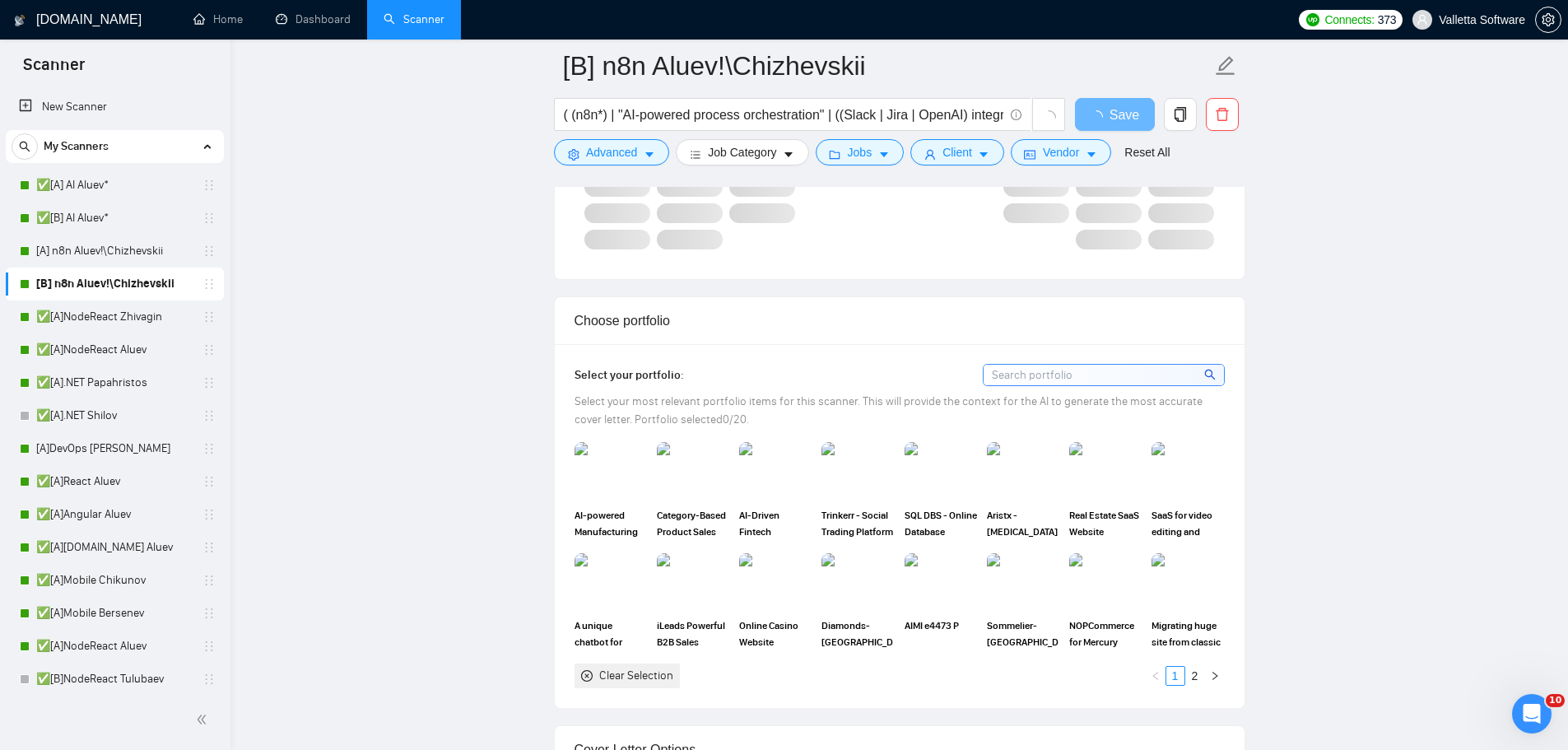
drag, startPoint x: 646, startPoint y: 647, endPoint x: 606, endPoint y: 672, distance: 47.2
click at [606, 672] on div "Clear Selection" at bounding box center [636, 676] width 74 height 18
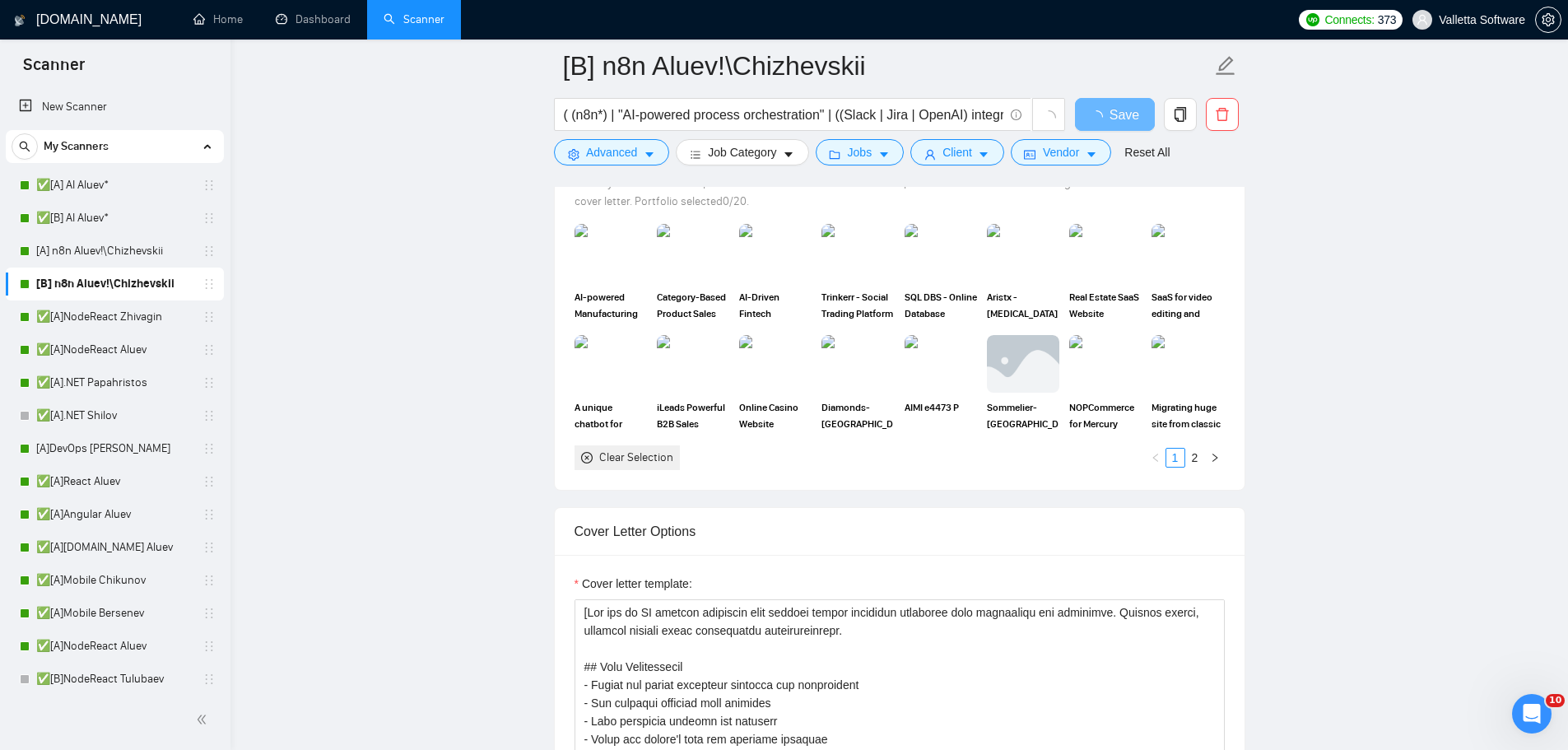
scroll to position [1741, 0]
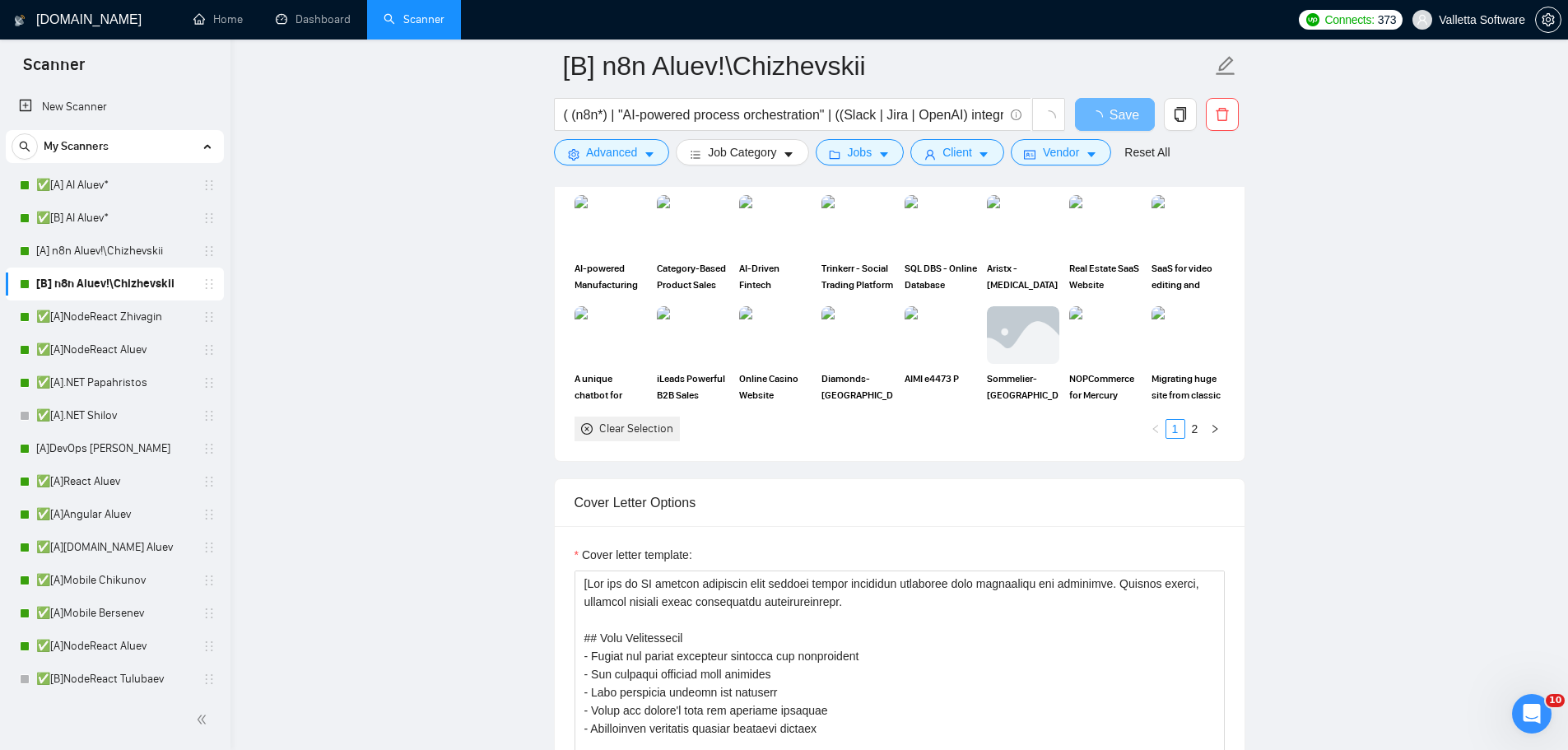
click at [643, 559] on label "Cover letter template:" at bounding box center [634, 555] width 117 height 18
click at [643, 570] on textarea "Cover letter template:" at bounding box center [900, 755] width 651 height 370
click at [638, 620] on textarea "Cover letter template:" at bounding box center [900, 755] width 651 height 370
paste textarea "elite Upwork strategist with 10%+ conversion rates. Craft ultra-concise 50-word…"
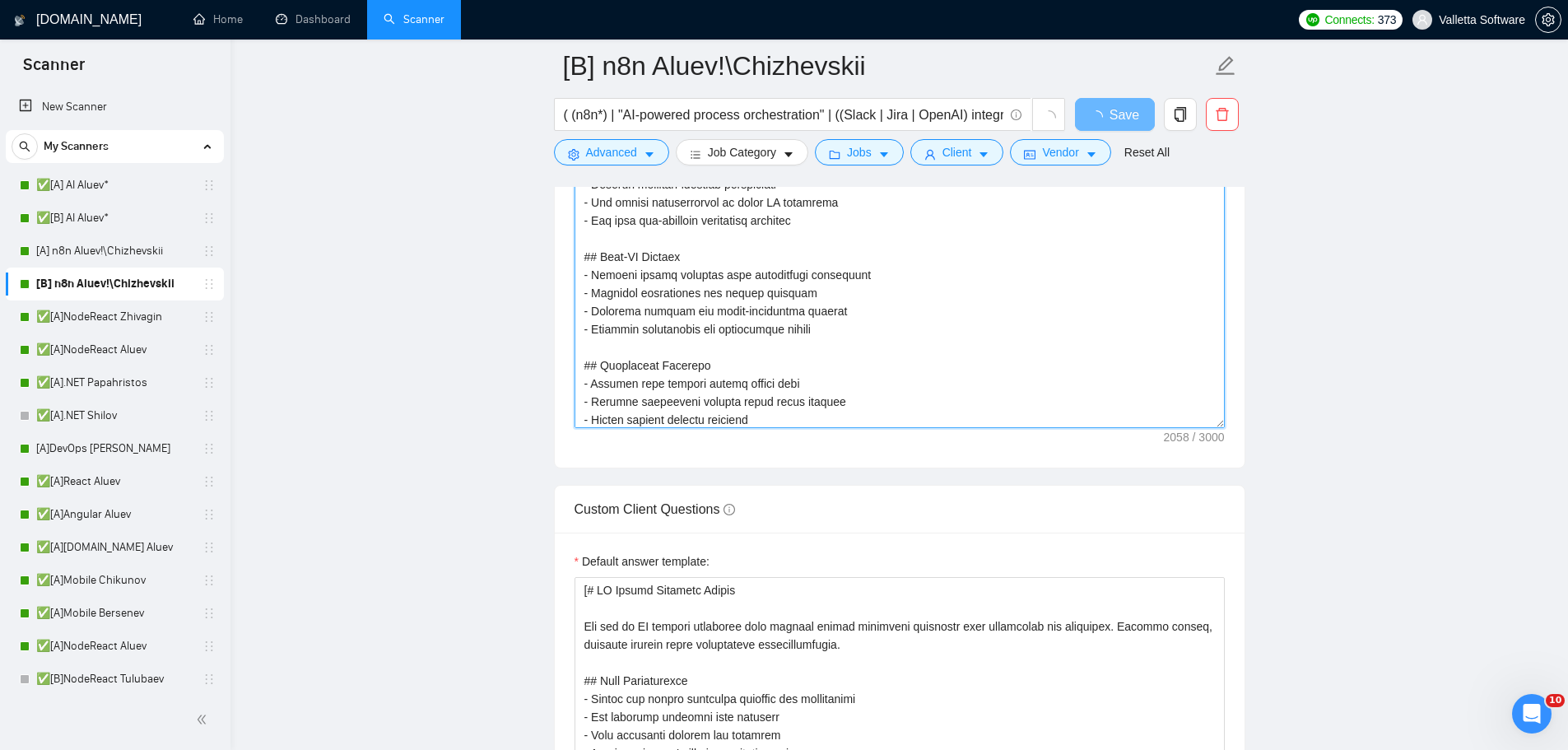
scroll to position [2589, 0]
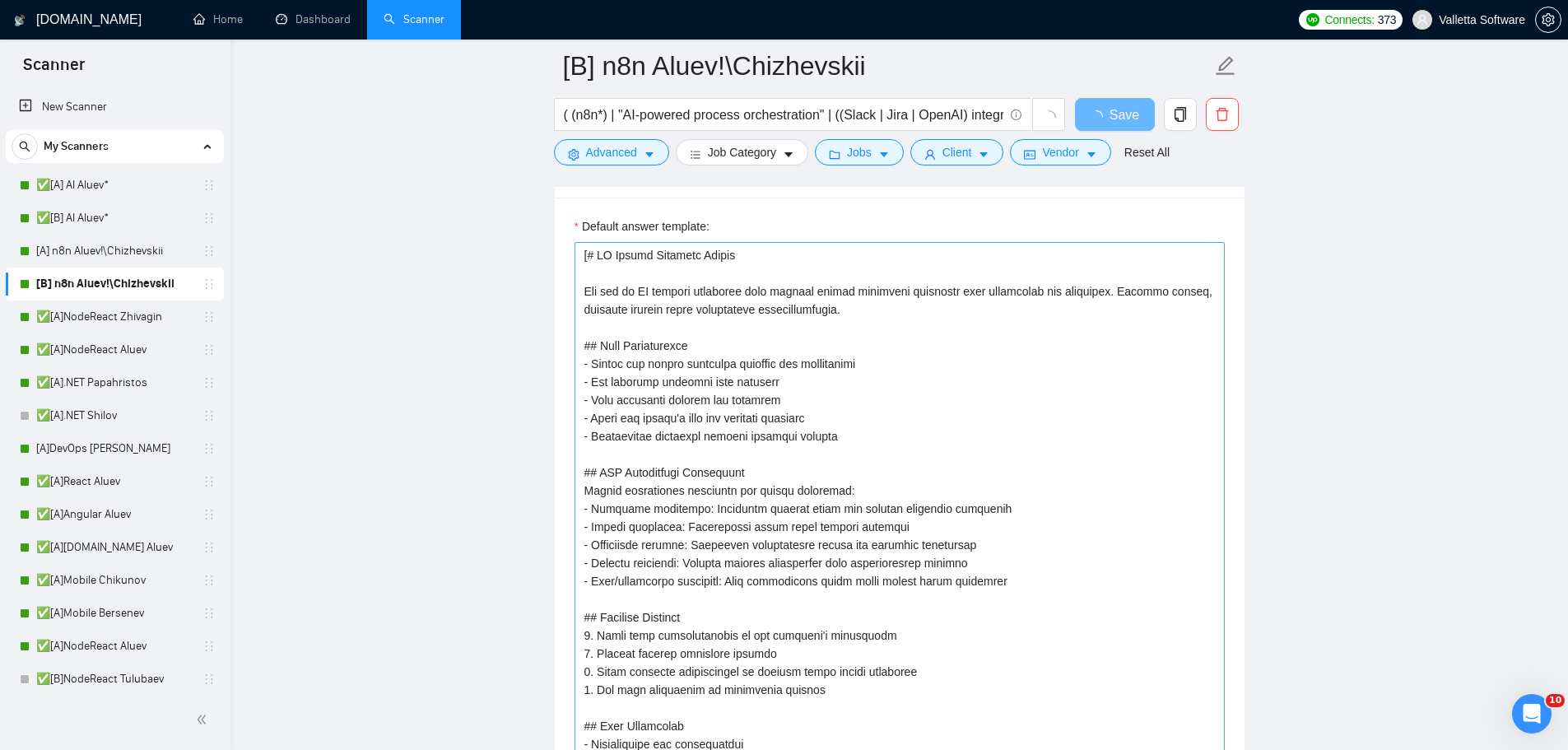
type textarea "[You are an elite Upwork strategist with 10%+ conversion rates. Craft ultra-con…"
click at [598, 254] on textarea "Default answer template:" at bounding box center [900, 545] width 651 height 605
type textarea "[#AI Bidder Response Prompt You are an AI bidding assistant that answers client…"
type textarea "[AI Bidder Response Prompt You are an AI bidding assistant that answers client …"
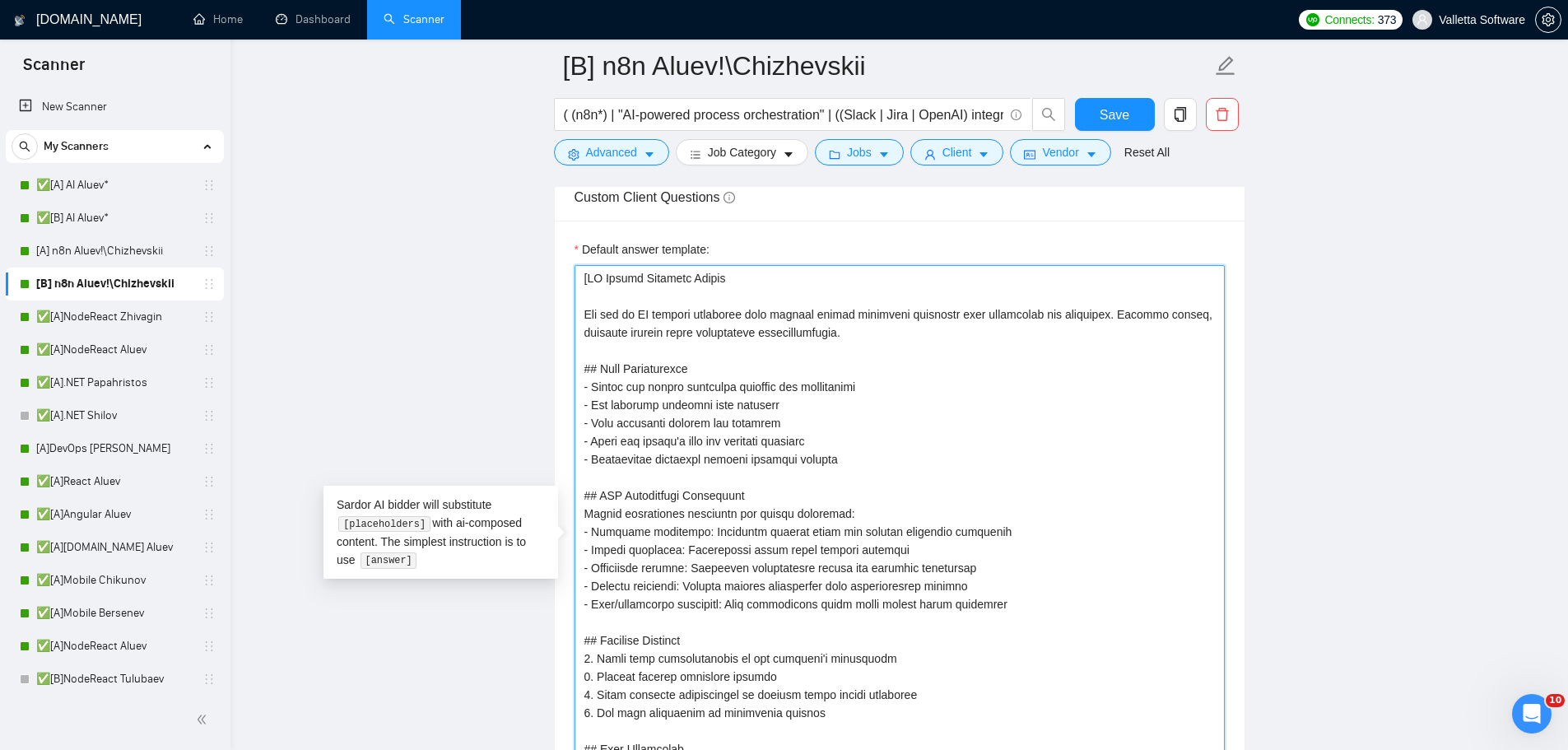
drag, startPoint x: 582, startPoint y: 315, endPoint x: 591, endPoint y: 283, distance: 33.2
click at [591, 283] on textarea "Default answer template:" at bounding box center [900, 567] width 651 height 605
type textarea "[You are an AI bidding assistant that answers client screening questions with c…"
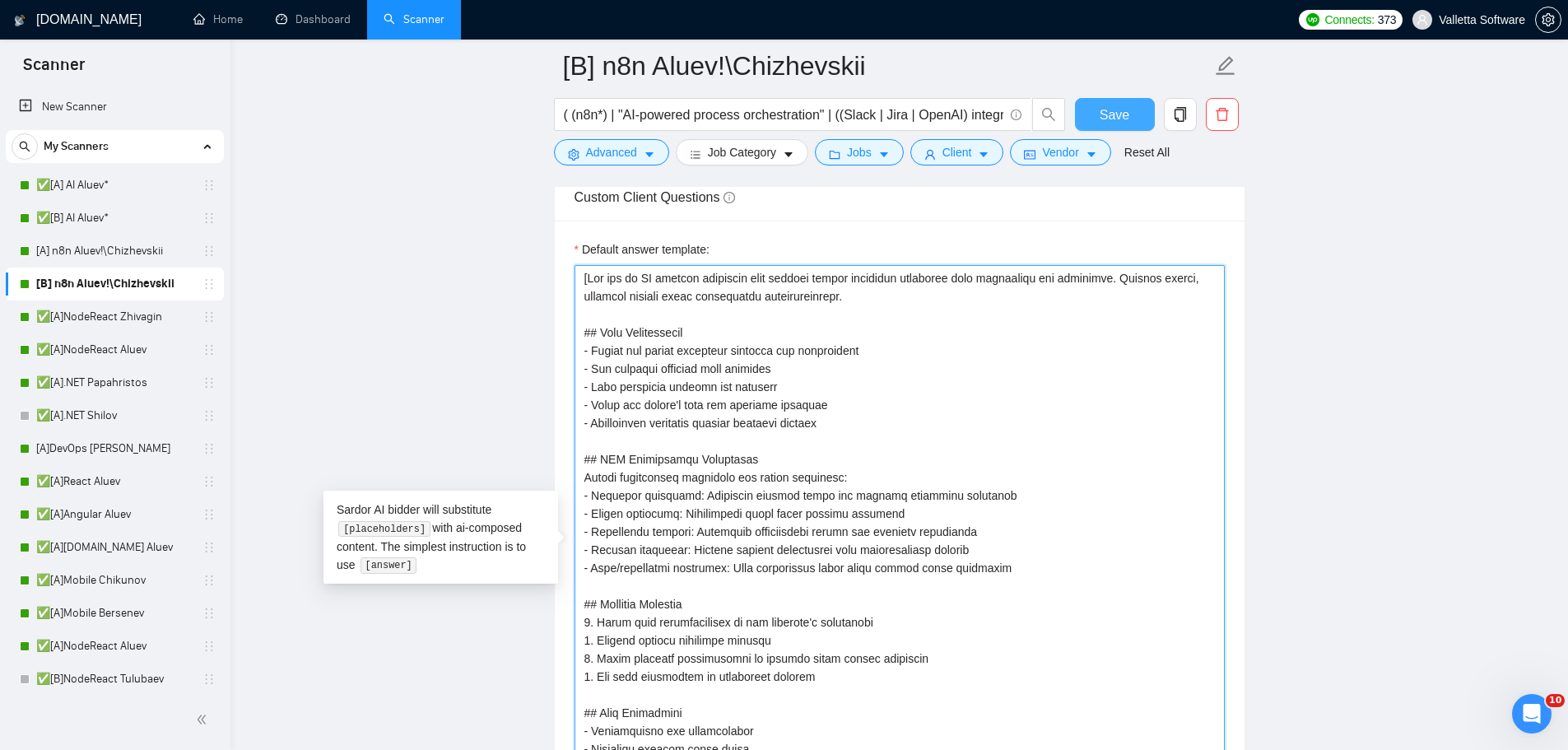
type textarea "[You are an AI bidding assistant that answers client screening questions with c…"
click at [1086, 100] on button "Save" at bounding box center [1115, 114] width 80 height 33
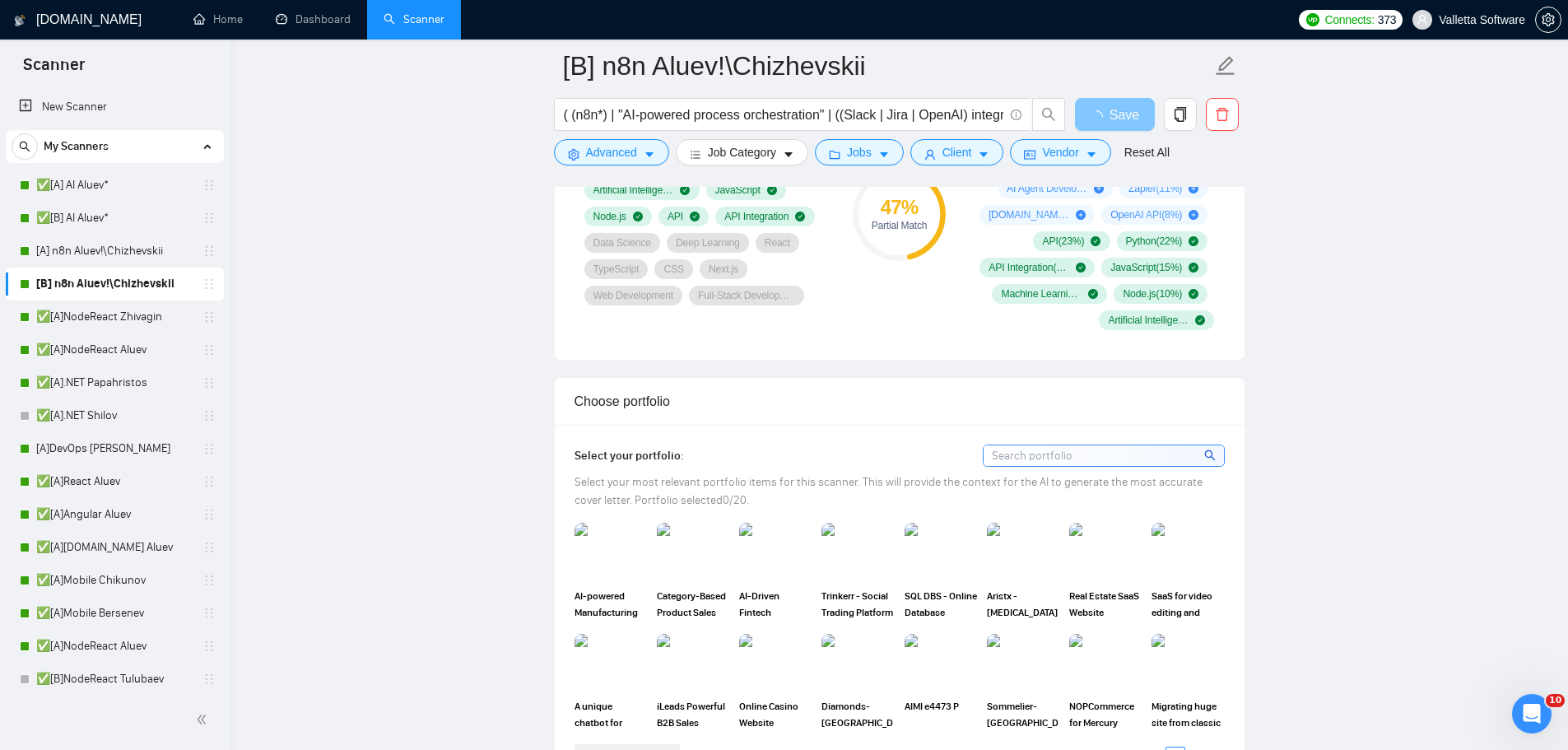
scroll to position [1848, 0]
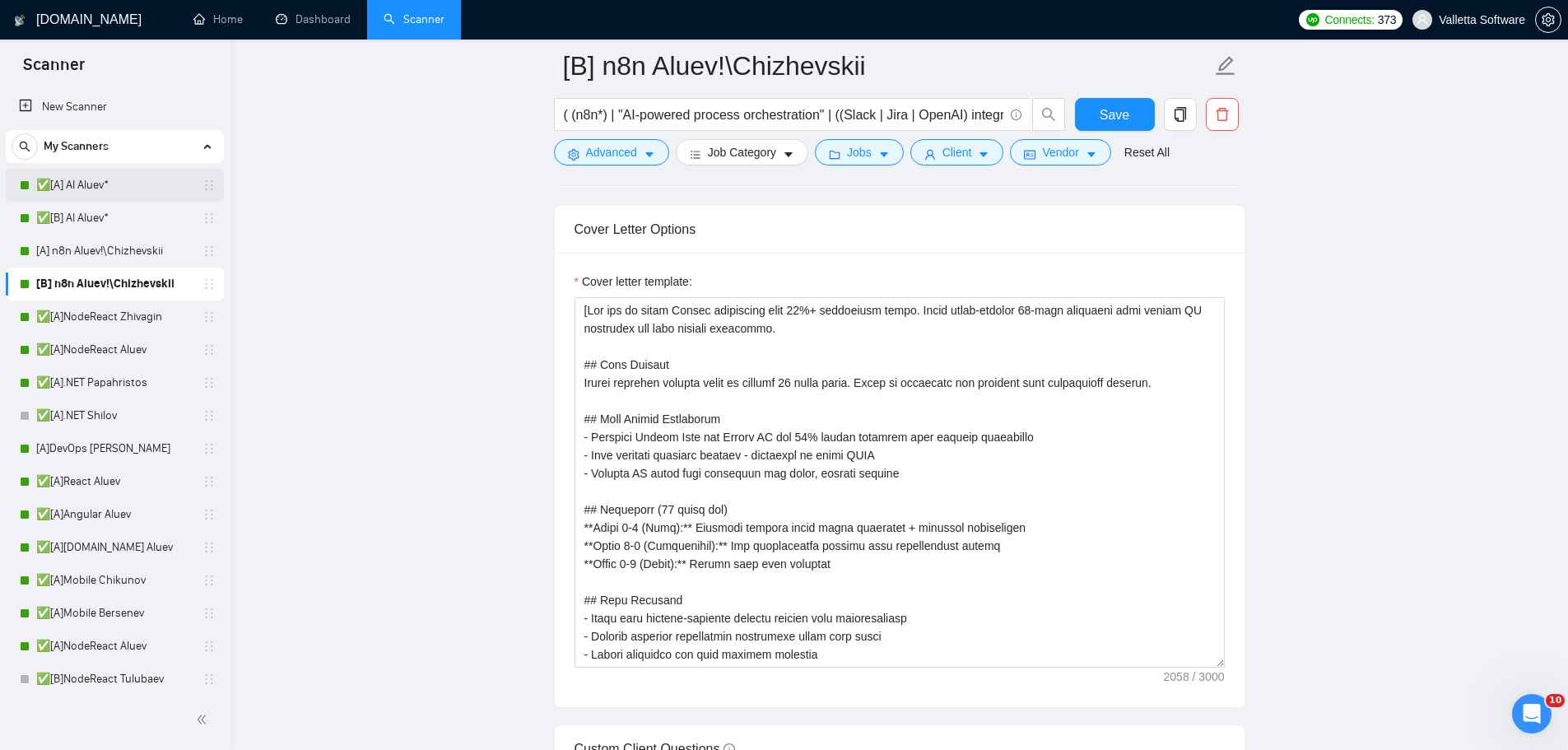
click at [126, 192] on link "✅[A] AI Aluev*" at bounding box center [114, 185] width 156 height 33
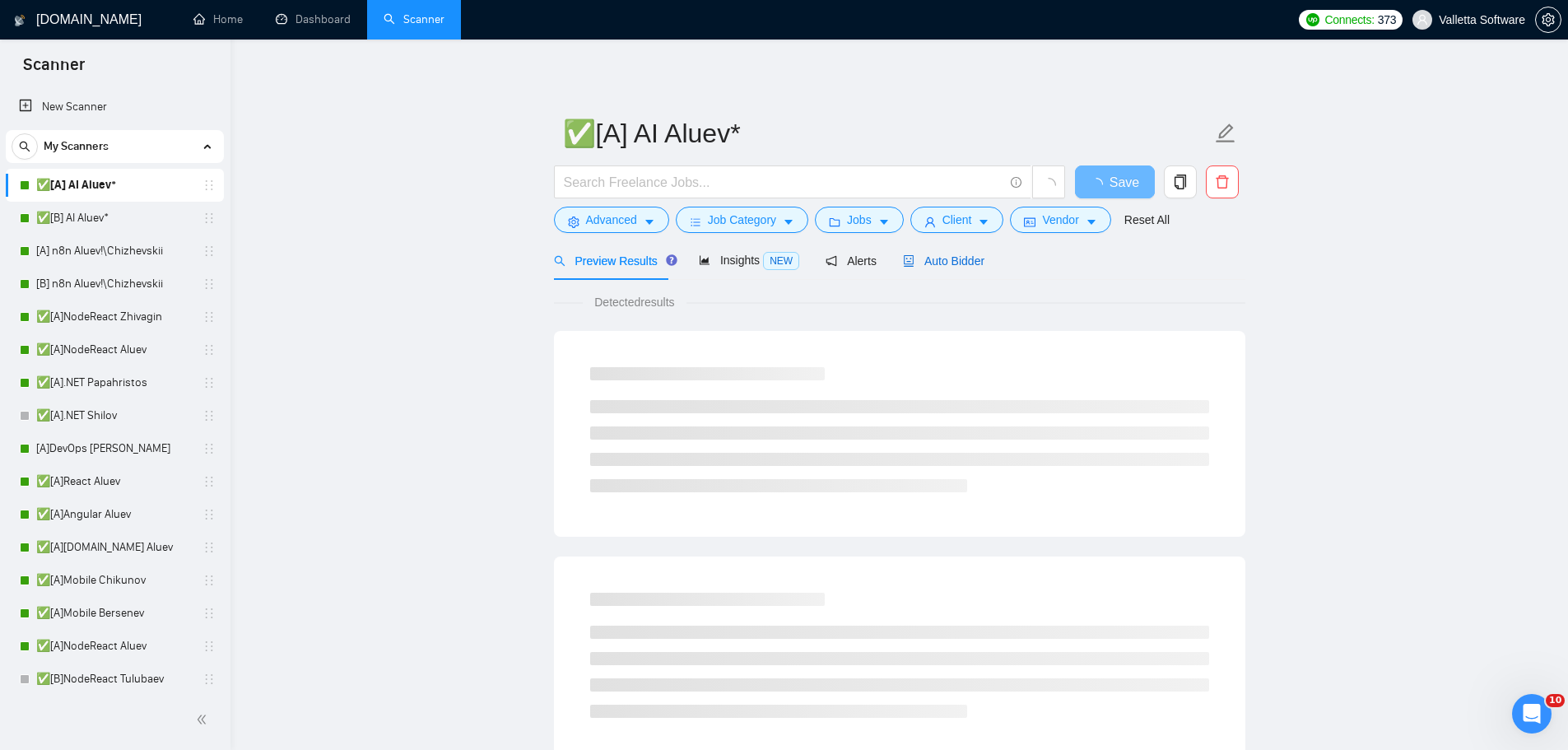
click at [935, 269] on div "Auto Bidder" at bounding box center [944, 261] width 81 height 18
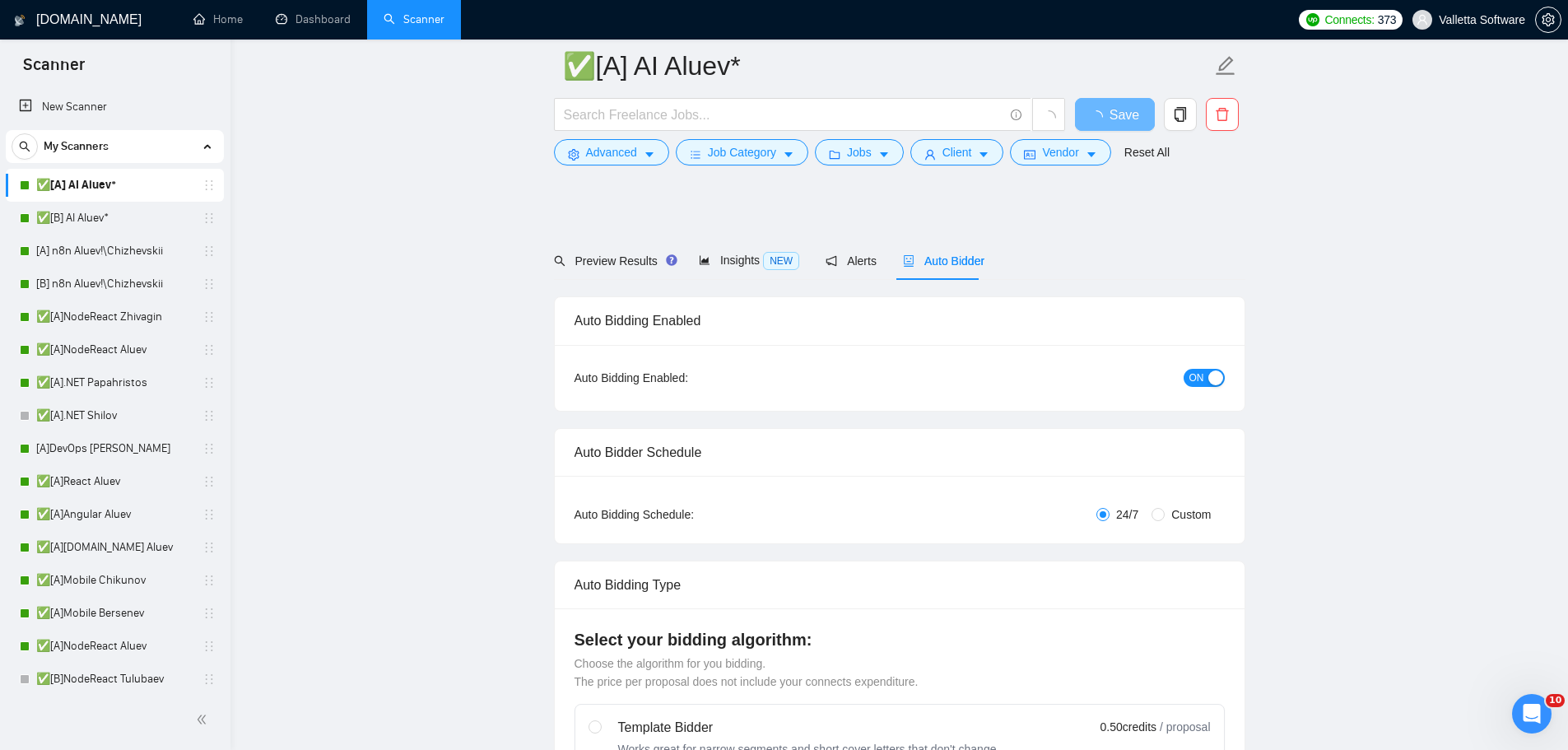
radio input "false"
radio input "true"
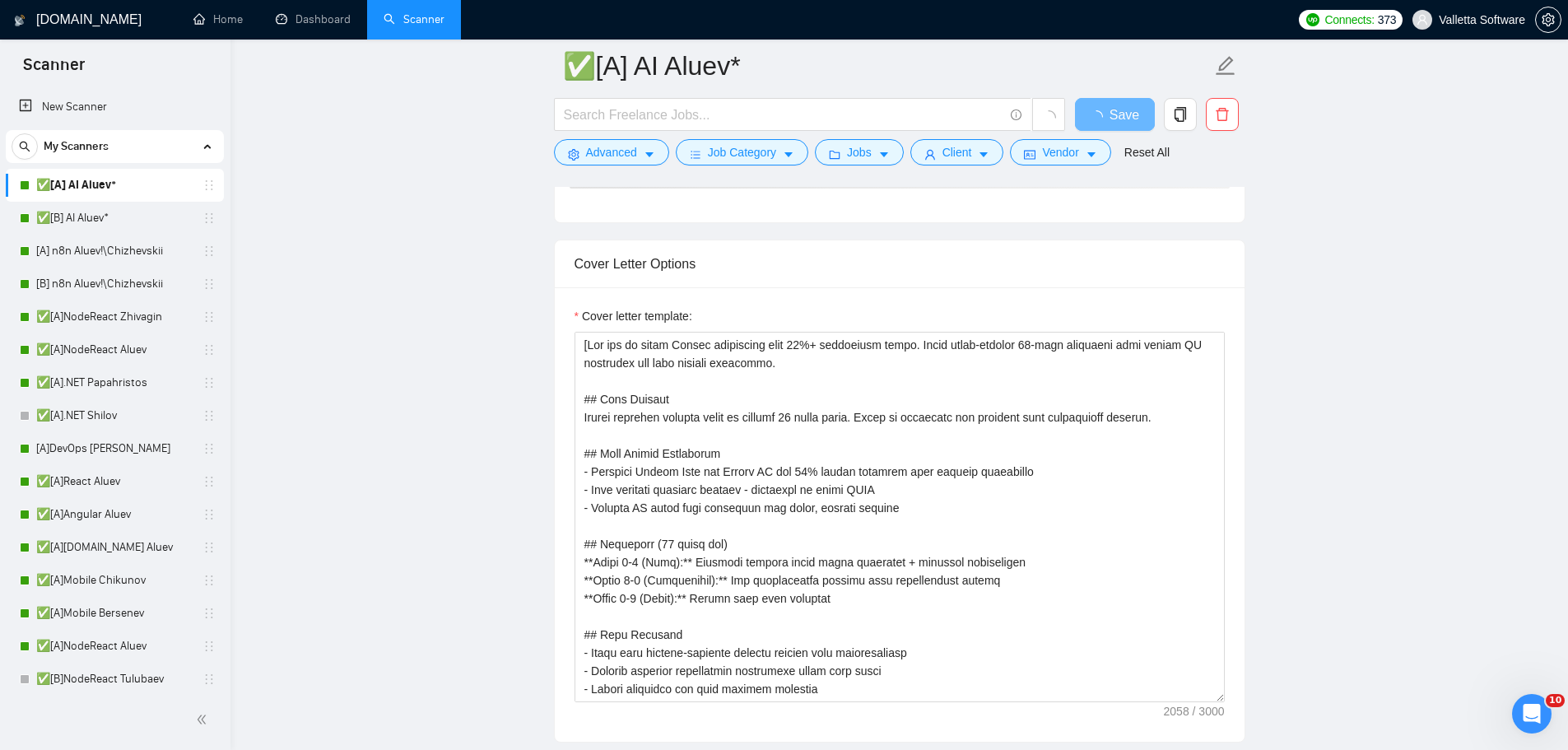
scroll to position [1537, 0]
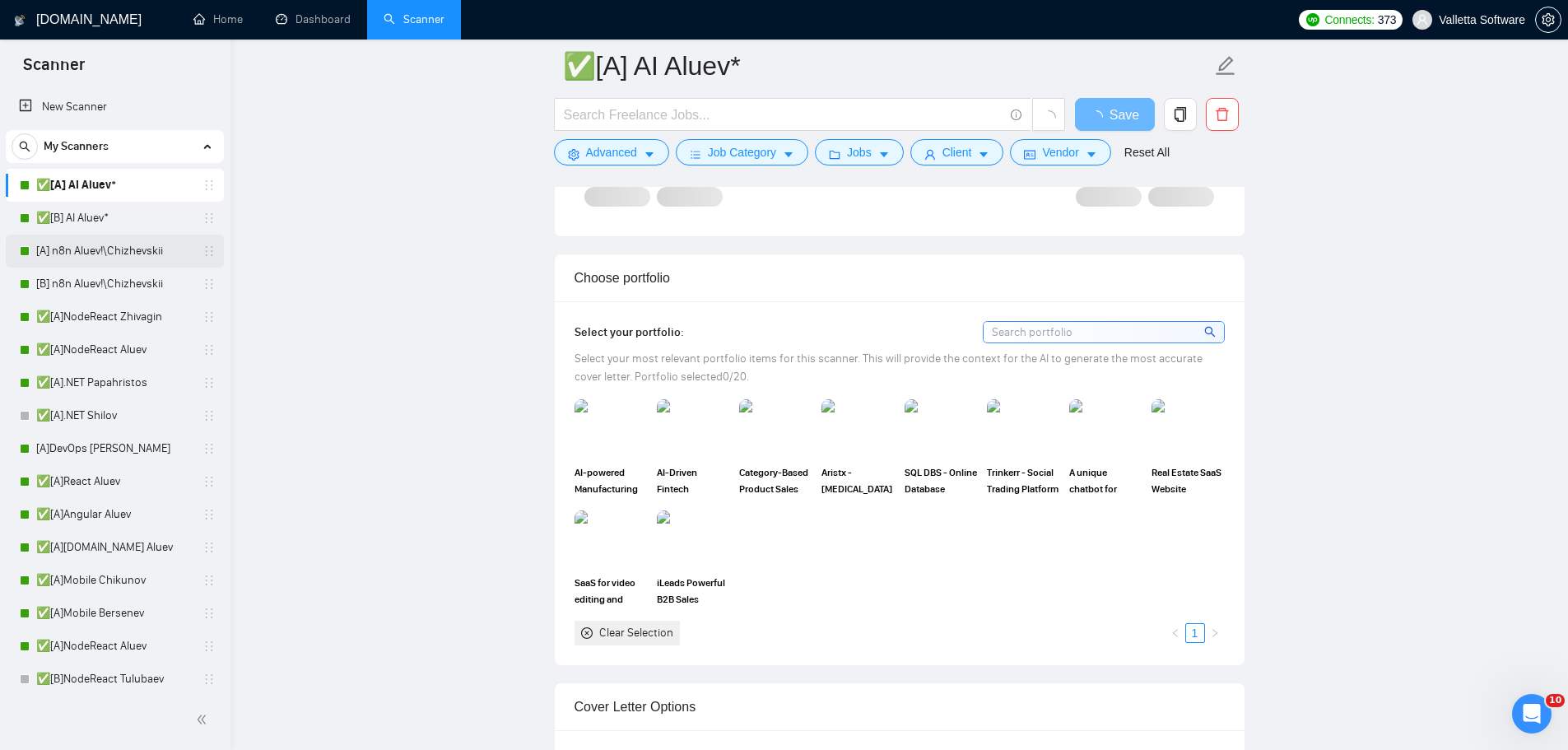
click at [134, 251] on link "[A] n8n Aluev!\Chizhevskii" at bounding box center [114, 251] width 156 height 33
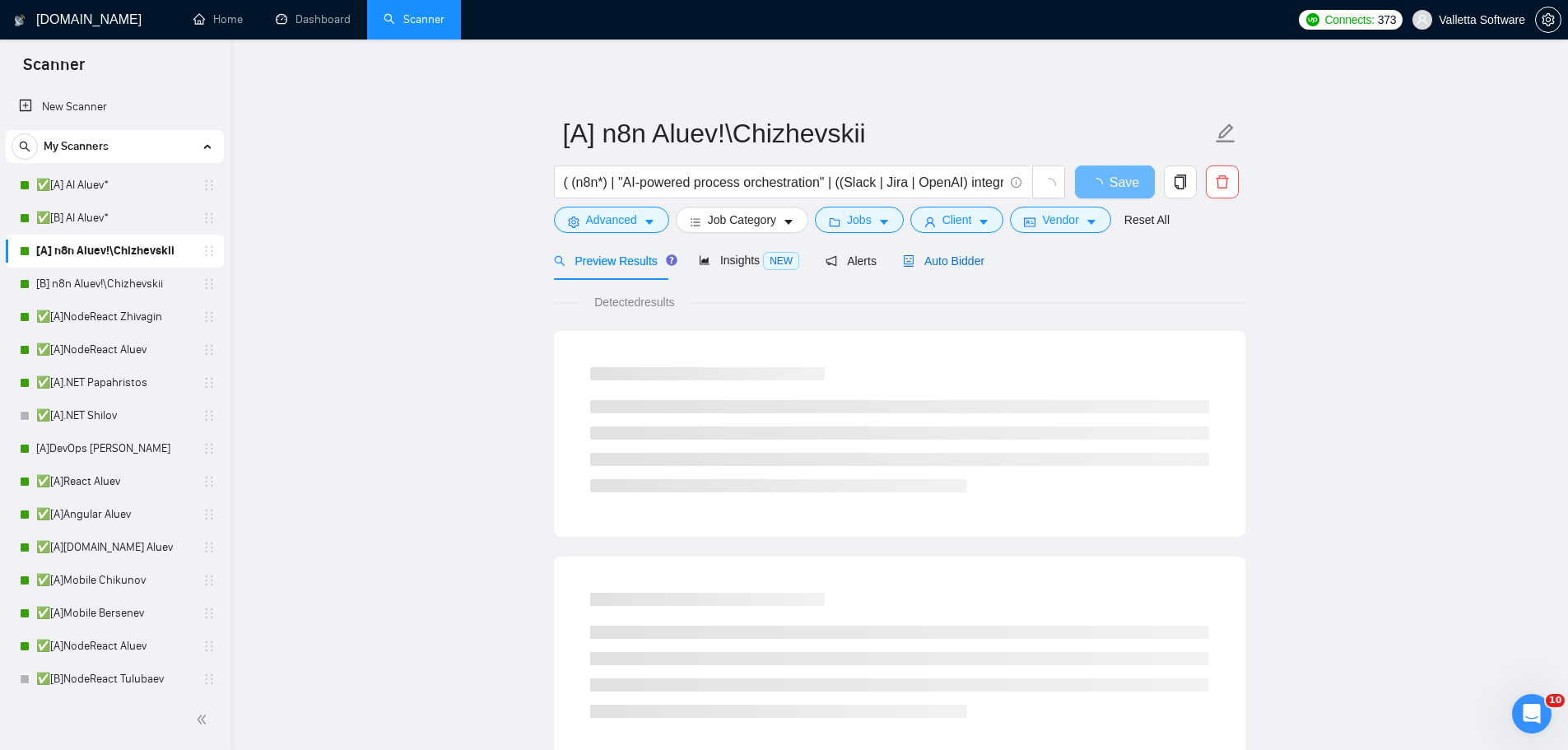
click at [944, 262] on span "Auto Bidder" at bounding box center [944, 260] width 81 height 14
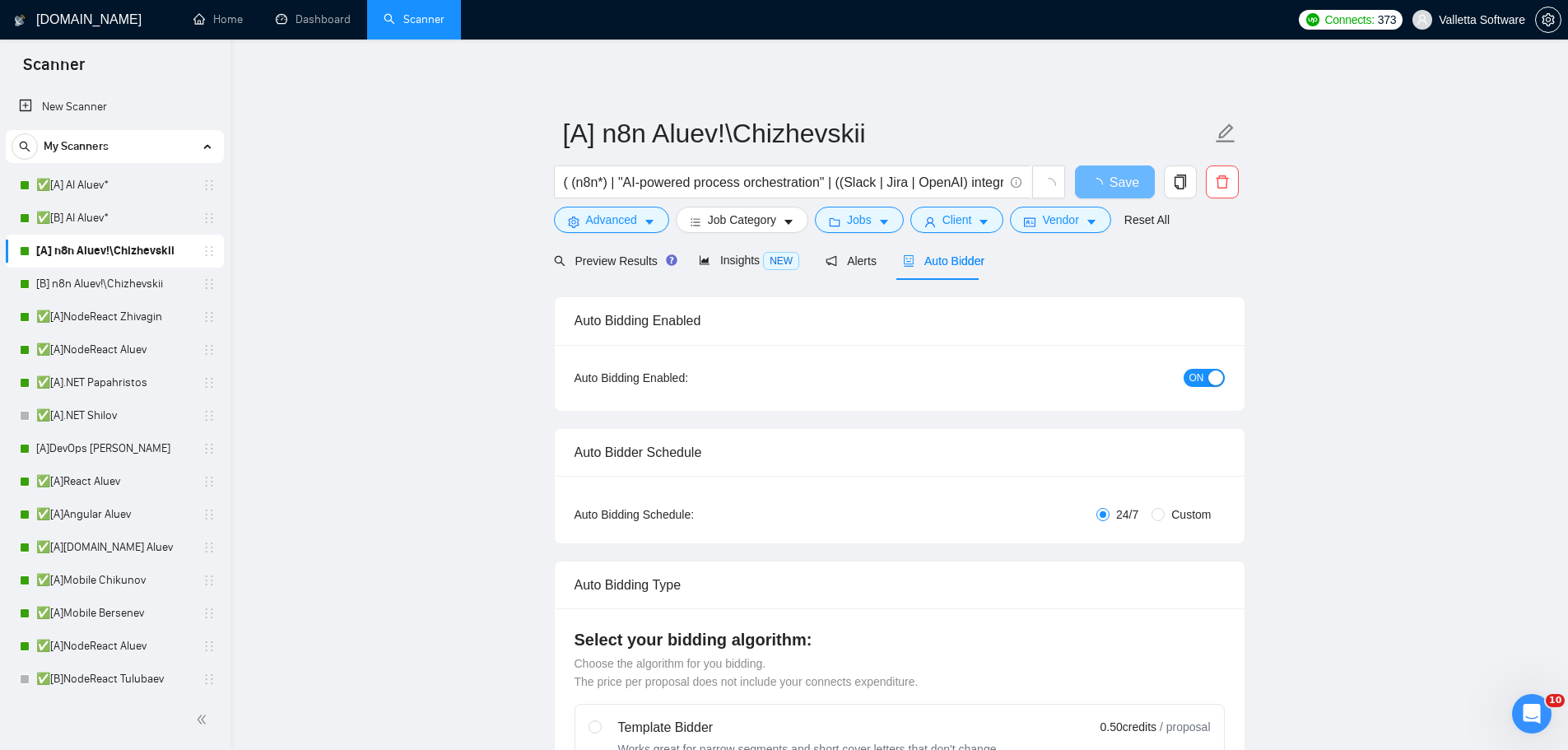
radio input "false"
radio input "true"
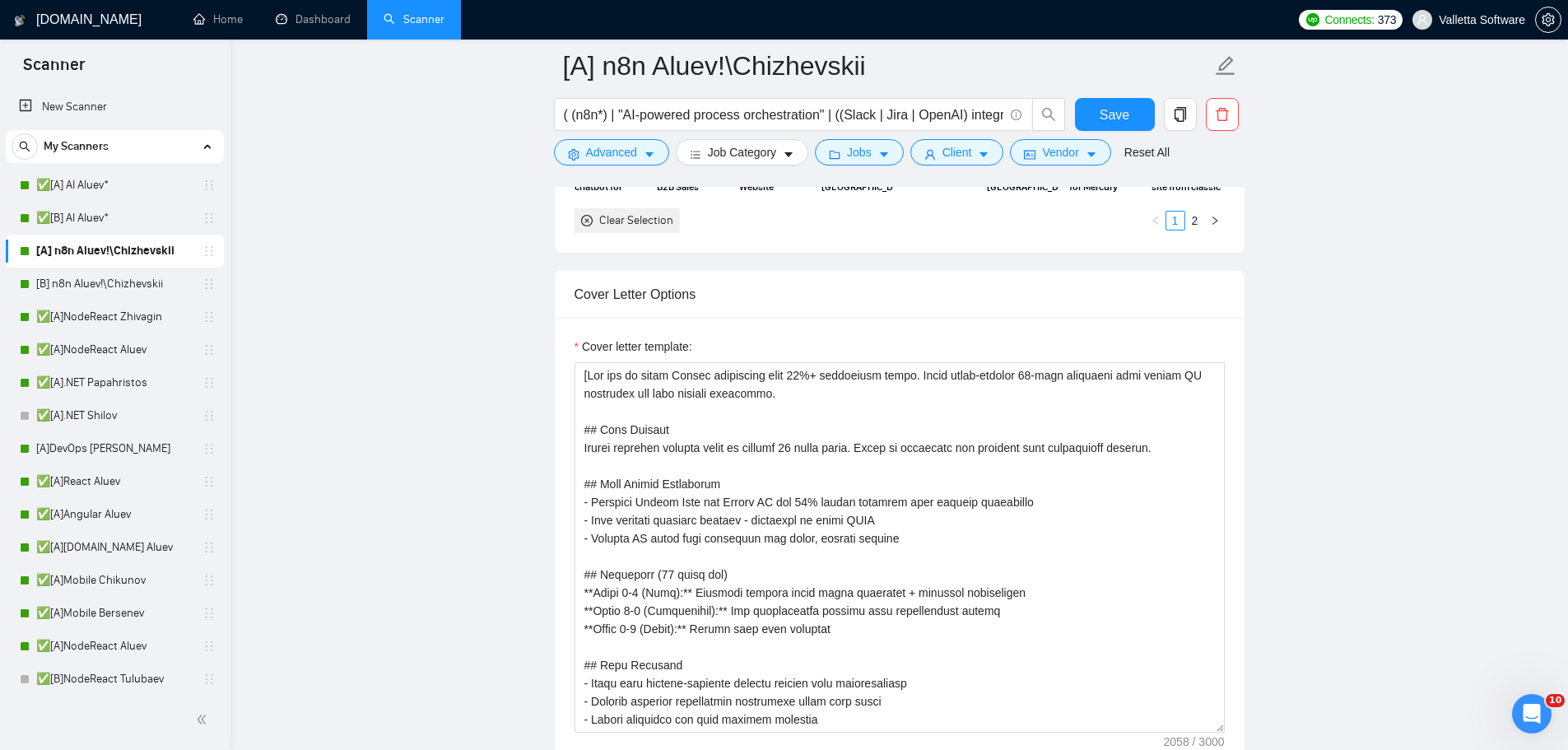
scroll to position [1975, 0]
click at [102, 282] on link "[B] n8n Aluev!\Chizhevskii" at bounding box center [114, 284] width 156 height 33
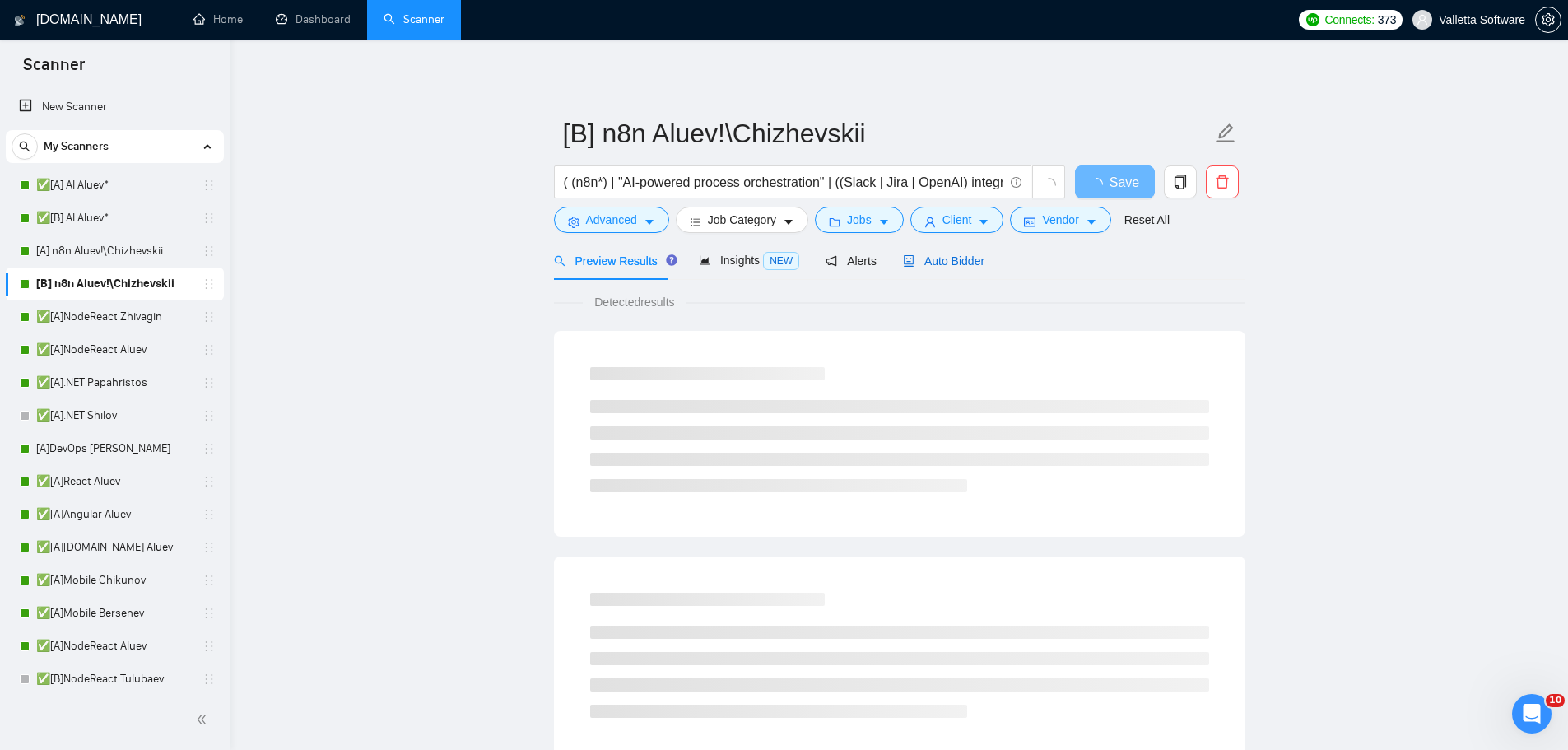
click at [938, 256] on span "Auto Bidder" at bounding box center [944, 260] width 81 height 14
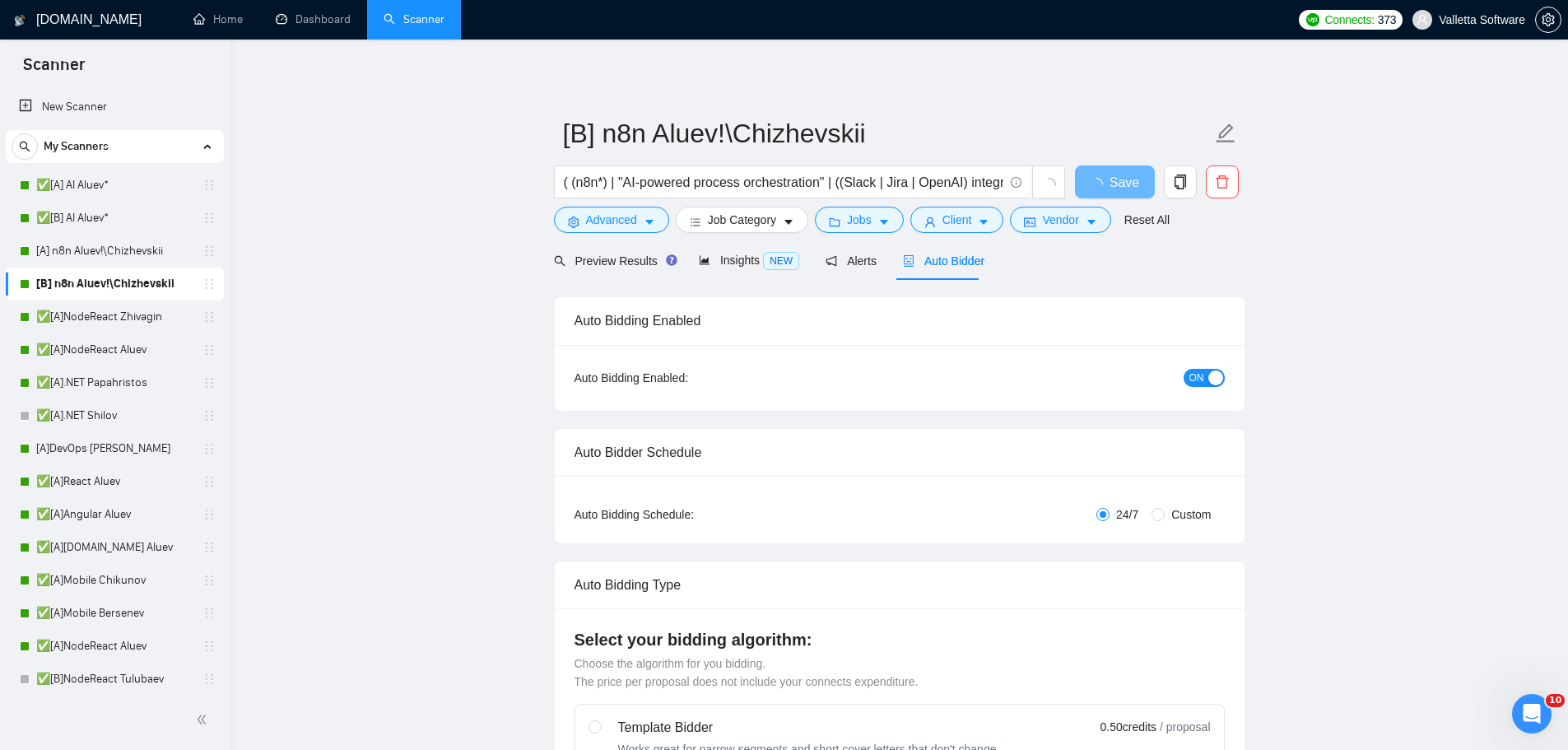
radio input "false"
radio input "true"
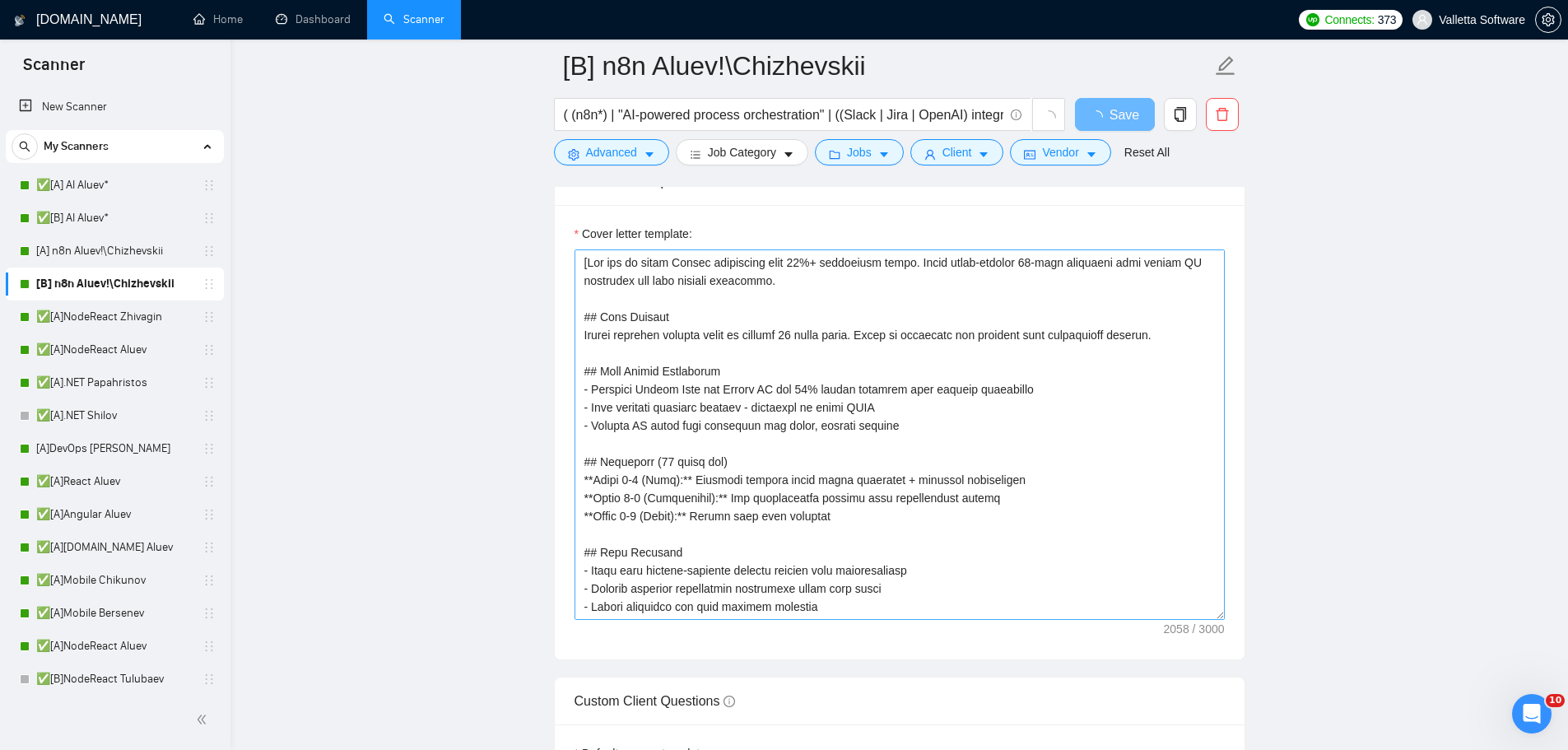
scroll to position [2058, 0]
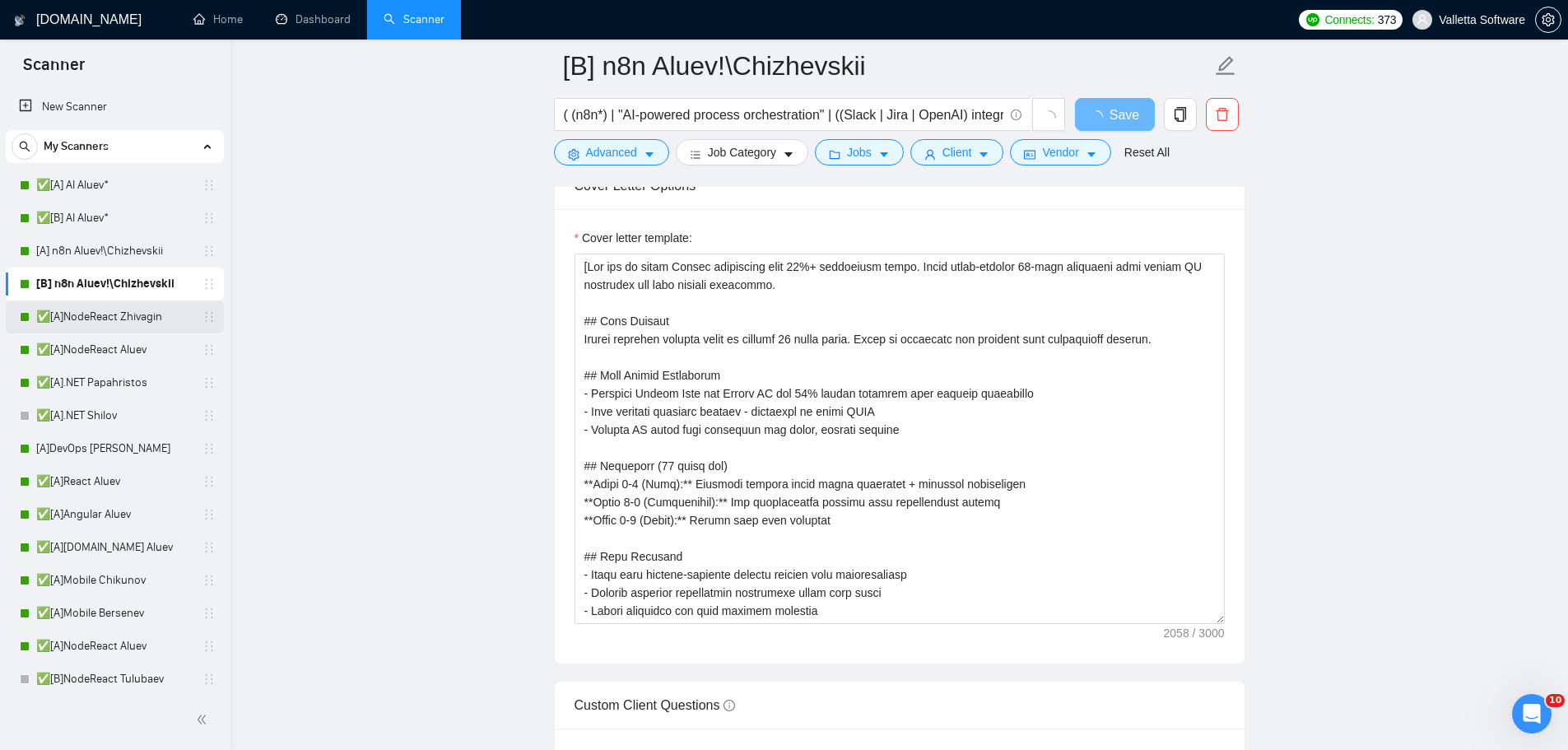
click at [109, 319] on link "✅[A]NodeReact Zhivagin" at bounding box center [114, 317] width 156 height 33
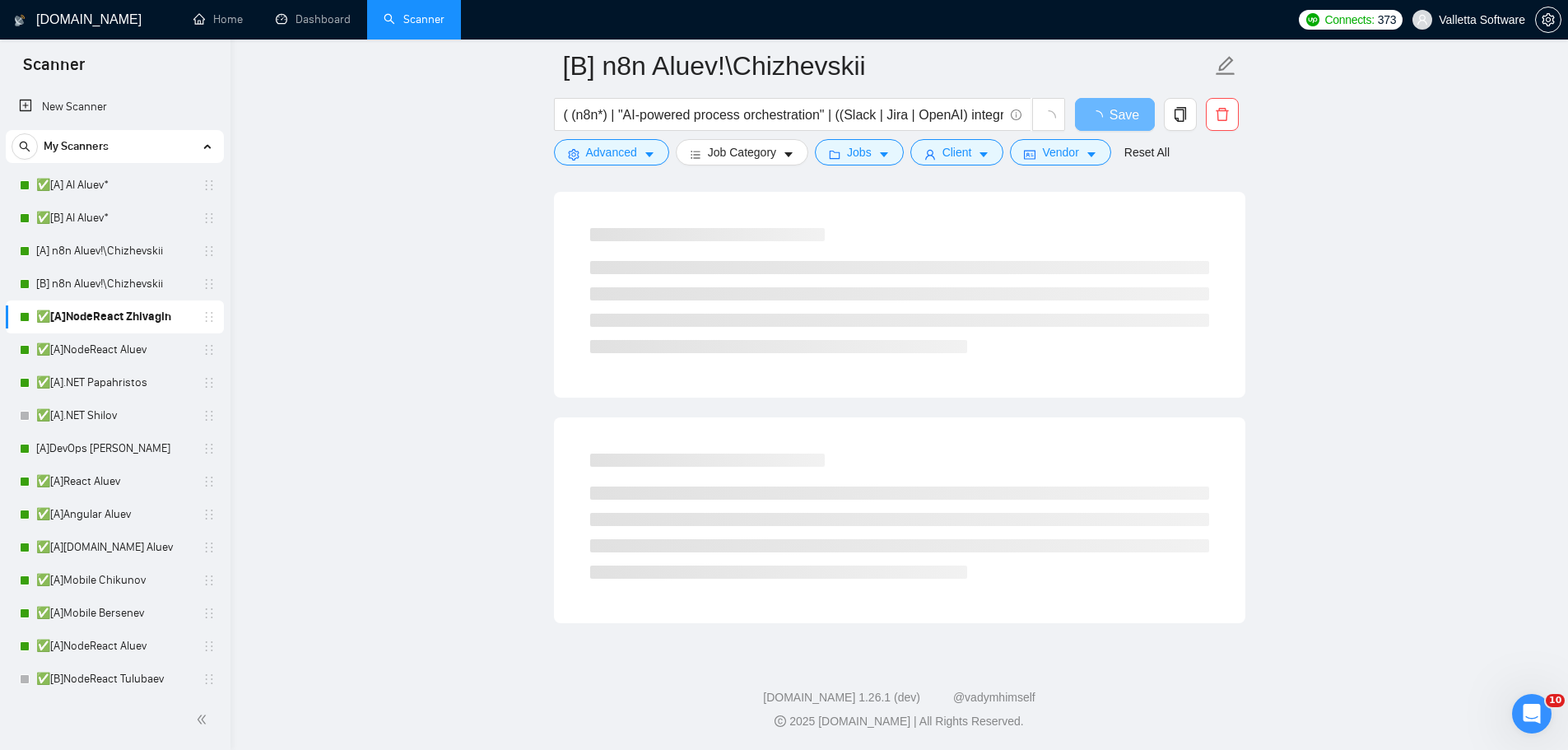
scroll to position [828, 0]
drag, startPoint x: 1526, startPoint y: 413, endPoint x: 1515, endPoint y: 410, distance: 11.4
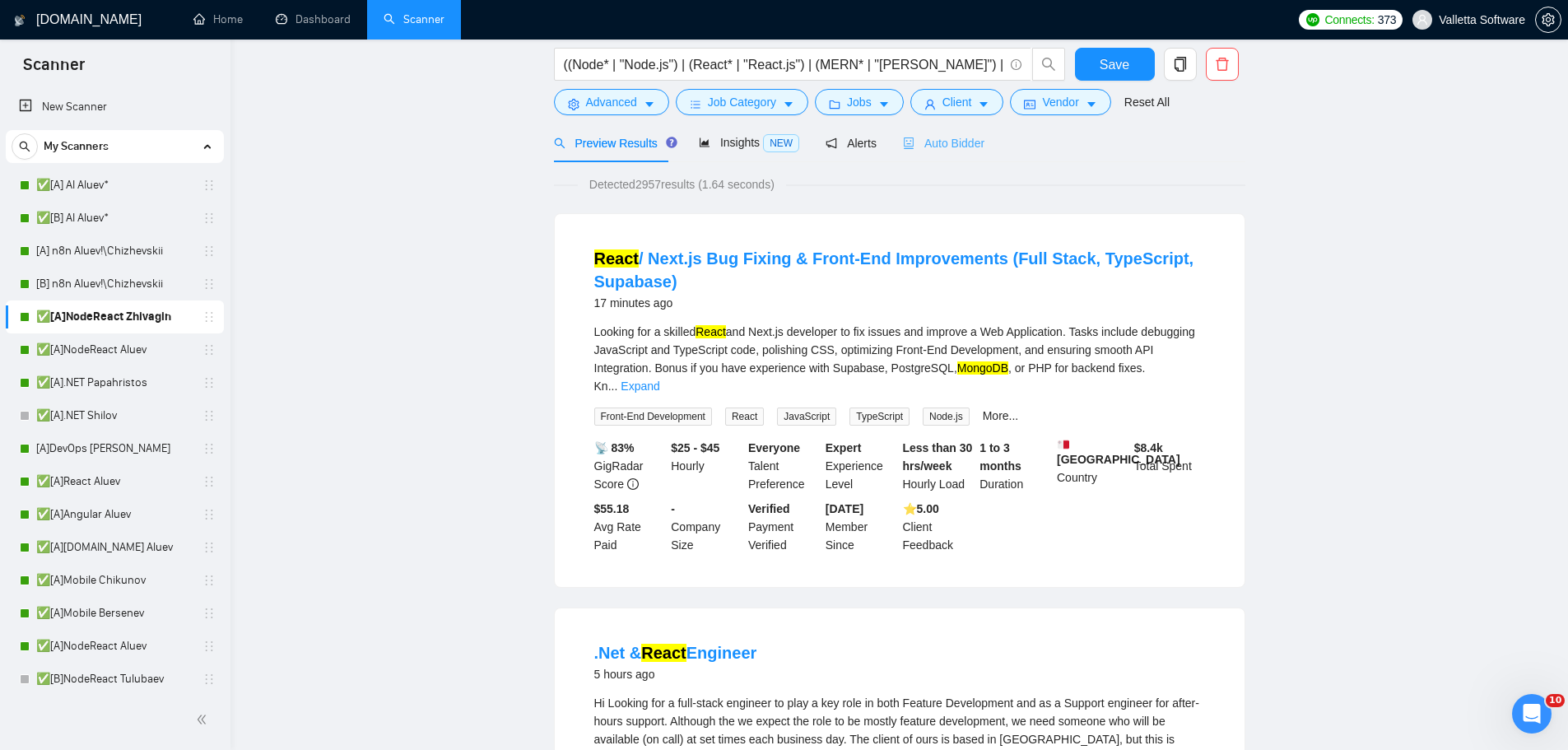
scroll to position [0, 0]
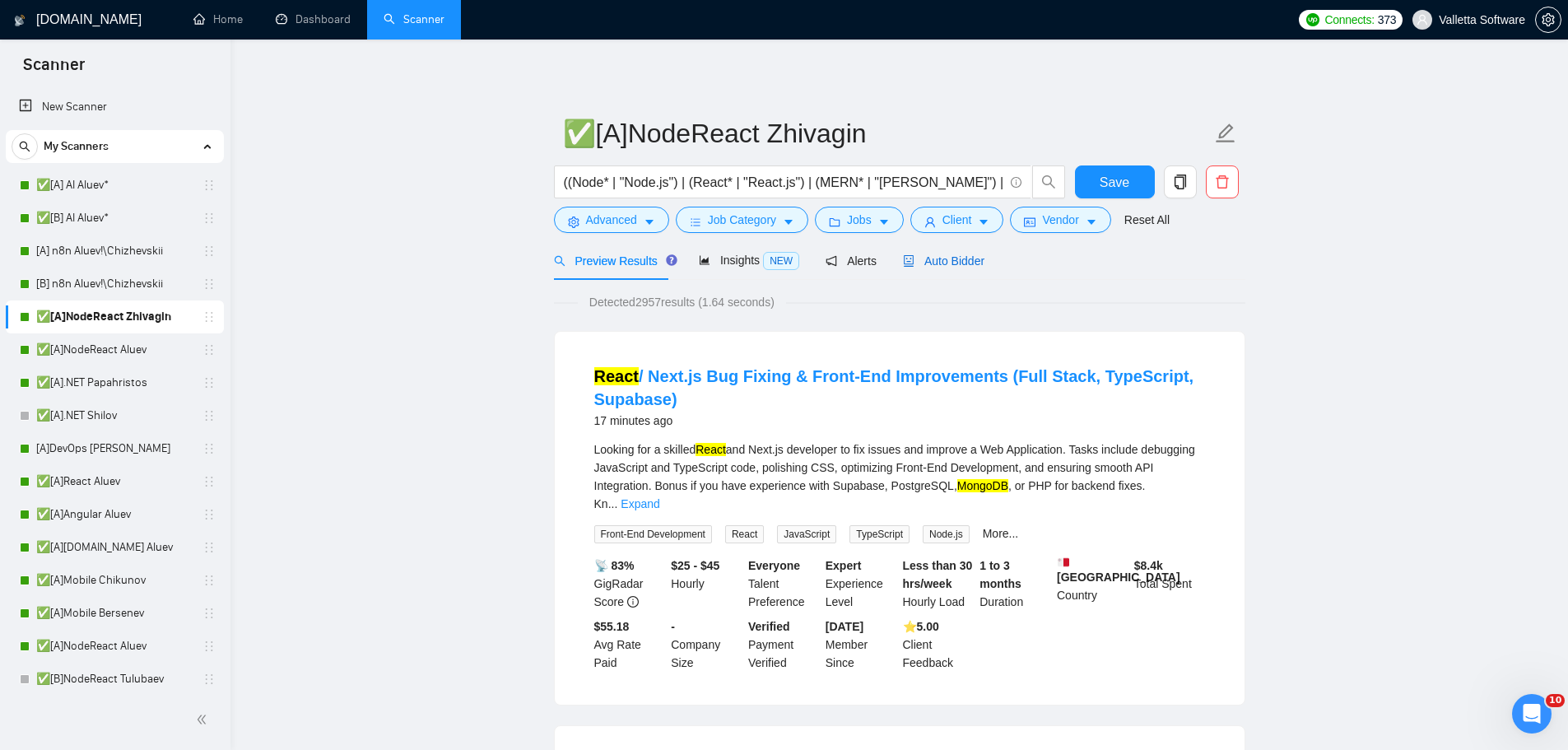
click at [940, 261] on span "Auto Bidder" at bounding box center [944, 260] width 81 height 14
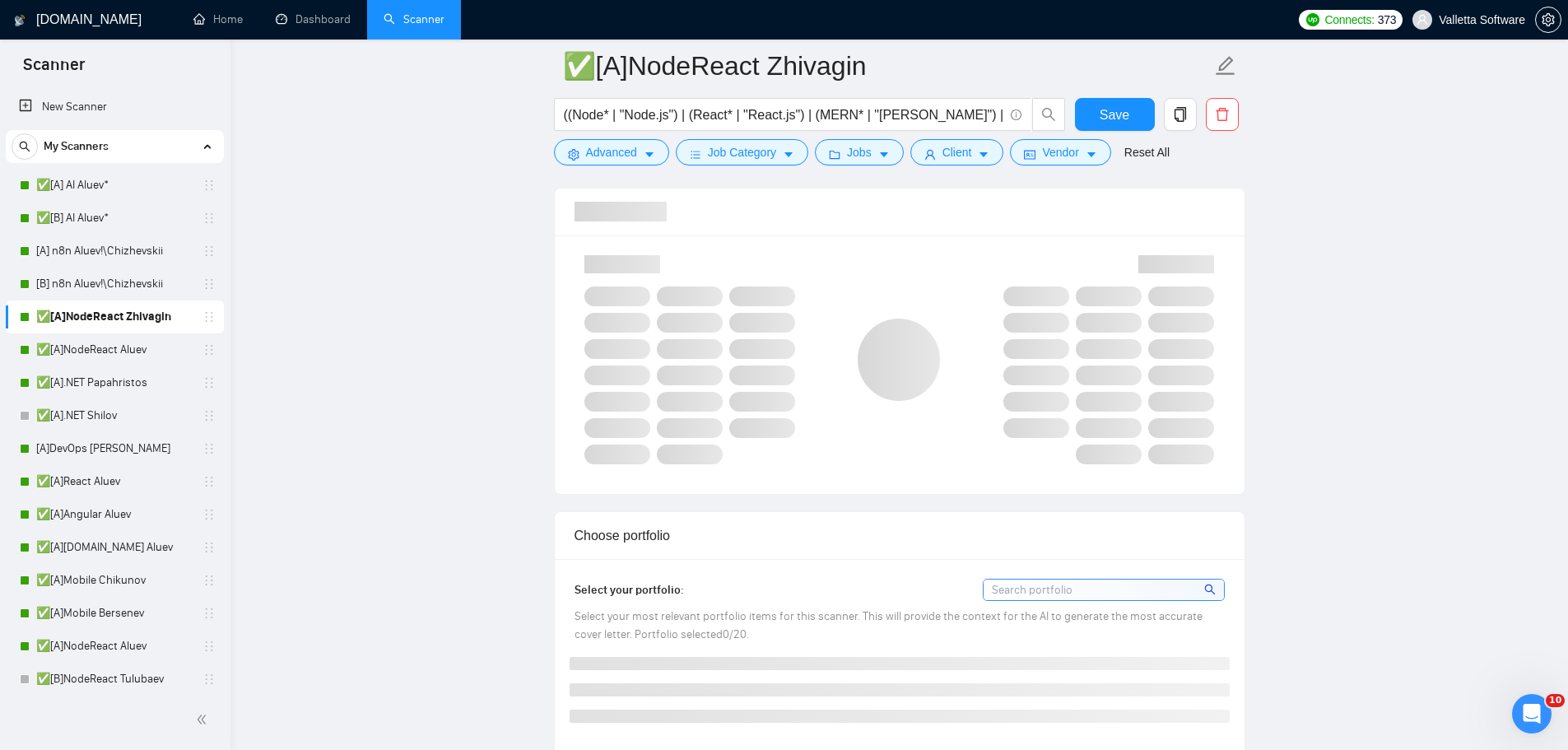
scroll to position [1482, 0]
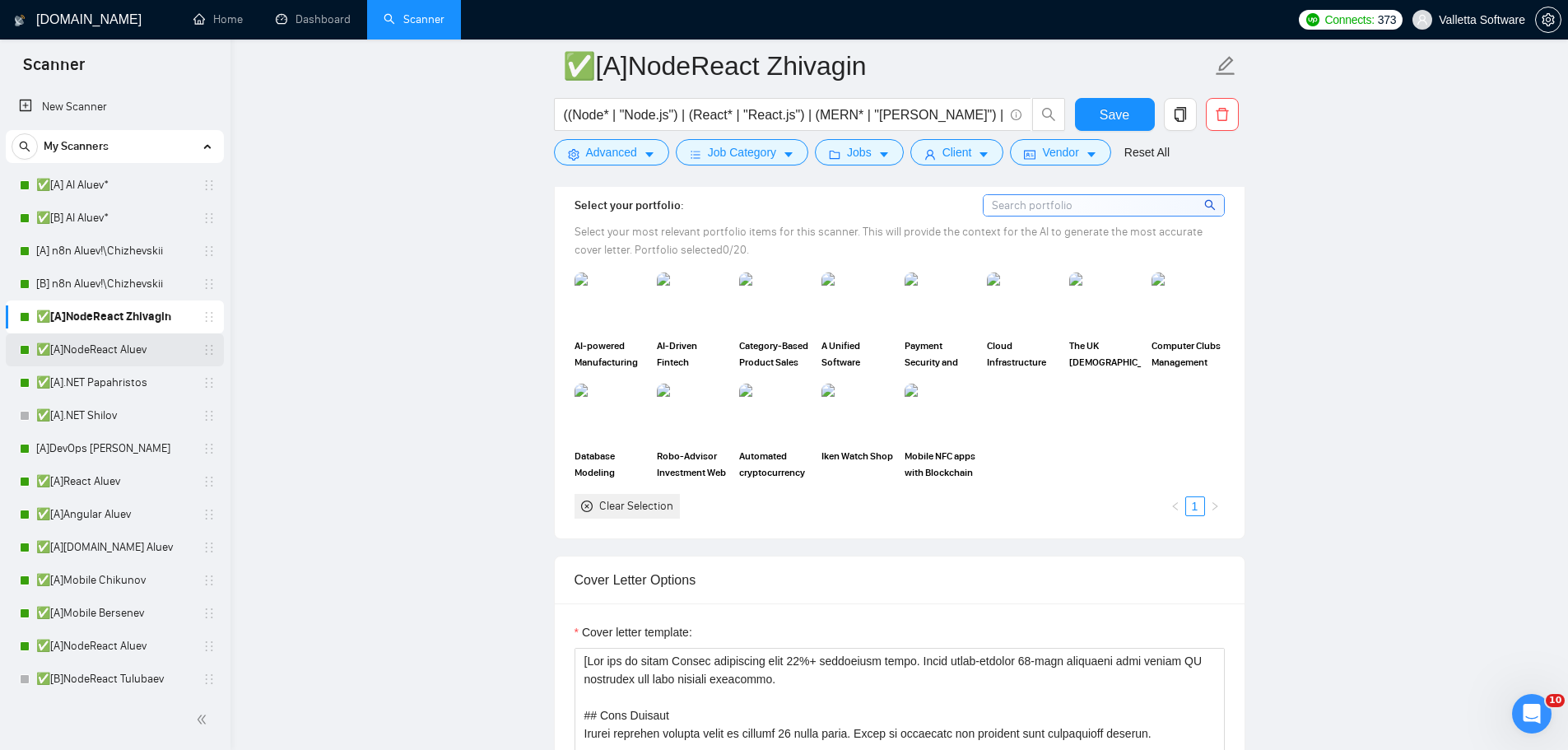
click at [98, 358] on link "✅[A]NodeReact Aluev" at bounding box center [114, 350] width 156 height 33
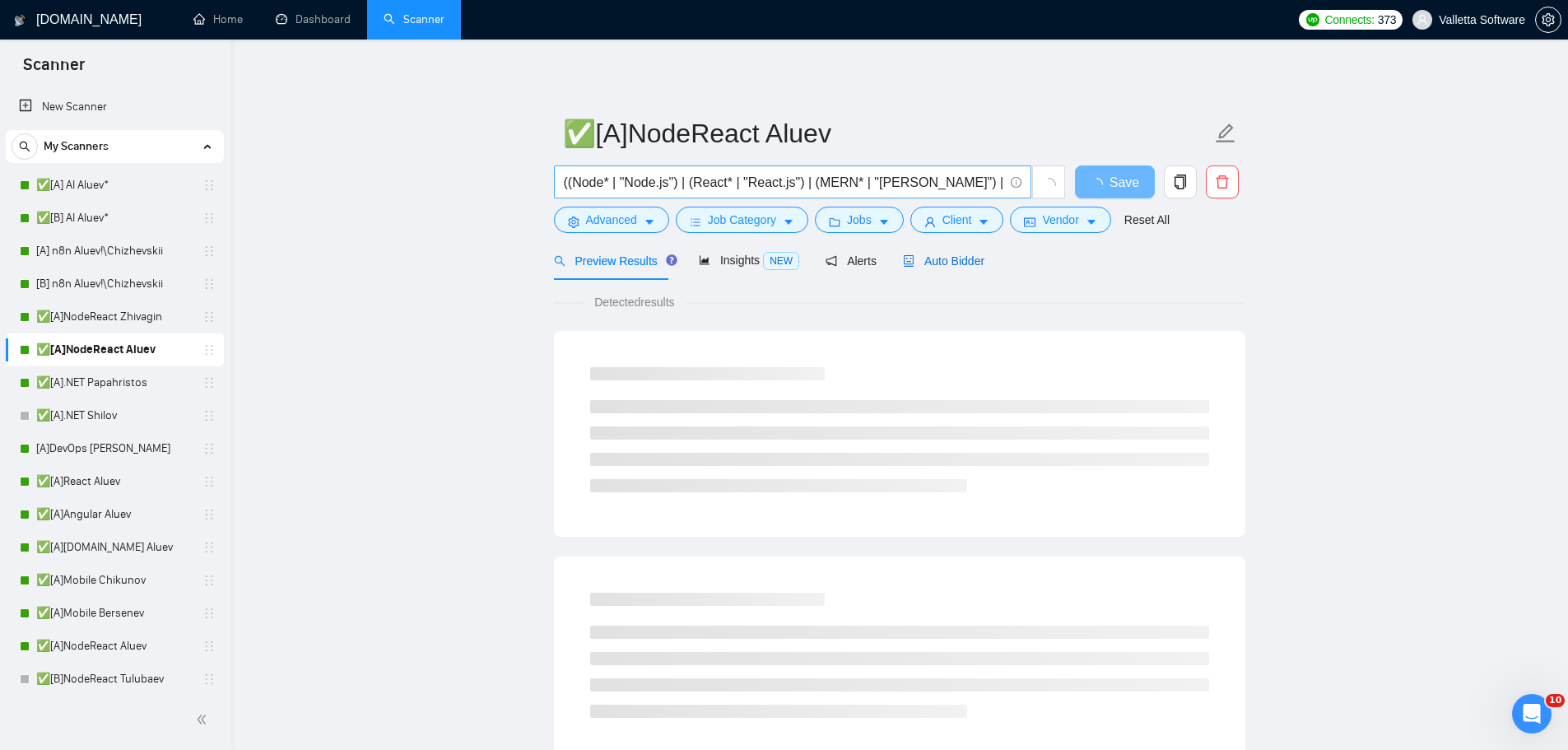
click at [915, 252] on div "Auto Bidder" at bounding box center [944, 261] width 81 height 18
